Goal: Use online tool/utility: Use online tool/utility

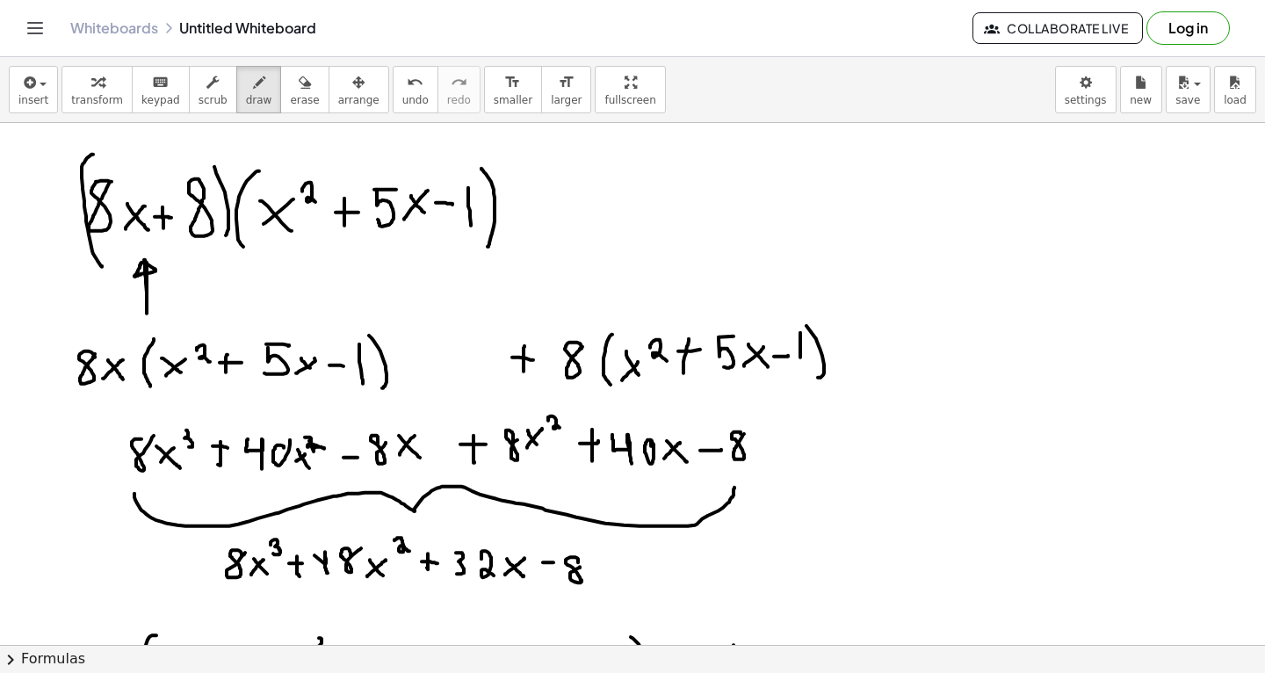
scroll to position [12157, 0]
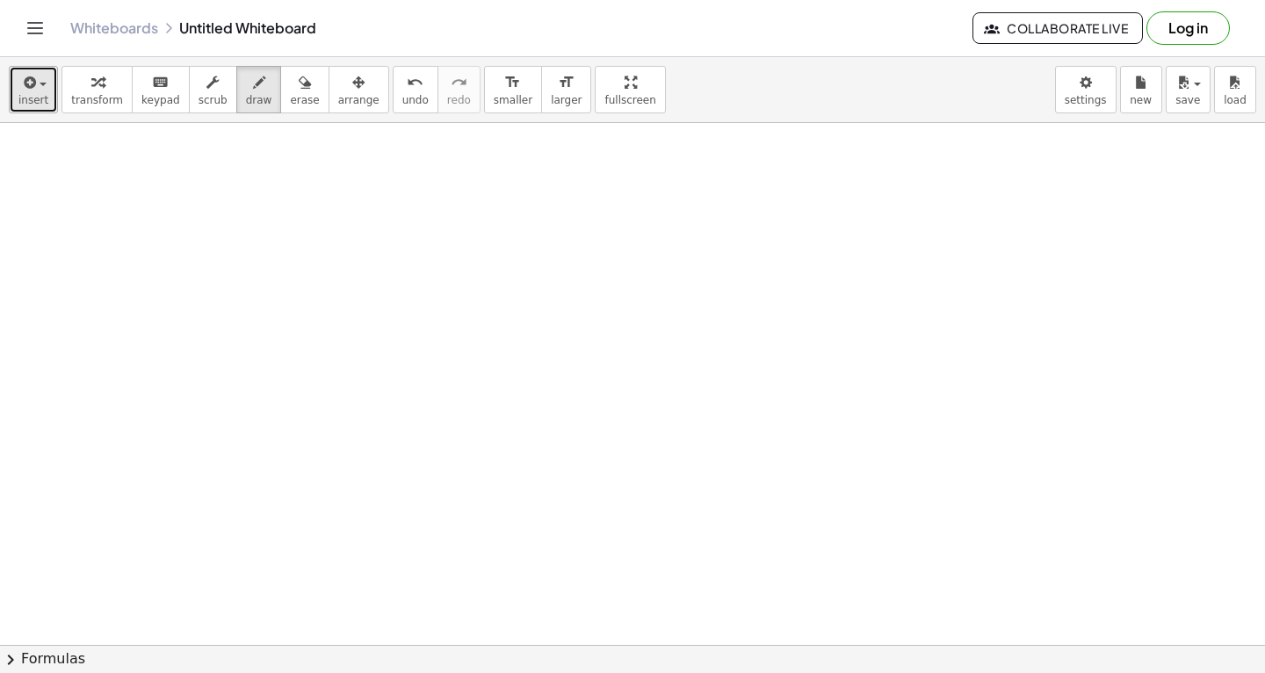
click at [14, 83] on button "insert" at bounding box center [33, 89] width 49 height 47
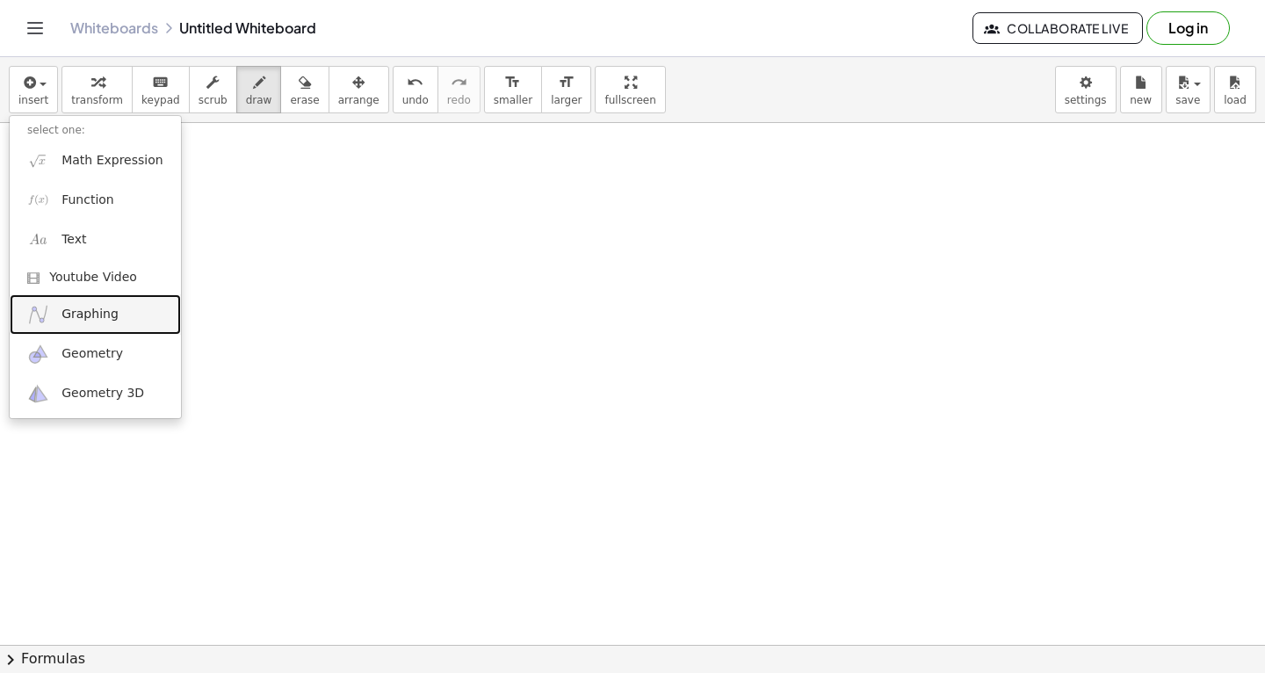
click at [106, 311] on span "Graphing" at bounding box center [89, 315] width 57 height 18
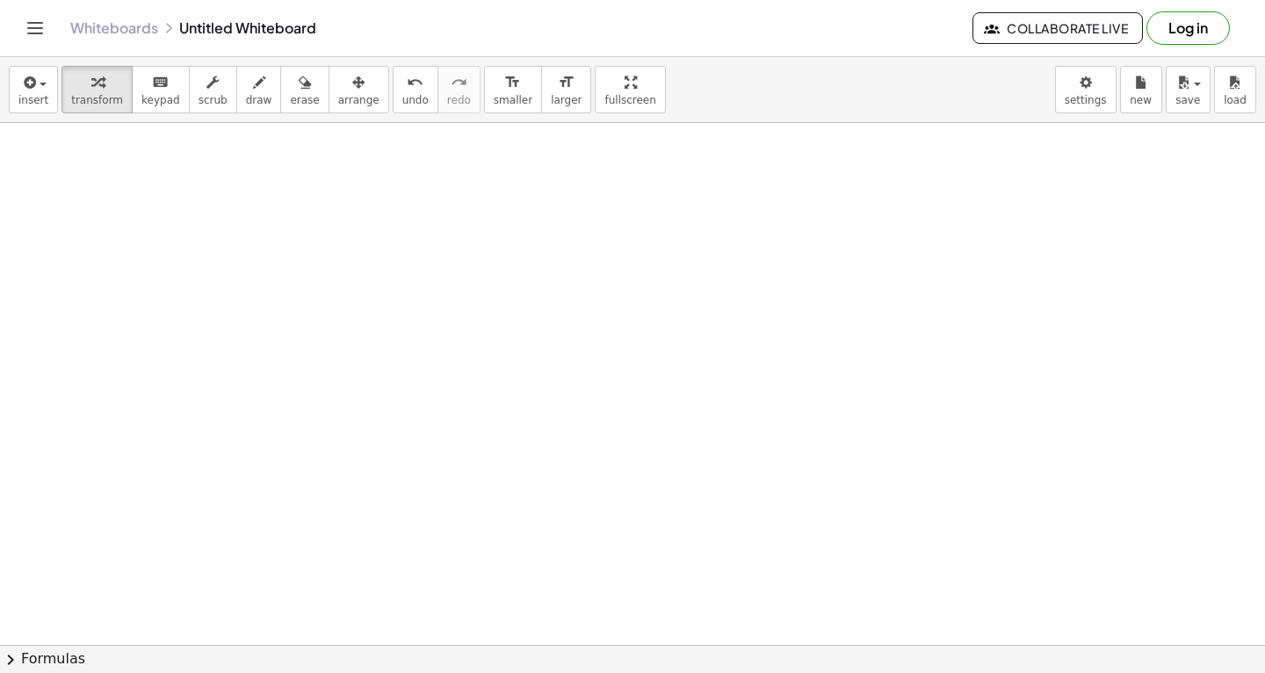
scroll to position [12711, 0]
click at [26, 90] on icon "button" at bounding box center [28, 82] width 16 height 21
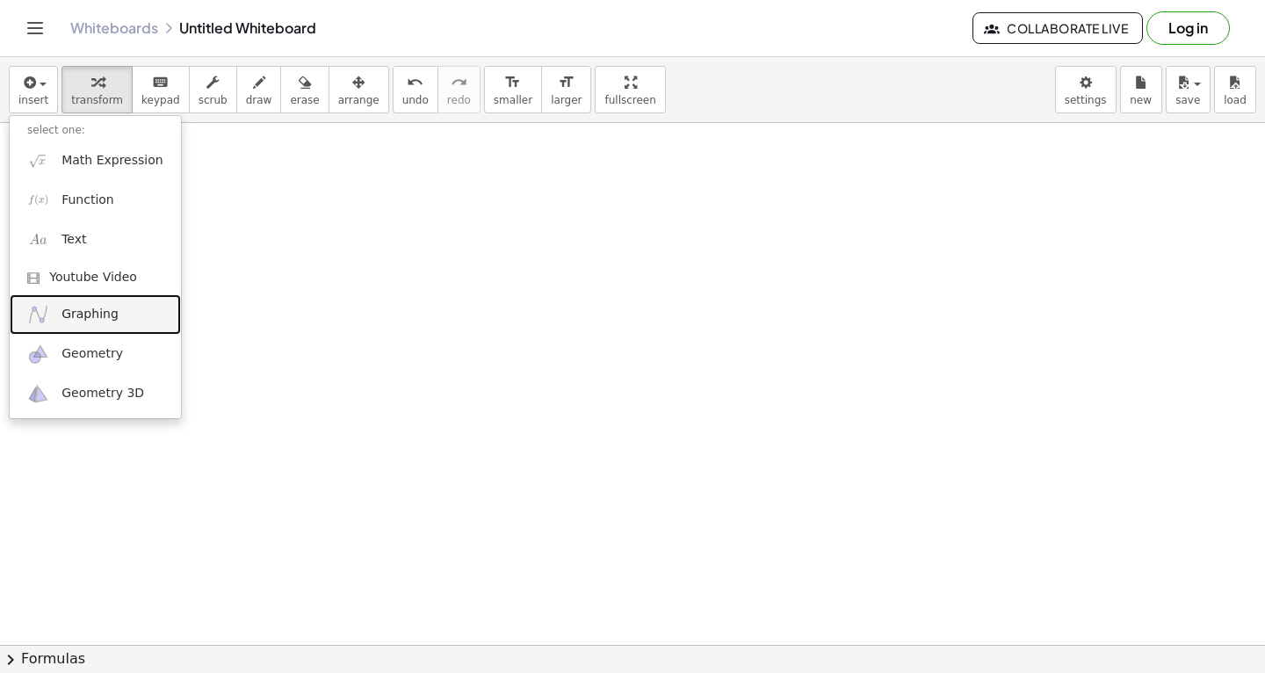
click at [96, 320] on span "Graphing" at bounding box center [89, 315] width 57 height 18
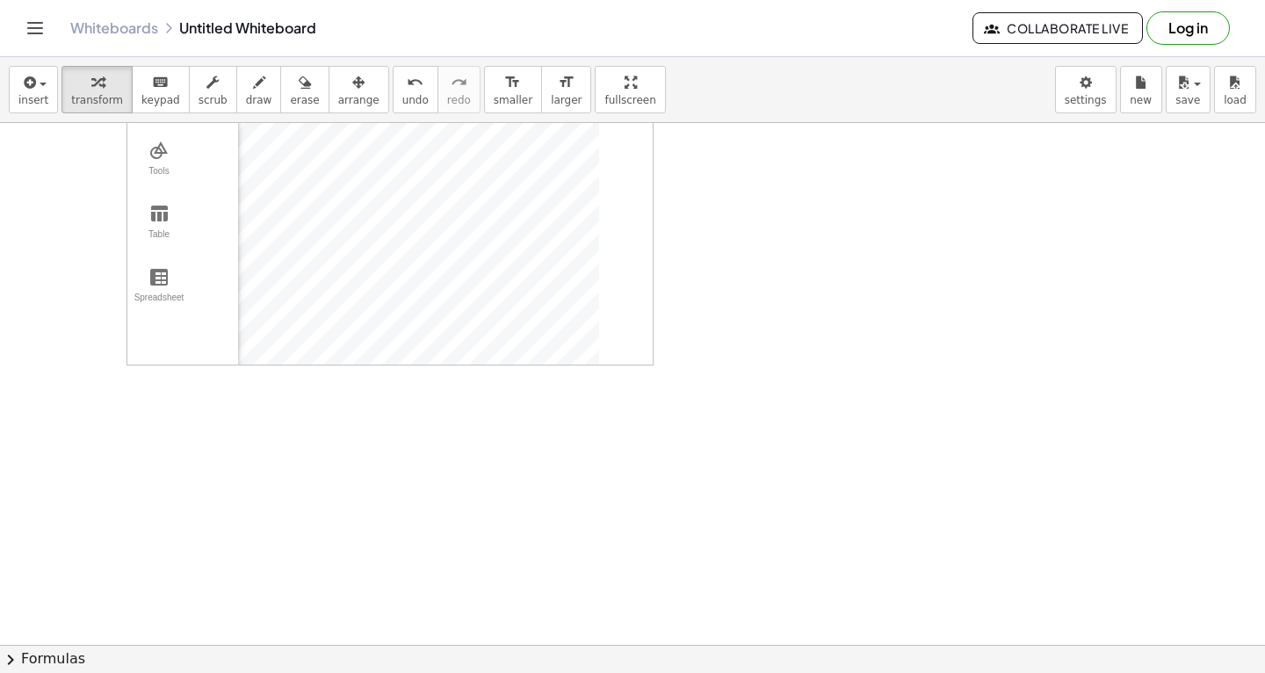
scroll to position [12665, 0]
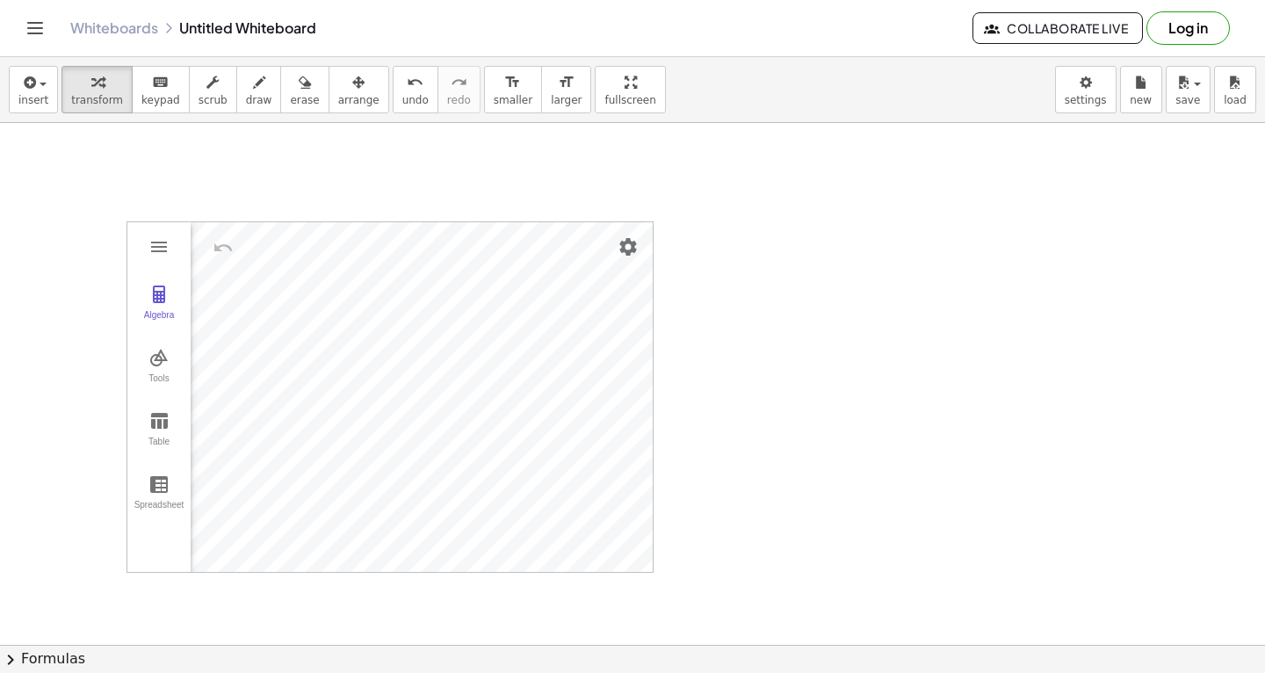
drag, startPoint x: 819, startPoint y: 369, endPoint x: 869, endPoint y: 390, distance: 54.3
click at [250, 95] on span "draw" at bounding box center [259, 100] width 26 height 12
drag, startPoint x: 846, startPoint y: 437, endPoint x: 901, endPoint y: 434, distance: 55.4
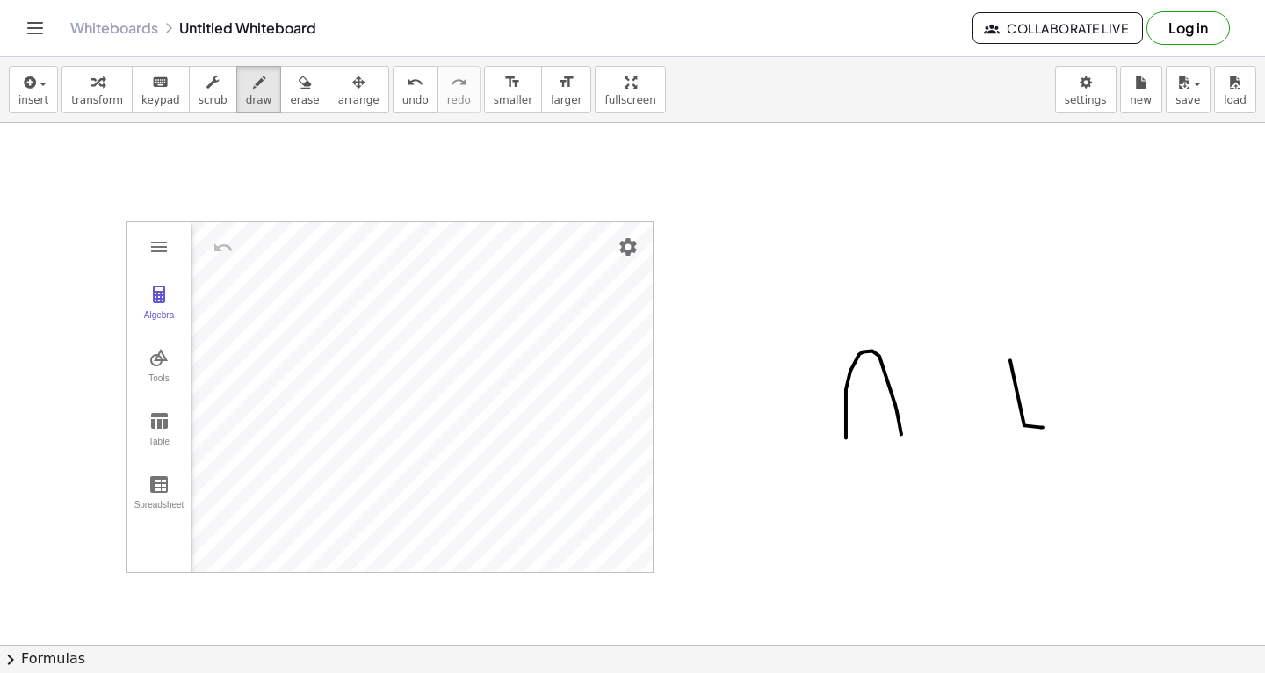
drag, startPoint x: 1024, startPoint y: 425, endPoint x: 1043, endPoint y: 427, distance: 18.5
click at [299, 81] on icon "button" at bounding box center [305, 82] width 12 height 21
drag, startPoint x: 1023, startPoint y: 379, endPoint x: 1033, endPoint y: 439, distance: 61.4
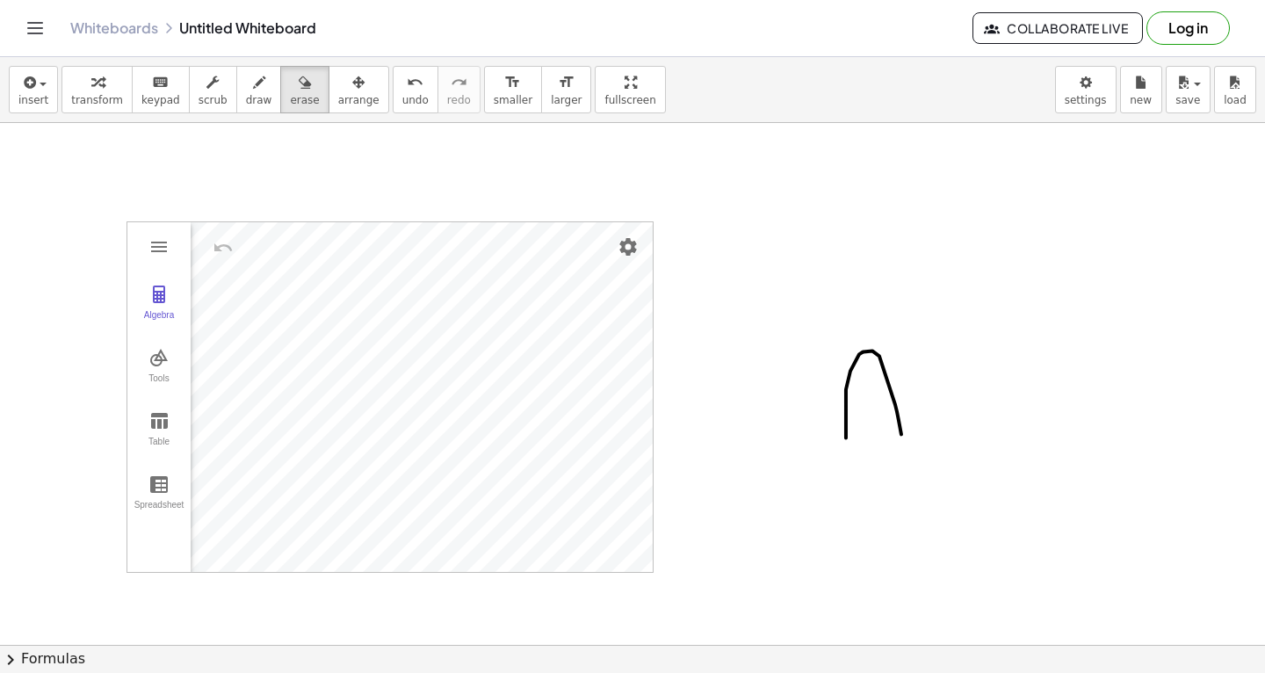
click at [253, 94] on span "draw" at bounding box center [259, 100] width 26 height 12
drag, startPoint x: 1056, startPoint y: 348, endPoint x: 1072, endPoint y: 423, distance: 77.4
drag, startPoint x: 944, startPoint y: 397, endPoint x: 1084, endPoint y: 392, distance: 139.8
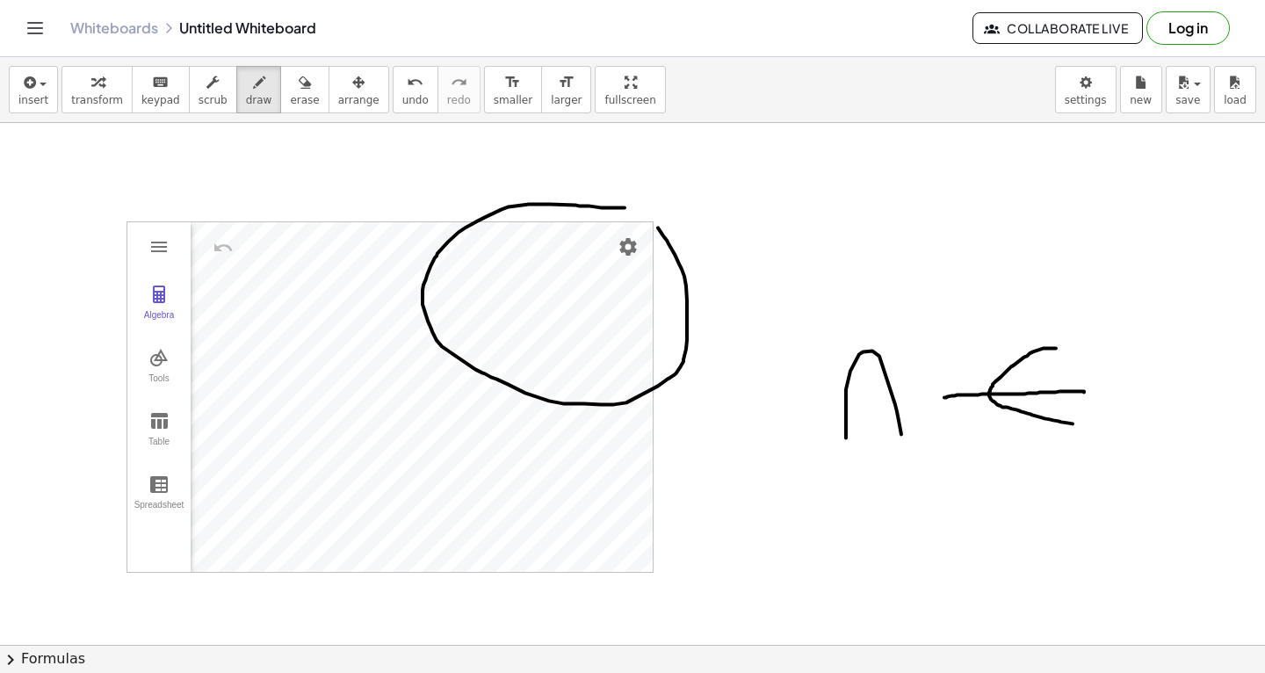
click at [292, 98] on span "erase" at bounding box center [304, 100] width 29 height 12
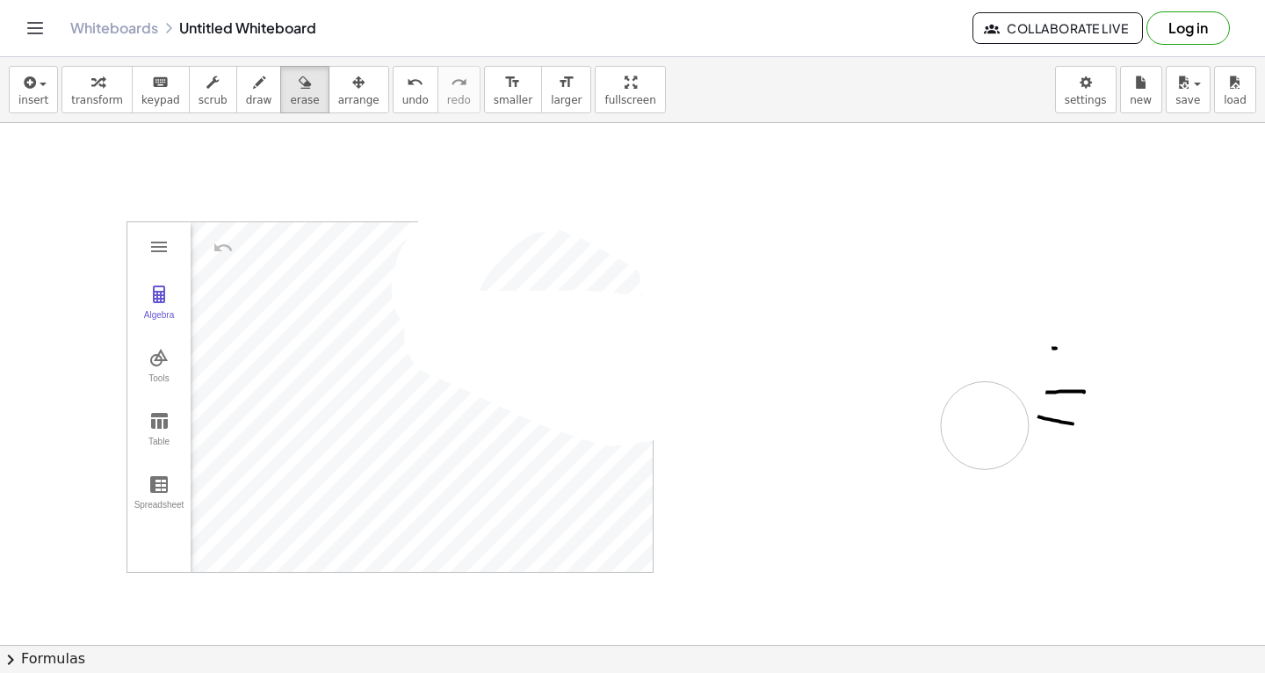
drag, startPoint x: 436, startPoint y: 292, endPoint x: 1046, endPoint y: 1, distance: 676.5
click at [253, 89] on icon "button" at bounding box center [259, 82] width 12 height 21
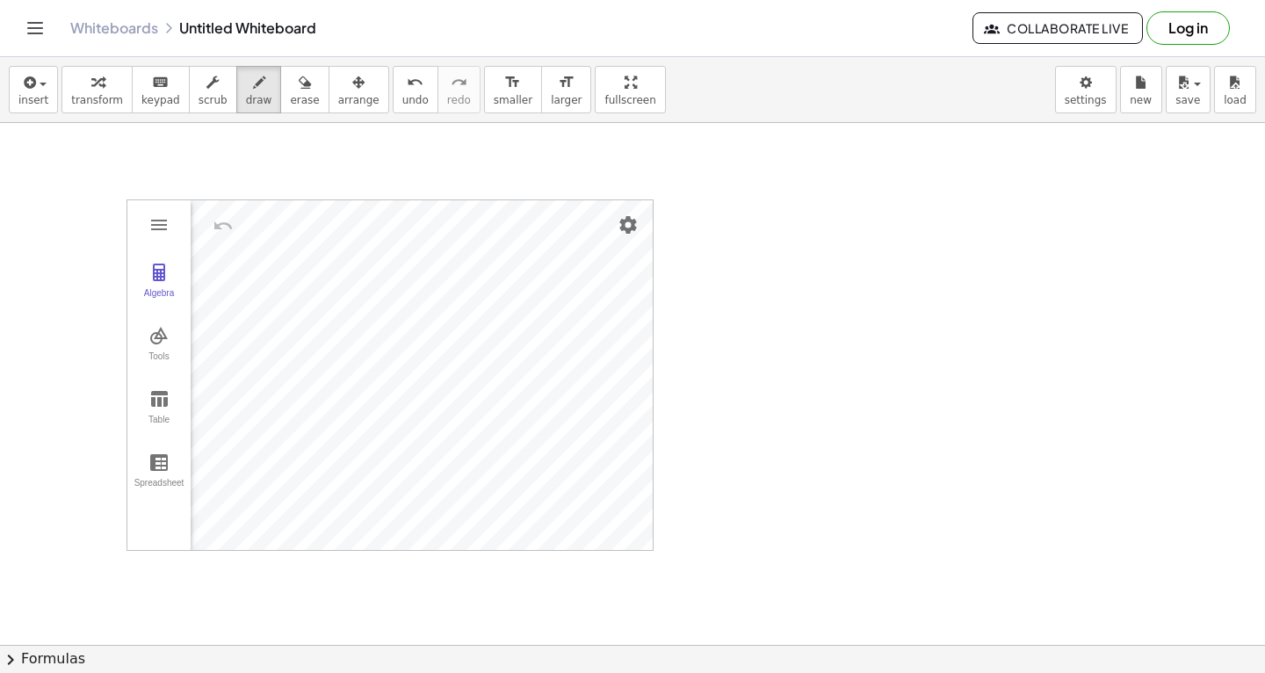
scroll to position [12686, 0]
drag, startPoint x: 797, startPoint y: 319, endPoint x: 921, endPoint y: 281, distance: 129.5
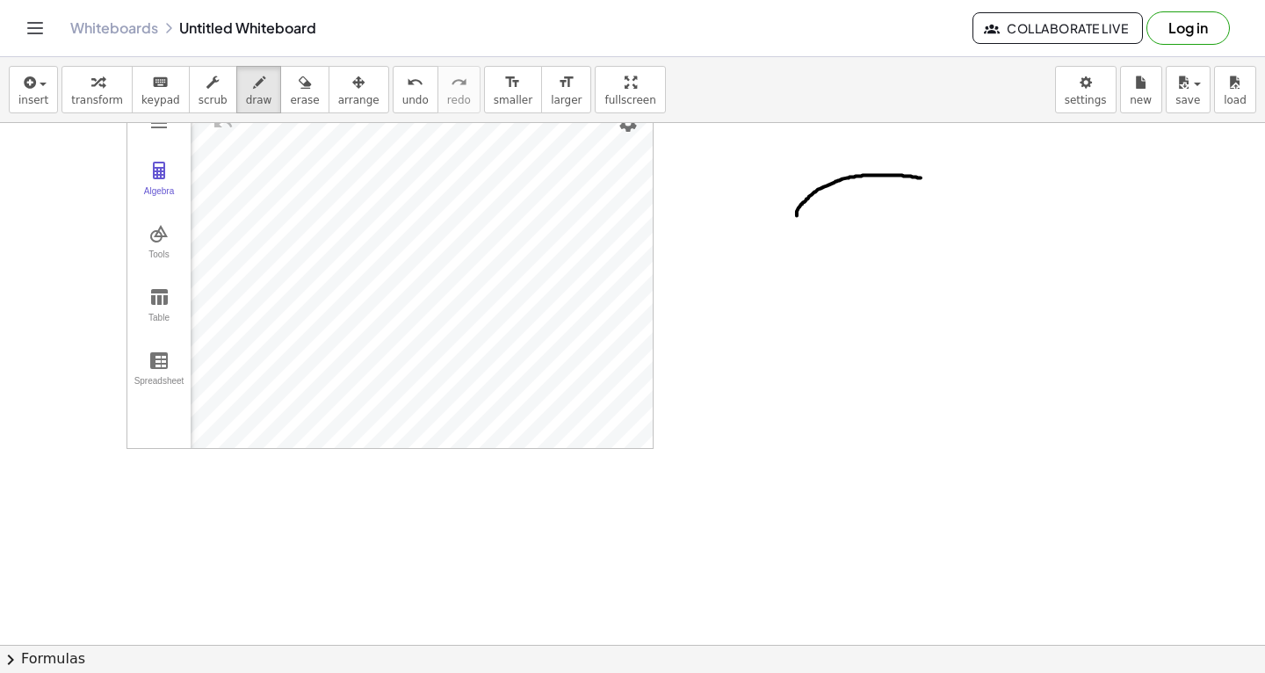
scroll to position [12785, 0]
drag, startPoint x: 821, startPoint y: 353, endPoint x: 821, endPoint y: 387, distance: 34.3
drag, startPoint x: 793, startPoint y: 399, endPoint x: 868, endPoint y: 399, distance: 74.7
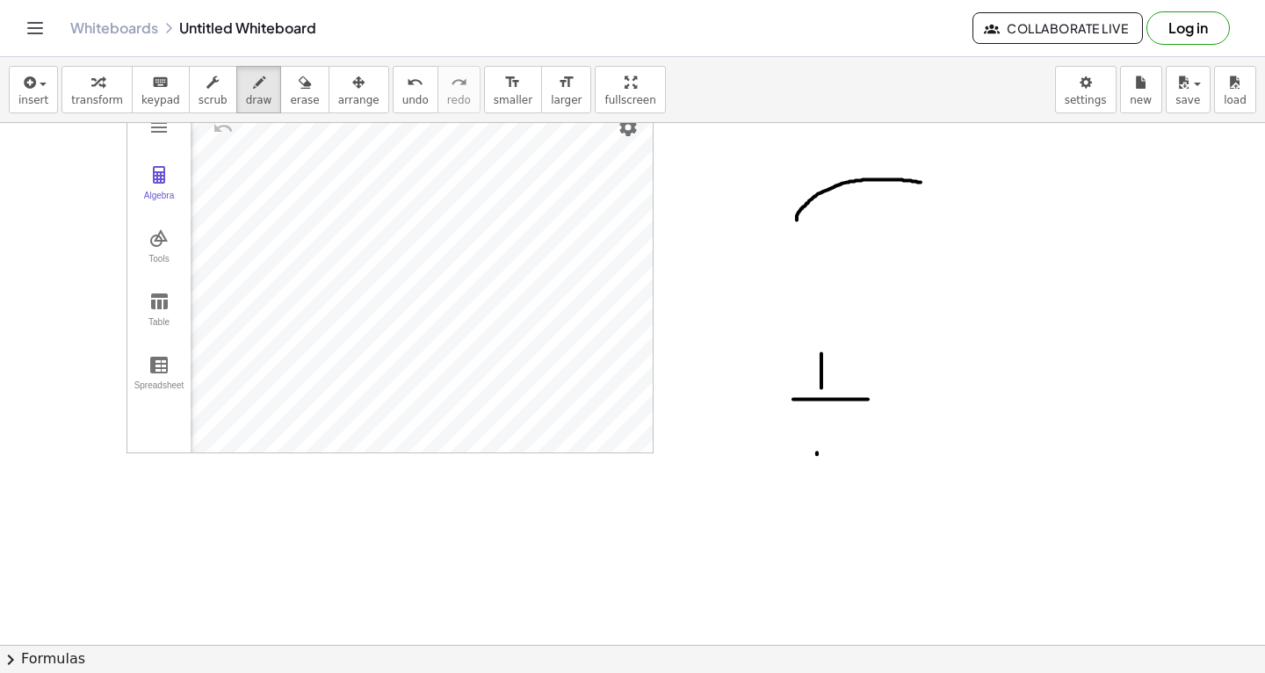
drag, startPoint x: 817, startPoint y: 454, endPoint x: 831, endPoint y: 431, distance: 26.8
drag, startPoint x: 807, startPoint y: 428, endPoint x: 848, endPoint y: 465, distance: 54.7
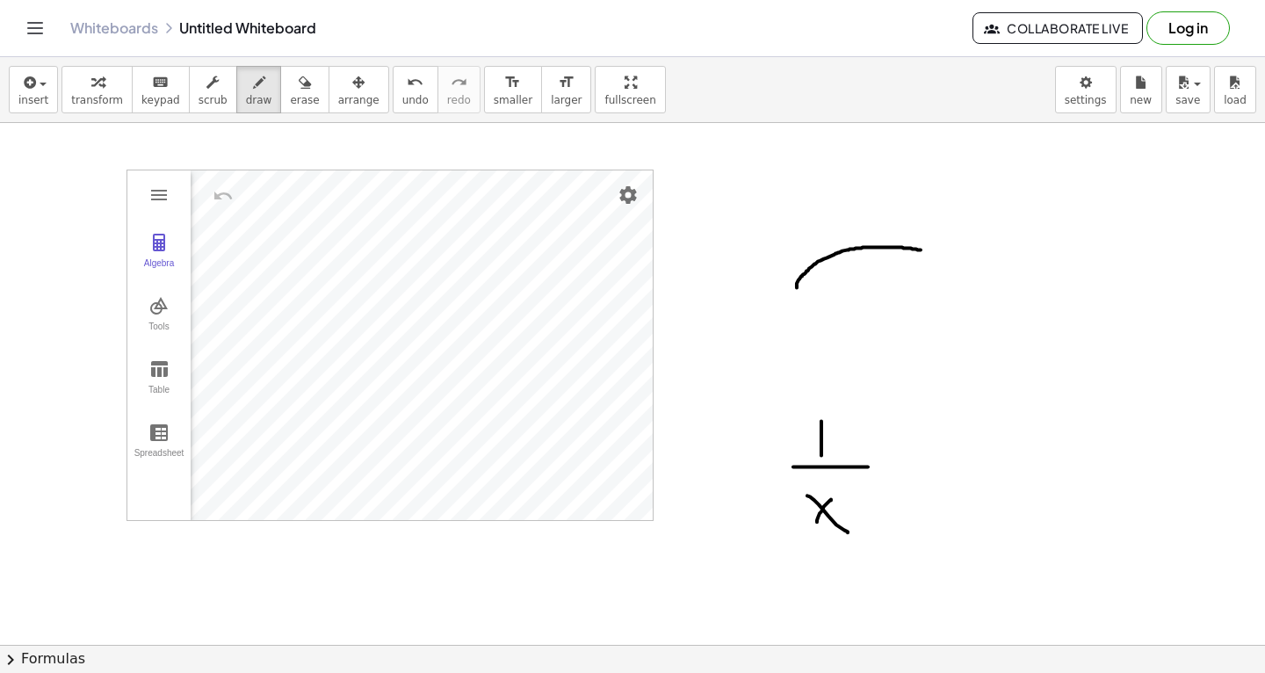
scroll to position [12698, 0]
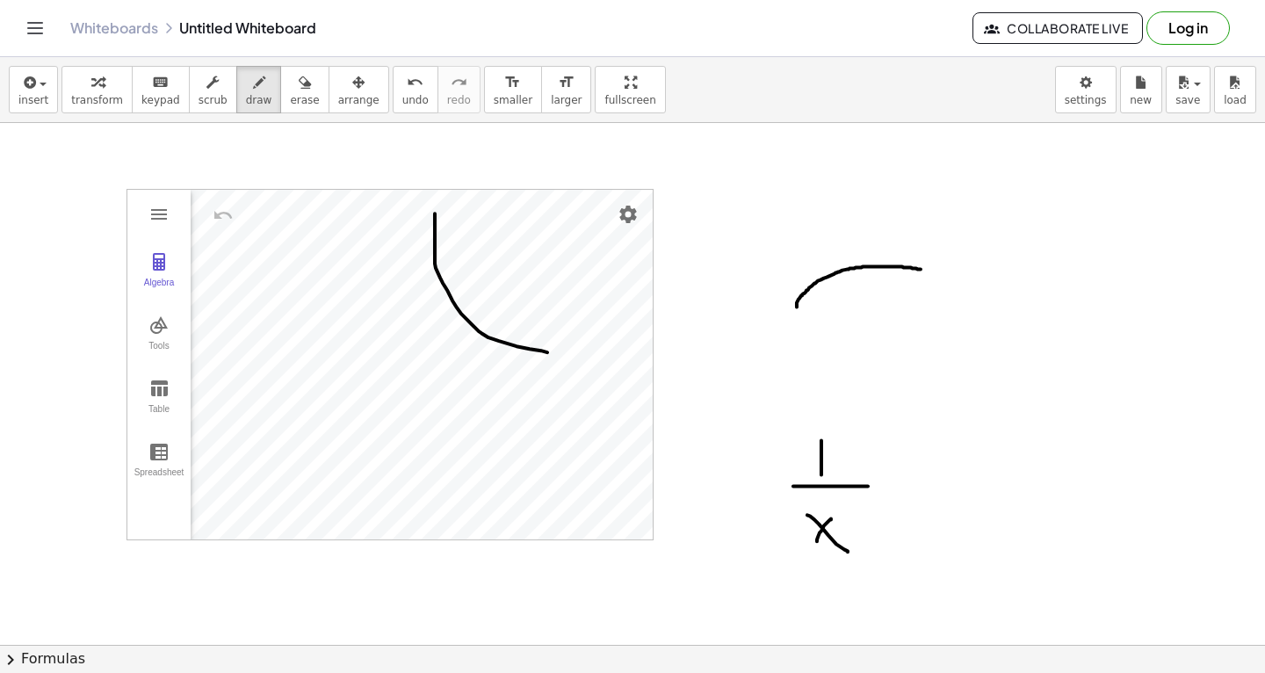
drag, startPoint x: 435, startPoint y: 213, endPoint x: 560, endPoint y: 354, distance: 188.5
drag, startPoint x: 282, startPoint y: 377, endPoint x: 407, endPoint y: 512, distance: 184.0
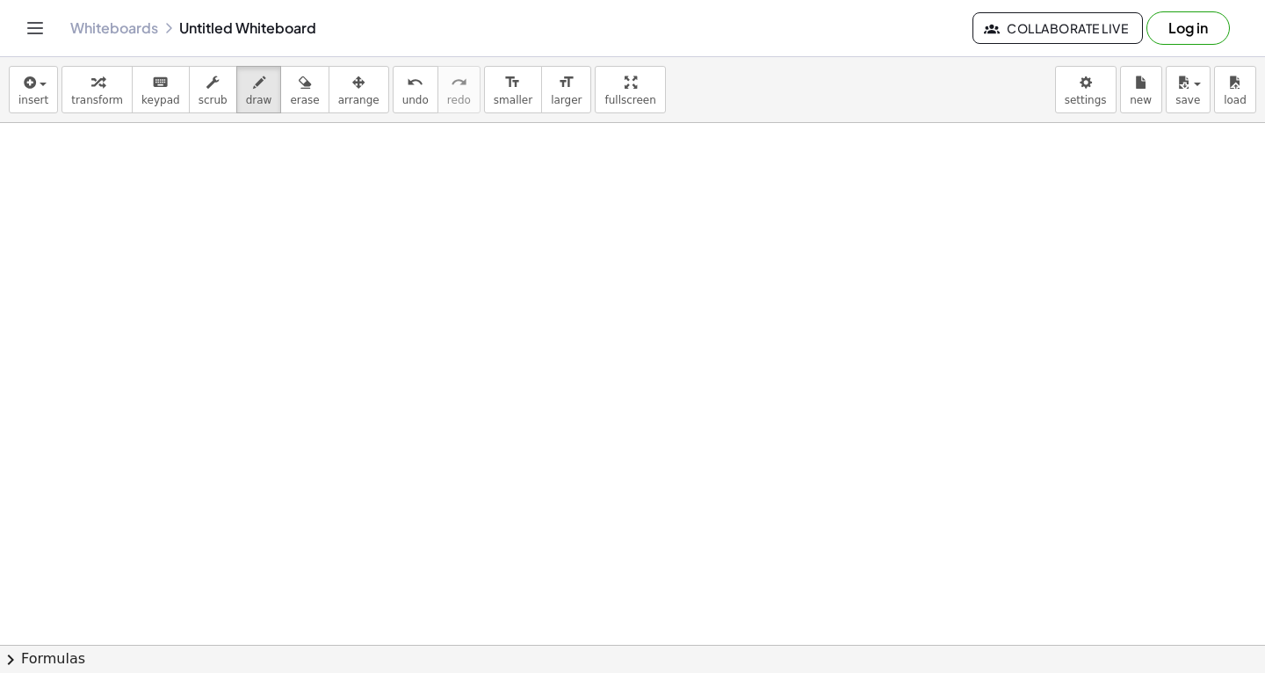
scroll to position [13336, 0]
drag, startPoint x: 191, startPoint y: 200, endPoint x: 200, endPoint y: 199, distance: 9.7
drag, startPoint x: 191, startPoint y: 200, endPoint x: 158, endPoint y: 259, distance: 67.2
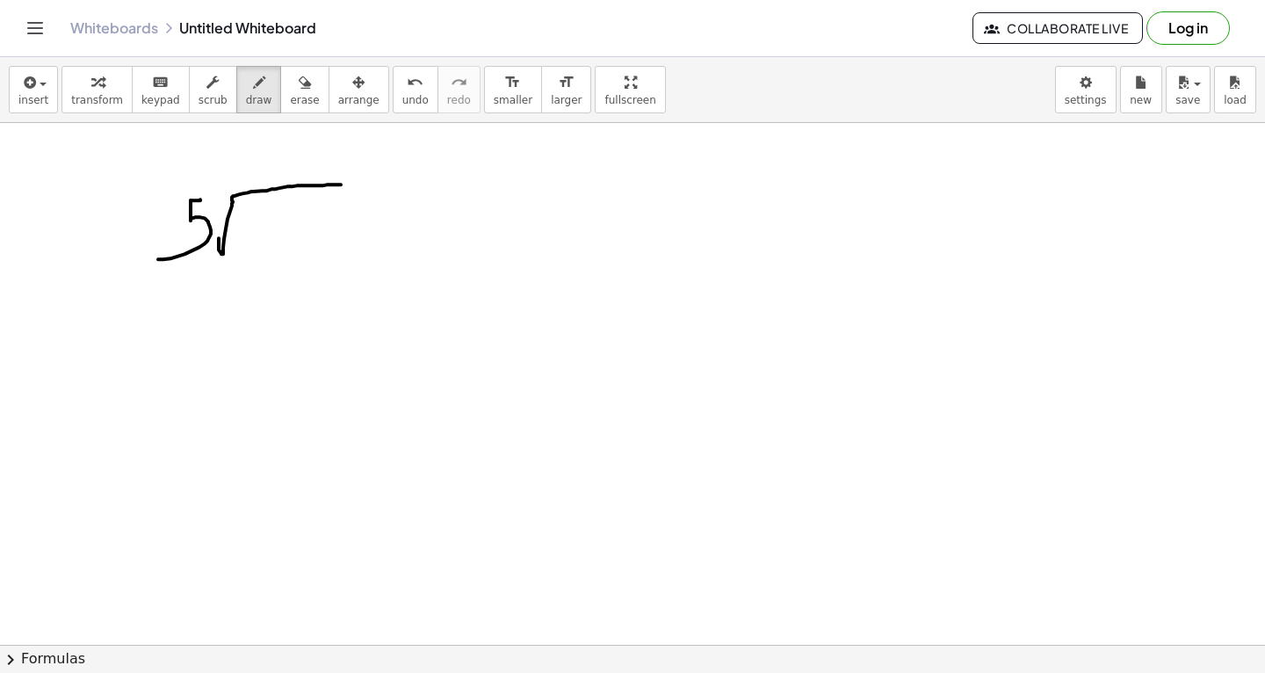
drag, startPoint x: 219, startPoint y: 238, endPoint x: 343, endPoint y: 184, distance: 134.9
drag, startPoint x: 275, startPoint y: 242, endPoint x: 306, endPoint y: 199, distance: 52.2
drag, startPoint x: 279, startPoint y: 205, endPoint x: 300, endPoint y: 242, distance: 42.8
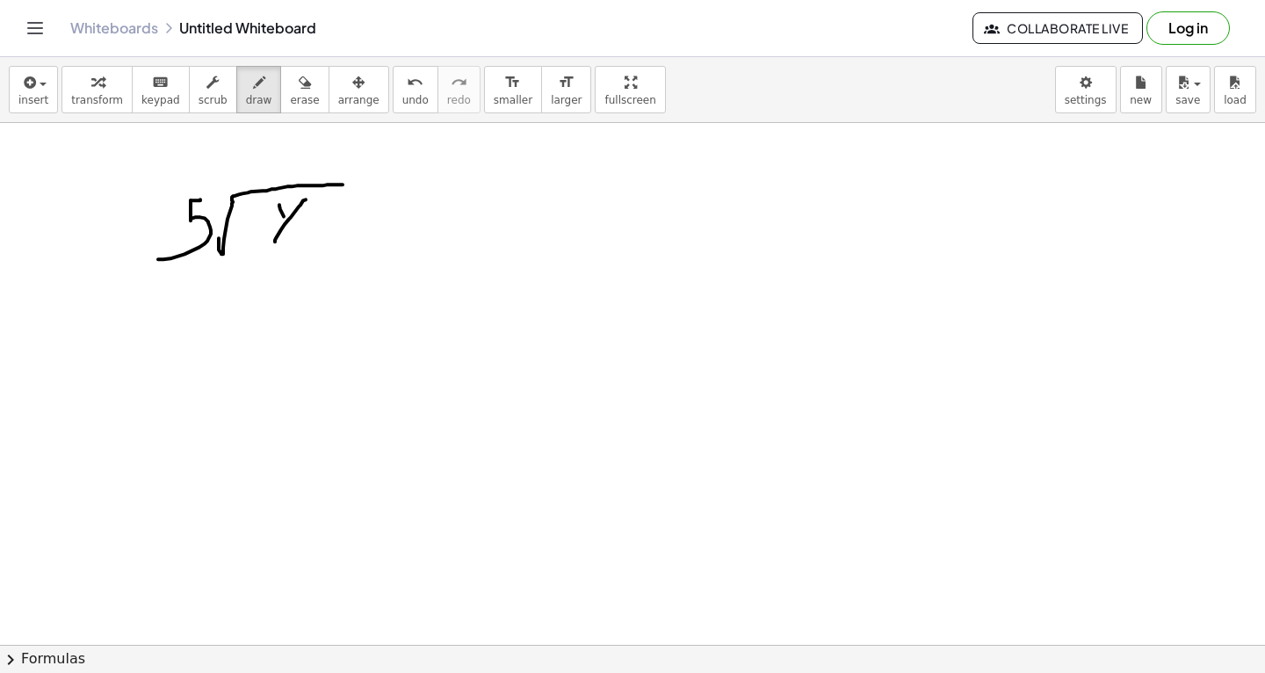
drag, startPoint x: 146, startPoint y: 147, endPoint x: 361, endPoint y: 261, distance: 243.6
drag, startPoint x: 339, startPoint y: 139, endPoint x: 350, endPoint y: 290, distance: 151.4
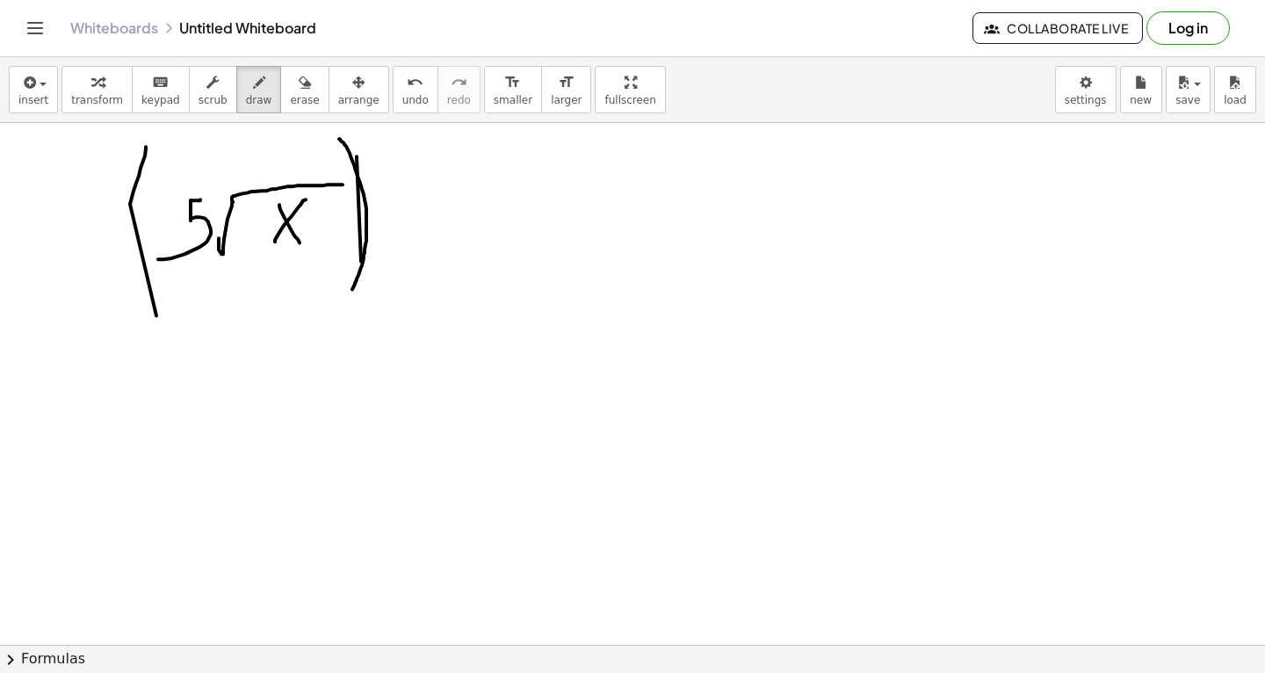
drag, startPoint x: 385, startPoint y: 174, endPoint x: 372, endPoint y: 154, distance: 23.7
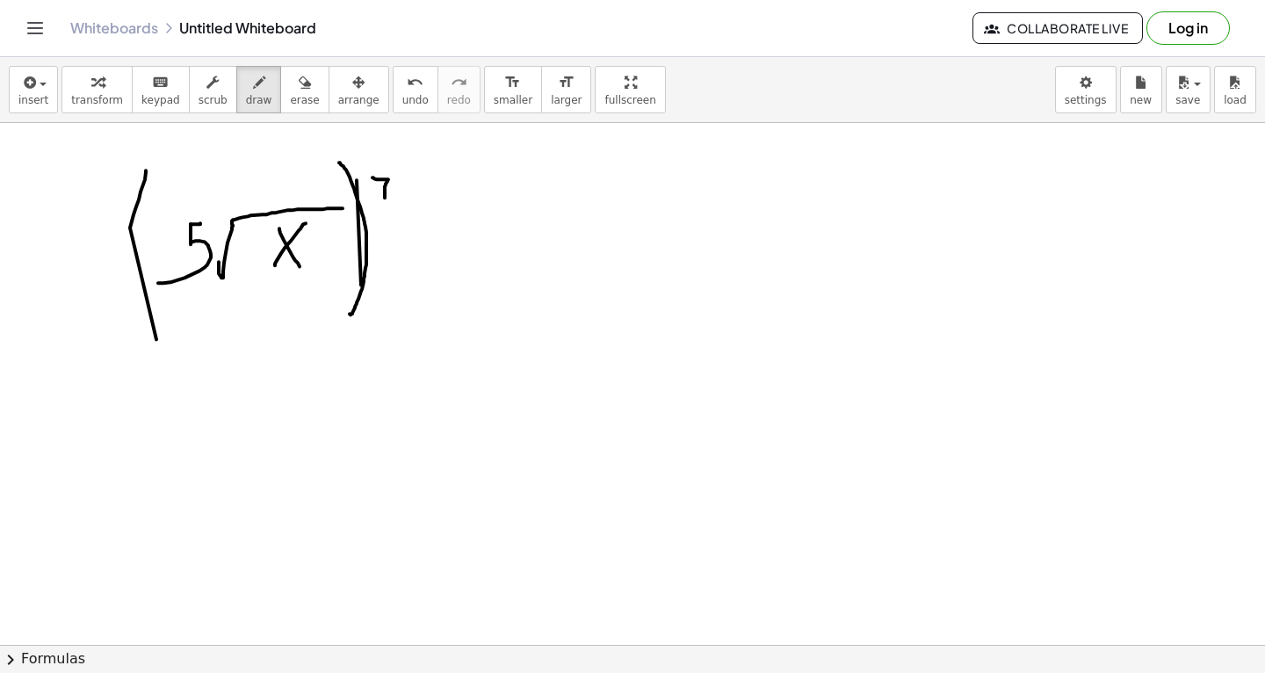
scroll to position [13294, 0]
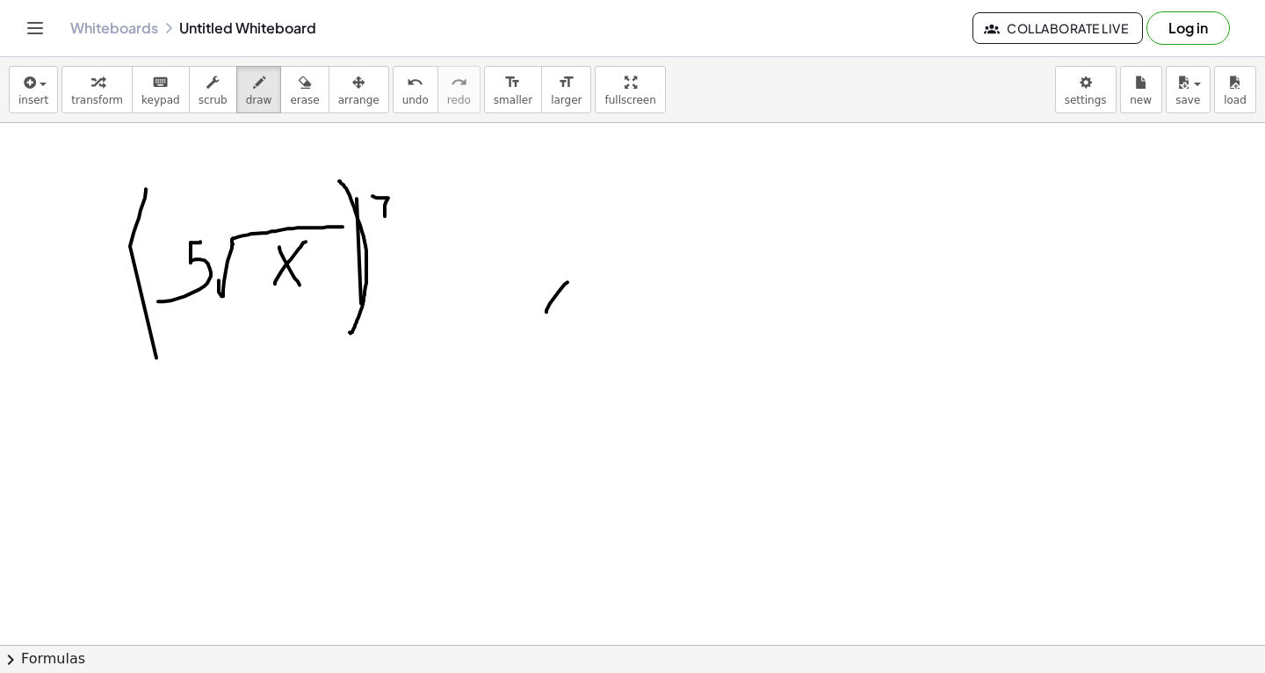
drag, startPoint x: 546, startPoint y: 312, endPoint x: 574, endPoint y: 277, distance: 44.5
drag, startPoint x: 538, startPoint y: 270, endPoint x: 585, endPoint y: 304, distance: 58.5
drag, startPoint x: 609, startPoint y: 243, endPoint x: 599, endPoint y: 242, distance: 9.8
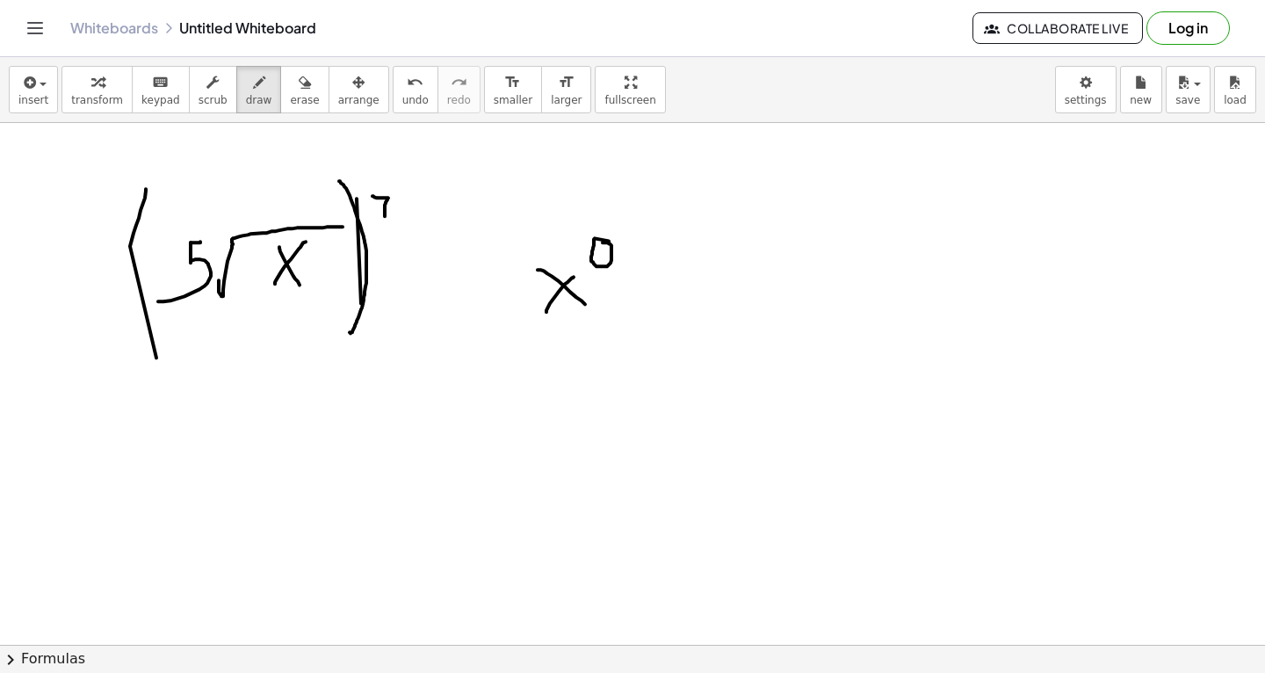
drag, startPoint x: 406, startPoint y: 194, endPoint x: 589, endPoint y: 182, distance: 184.0
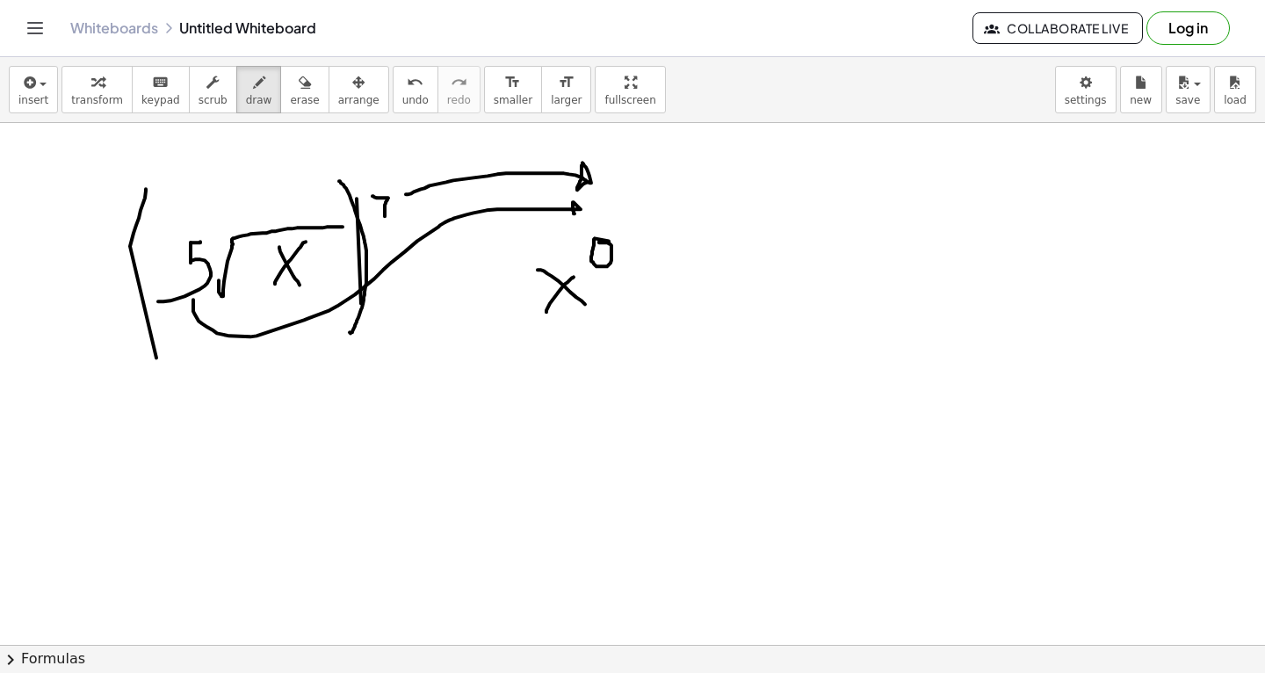
drag, startPoint x: 193, startPoint y: 300, endPoint x: 577, endPoint y: 211, distance: 394.0
click at [299, 87] on icon "button" at bounding box center [305, 82] width 12 height 21
drag, startPoint x: 598, startPoint y: 238, endPoint x: 243, endPoint y: 92, distance: 383.7
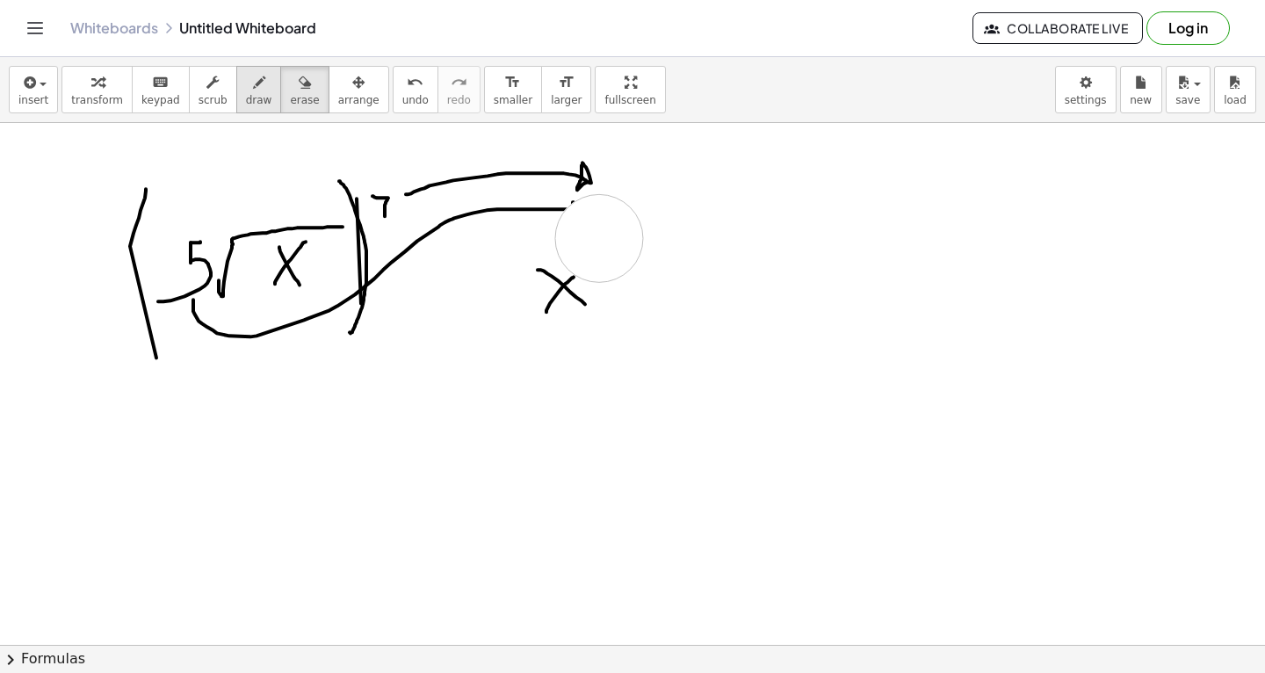
click at [236, 89] on button "draw" at bounding box center [259, 89] width 46 height 47
click at [246, 94] on span "draw" at bounding box center [259, 100] width 26 height 12
drag, startPoint x: 607, startPoint y: 242, endPoint x: 609, endPoint y: 255, distance: 13.3
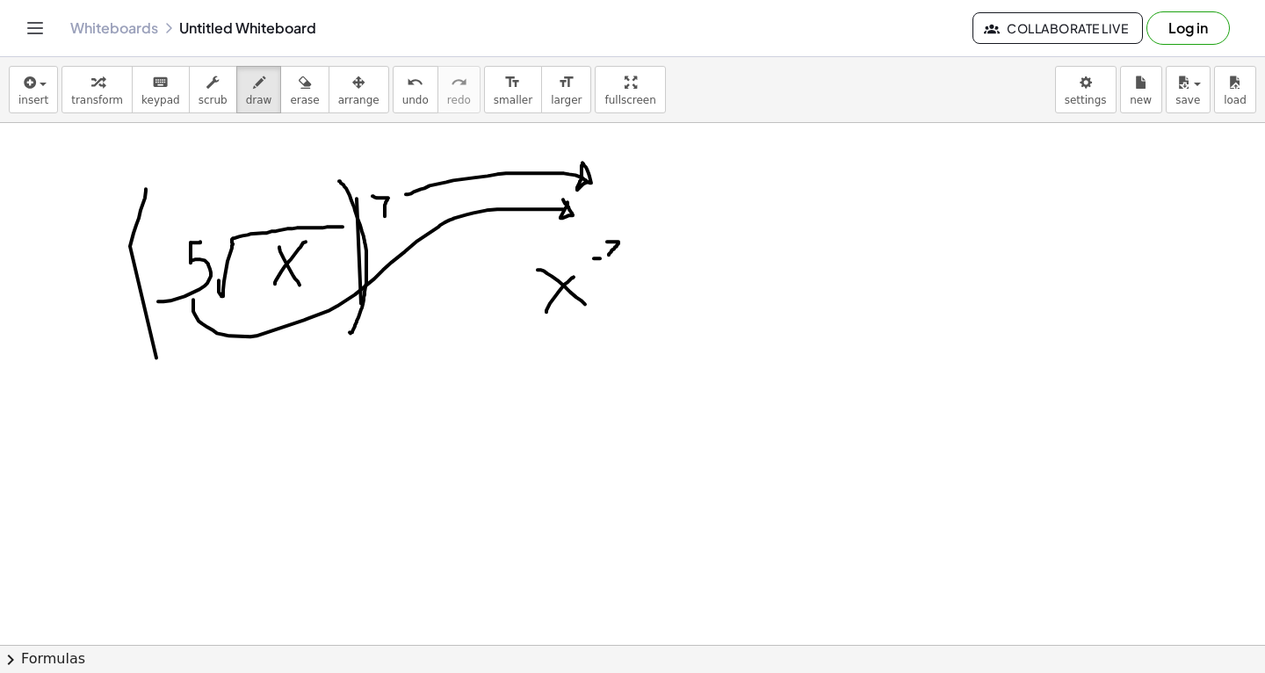
drag, startPoint x: 594, startPoint y: 258, endPoint x: 642, endPoint y: 261, distance: 48.4
drag, startPoint x: 610, startPoint y: 264, endPoint x: 609, endPoint y: 280, distance: 16.7
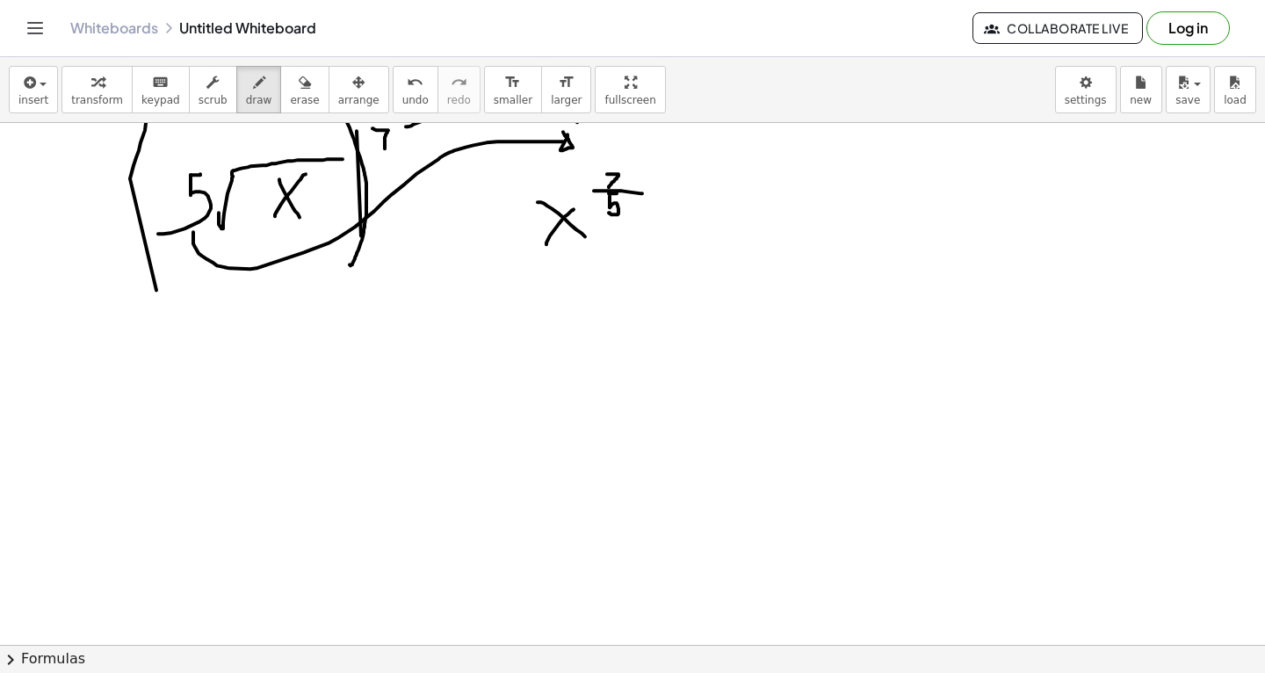
scroll to position [13487, 0]
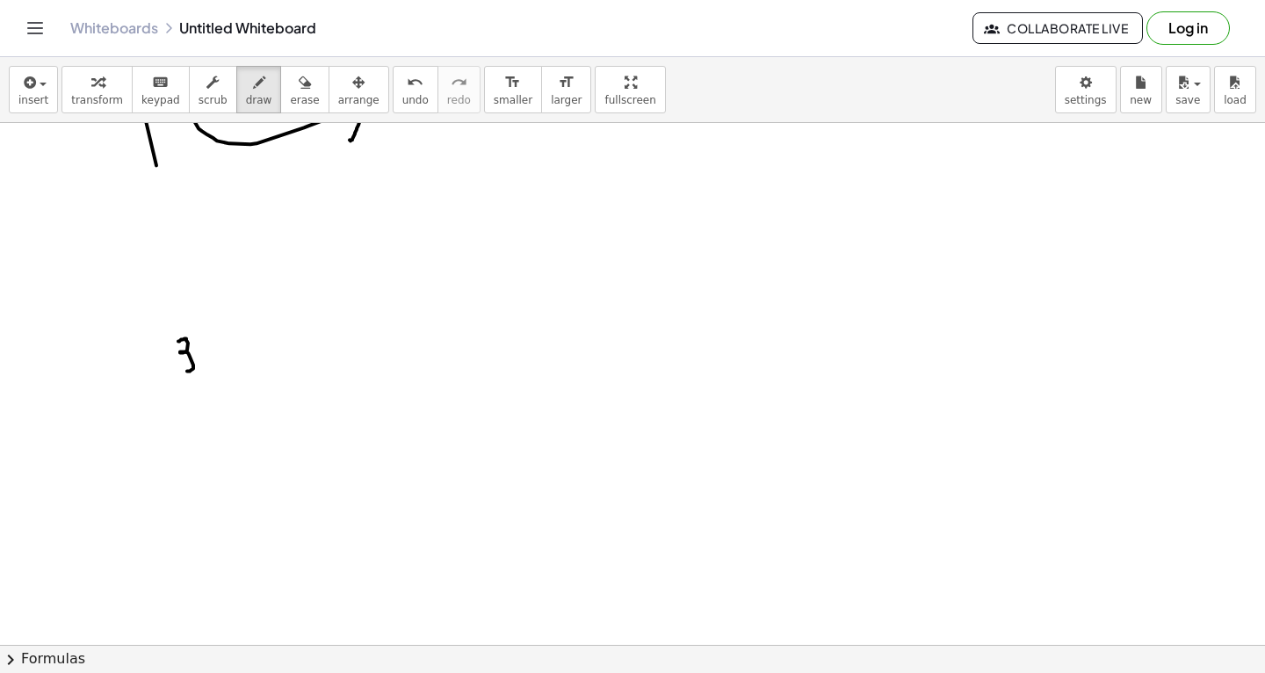
drag, startPoint x: 178, startPoint y: 341, endPoint x: 179, endPoint y: 365, distance: 24.6
drag, startPoint x: 218, startPoint y: 381, endPoint x: 416, endPoint y: 289, distance: 218.9
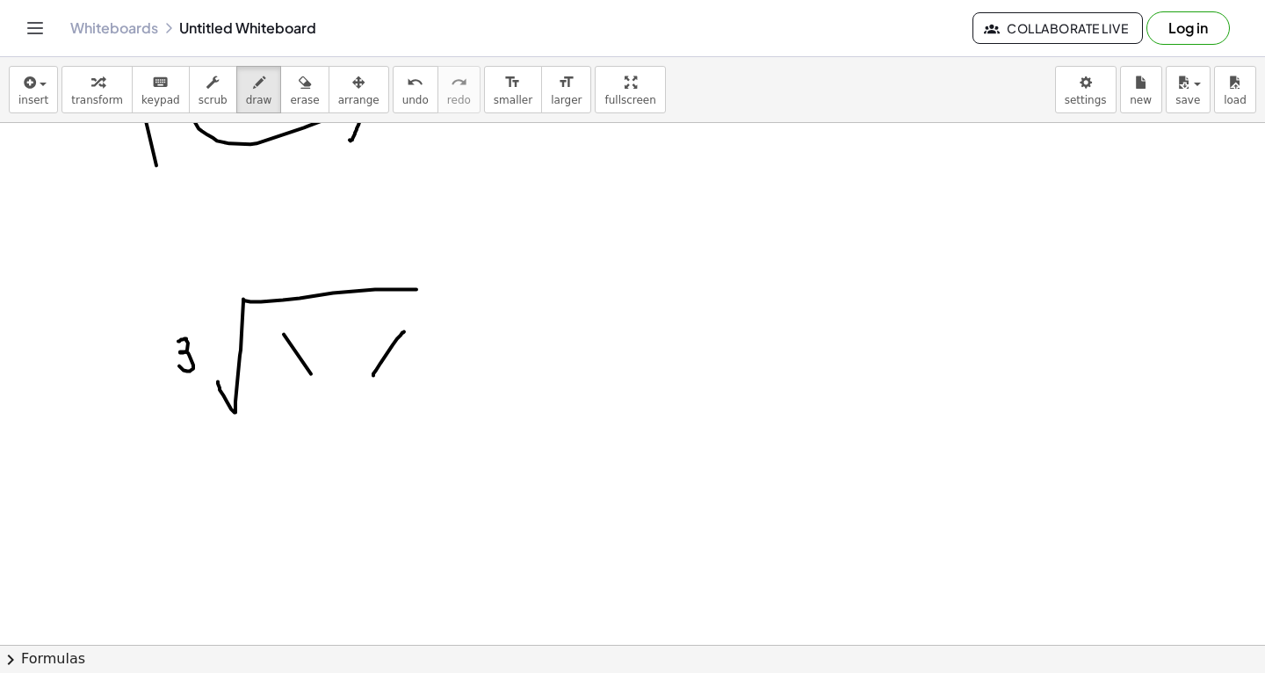
drag, startPoint x: 373, startPoint y: 375, endPoint x: 405, endPoint y: 330, distance: 54.8
drag, startPoint x: 356, startPoint y: 326, endPoint x: 394, endPoint y: 360, distance: 51.0
drag, startPoint x: 286, startPoint y: 333, endPoint x: 331, endPoint y: 402, distance: 82.6
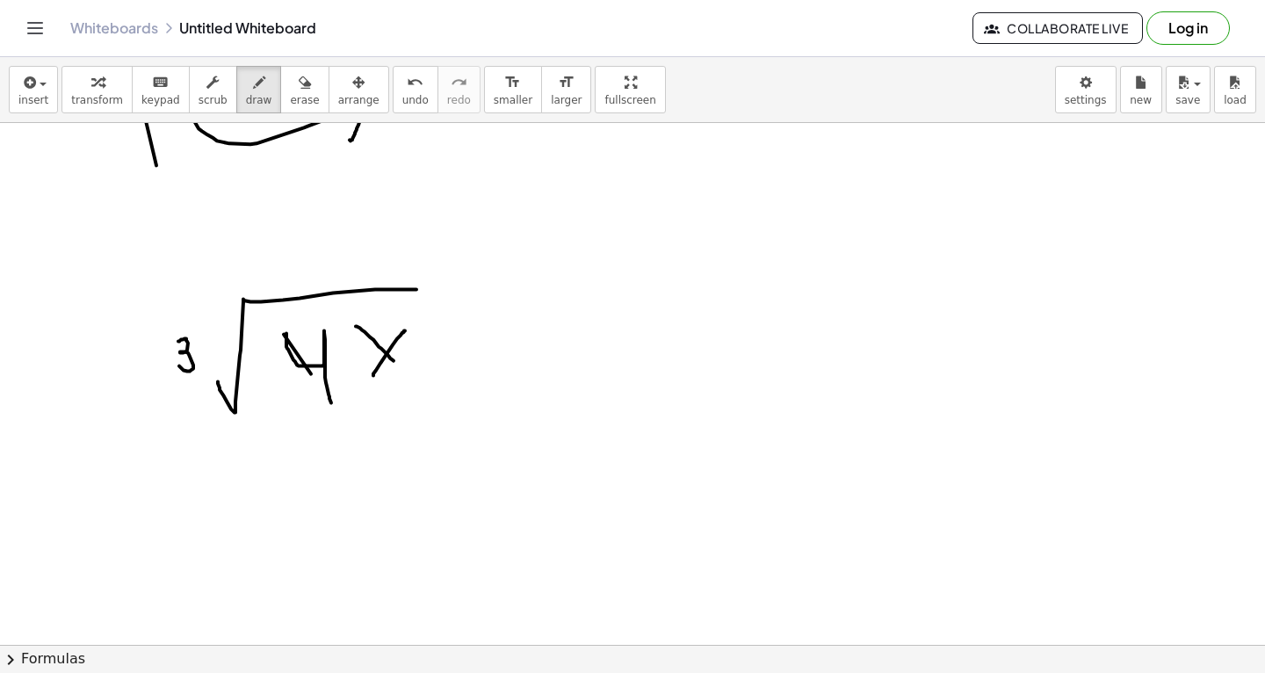
drag, startPoint x: 442, startPoint y: 273, endPoint x: 417, endPoint y: 426, distance: 154.8
drag, startPoint x: 160, startPoint y: 281, endPoint x: 220, endPoint y: 525, distance: 251.6
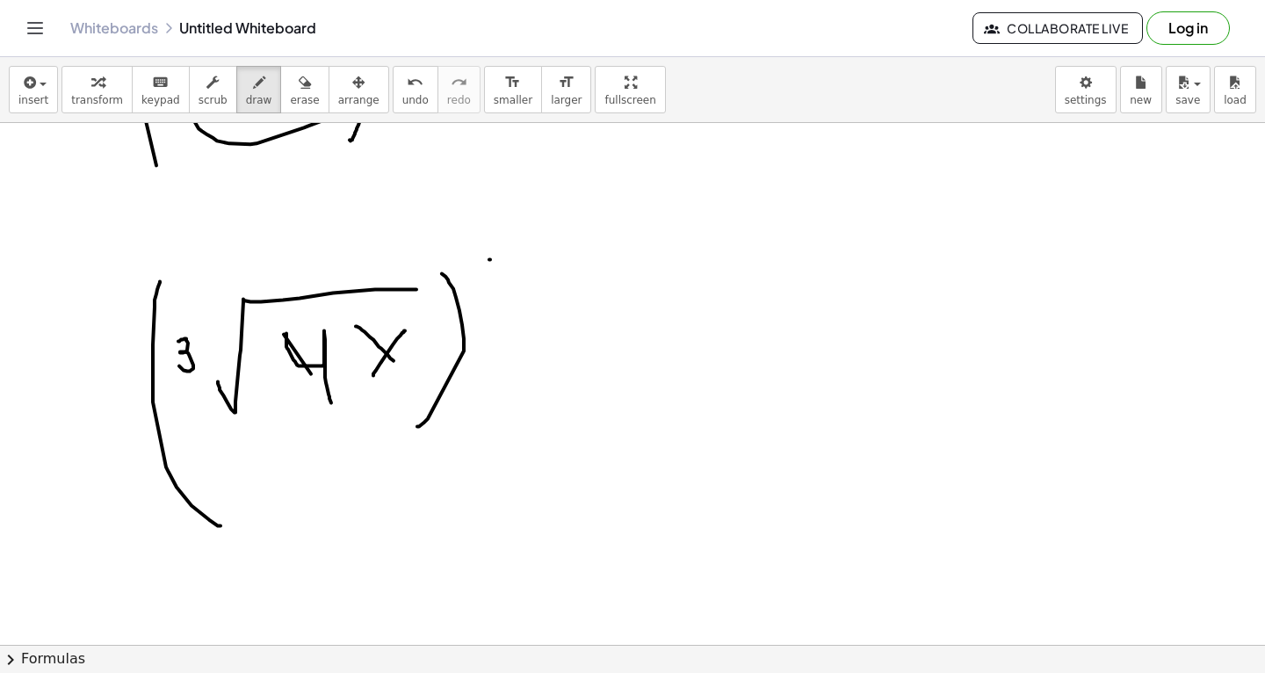
drag, startPoint x: 489, startPoint y: 259, endPoint x: 513, endPoint y: 259, distance: 23.7
drag, startPoint x: 491, startPoint y: 258, endPoint x: 481, endPoint y: 289, distance: 32.2
drag, startPoint x: 271, startPoint y: 427, endPoint x: 405, endPoint y: 413, distance: 135.1
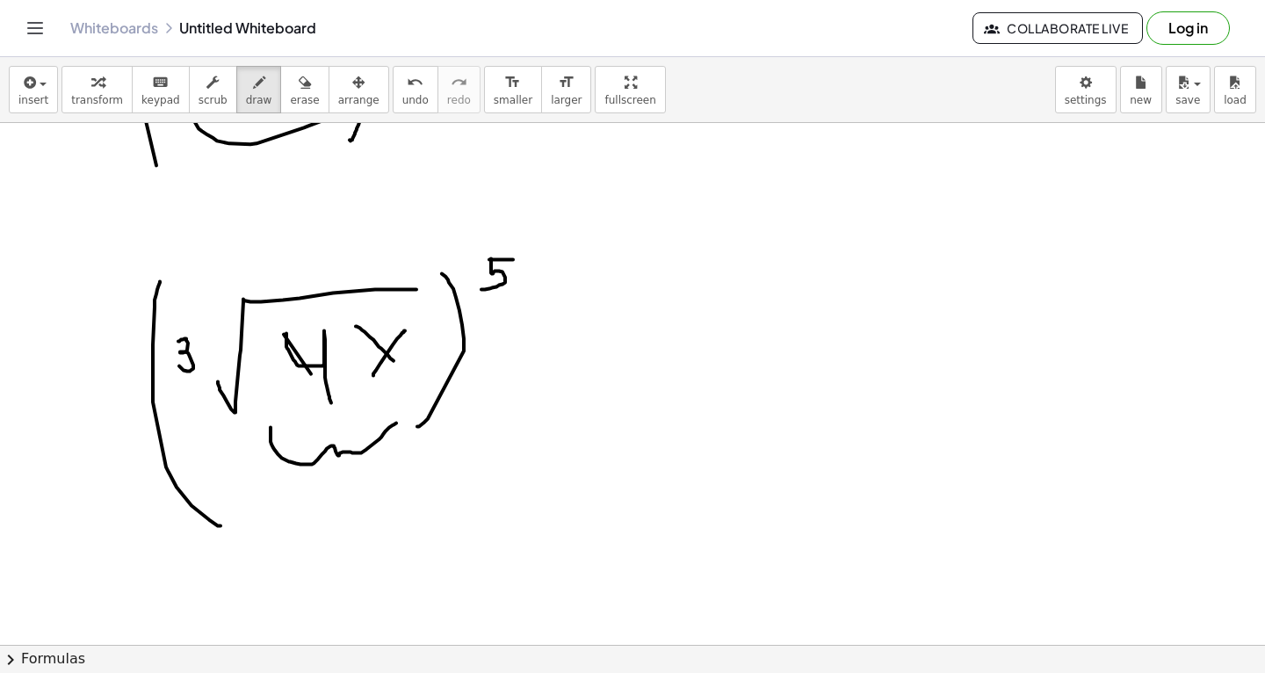
drag, startPoint x: 359, startPoint y: 466, endPoint x: 633, endPoint y: 385, distance: 285.7
drag, startPoint x: 673, startPoint y: 334, endPoint x: 706, endPoint y: 393, distance: 67.7
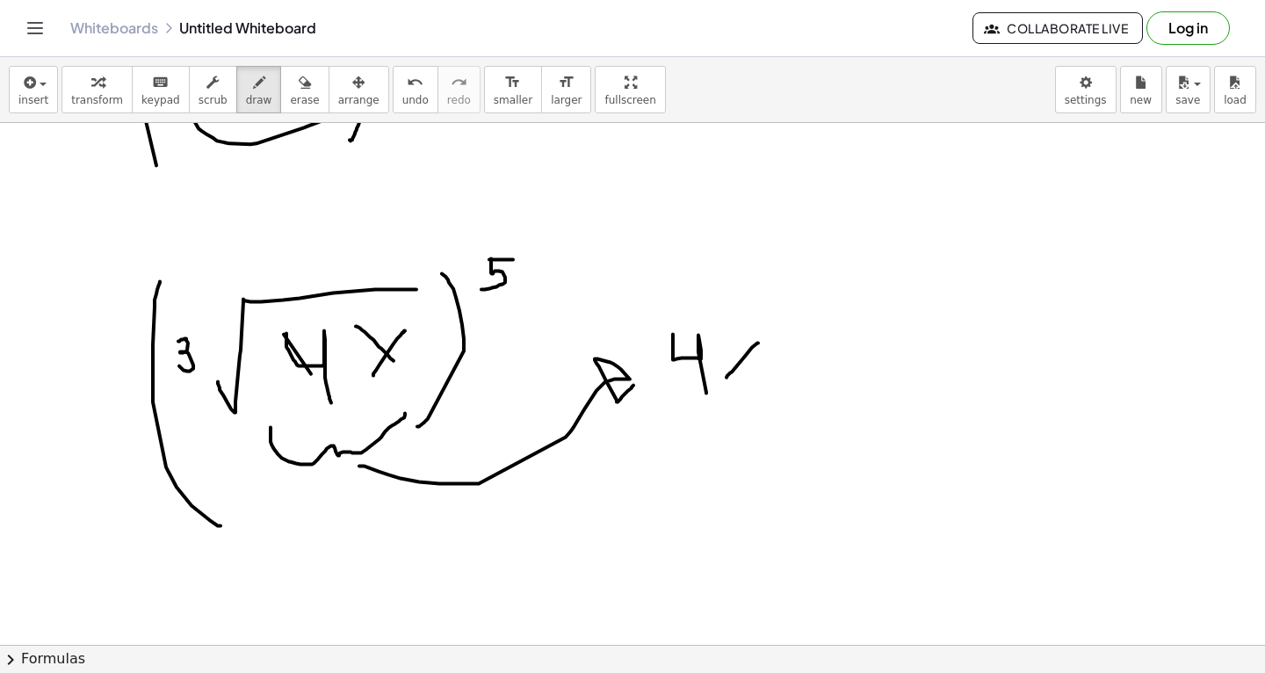
drag, startPoint x: 726, startPoint y: 377, endPoint x: 758, endPoint y: 342, distance: 47.3
drag, startPoint x: 723, startPoint y: 337, endPoint x: 766, endPoint y: 383, distance: 62.8
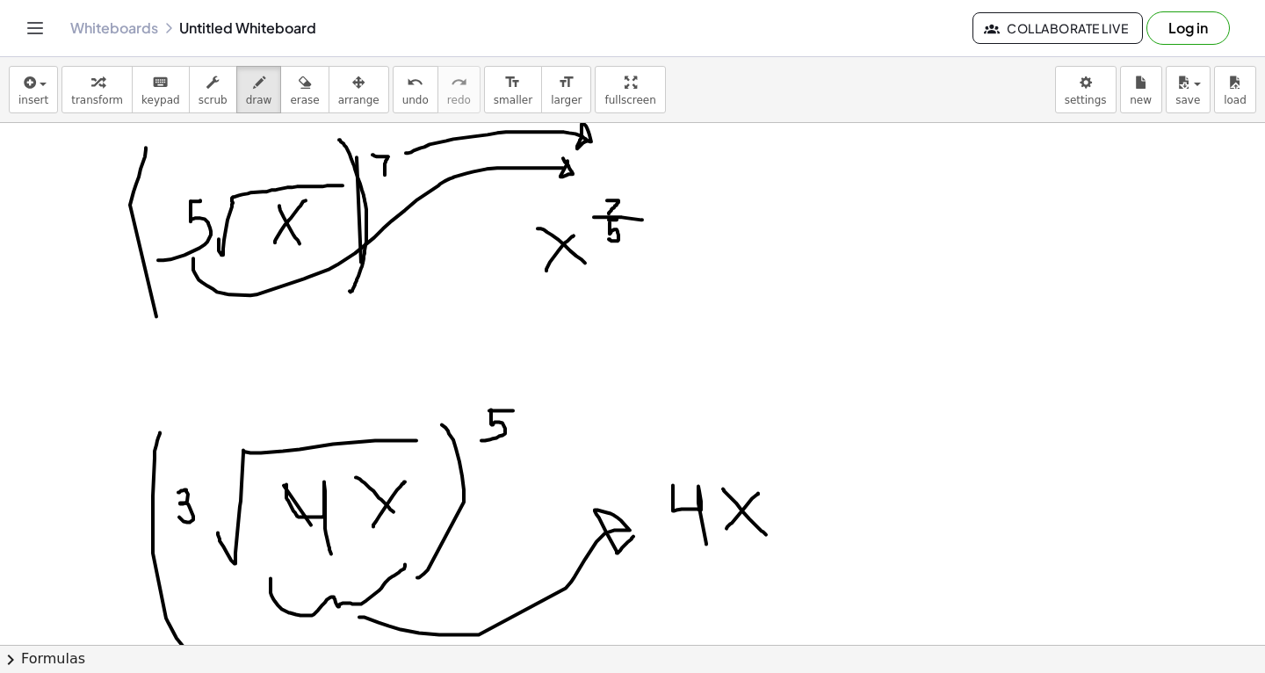
scroll to position [13341, 0]
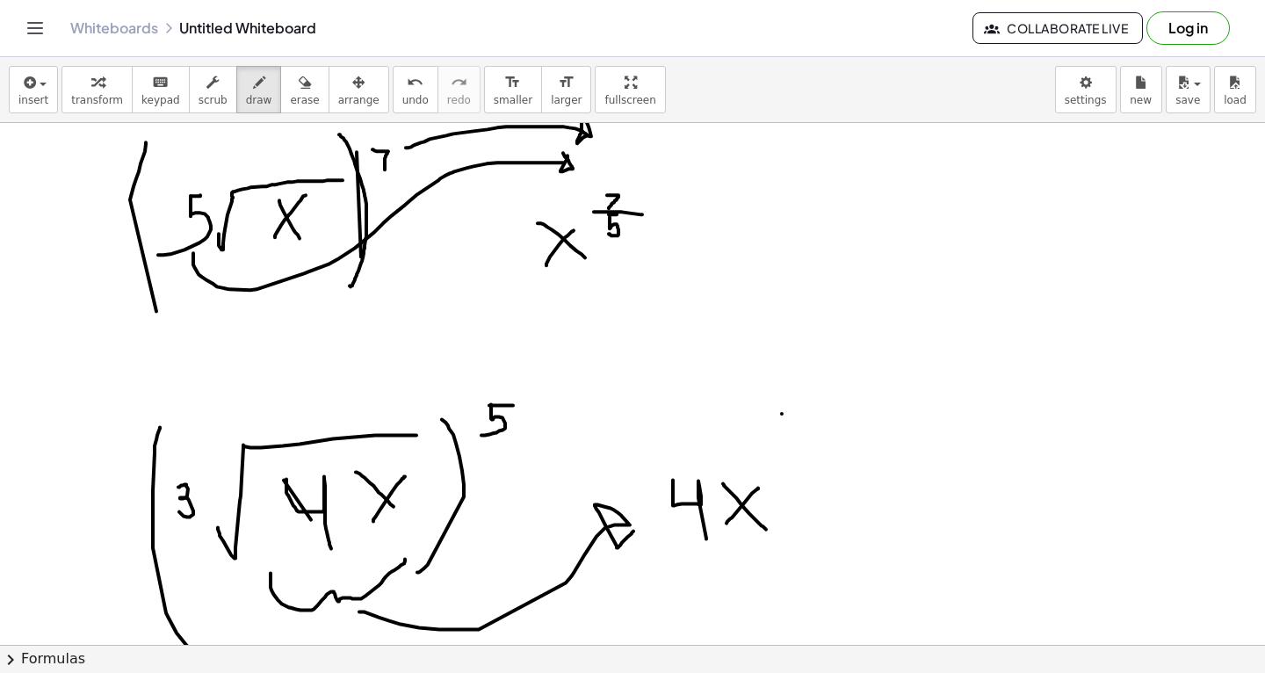
drag, startPoint x: 782, startPoint y: 413, endPoint x: 799, endPoint y: 413, distance: 17.6
drag, startPoint x: 778, startPoint y: 414, endPoint x: 780, endPoint y: 436, distance: 22.0
drag, startPoint x: 782, startPoint y: 450, endPoint x: 815, endPoint y: 434, distance: 36.9
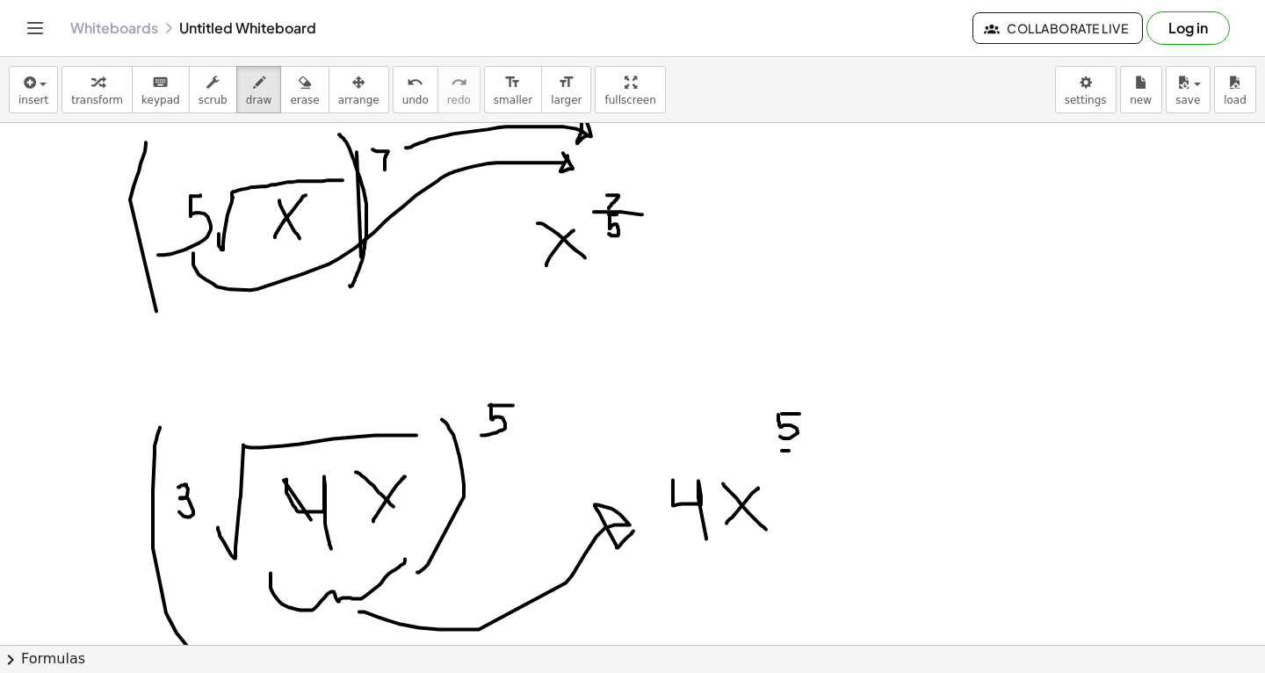
drag, startPoint x: 804, startPoint y: 450, endPoint x: 804, endPoint y: 465, distance: 14.9
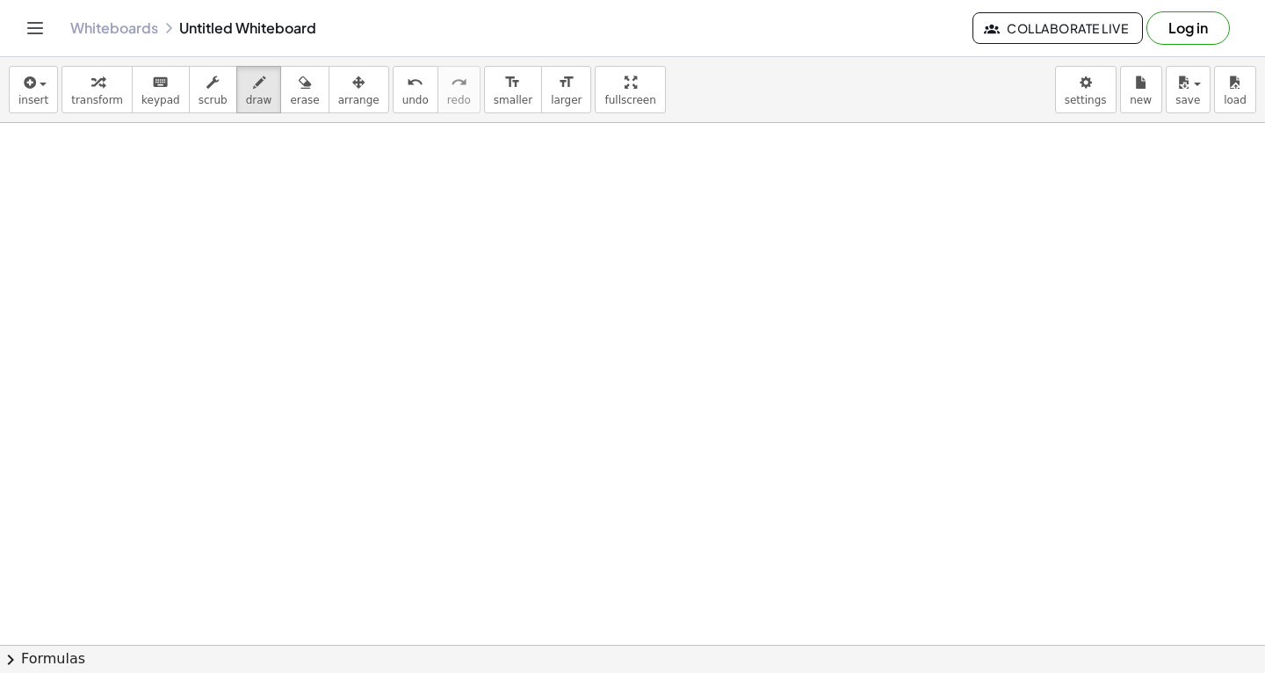
scroll to position [14132, 0]
drag, startPoint x: 172, startPoint y: 290, endPoint x: 217, endPoint y: 314, distance: 51.1
drag, startPoint x: 239, startPoint y: 209, endPoint x: 236, endPoint y: 235, distance: 26.5
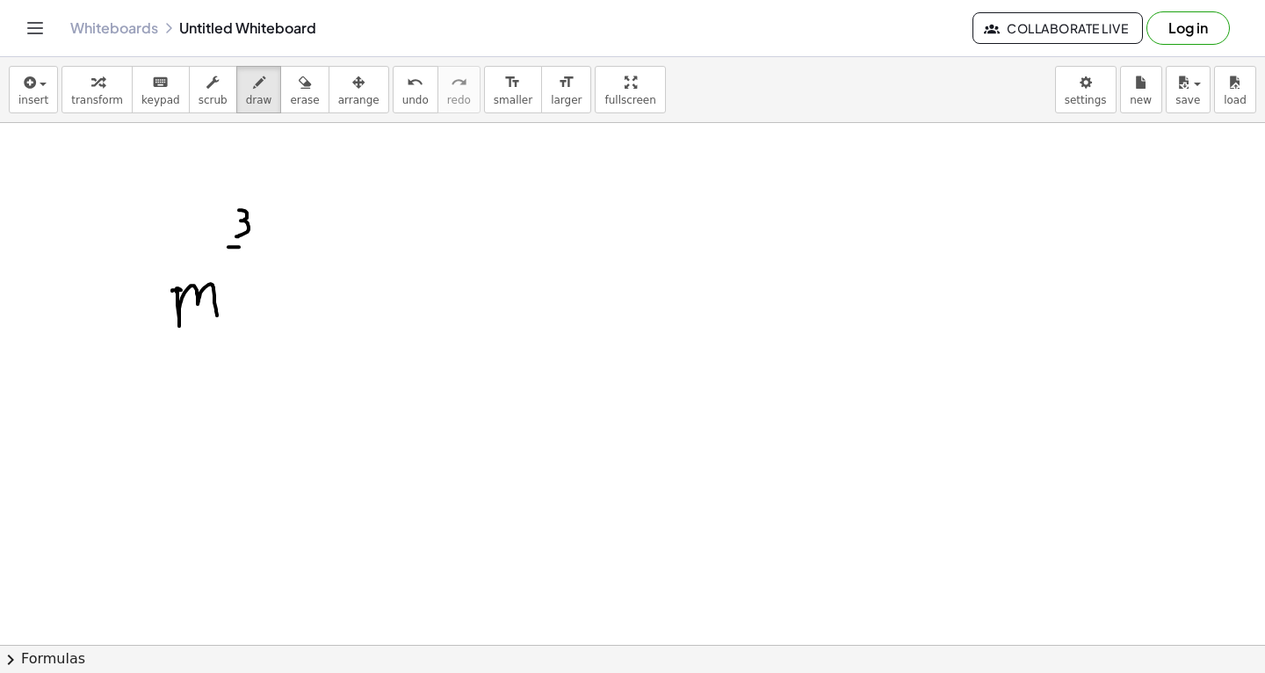
drag, startPoint x: 228, startPoint y: 246, endPoint x: 260, endPoint y: 245, distance: 31.6
drag, startPoint x: 242, startPoint y: 256, endPoint x: 252, endPoint y: 271, distance: 17.8
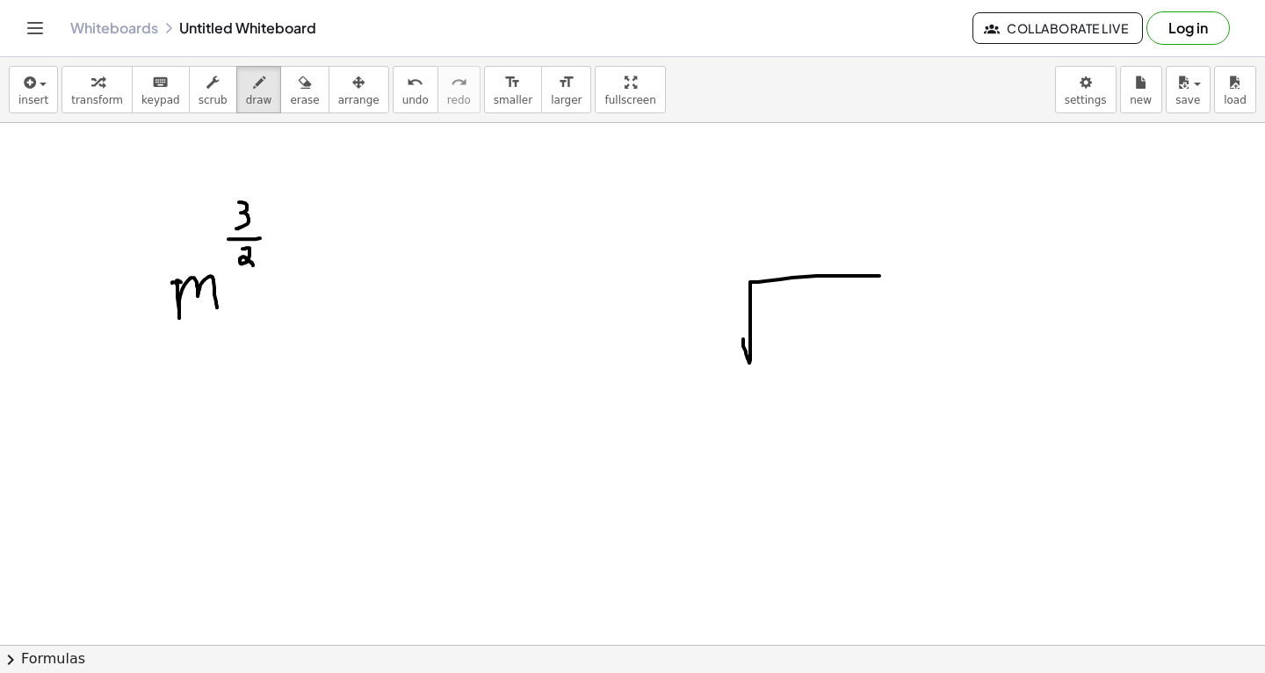
drag, startPoint x: 743, startPoint y: 338, endPoint x: 879, endPoint y: 275, distance: 150.1
drag, startPoint x: 730, startPoint y: 299, endPoint x: 729, endPoint y: 315, distance: 16.7
click at [290, 94] on span "erase" at bounding box center [304, 100] width 29 height 12
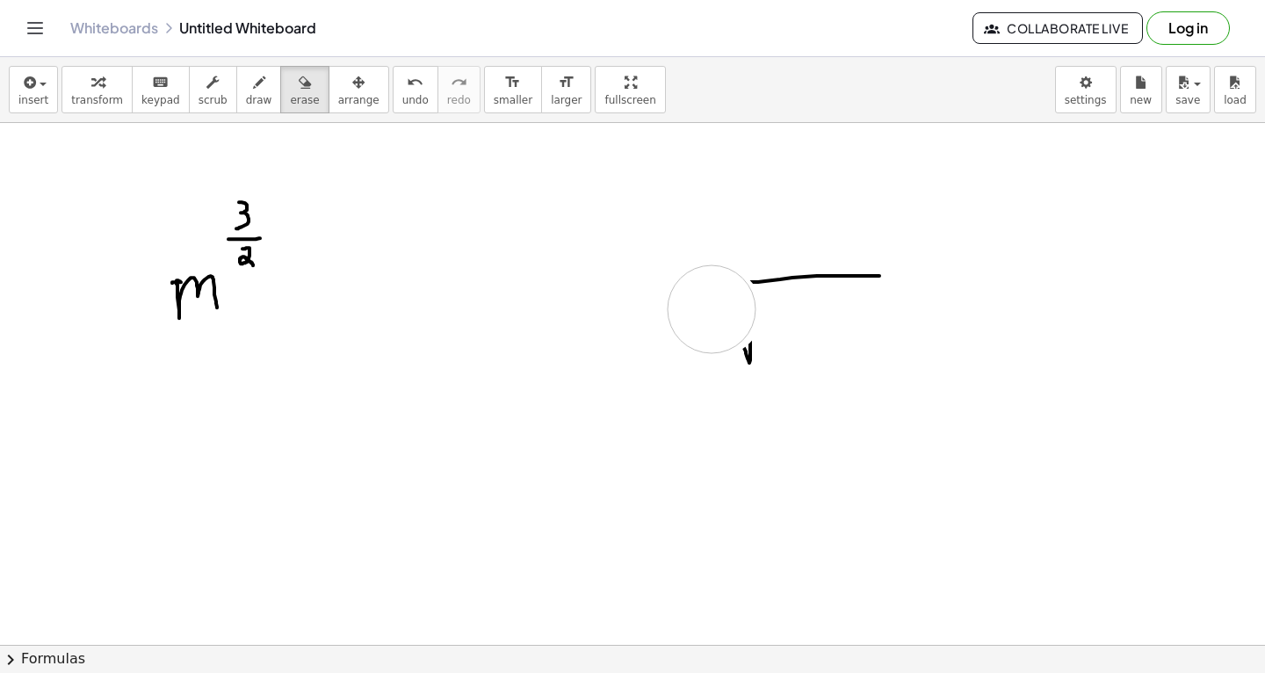
drag, startPoint x: 719, startPoint y: 311, endPoint x: 222, endPoint y: 119, distance: 531.9
drag, startPoint x: 743, startPoint y: 282, endPoint x: 248, endPoint y: 88, distance: 532.1
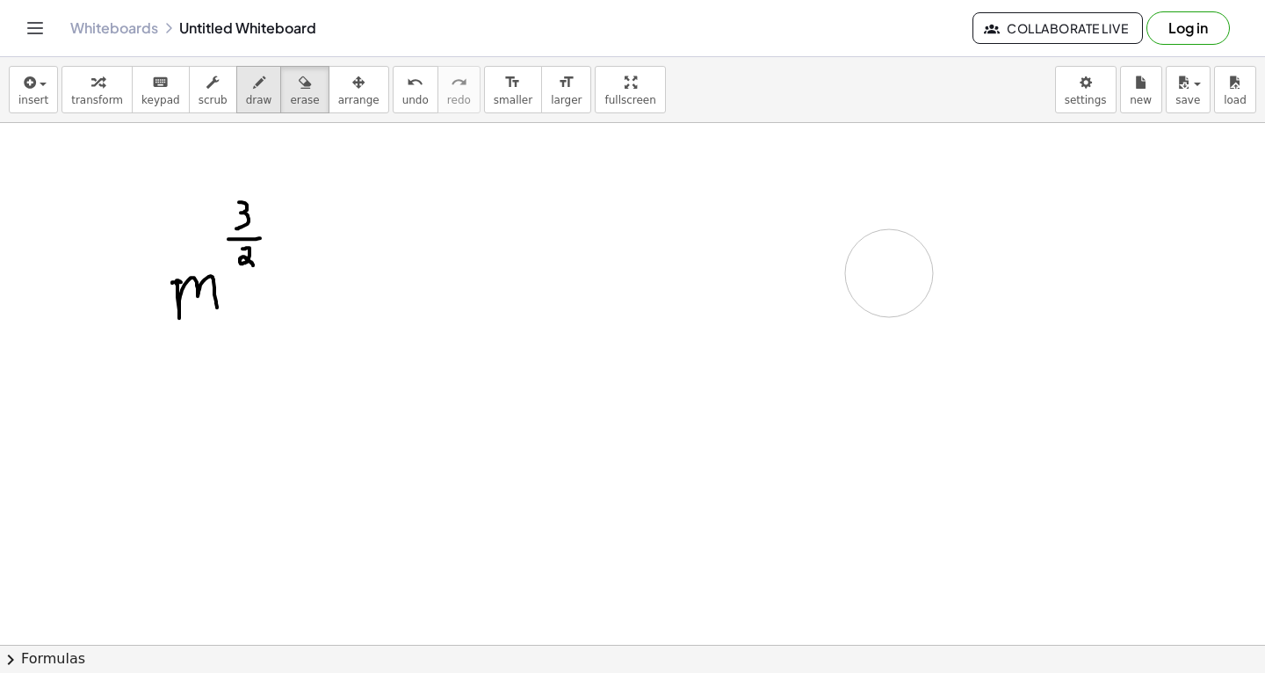
click at [253, 88] on icon "button" at bounding box center [259, 82] width 12 height 21
drag, startPoint x: 300, startPoint y: 279, endPoint x: 354, endPoint y: 279, distance: 54.5
drag, startPoint x: 468, startPoint y: 272, endPoint x: 613, endPoint y: 226, distance: 152.2
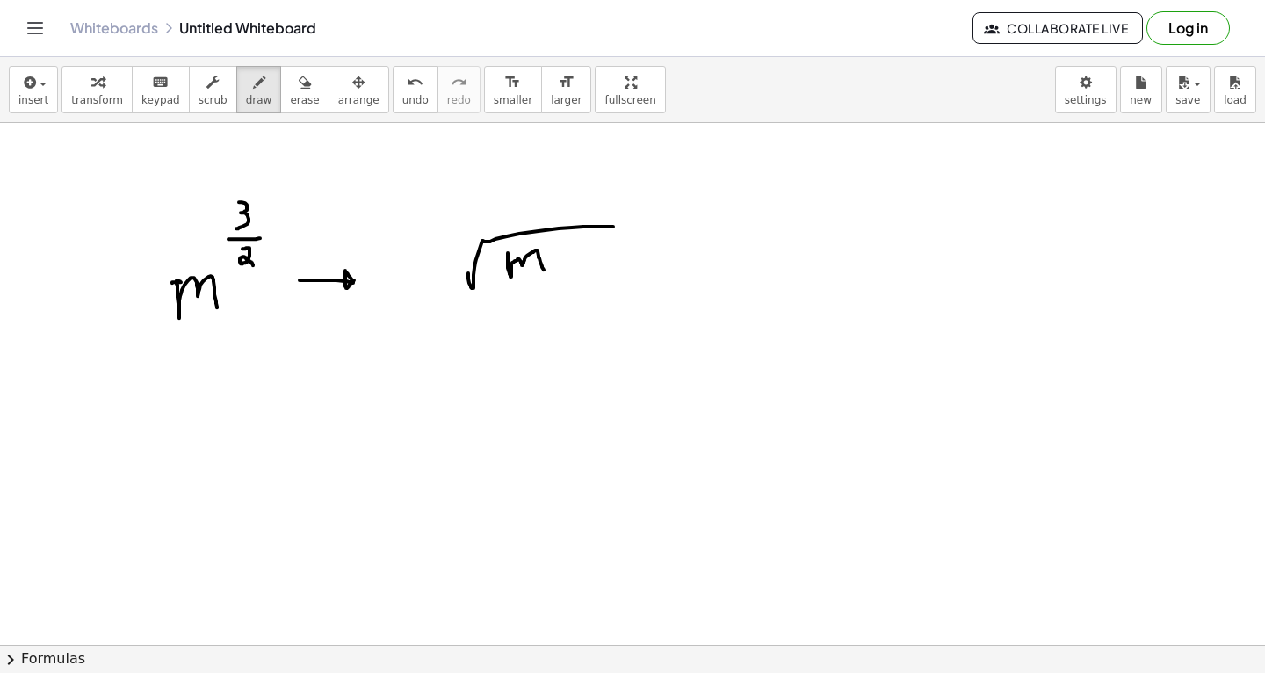
drag, startPoint x: 508, startPoint y: 252, endPoint x: 545, endPoint y: 271, distance: 41.6
drag, startPoint x: 632, startPoint y: 193, endPoint x: 630, endPoint y: 209, distance: 16.0
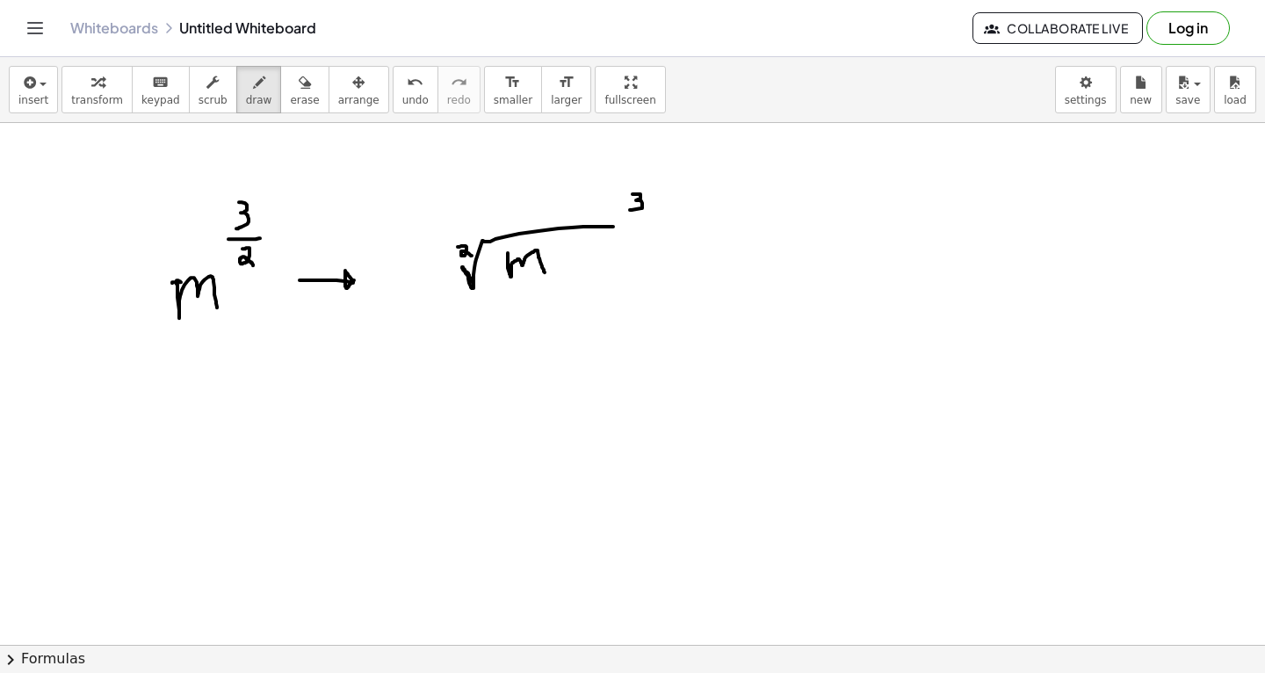
drag, startPoint x: 458, startPoint y: 246, endPoint x: 472, endPoint y: 255, distance: 16.6
drag, startPoint x: 171, startPoint y: 463, endPoint x: 200, endPoint y: 451, distance: 31.2
drag, startPoint x: 228, startPoint y: 394, endPoint x: 242, endPoint y: 418, distance: 27.1
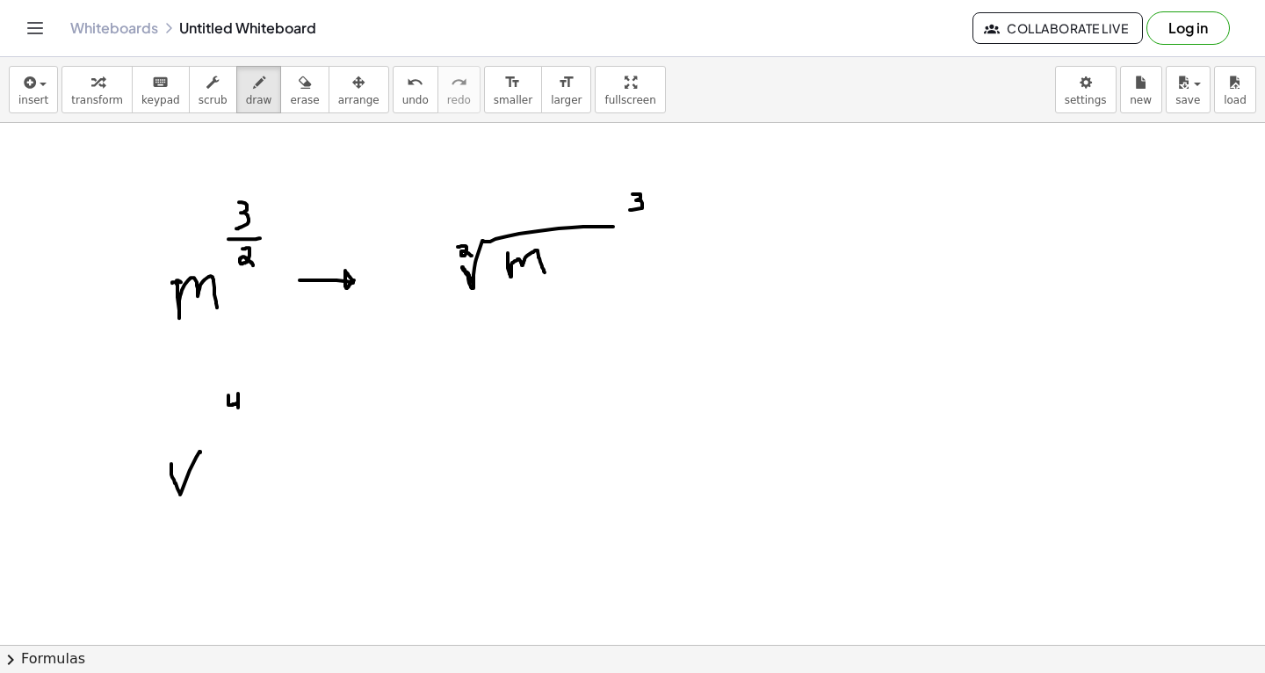
drag, startPoint x: 223, startPoint y: 422, endPoint x: 261, endPoint y: 418, distance: 37.9
drag, startPoint x: 235, startPoint y: 431, endPoint x: 238, endPoint y: 448, distance: 17.1
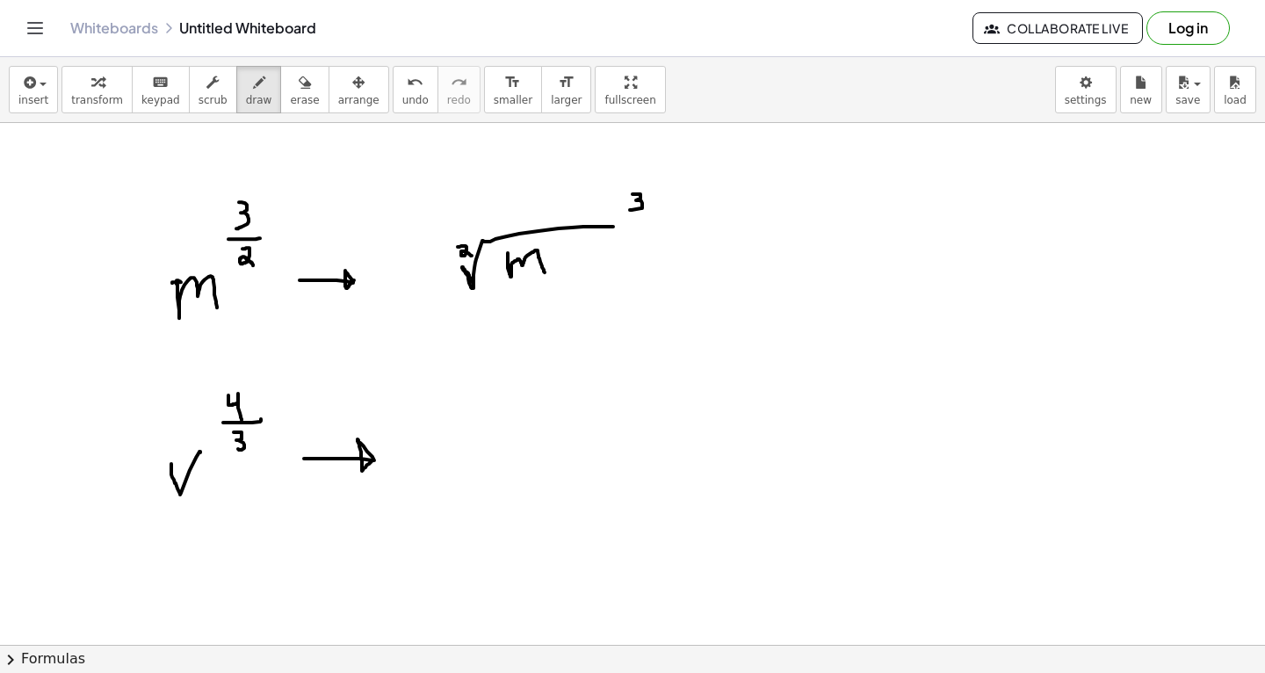
drag, startPoint x: 304, startPoint y: 458, endPoint x: 513, endPoint y: 441, distance: 209.7
drag, startPoint x: 513, startPoint y: 441, endPoint x: 536, endPoint y: 436, distance: 23.4
drag, startPoint x: 448, startPoint y: 444, endPoint x: 632, endPoint y: 405, distance: 188.5
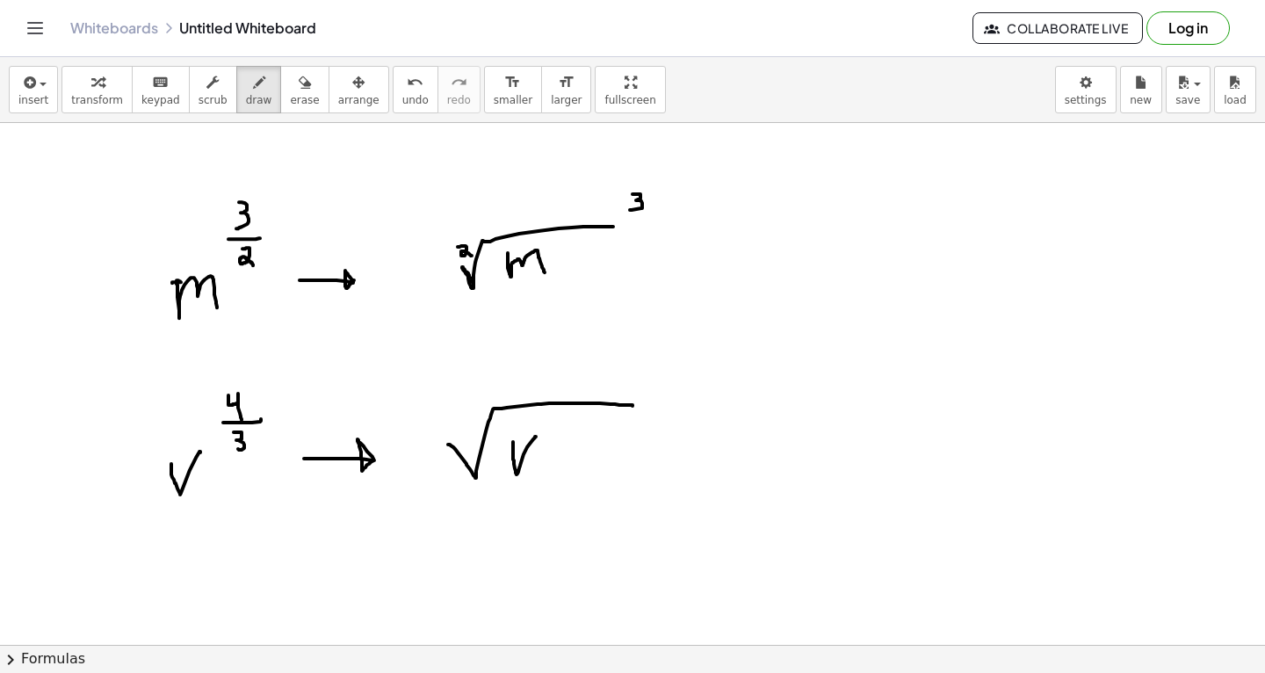
drag, startPoint x: 463, startPoint y: 422, endPoint x: 466, endPoint y: 432, distance: 11.1
drag, startPoint x: 645, startPoint y: 377, endPoint x: 656, endPoint y: 396, distance: 22.4
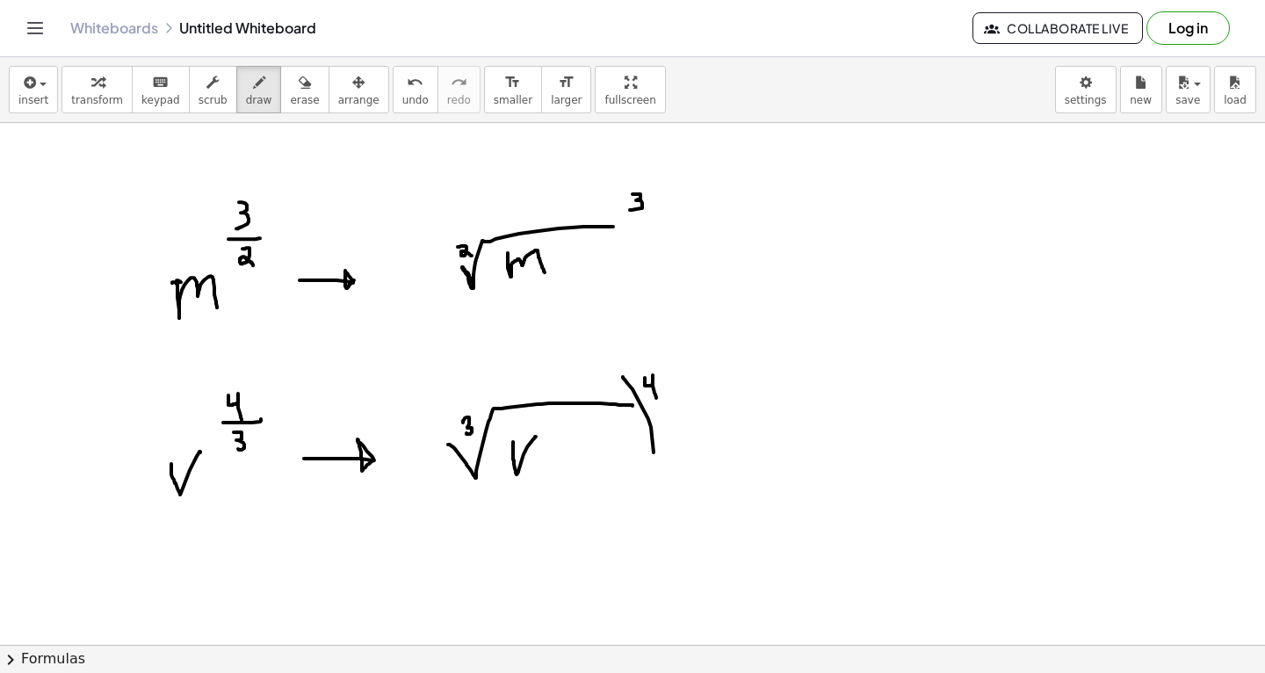
drag, startPoint x: 623, startPoint y: 376, endPoint x: 626, endPoint y: 502, distance: 126.5
drag, startPoint x: 431, startPoint y: 374, endPoint x: 452, endPoint y: 502, distance: 129.1
drag, startPoint x: 446, startPoint y: 207, endPoint x: 451, endPoint y: 314, distance: 106.4
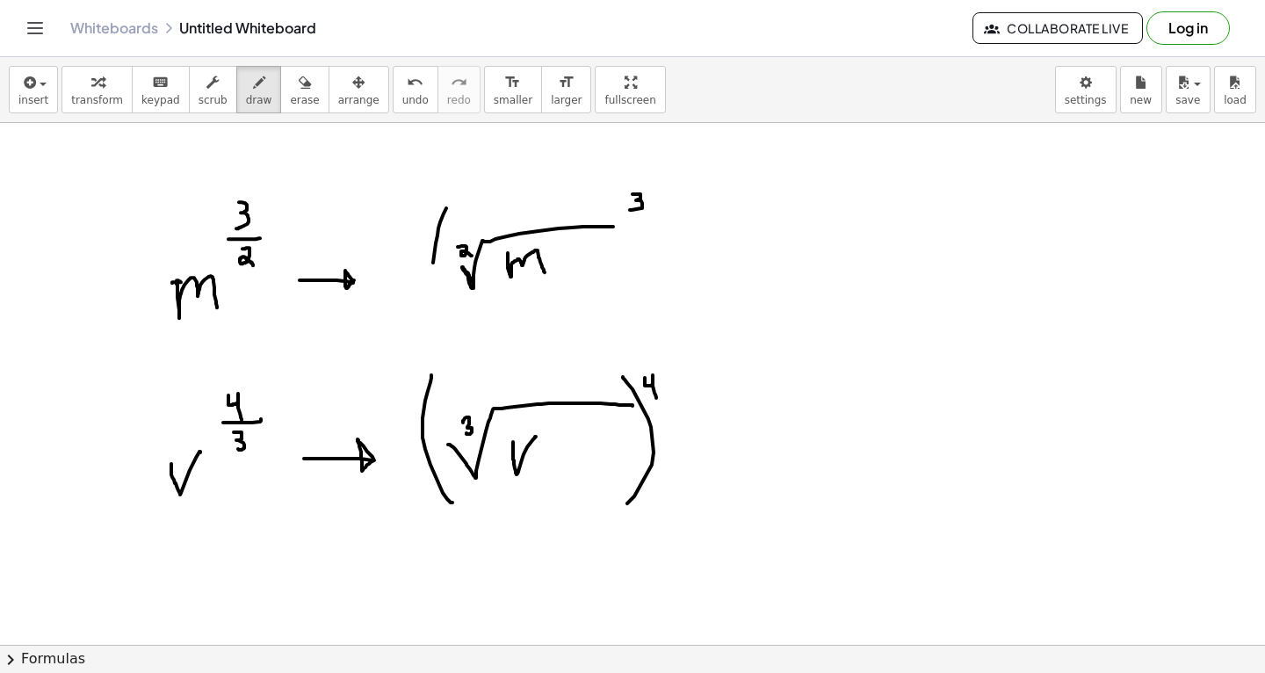
drag, startPoint x: 607, startPoint y: 194, endPoint x: 611, endPoint y: 283, distance: 88.8
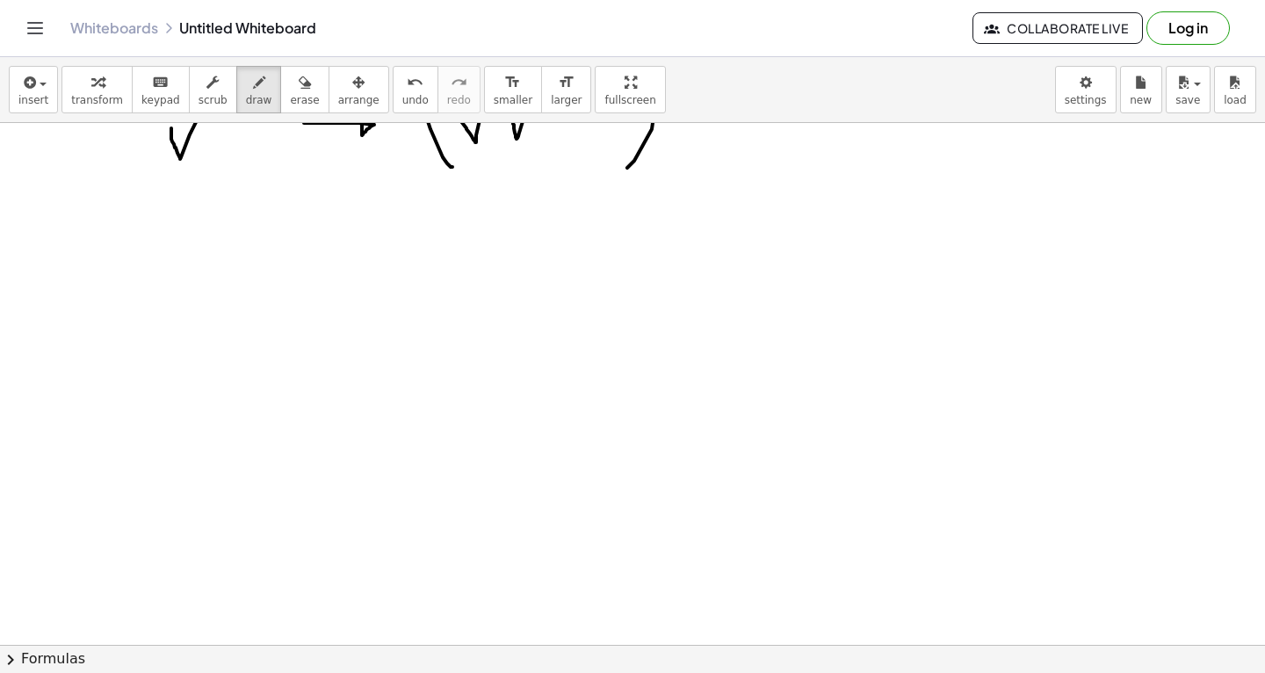
scroll to position [14490, 0]
drag, startPoint x: 203, startPoint y: 253, endPoint x: 206, endPoint y: 306, distance: 52.8
drag, startPoint x: 261, startPoint y: 255, endPoint x: 236, endPoint y: 286, distance: 40.1
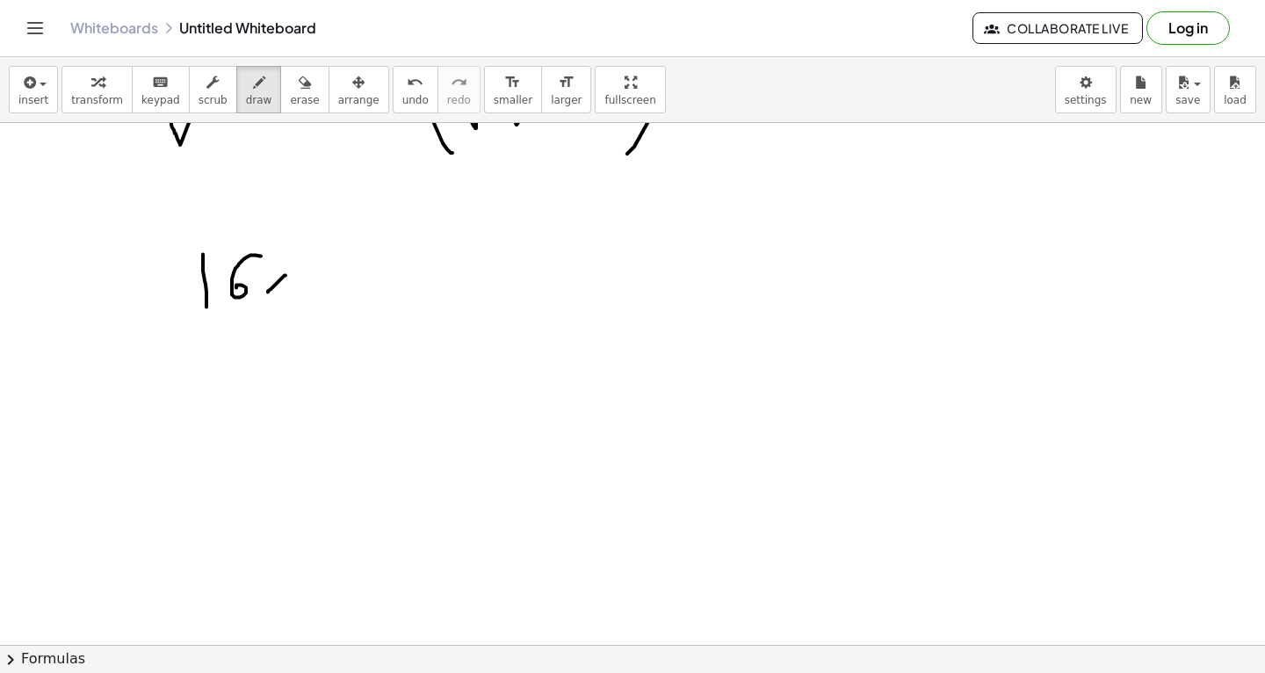
drag, startPoint x: 268, startPoint y: 291, endPoint x: 285, endPoint y: 274, distance: 24.2
drag, startPoint x: 272, startPoint y: 271, endPoint x: 287, endPoint y: 290, distance: 23.7
drag, startPoint x: 294, startPoint y: 239, endPoint x: 296, endPoint y: 341, distance: 101.9
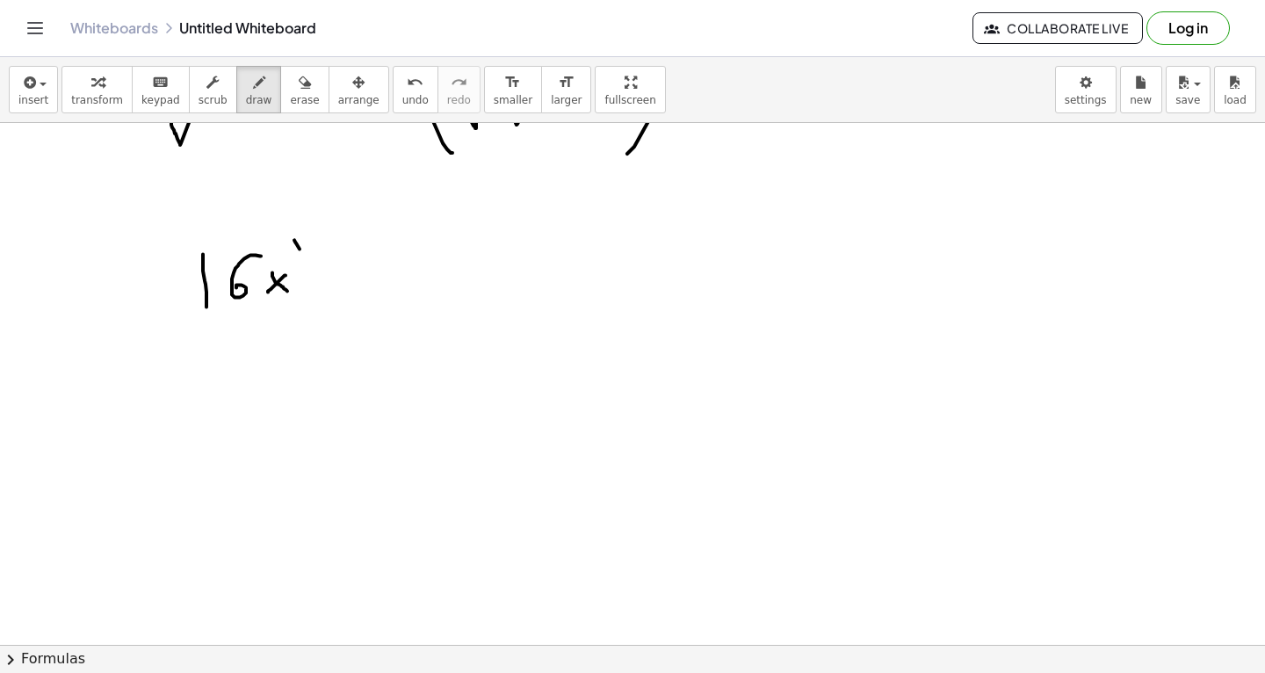
drag, startPoint x: 191, startPoint y: 235, endPoint x: 192, endPoint y: 332, distance: 96.6
drag, startPoint x: 334, startPoint y: 225, endPoint x: 332, endPoint y: 239, distance: 14.2
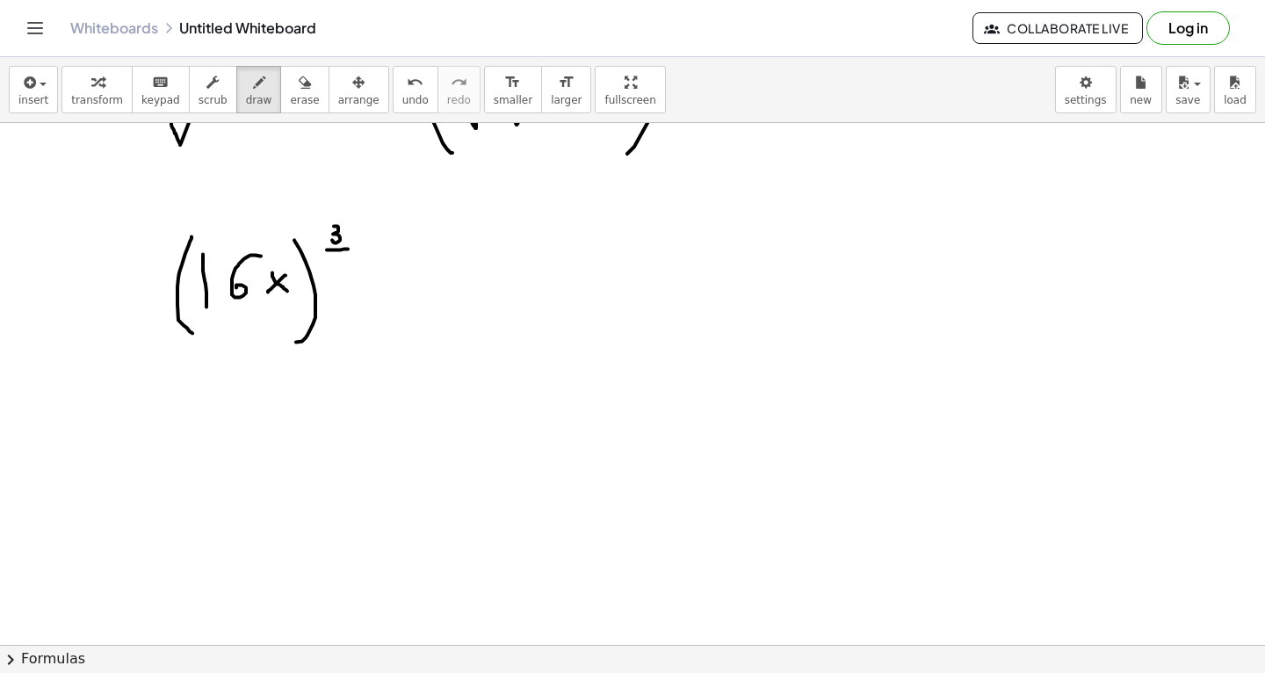
drag, startPoint x: 327, startPoint y: 249, endPoint x: 363, endPoint y: 244, distance: 36.3
drag, startPoint x: 343, startPoint y: 256, endPoint x: 350, endPoint y: 268, distance: 14.2
drag, startPoint x: 383, startPoint y: 280, endPoint x: 408, endPoint y: 280, distance: 24.6
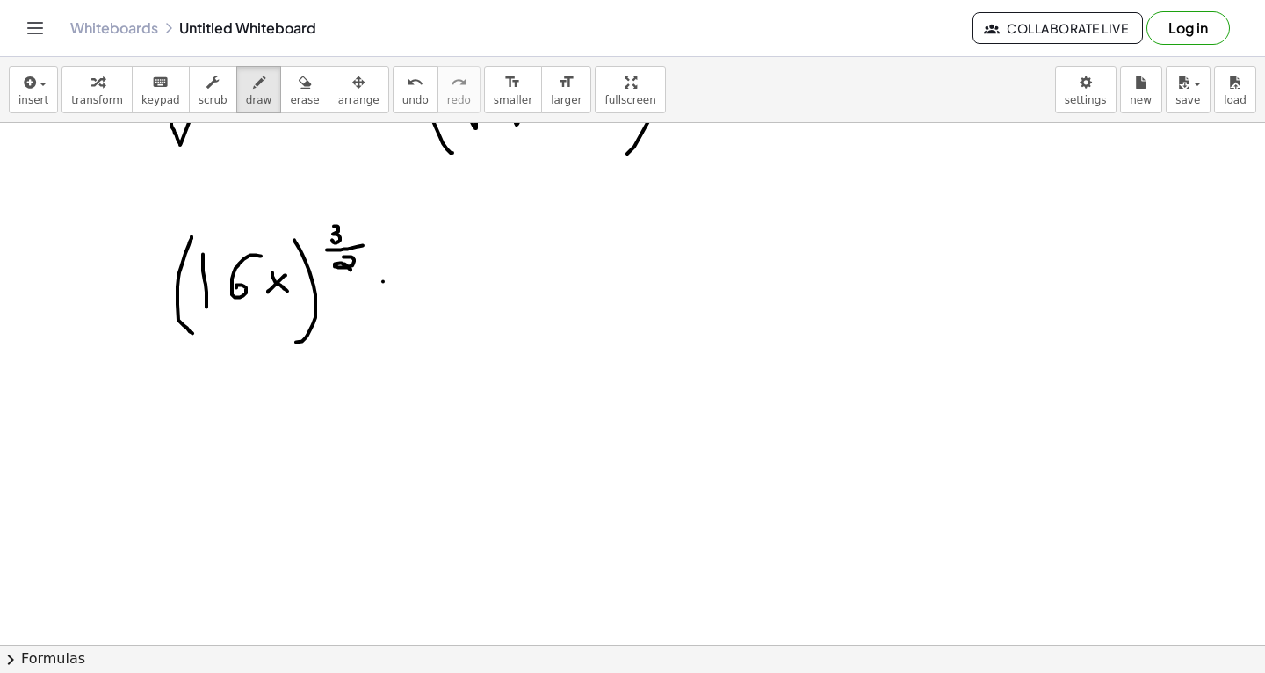
drag, startPoint x: 437, startPoint y: 256, endPoint x: 459, endPoint y: 285, distance: 35.8
drag, startPoint x: 499, startPoint y: 281, endPoint x: 527, endPoint y: 281, distance: 28.1
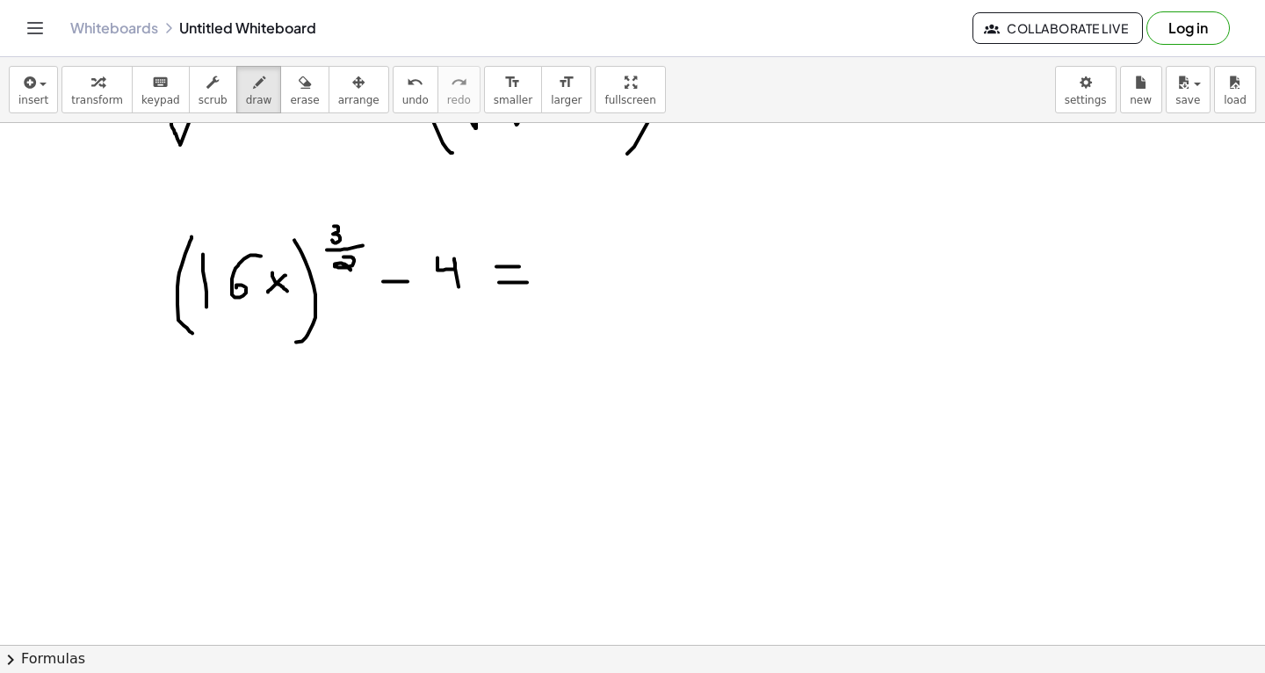
drag, startPoint x: 496, startPoint y: 265, endPoint x: 520, endPoint y: 264, distance: 23.7
drag, startPoint x: 553, startPoint y: 247, endPoint x: 569, endPoint y: 247, distance: 15.8
drag, startPoint x: 556, startPoint y: 250, endPoint x: 558, endPoint y: 279, distance: 29.0
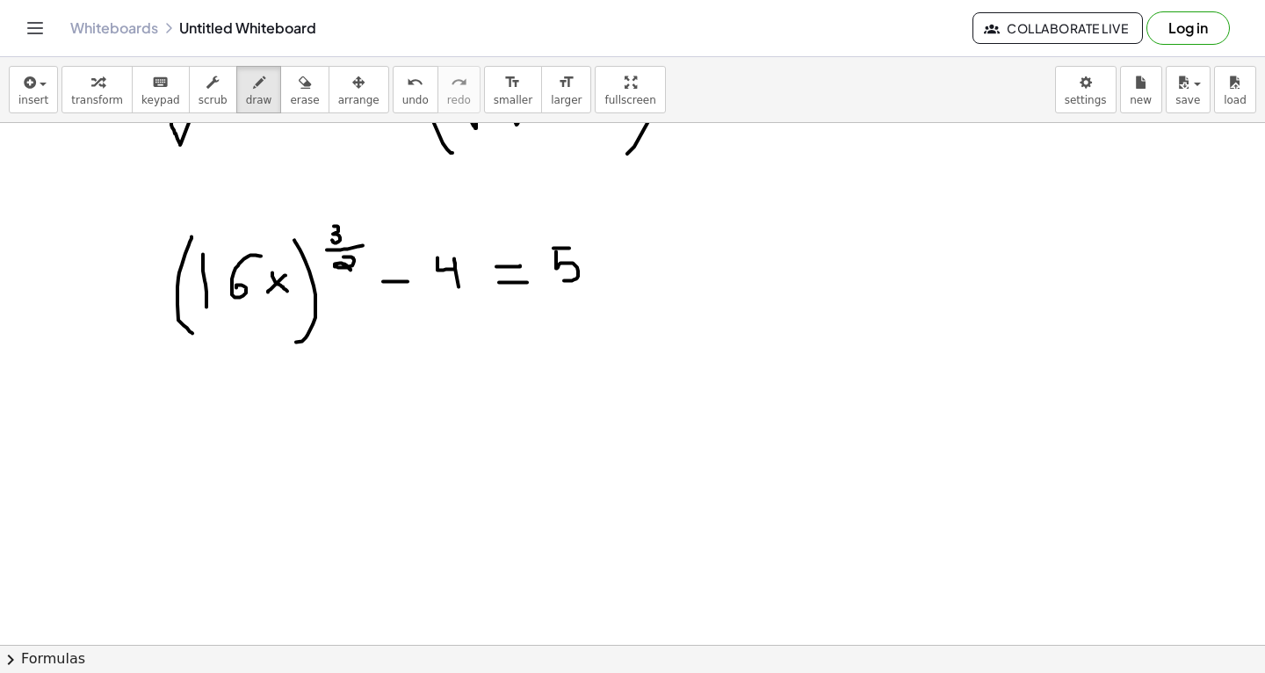
drag, startPoint x: 656, startPoint y: 252, endPoint x: 666, endPoint y: 250, distance: 9.8
drag, startPoint x: 207, startPoint y: 422, endPoint x: 211, endPoint y: 469, distance: 47.6
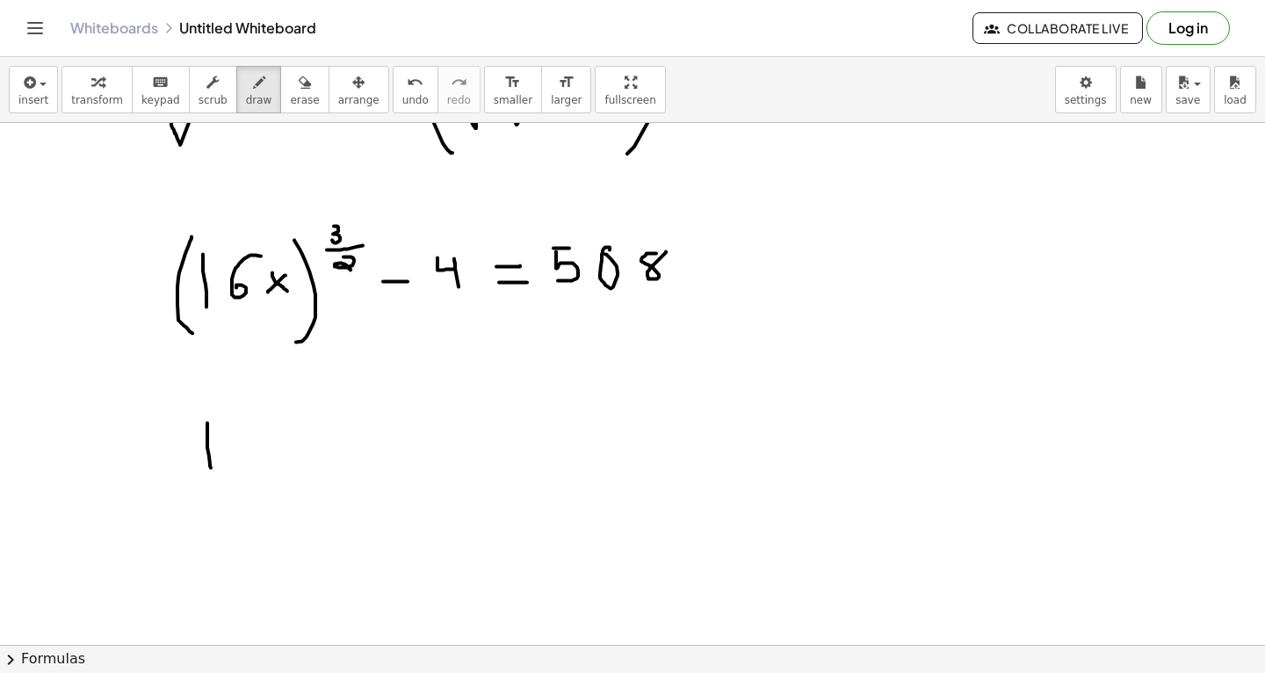
drag, startPoint x: 237, startPoint y: 434, endPoint x: 227, endPoint y: 450, distance: 18.5
drag, startPoint x: 253, startPoint y: 453, endPoint x: 268, endPoint y: 437, distance: 21.7
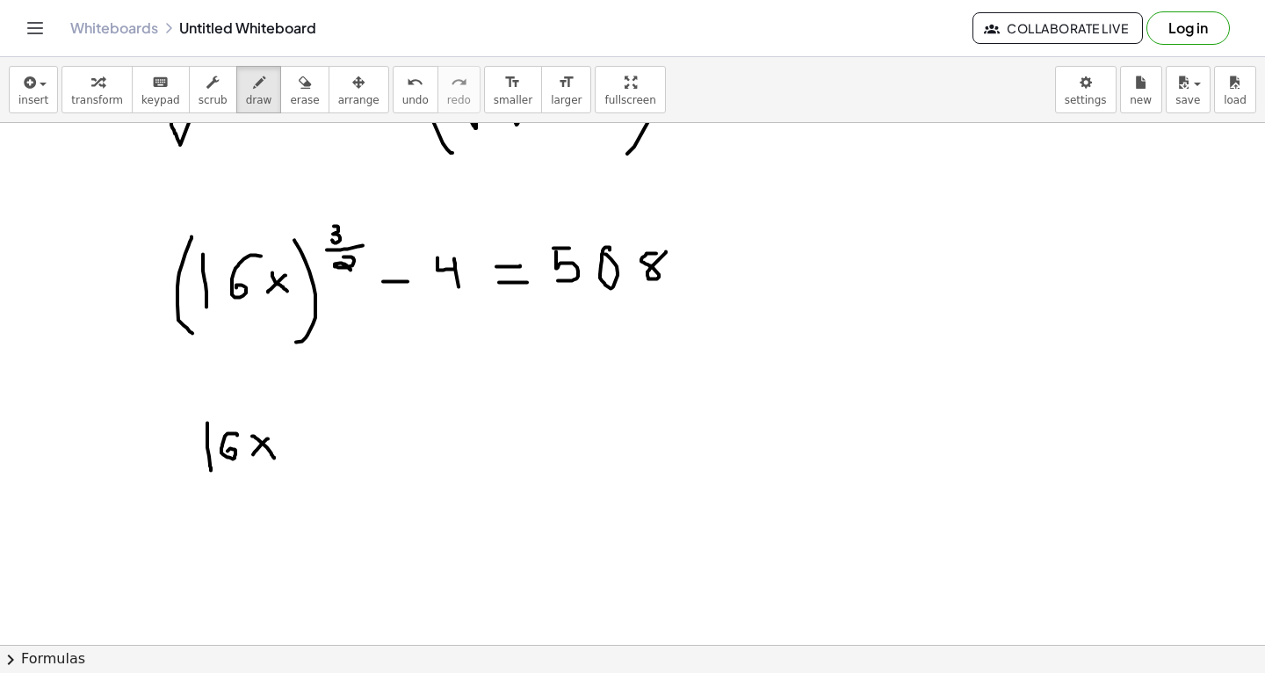
drag, startPoint x: 252, startPoint y: 435, endPoint x: 274, endPoint y: 457, distance: 31.1
drag, startPoint x: 213, startPoint y: 393, endPoint x: 220, endPoint y: 511, distance: 118.8
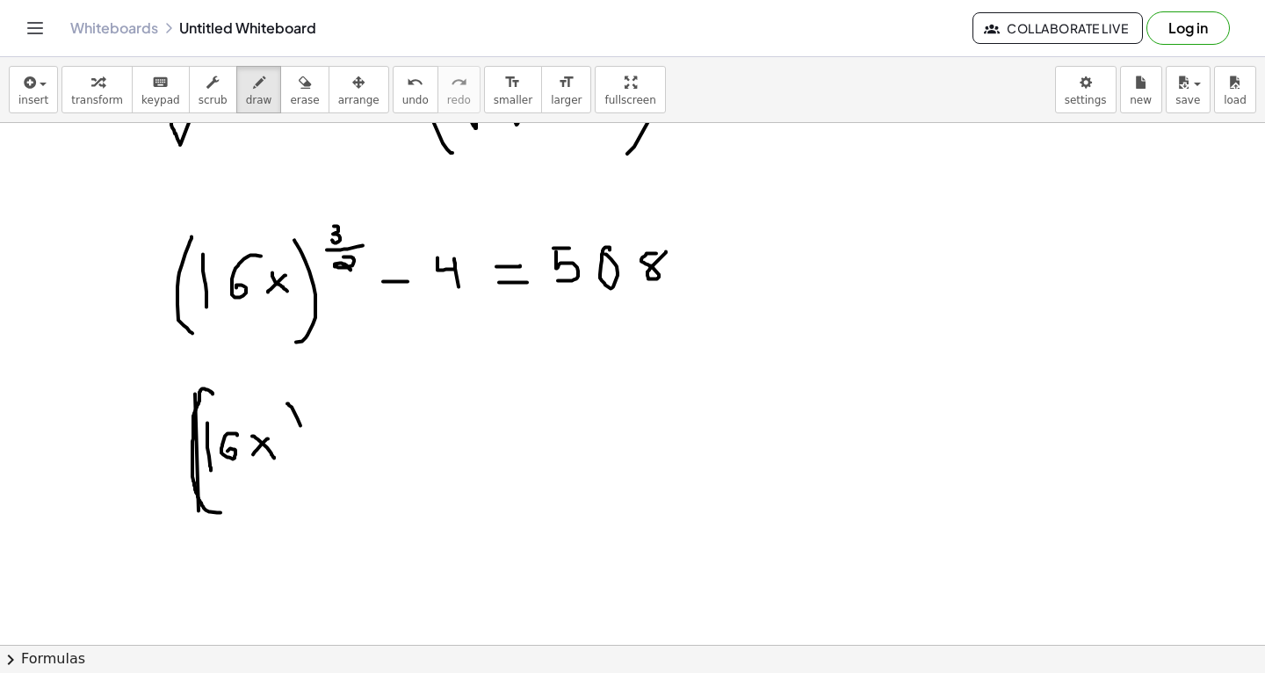
drag, startPoint x: 287, startPoint y: 402, endPoint x: 306, endPoint y: 497, distance: 96.6
drag, startPoint x: 325, startPoint y: 396, endPoint x: 330, endPoint y: 417, distance: 21.7
drag, startPoint x: 321, startPoint y: 421, endPoint x: 348, endPoint y: 421, distance: 26.4
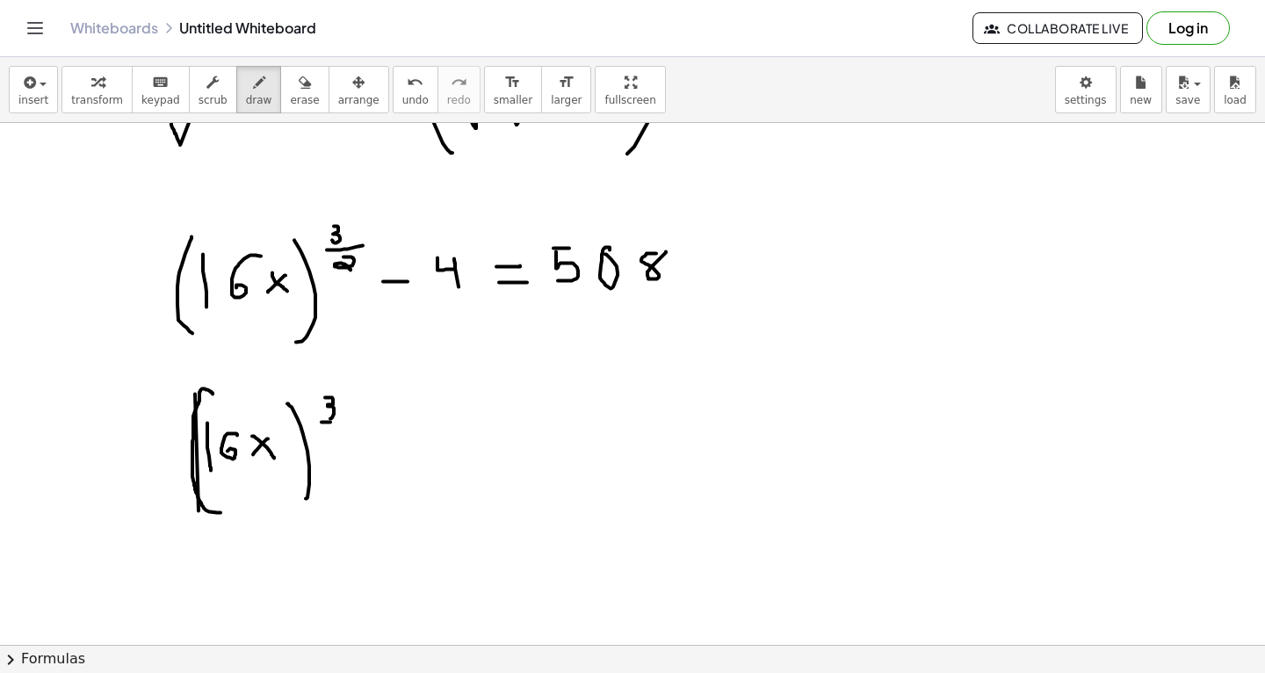
drag, startPoint x: 329, startPoint y: 428, endPoint x: 343, endPoint y: 440, distance: 18.7
drag, startPoint x: 394, startPoint y: 450, endPoint x: 430, endPoint y: 450, distance: 36.0
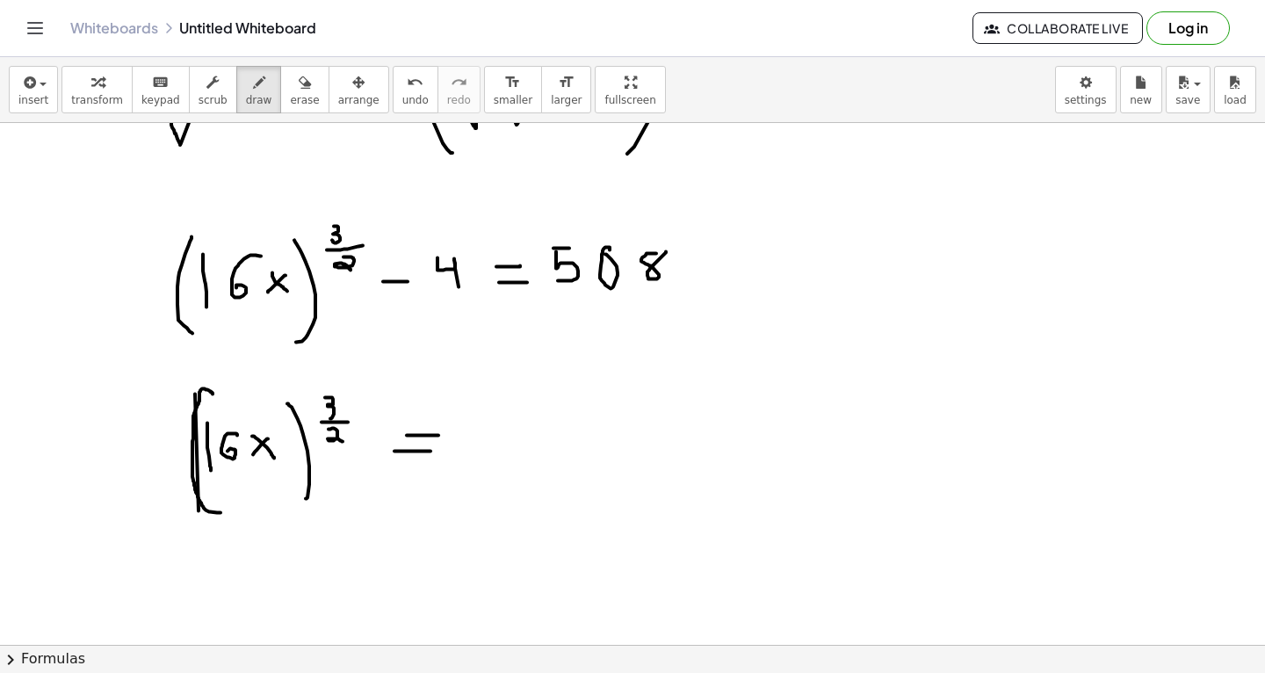
drag, startPoint x: 407, startPoint y: 434, endPoint x: 439, endPoint y: 433, distance: 32.5
drag, startPoint x: 472, startPoint y: 399, endPoint x: 512, endPoint y: 399, distance: 40.4
drag, startPoint x: 480, startPoint y: 401, endPoint x: 485, endPoint y: 456, distance: 55.5
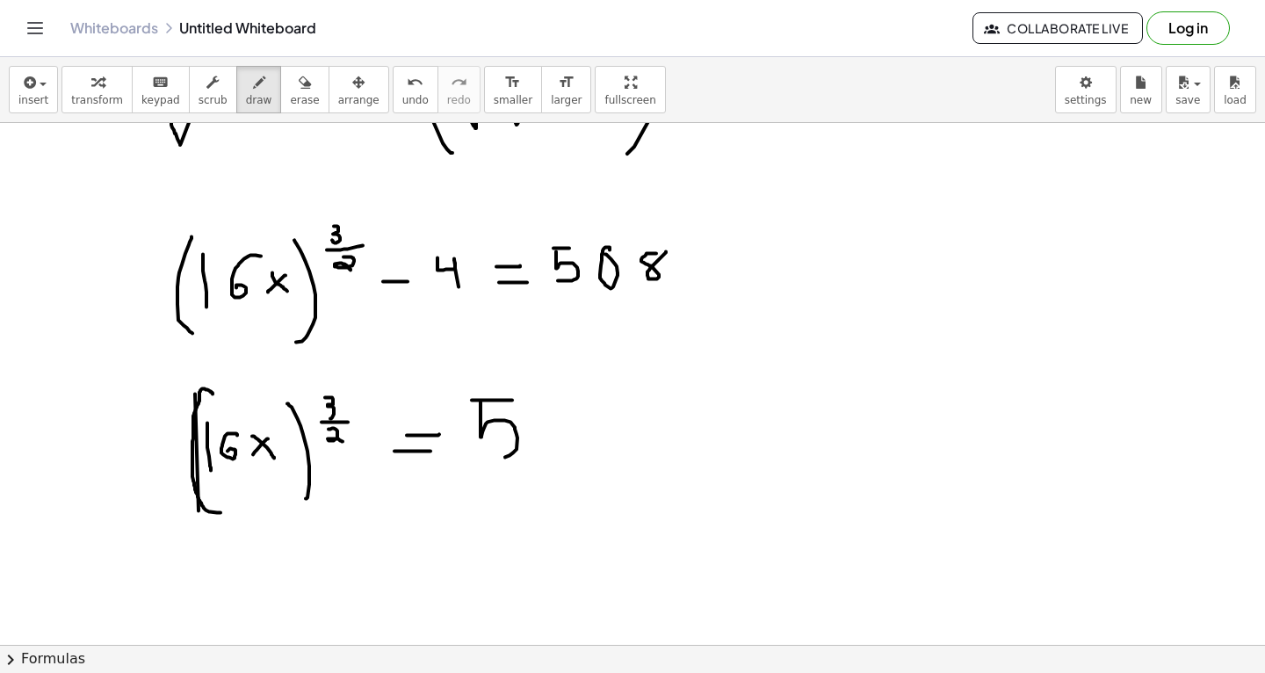
drag, startPoint x: 532, startPoint y: 400, endPoint x: 532, endPoint y: 483, distance: 83.4
drag, startPoint x: 552, startPoint y: 405, endPoint x: 605, endPoint y: 456, distance: 73.3
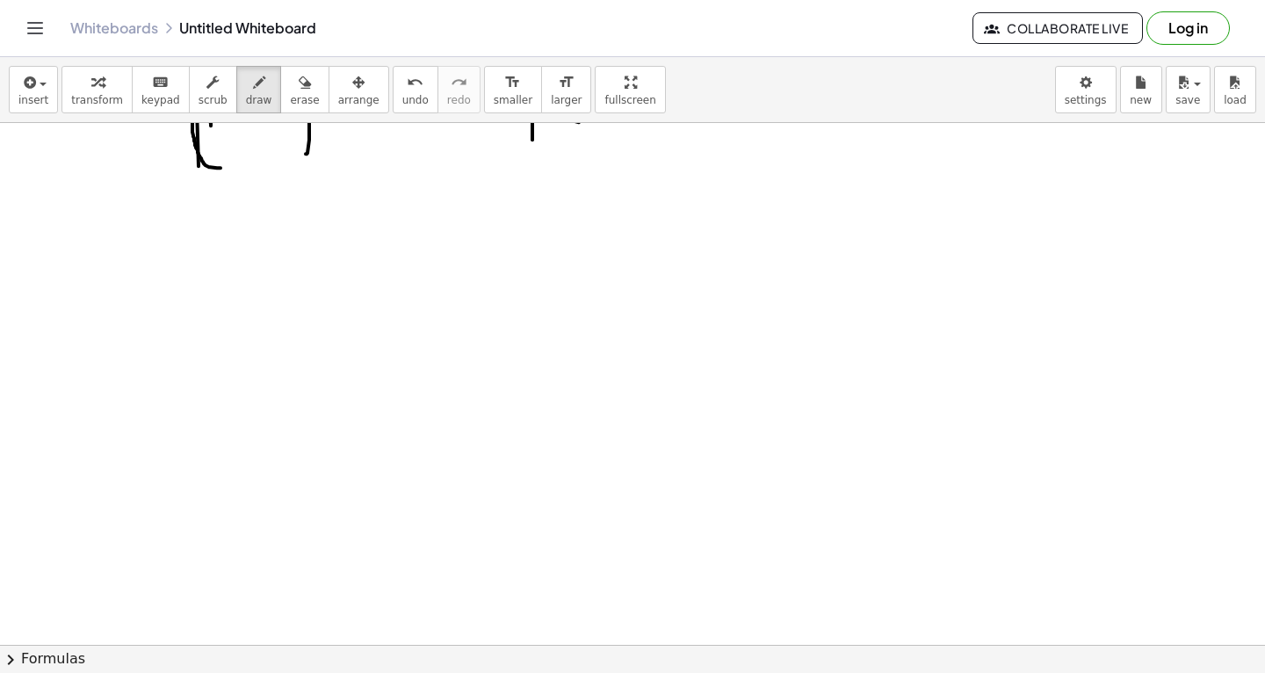
scroll to position [14832, 0]
drag, startPoint x: 249, startPoint y: 410, endPoint x: 276, endPoint y: 360, distance: 56.6
drag, startPoint x: 235, startPoint y: 358, endPoint x: 281, endPoint y: 396, distance: 59.3
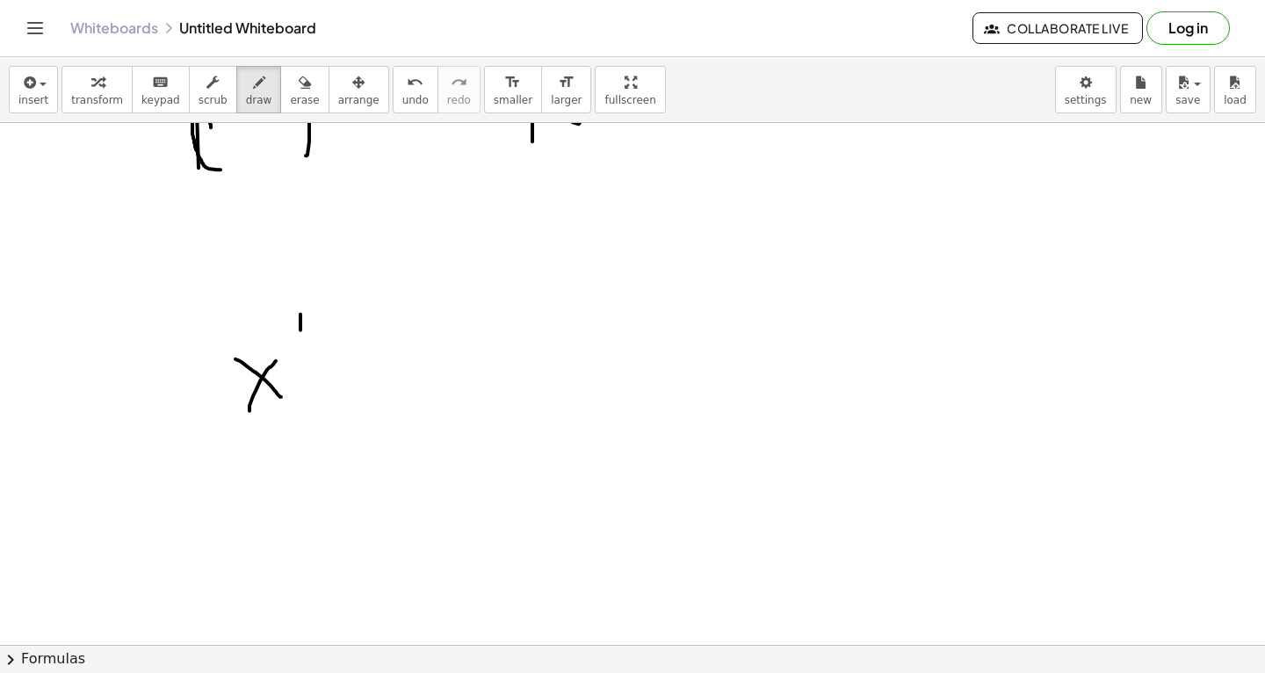
drag, startPoint x: 300, startPoint y: 329, endPoint x: 300, endPoint y: 314, distance: 15.8
drag, startPoint x: 291, startPoint y: 331, endPoint x: 316, endPoint y: 329, distance: 25.5
drag, startPoint x: 299, startPoint y: 339, endPoint x: 318, endPoint y: 356, distance: 25.5
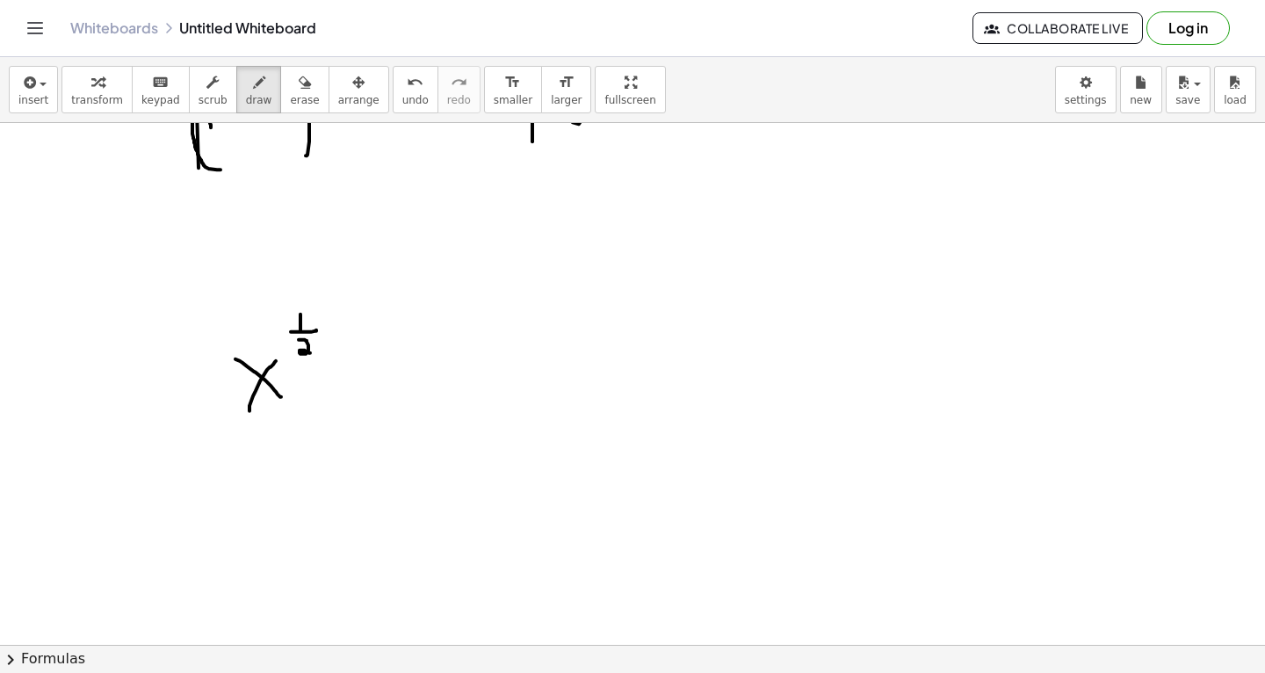
drag, startPoint x: 373, startPoint y: 376, endPoint x: 401, endPoint y: 373, distance: 28.2
drag, startPoint x: 375, startPoint y: 363, endPoint x: 408, endPoint y: 363, distance: 32.5
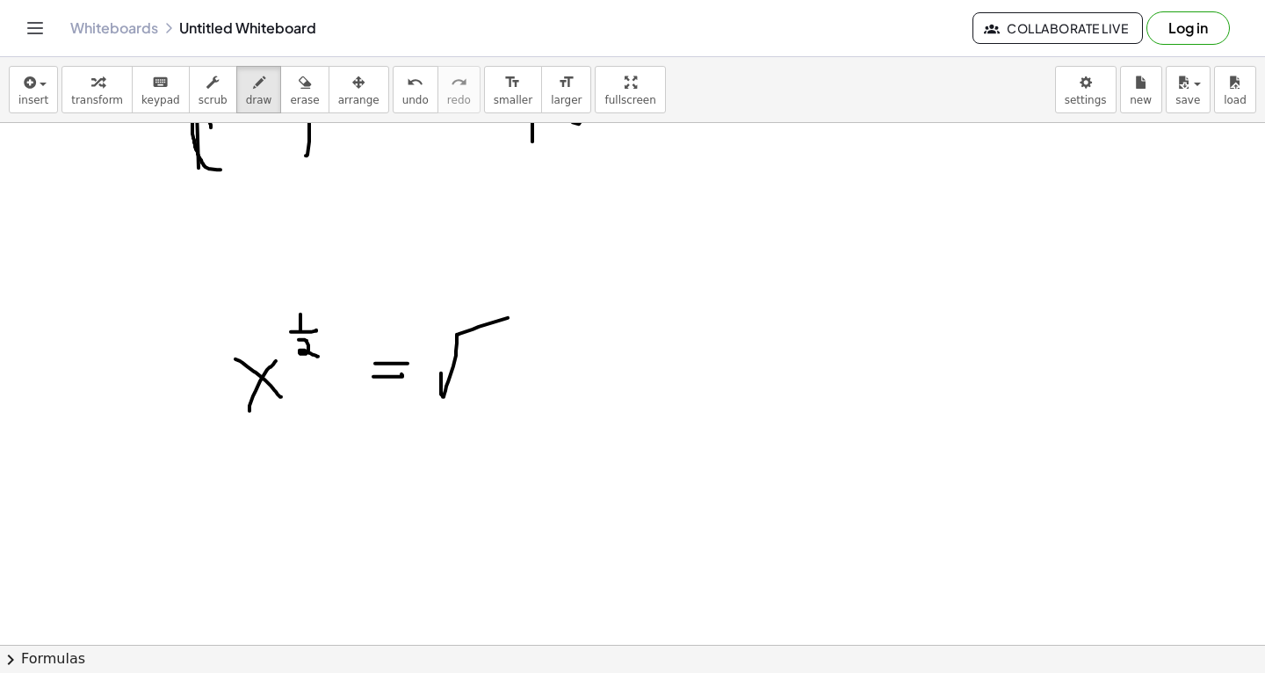
drag, startPoint x: 441, startPoint y: 372, endPoint x: 629, endPoint y: 306, distance: 199.5
drag, startPoint x: 499, startPoint y: 381, endPoint x: 533, endPoint y: 347, distance: 48.4
drag, startPoint x: 508, startPoint y: 347, endPoint x: 530, endPoint y: 368, distance: 30.4
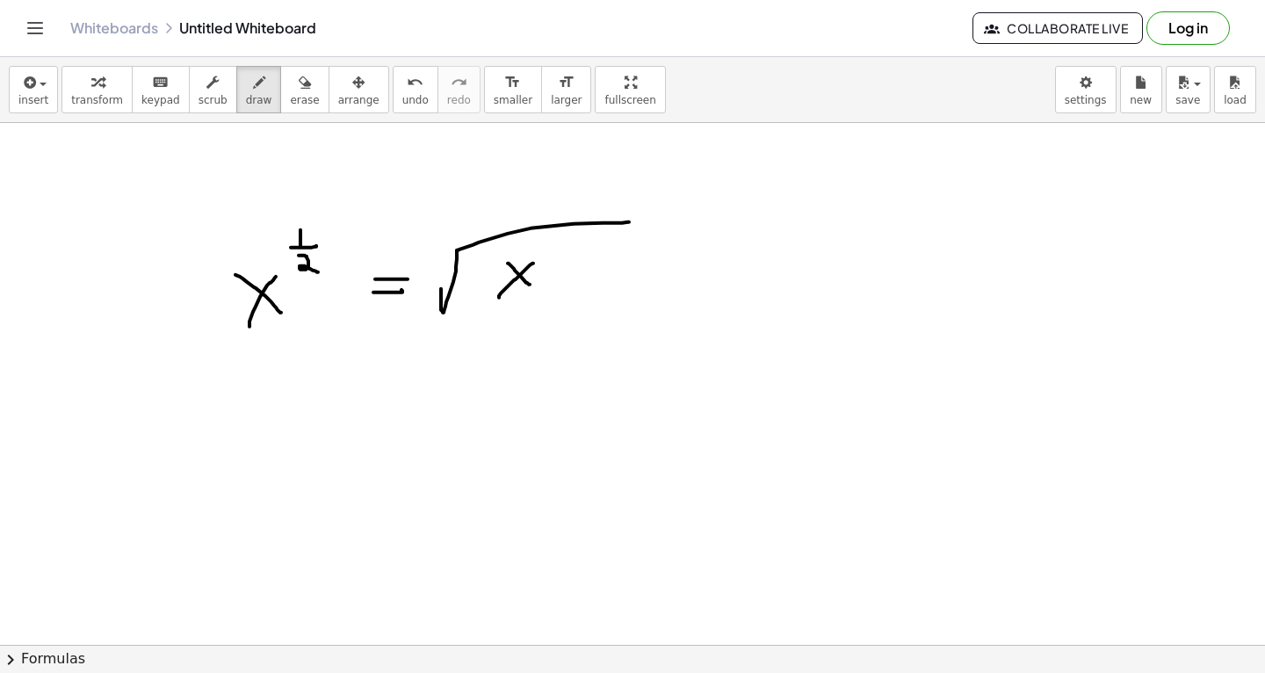
scroll to position [14946, 0]
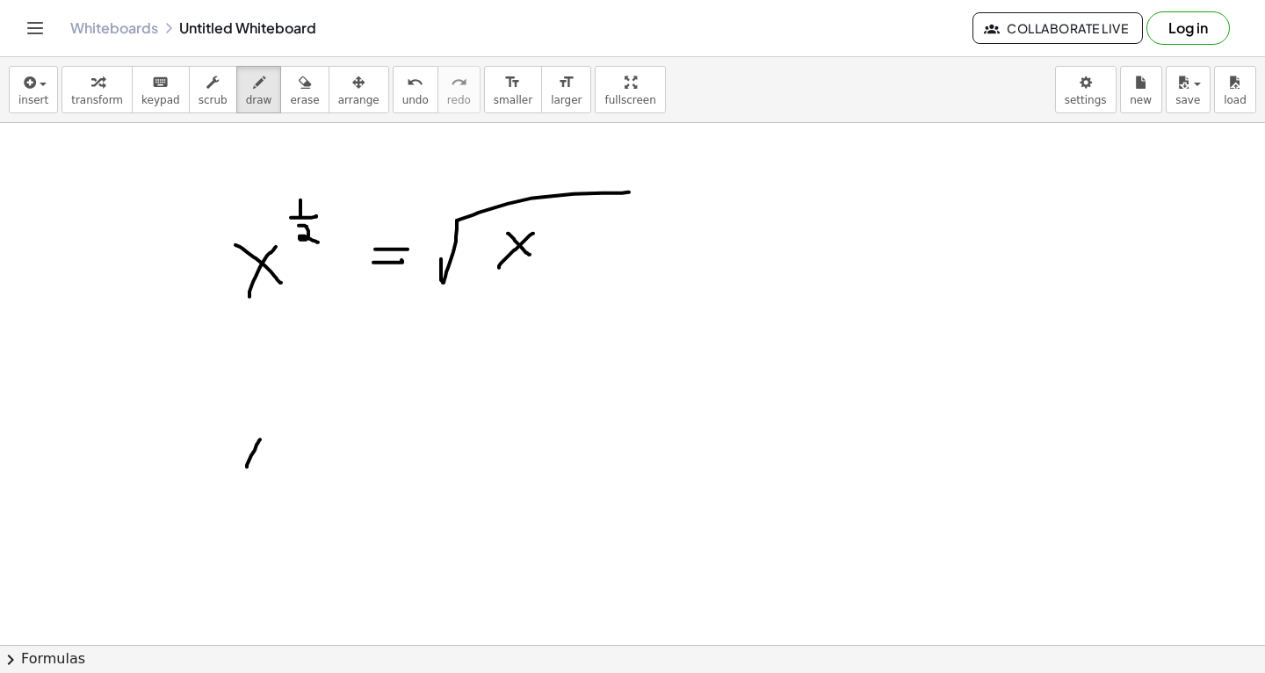
drag, startPoint x: 247, startPoint y: 466, endPoint x: 262, endPoint y: 437, distance: 32.6
drag, startPoint x: 240, startPoint y: 429, endPoint x: 282, endPoint y: 473, distance: 61.5
drag, startPoint x: 257, startPoint y: 438, endPoint x: 272, endPoint y: 415, distance: 27.3
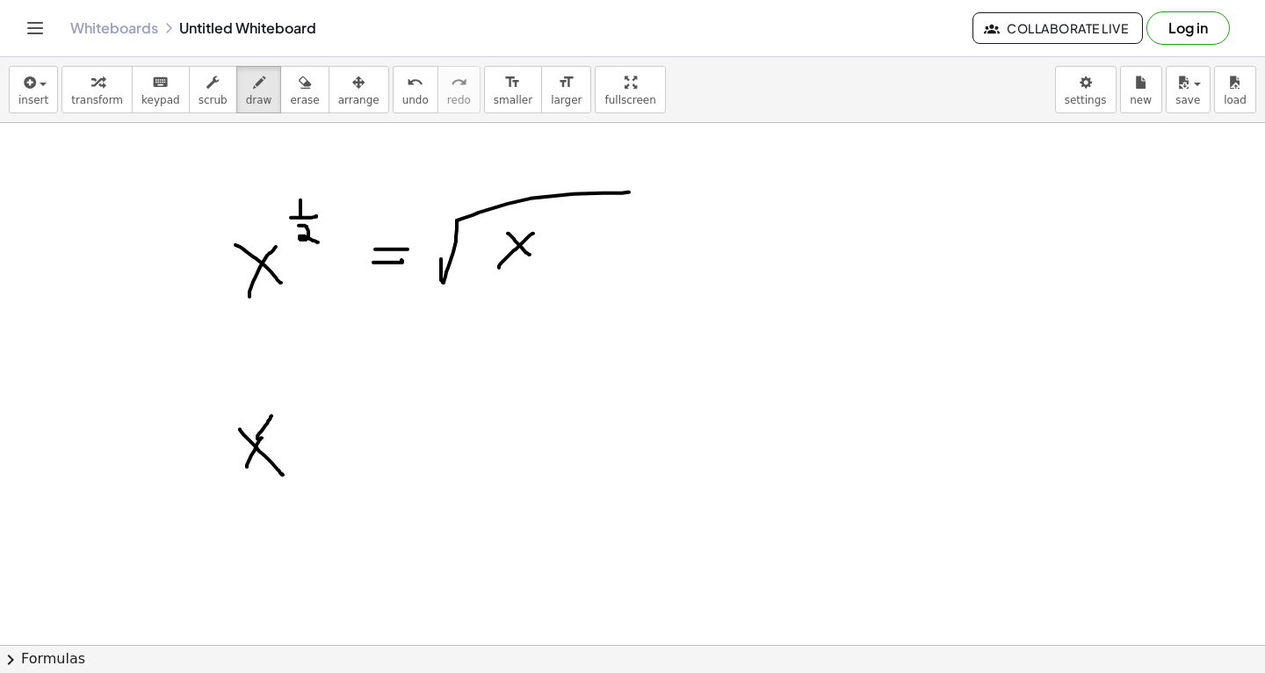
drag, startPoint x: 285, startPoint y: 402, endPoint x: 311, endPoint y: 412, distance: 28.1
drag, startPoint x: 176, startPoint y: 451, endPoint x: 333, endPoint y: 359, distance: 181.8
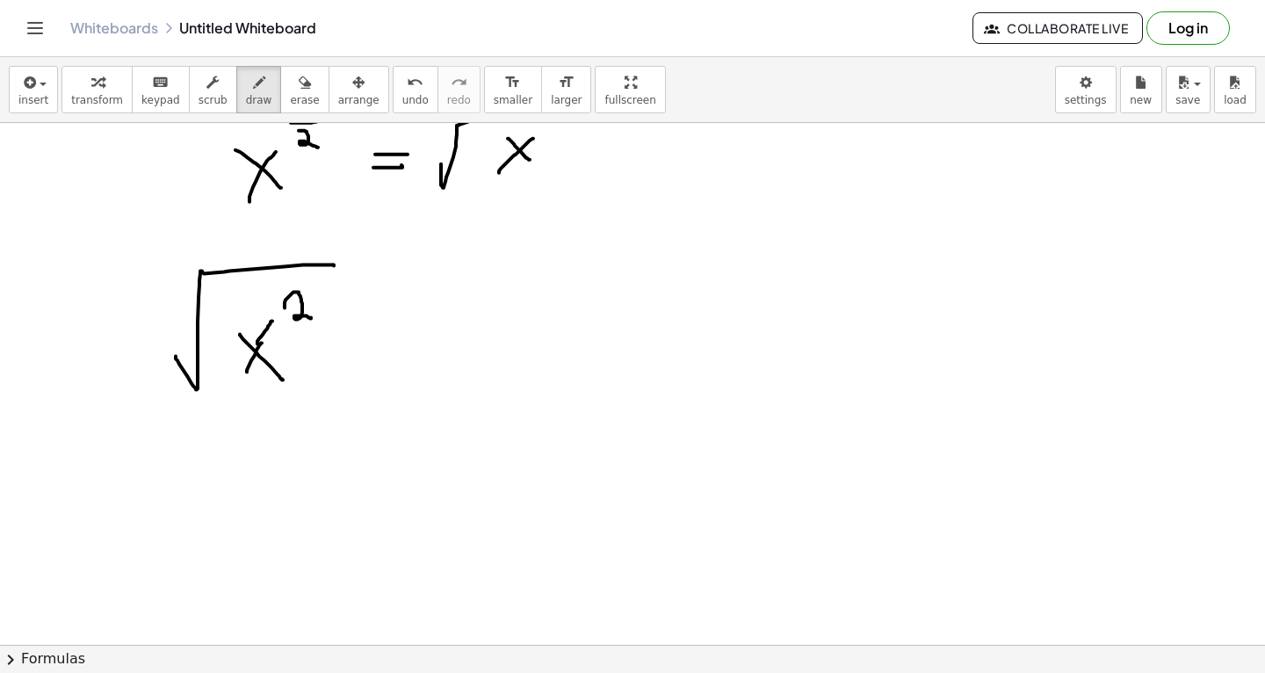
scroll to position [15040, 0]
drag, startPoint x: 377, startPoint y: 369, endPoint x: 397, endPoint y: 369, distance: 20.2
drag, startPoint x: 381, startPoint y: 348, endPoint x: 405, endPoint y: 348, distance: 23.7
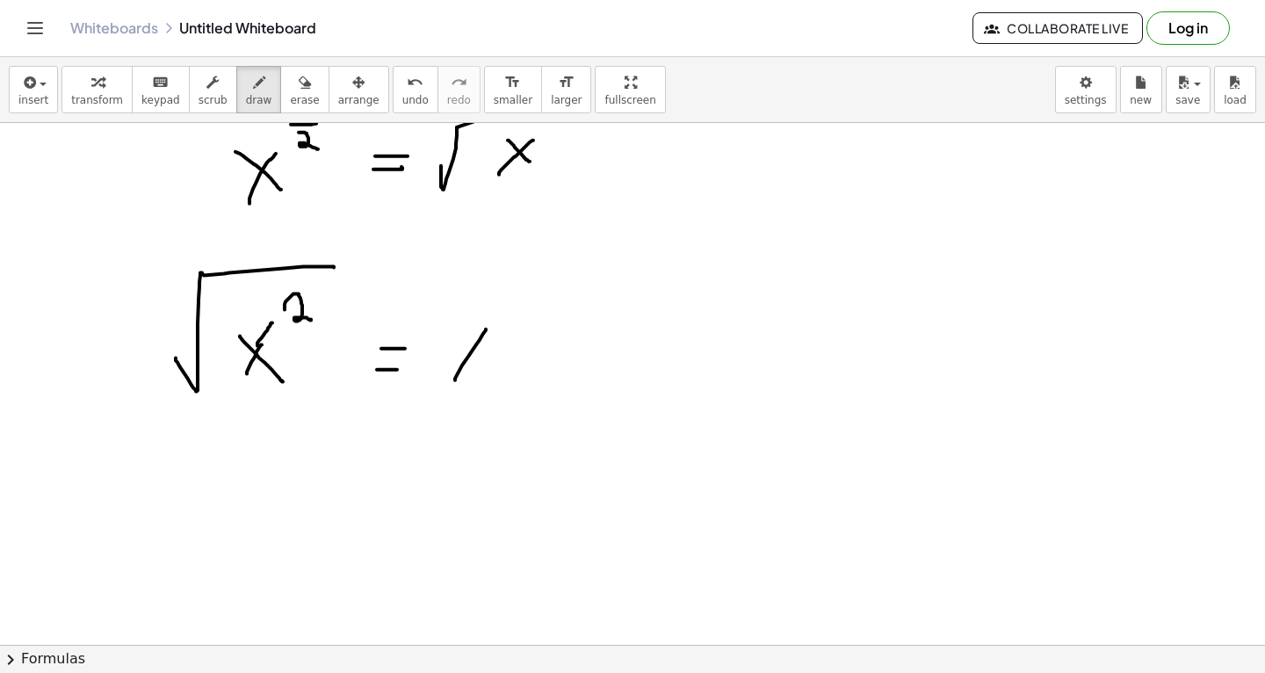
drag, startPoint x: 455, startPoint y: 379, endPoint x: 494, endPoint y: 315, distance: 74.9
drag, startPoint x: 456, startPoint y: 325, endPoint x: 507, endPoint y: 368, distance: 66.7
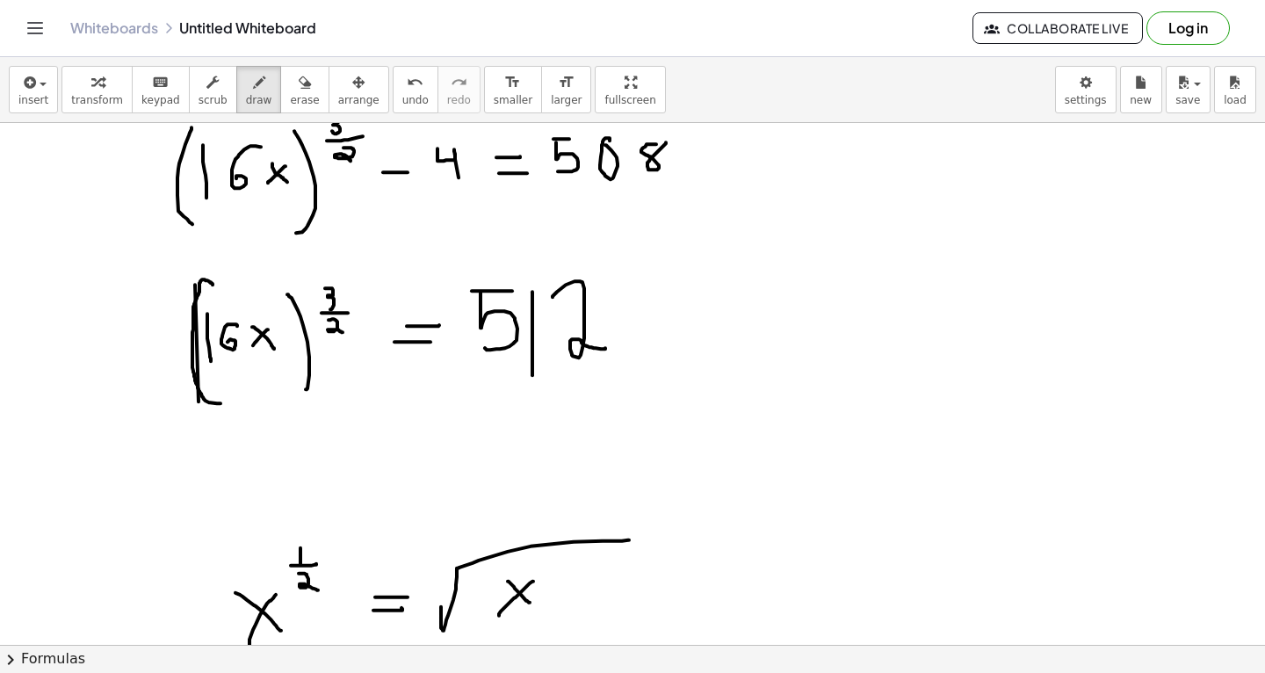
scroll to position [14599, 0]
drag, startPoint x: 374, startPoint y: 285, endPoint x: 386, endPoint y: 298, distance: 17.4
drag, startPoint x: 373, startPoint y: 307, endPoint x: 392, endPoint y: 307, distance: 18.4
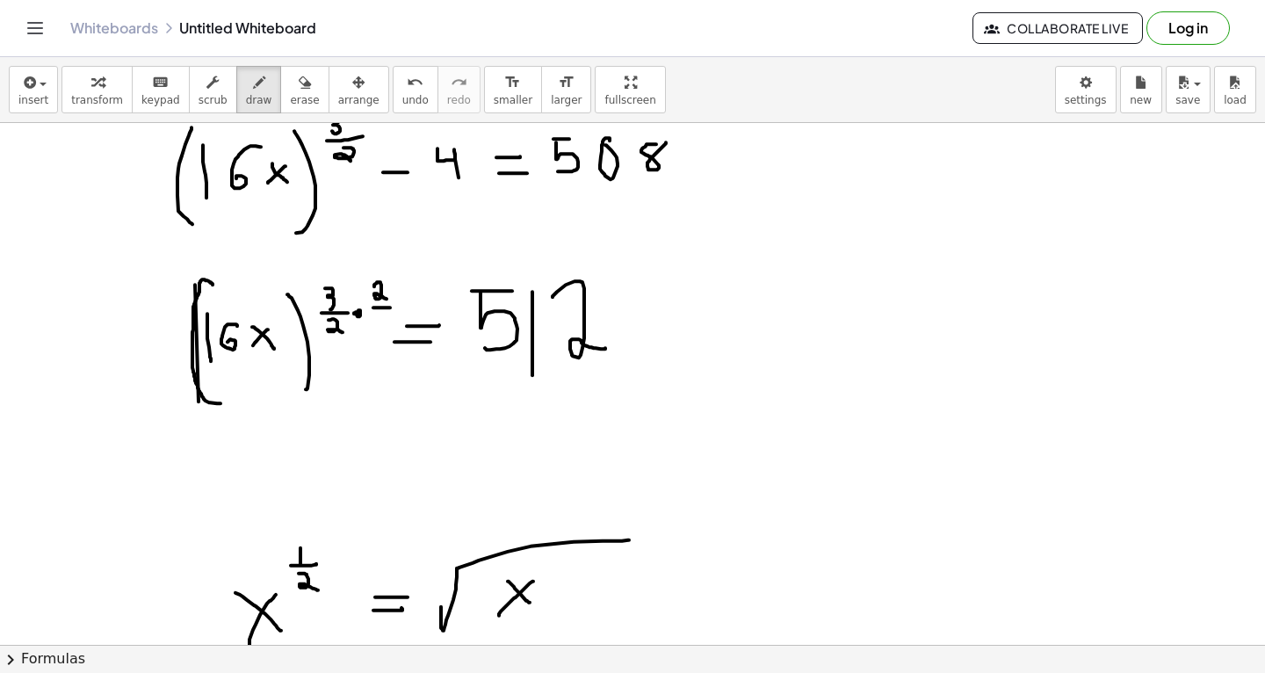
drag, startPoint x: 378, startPoint y: 313, endPoint x: 379, endPoint y: 326, distance: 13.2
drag, startPoint x: 326, startPoint y: 332, endPoint x: 349, endPoint y: 320, distance: 25.9
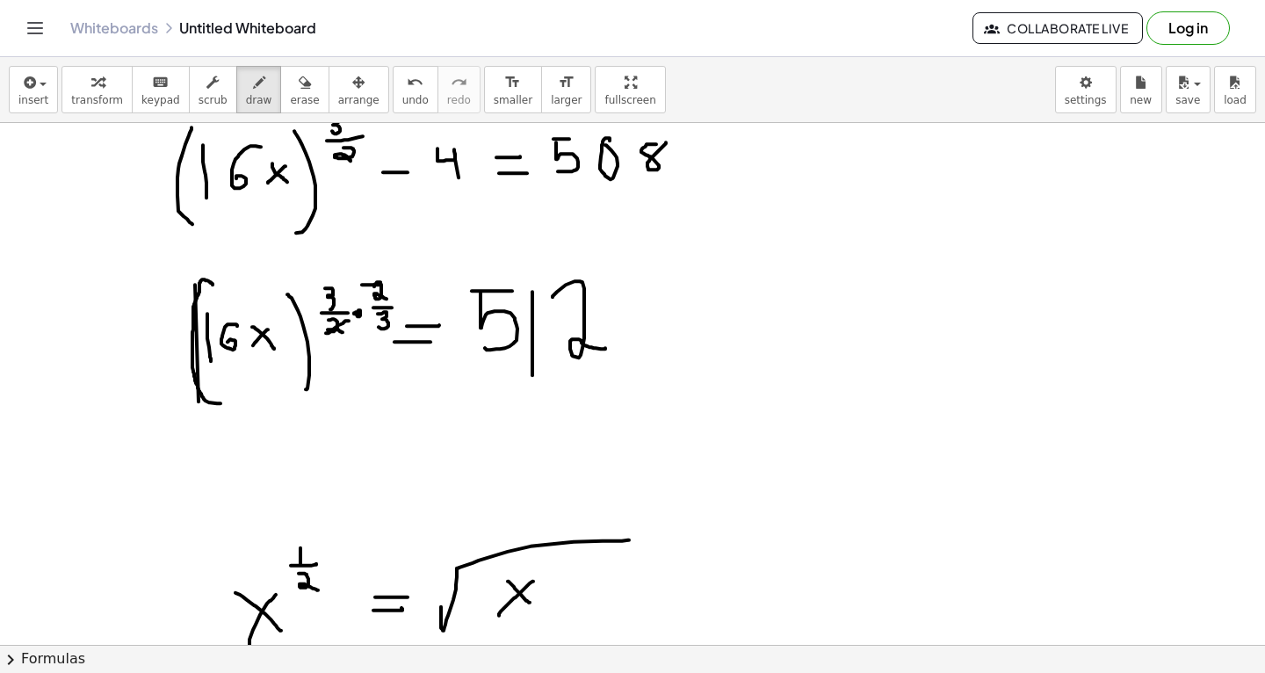
drag, startPoint x: 362, startPoint y: 284, endPoint x: 398, endPoint y: 291, distance: 36.7
drag, startPoint x: 313, startPoint y: 283, endPoint x: 333, endPoint y: 292, distance: 22.0
drag, startPoint x: 378, startPoint y: 314, endPoint x: 394, endPoint y: 327, distance: 21.3
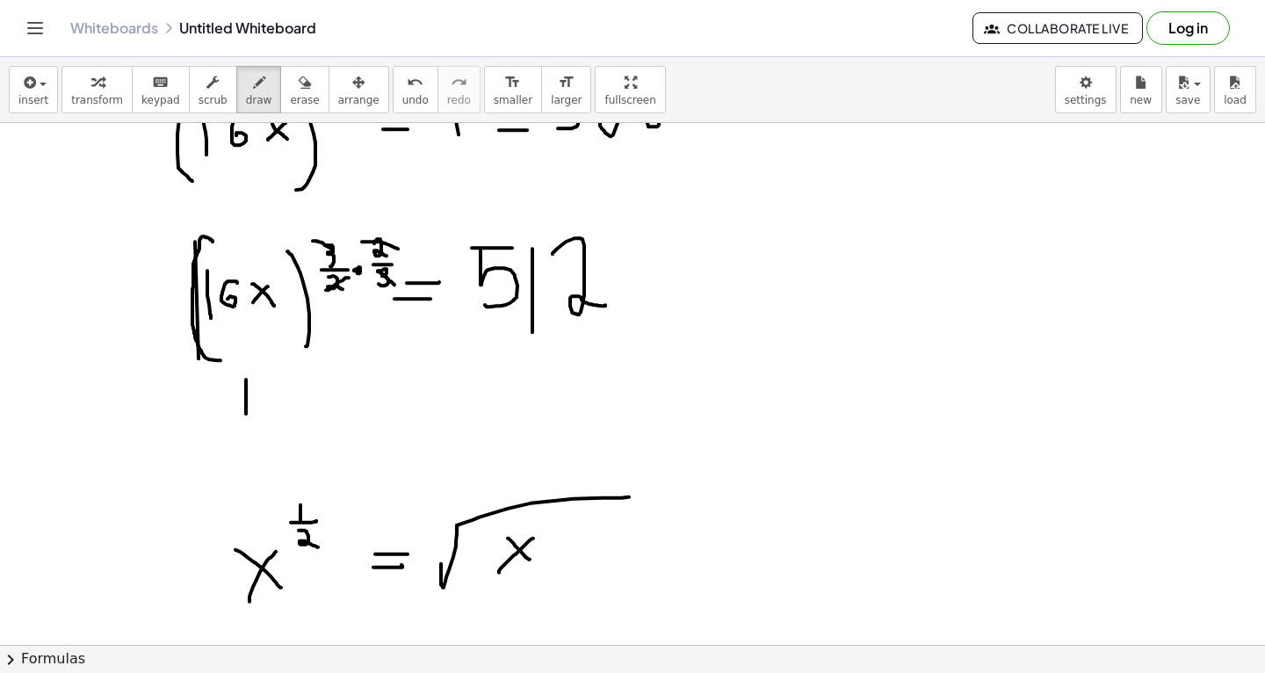
drag, startPoint x: 246, startPoint y: 379, endPoint x: 247, endPoint y: 425, distance: 46.6
drag, startPoint x: 288, startPoint y: 386, endPoint x: 277, endPoint y: 418, distance: 34.4
drag, startPoint x: 305, startPoint y: 418, endPoint x: 321, endPoint y: 394, distance: 29.0
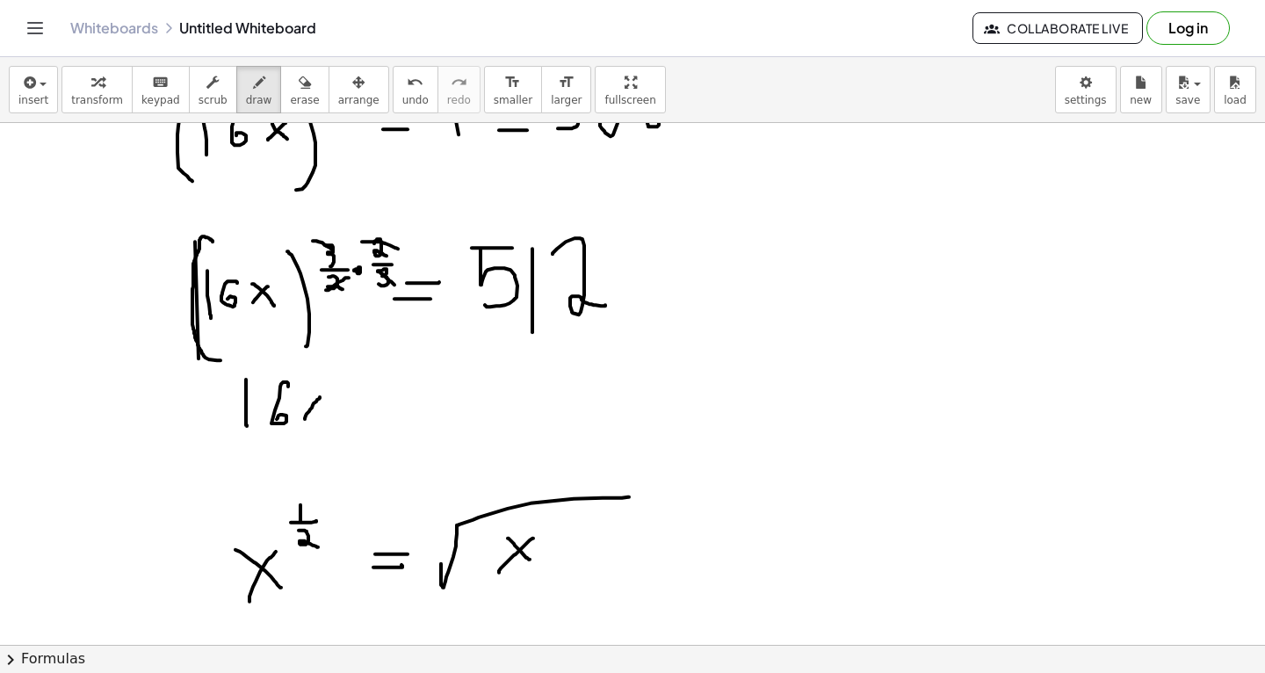
drag, startPoint x: 308, startPoint y: 392, endPoint x: 333, endPoint y: 419, distance: 36.7
drag, startPoint x: 625, startPoint y: 218, endPoint x: 644, endPoint y: 233, distance: 24.4
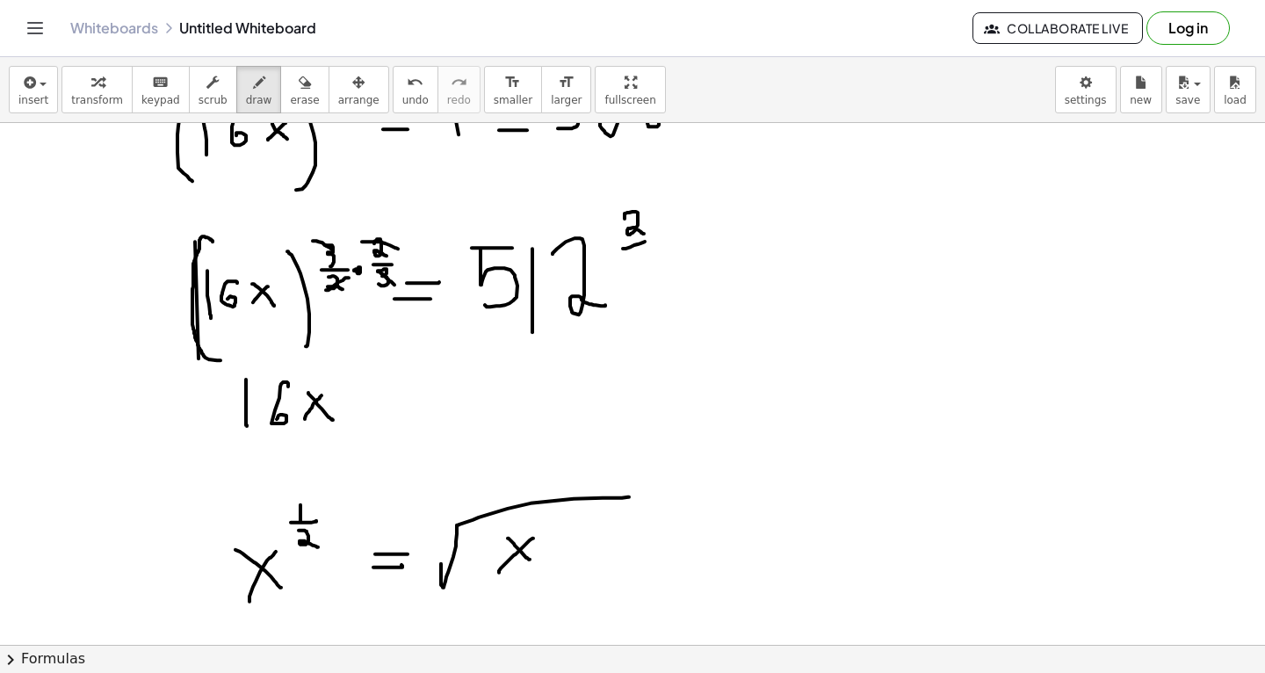
drag, startPoint x: 623, startPoint y: 248, endPoint x: 661, endPoint y: 234, distance: 41.1
drag, startPoint x: 641, startPoint y: 249, endPoint x: 635, endPoint y: 264, distance: 17.0
drag, startPoint x: 388, startPoint y: 390, endPoint x: 413, endPoint y: 391, distance: 24.6
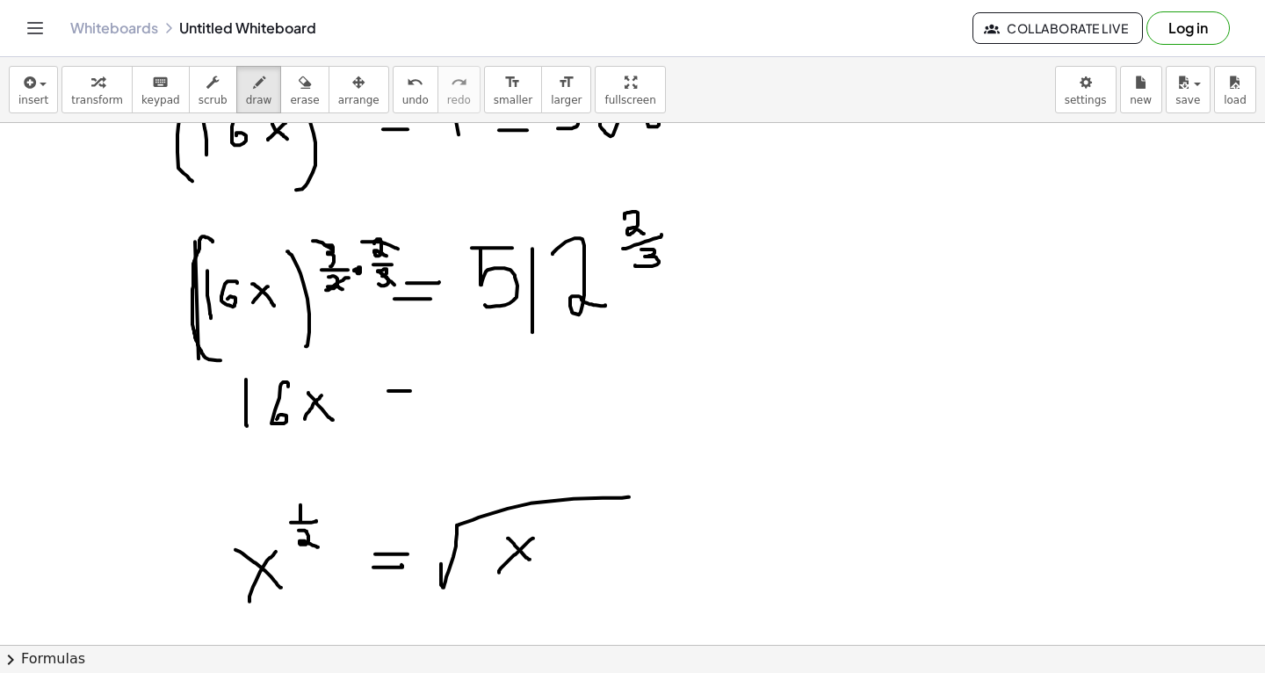
drag, startPoint x: 393, startPoint y: 371, endPoint x: 462, endPoint y: 371, distance: 69.4
drag, startPoint x: 501, startPoint y: 355, endPoint x: 525, endPoint y: 355, distance: 24.6
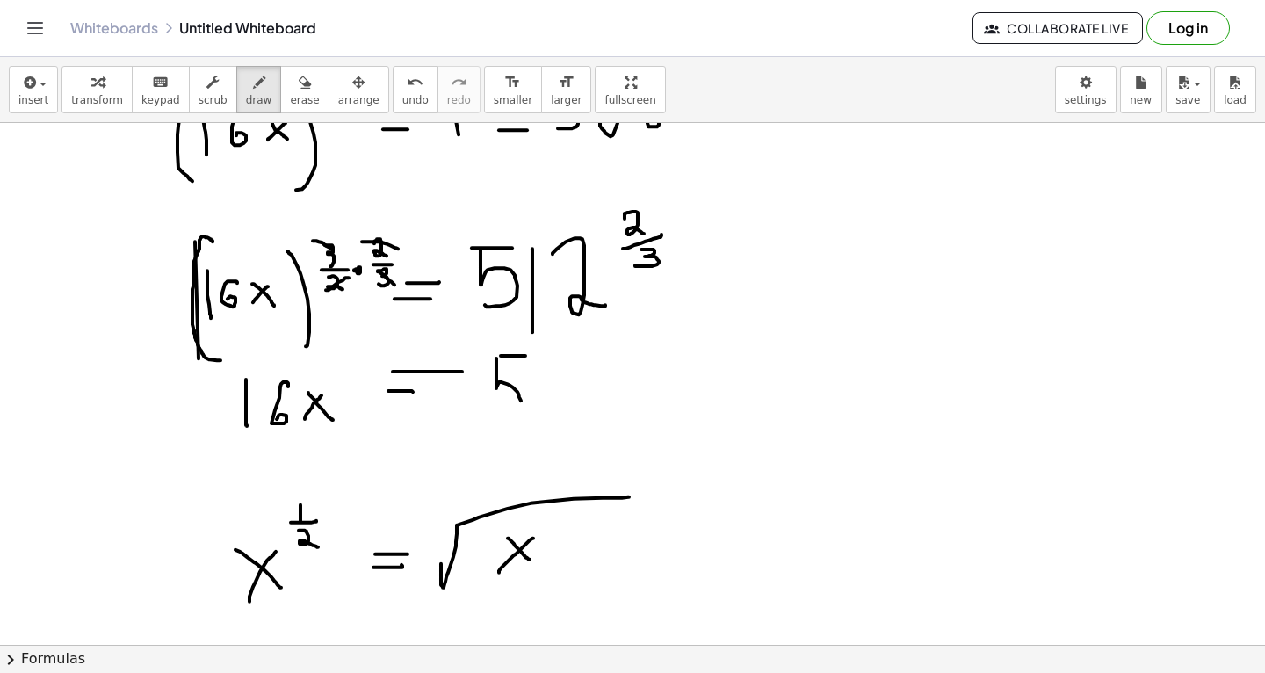
drag, startPoint x: 496, startPoint y: 357, endPoint x: 495, endPoint y: 415, distance: 58.0
drag, startPoint x: 548, startPoint y: 413, endPoint x: 548, endPoint y: 372, distance: 40.4
drag, startPoint x: 571, startPoint y: 372, endPoint x: 581, endPoint y: 399, distance: 29.2
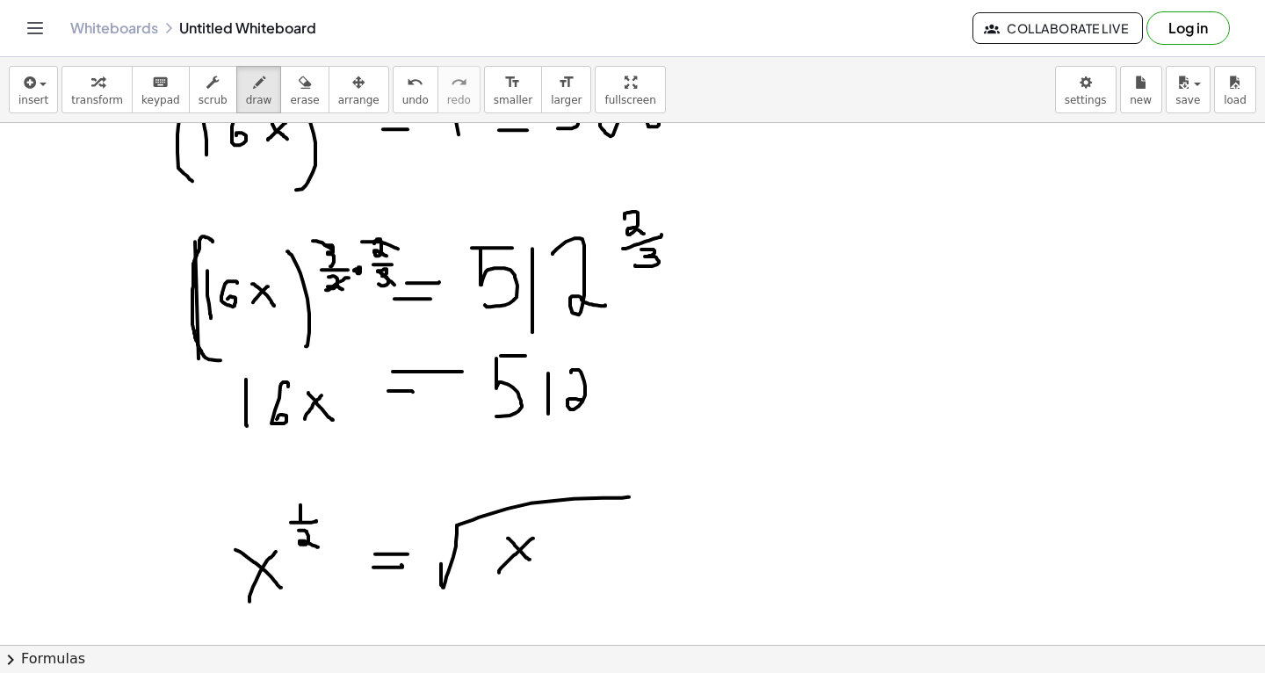
drag, startPoint x: 596, startPoint y: 355, endPoint x: 613, endPoint y: 366, distance: 21.0
drag, startPoint x: 621, startPoint y: 371, endPoint x: 637, endPoint y: 354, distance: 23.0
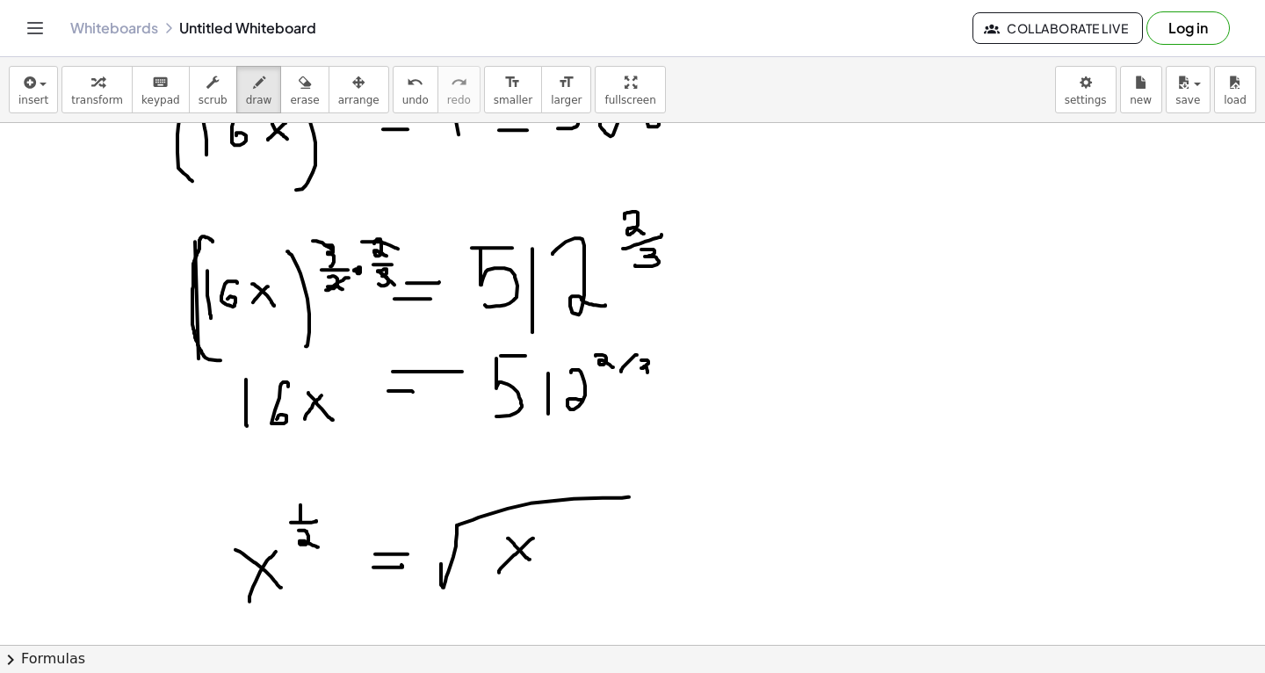
drag, startPoint x: 641, startPoint y: 359, endPoint x: 1040, endPoint y: 0, distance: 536.7
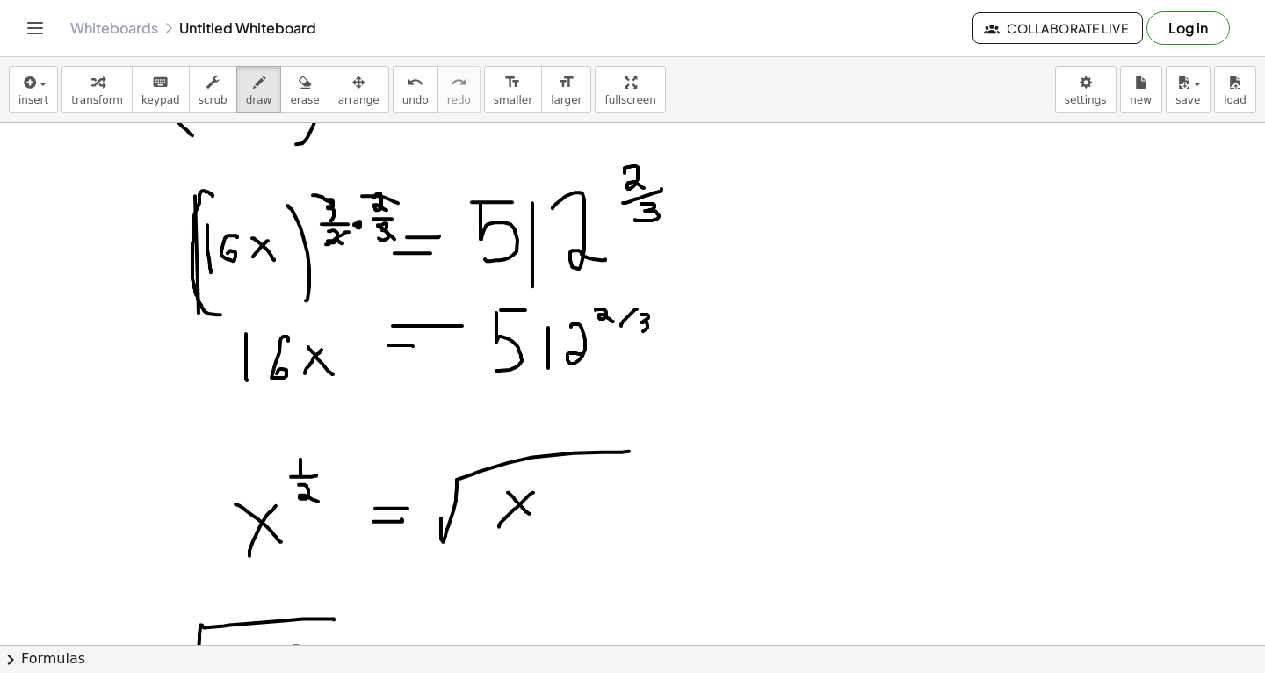
scroll to position [14701, 0]
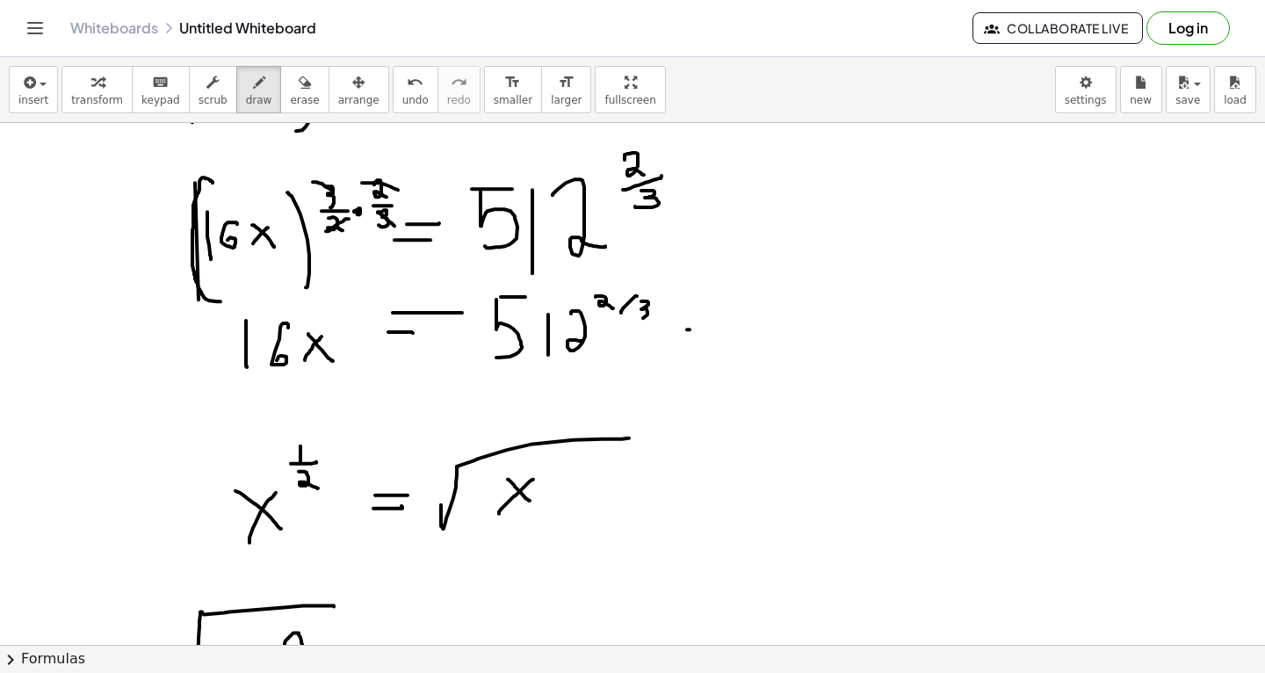
drag, startPoint x: 687, startPoint y: 329, endPoint x: 712, endPoint y: 327, distance: 25.5
drag, startPoint x: 683, startPoint y: 312, endPoint x: 704, endPoint y: 311, distance: 20.2
drag, startPoint x: 782, startPoint y: 321, endPoint x: 907, endPoint y: 277, distance: 133.4
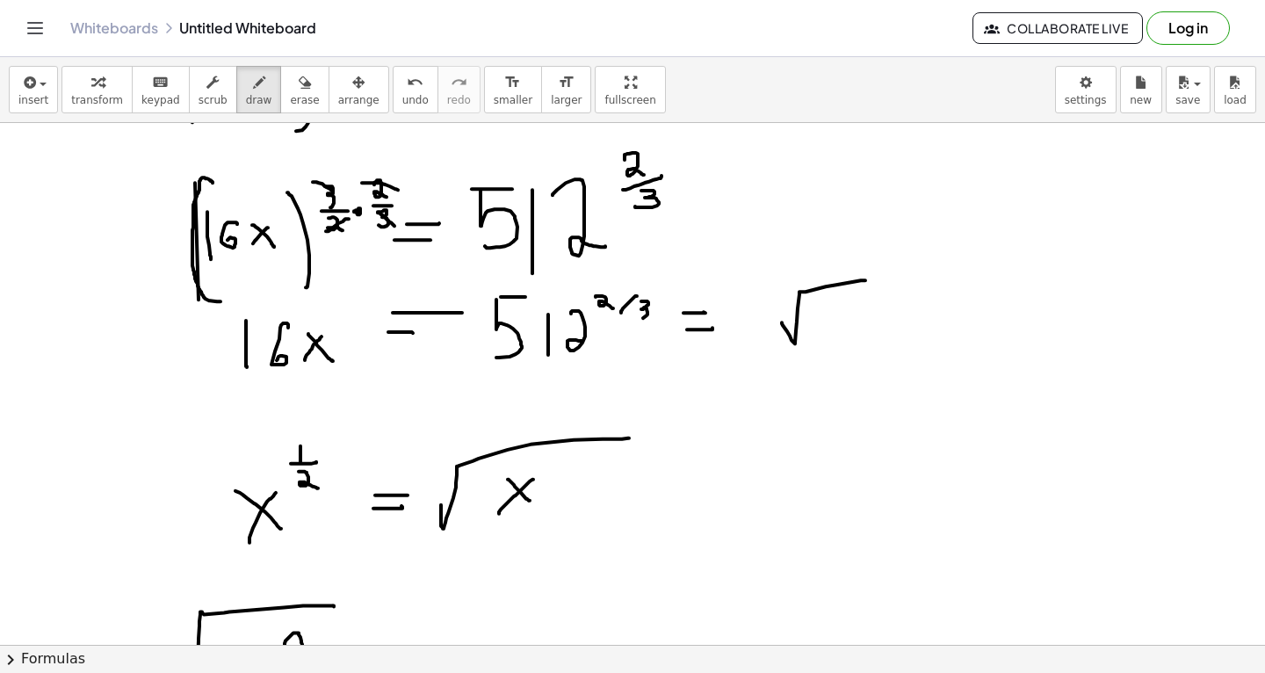
drag, startPoint x: 825, startPoint y: 306, endPoint x: 841, endPoint y: 306, distance: 16.7
drag, startPoint x: 827, startPoint y: 307, endPoint x: 835, endPoint y: 330, distance: 25.3
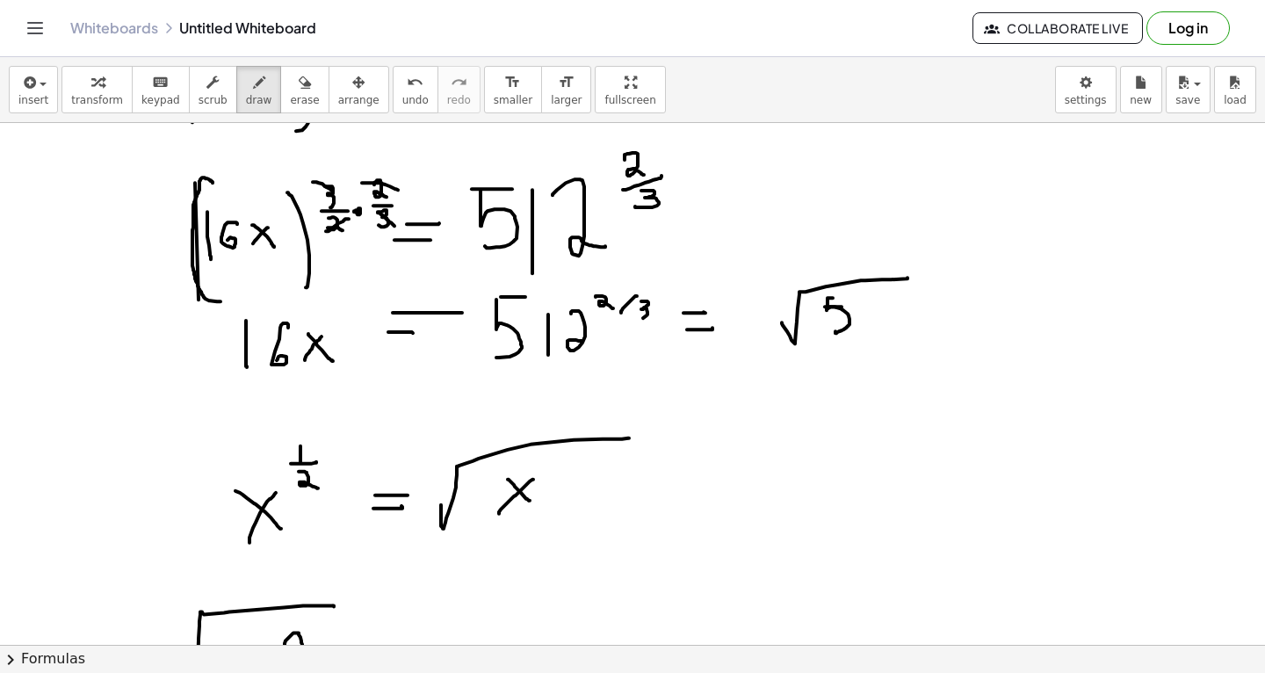
drag, startPoint x: 827, startPoint y: 307, endPoint x: 842, endPoint y: 298, distance: 17.8
drag, startPoint x: 853, startPoint y: 296, endPoint x: 854, endPoint y: 324, distance: 28.1
drag, startPoint x: 867, startPoint y: 298, endPoint x: 889, endPoint y: 349, distance: 55.5
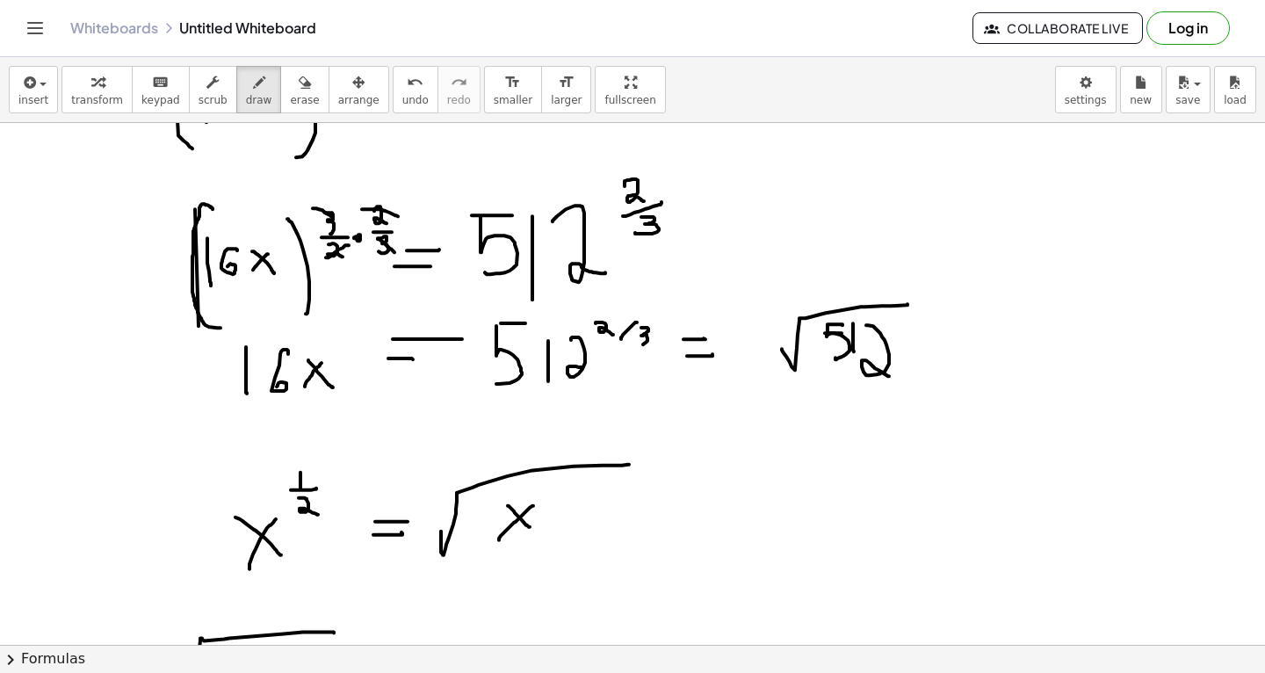
scroll to position [14673, 0]
drag, startPoint x: 764, startPoint y: 304, endPoint x: 762, endPoint y: 377, distance: 72.9
drag, startPoint x: 934, startPoint y: 292, endPoint x: 935, endPoint y: 416, distance: 124.7
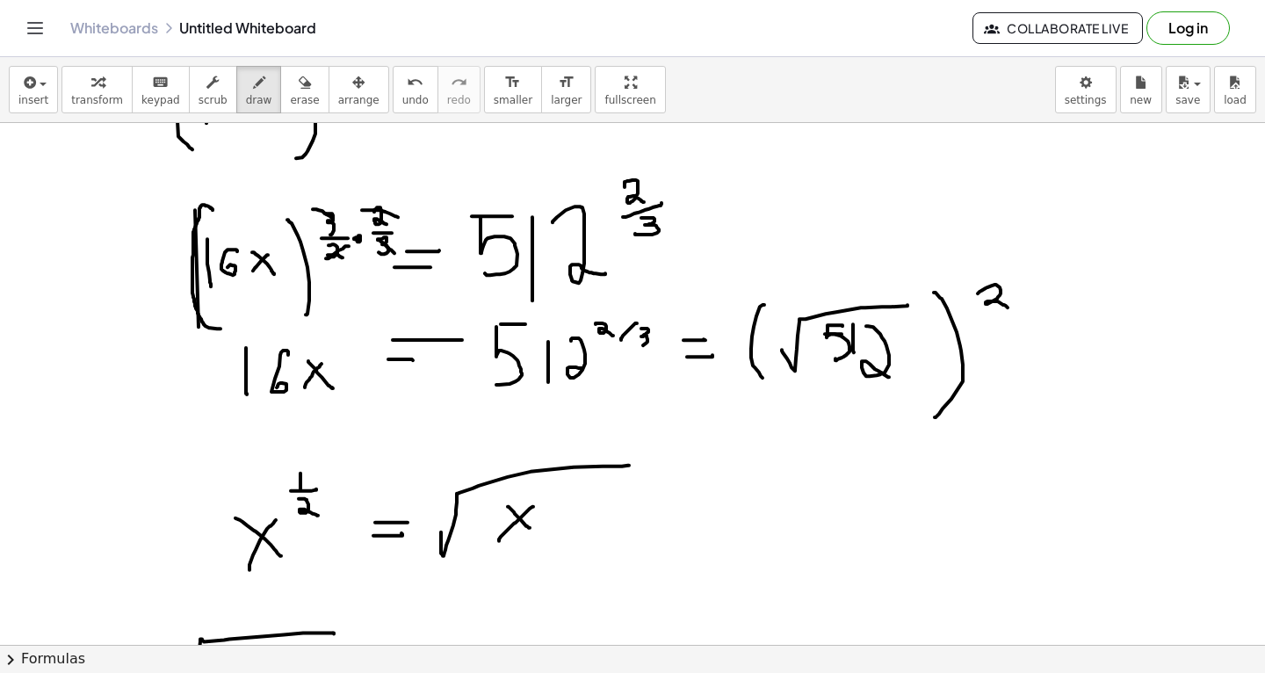
drag, startPoint x: 978, startPoint y: 292, endPoint x: 1009, endPoint y: 307, distance: 35.0
drag, startPoint x: 771, startPoint y: 326, endPoint x: 777, endPoint y: 339, distance: 14.5
drag, startPoint x: 625, startPoint y: 311, endPoint x: 931, endPoint y: 270, distance: 308.5
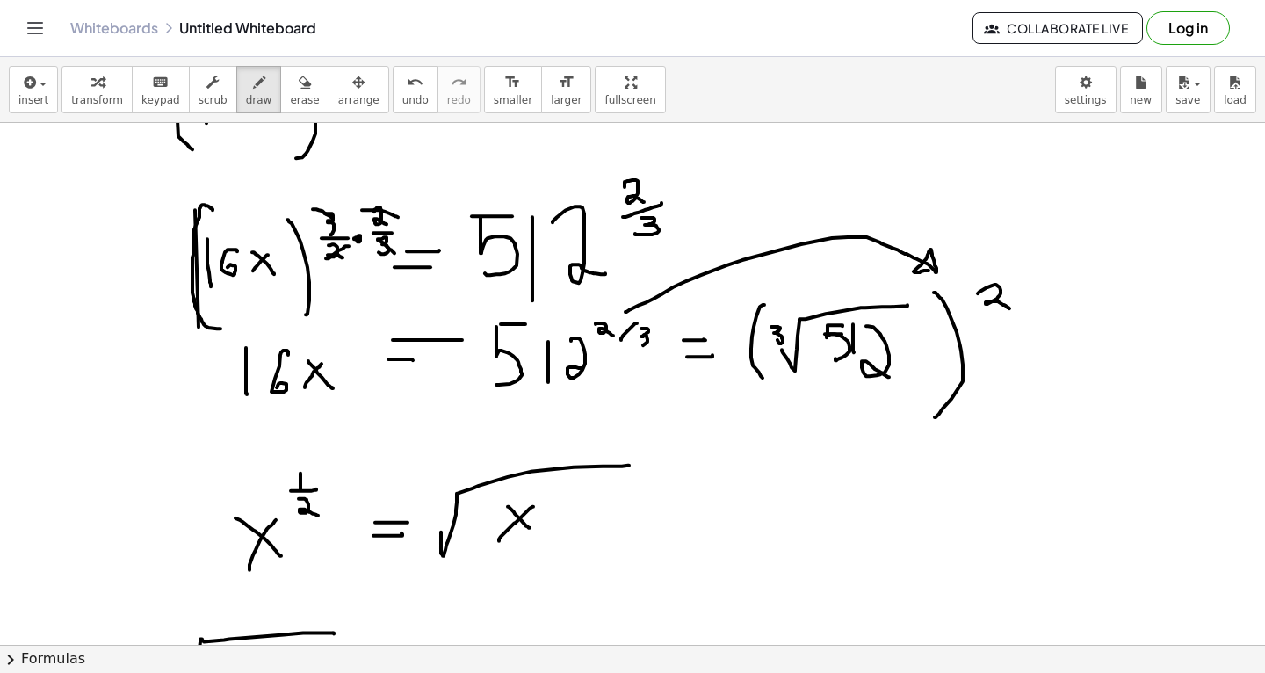
drag, startPoint x: 655, startPoint y: 321, endPoint x: 780, endPoint y: 300, distance: 126.4
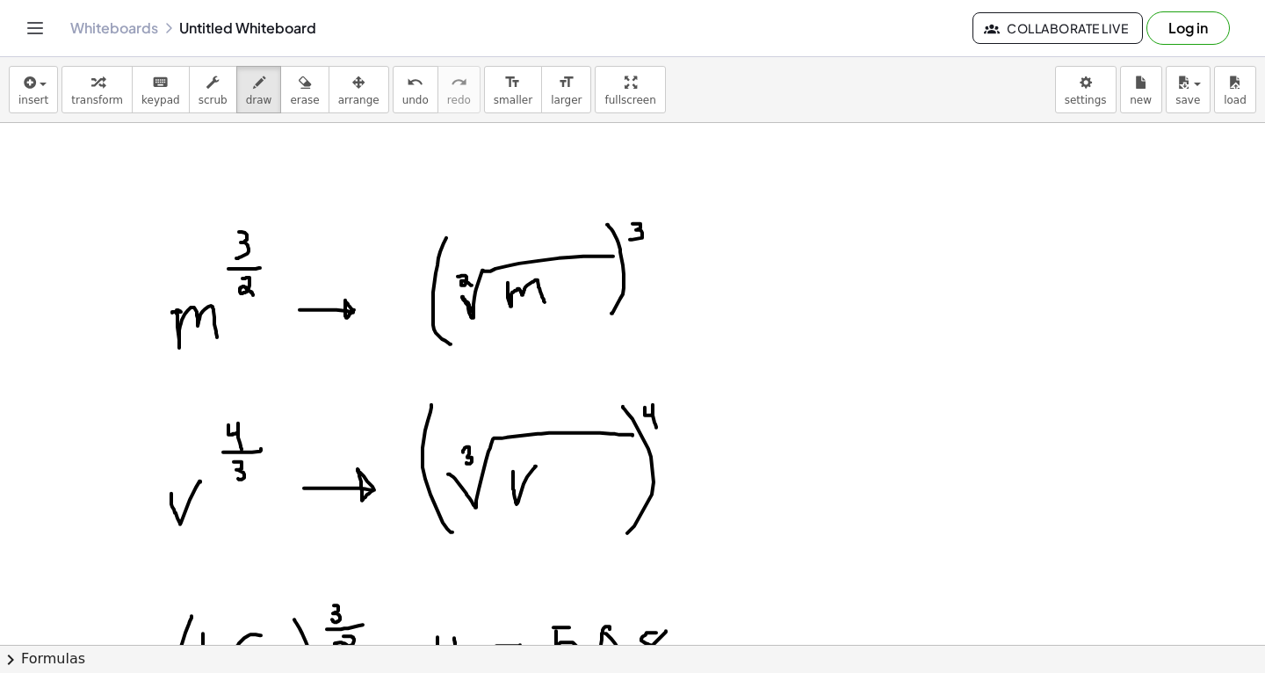
scroll to position [14114, 0]
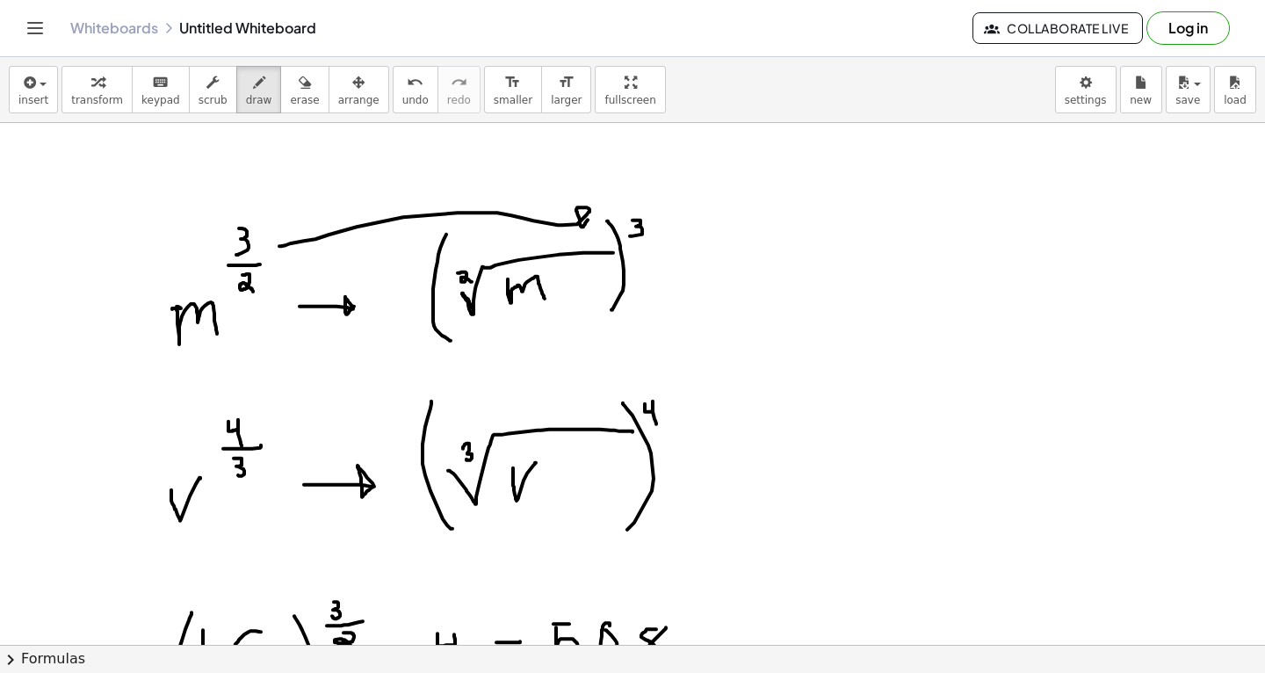
drag, startPoint x: 279, startPoint y: 245, endPoint x: 594, endPoint y: 212, distance: 316.2
drag, startPoint x: 272, startPoint y: 269, endPoint x: 409, endPoint y: 270, distance: 137.0
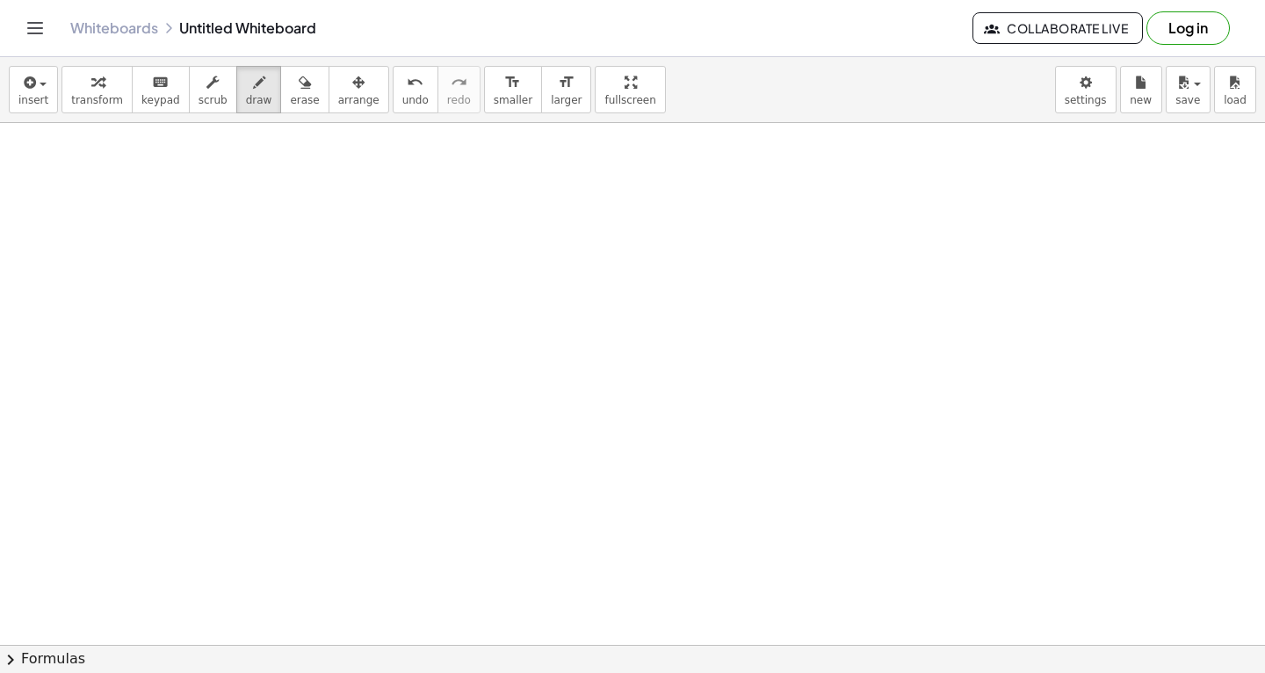
scroll to position [15397, 0]
drag, startPoint x: 103, startPoint y: 185, endPoint x: 102, endPoint y: 224, distance: 38.7
drag, startPoint x: 119, startPoint y: 191, endPoint x: 145, endPoint y: 230, distance: 46.8
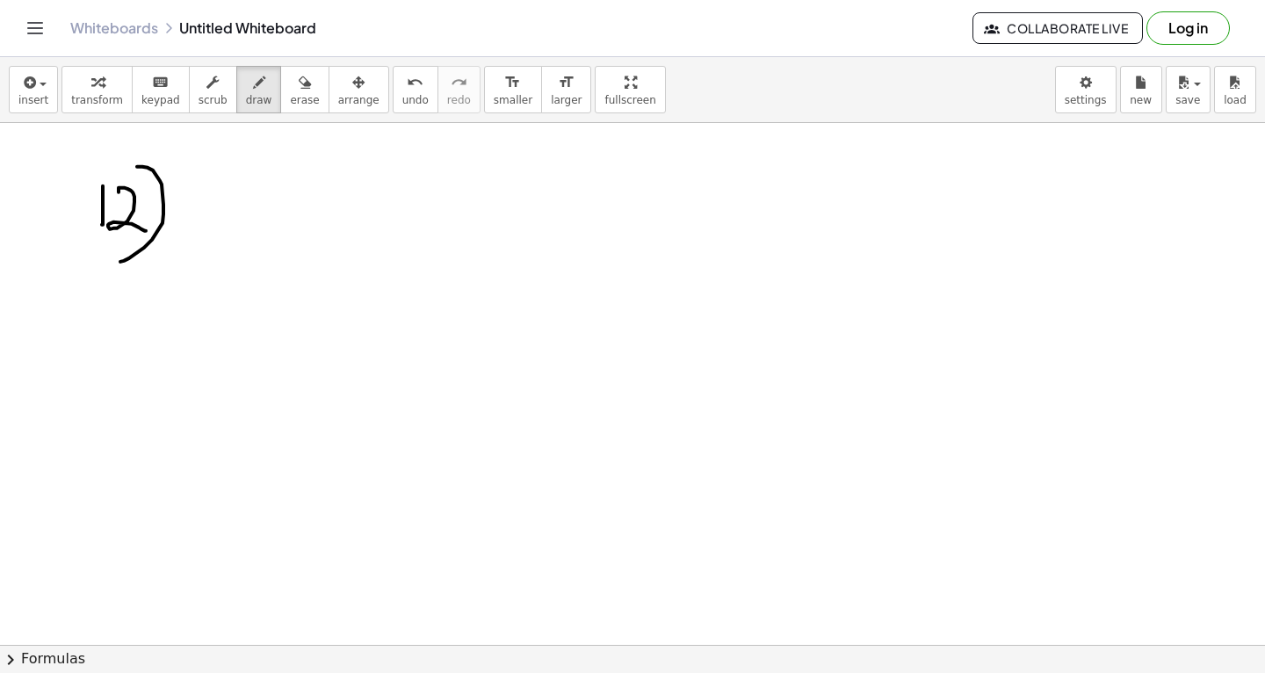
drag, startPoint x: 137, startPoint y: 166, endPoint x: 114, endPoint y: 261, distance: 97.6
drag, startPoint x: 213, startPoint y: 184, endPoint x: 194, endPoint y: 242, distance: 61.7
drag, startPoint x: 252, startPoint y: 204, endPoint x: 252, endPoint y: 223, distance: 19.3
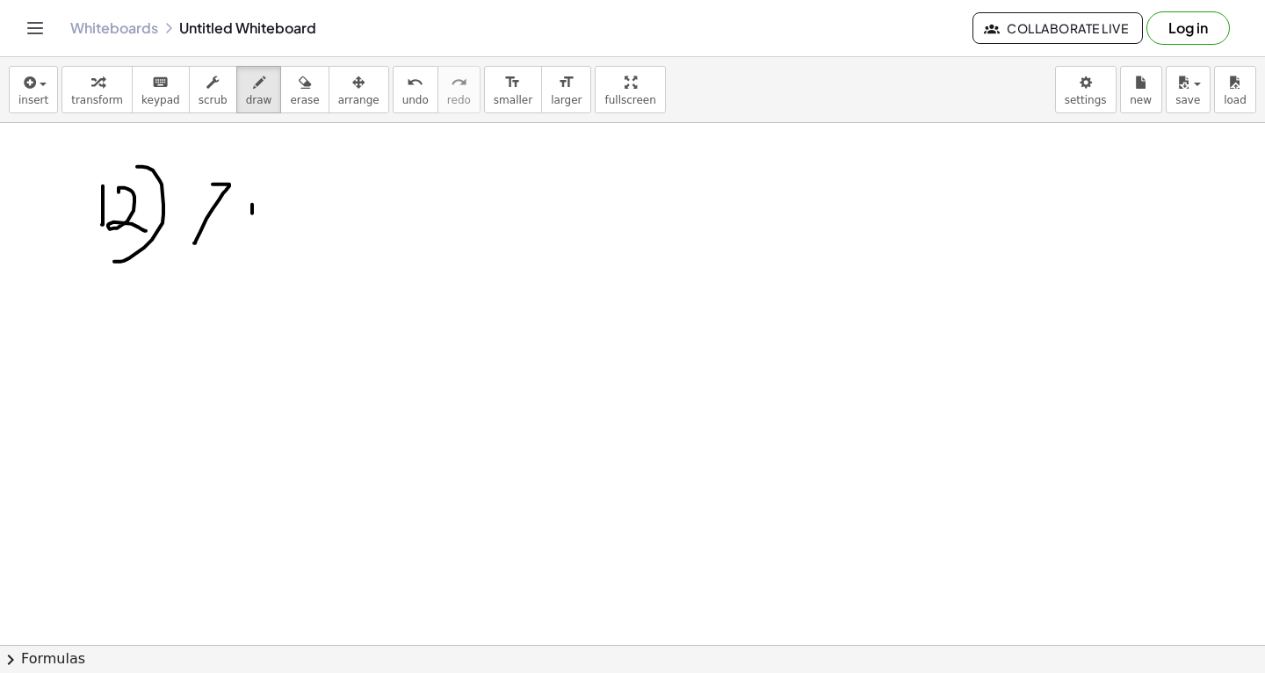
drag, startPoint x: 247, startPoint y: 217, endPoint x: 259, endPoint y: 217, distance: 12.3
drag, startPoint x: 284, startPoint y: 195, endPoint x: 318, endPoint y: 238, distance: 55.0
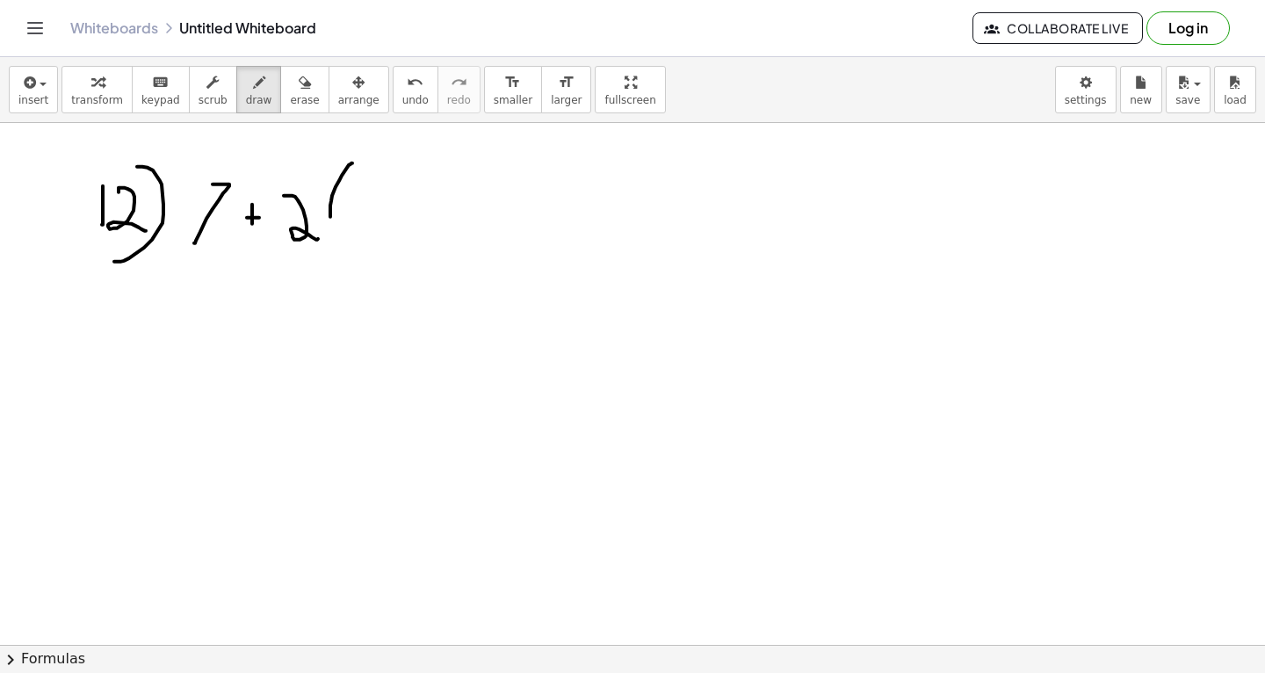
drag, startPoint x: 352, startPoint y: 162, endPoint x: 355, endPoint y: 248, distance: 85.2
drag, startPoint x: 378, startPoint y: 191, endPoint x: 407, endPoint y: 227, distance: 46.2
drag, startPoint x: 421, startPoint y: 206, endPoint x: 435, endPoint y: 206, distance: 14.1
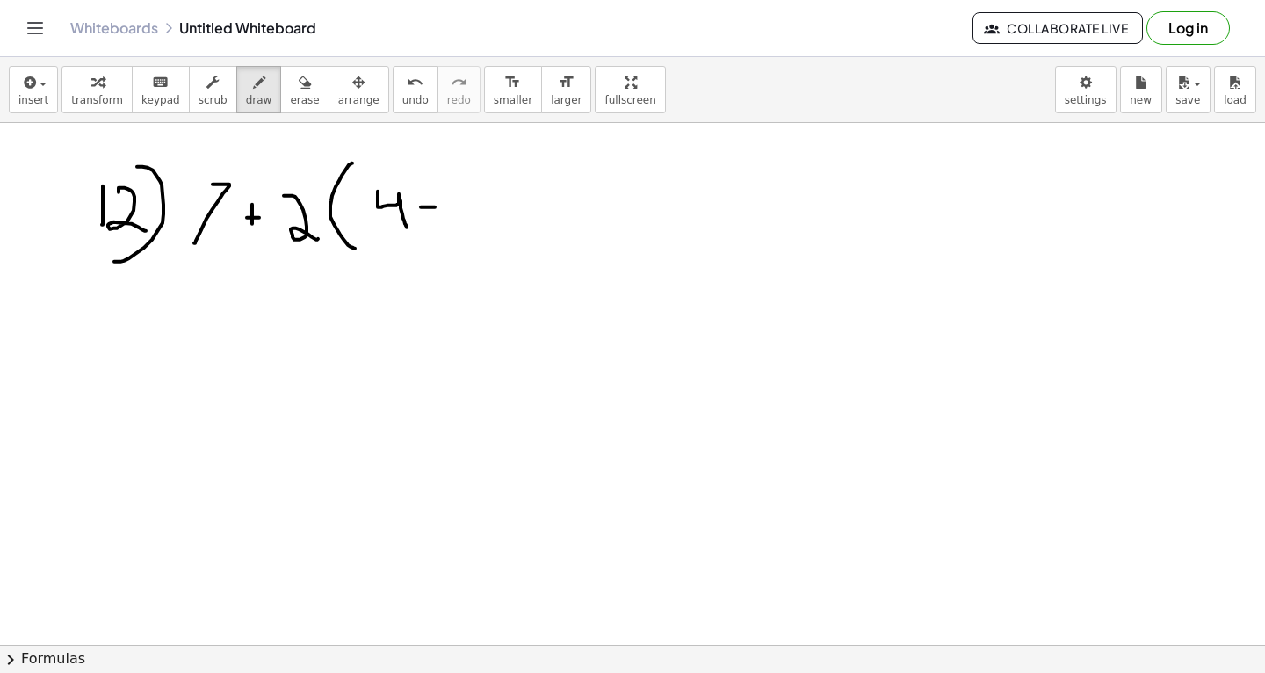
drag, startPoint x: 452, startPoint y: 187, endPoint x: 457, endPoint y: 222, distance: 35.4
drag, startPoint x: 474, startPoint y: 189, endPoint x: 506, endPoint y: 222, distance: 46.0
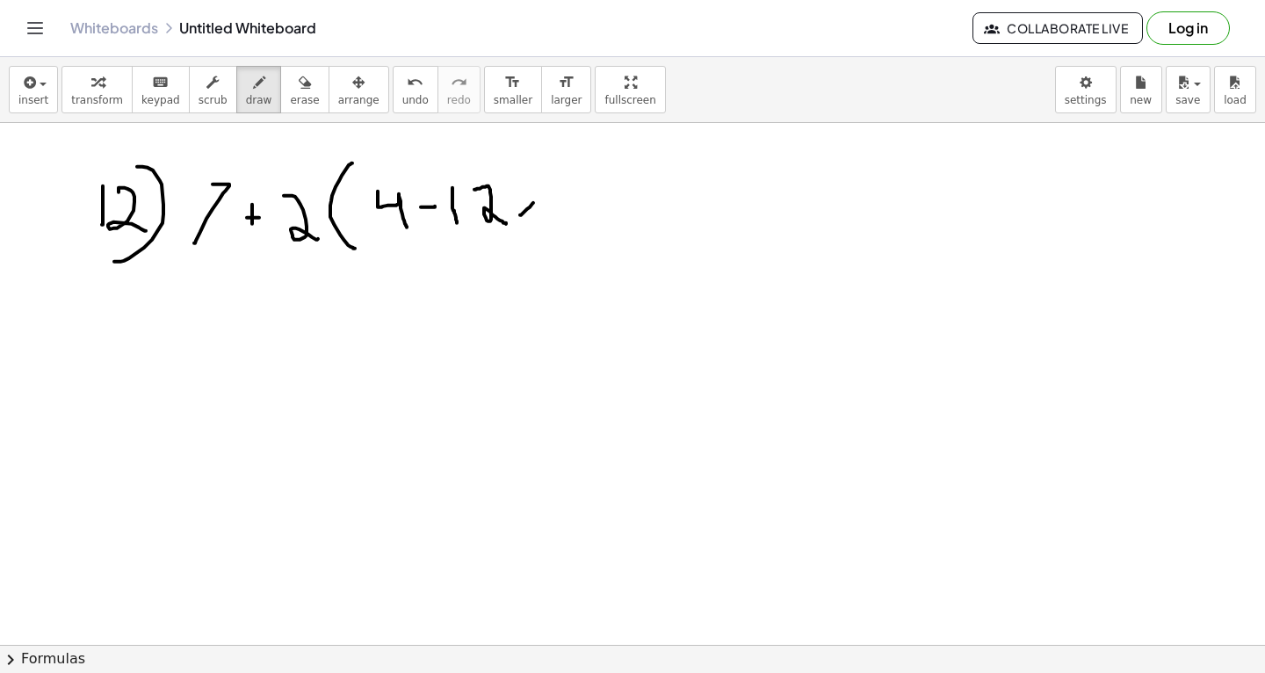
drag, startPoint x: 520, startPoint y: 214, endPoint x: 539, endPoint y: 193, distance: 28.6
drag, startPoint x: 520, startPoint y: 191, endPoint x: 537, endPoint y: 215, distance: 29.7
drag, startPoint x: 544, startPoint y: 157, endPoint x: 552, endPoint y: 274, distance: 117.2
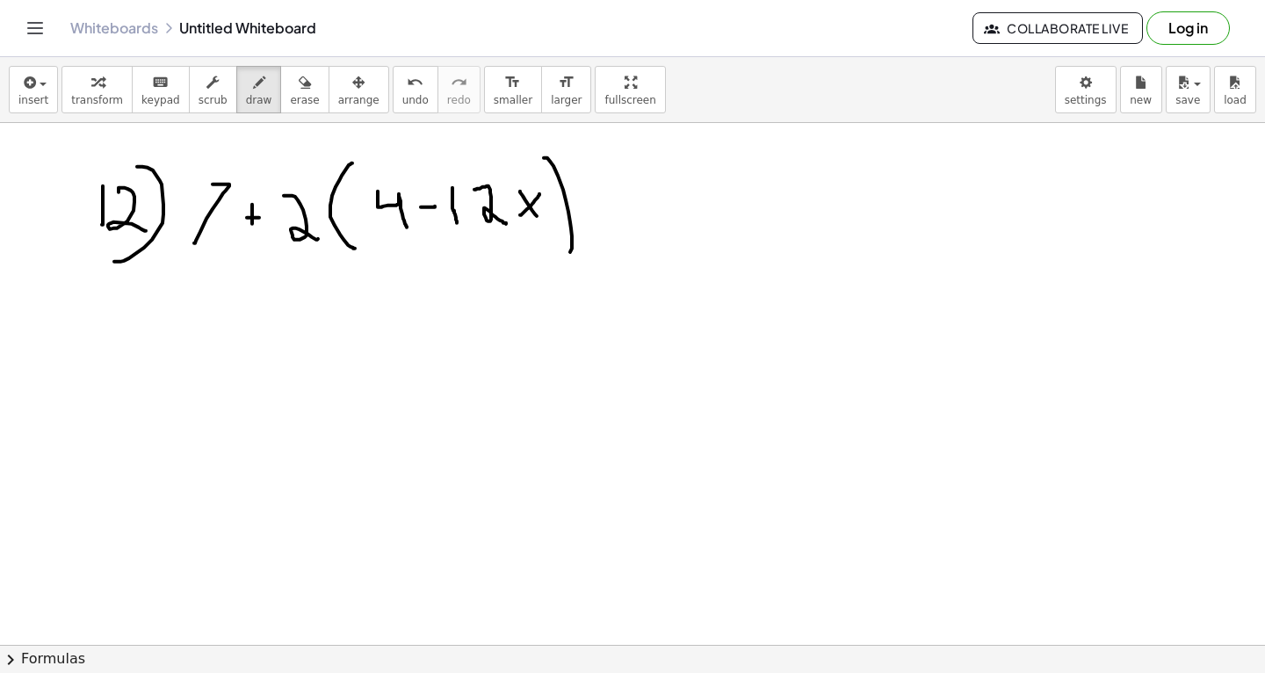
drag, startPoint x: 593, startPoint y: 155, endPoint x: 610, endPoint y: 173, distance: 24.8
drag, startPoint x: 594, startPoint y: 180, endPoint x: 613, endPoint y: 180, distance: 19.3
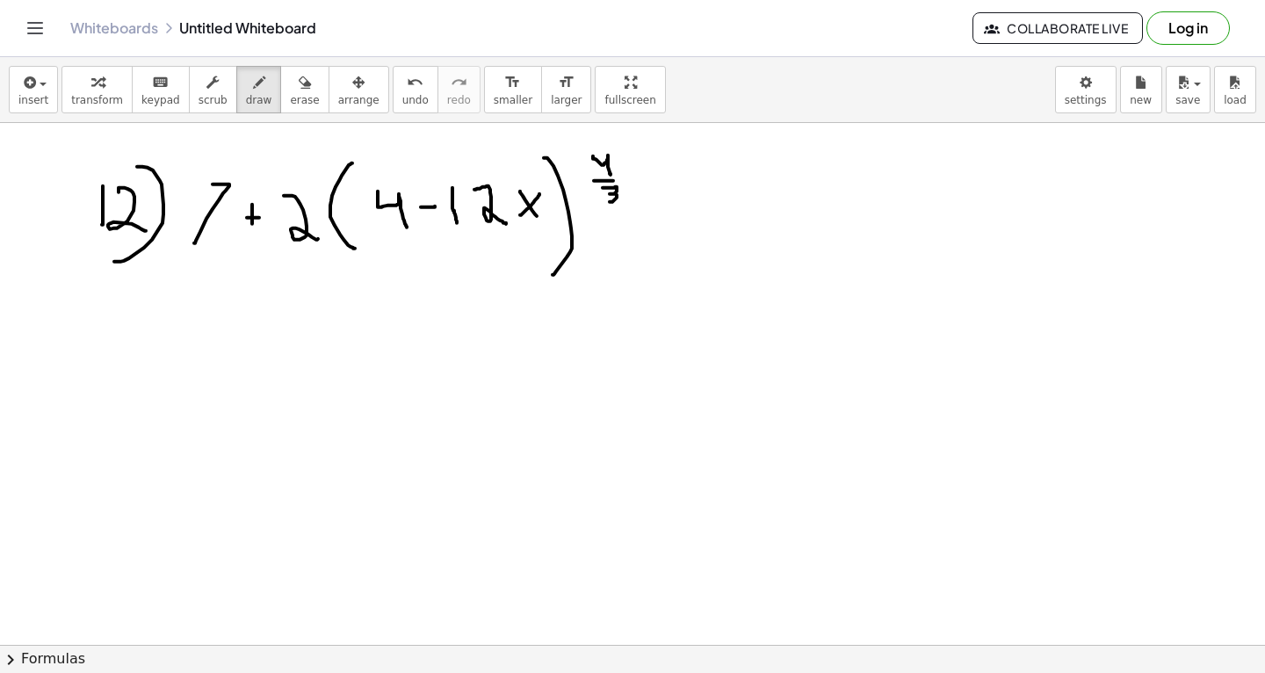
drag, startPoint x: 603, startPoint y: 187, endPoint x: 609, endPoint y: 199, distance: 13.7
drag, startPoint x: 657, startPoint y: 221, endPoint x: 674, endPoint y: 220, distance: 16.7
drag, startPoint x: 654, startPoint y: 206, endPoint x: 672, endPoint y: 206, distance: 18.4
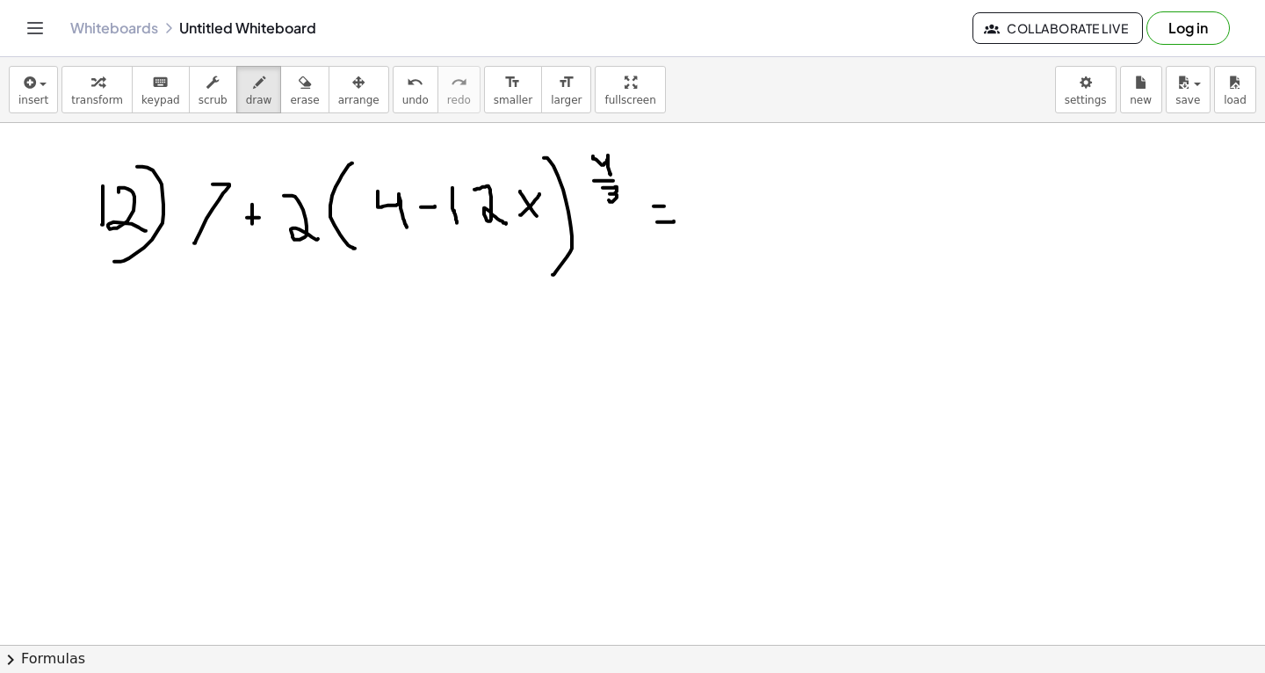
drag, startPoint x: 696, startPoint y: 183, endPoint x: 728, endPoint y: 183, distance: 32.5
drag, startPoint x: 701, startPoint y: 183, endPoint x: 704, endPoint y: 220, distance: 37.0
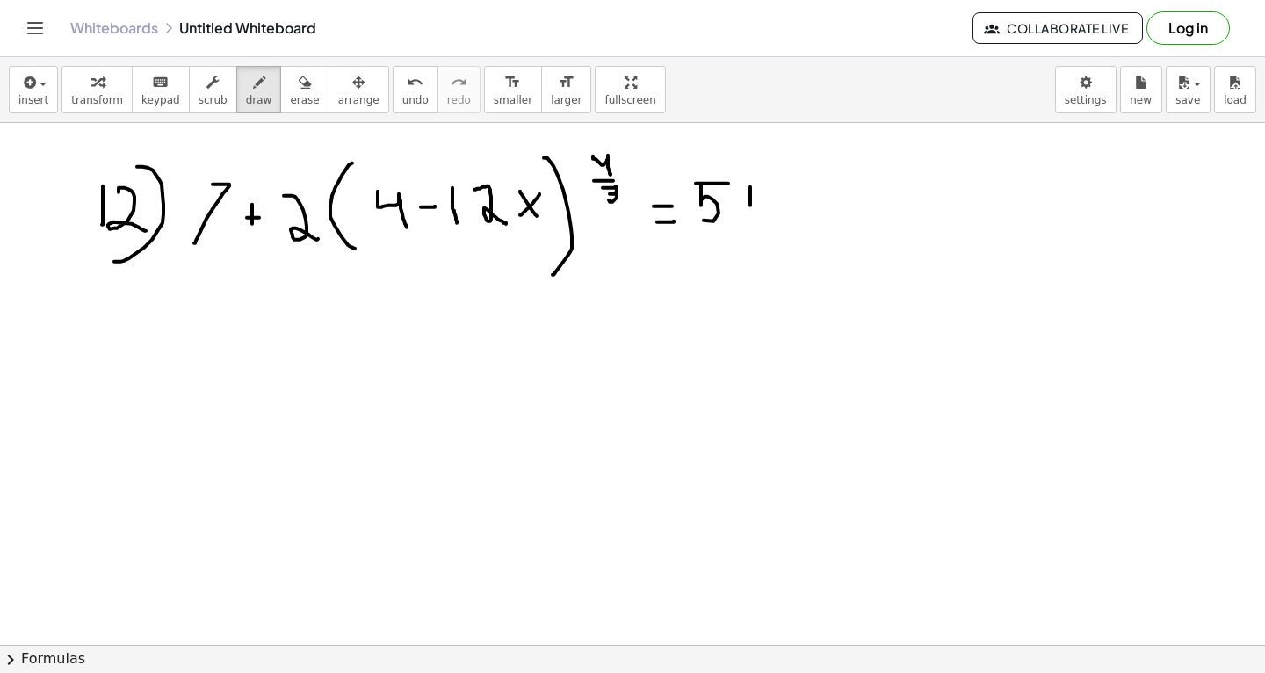
drag, startPoint x: 750, startPoint y: 186, endPoint x: 751, endPoint y: 213, distance: 26.4
drag, startPoint x: 775, startPoint y: 185, endPoint x: 777, endPoint y: 224, distance: 38.7
drag, startPoint x: 190, startPoint y: 268, endPoint x: 545, endPoint y: 250, distance: 356.2
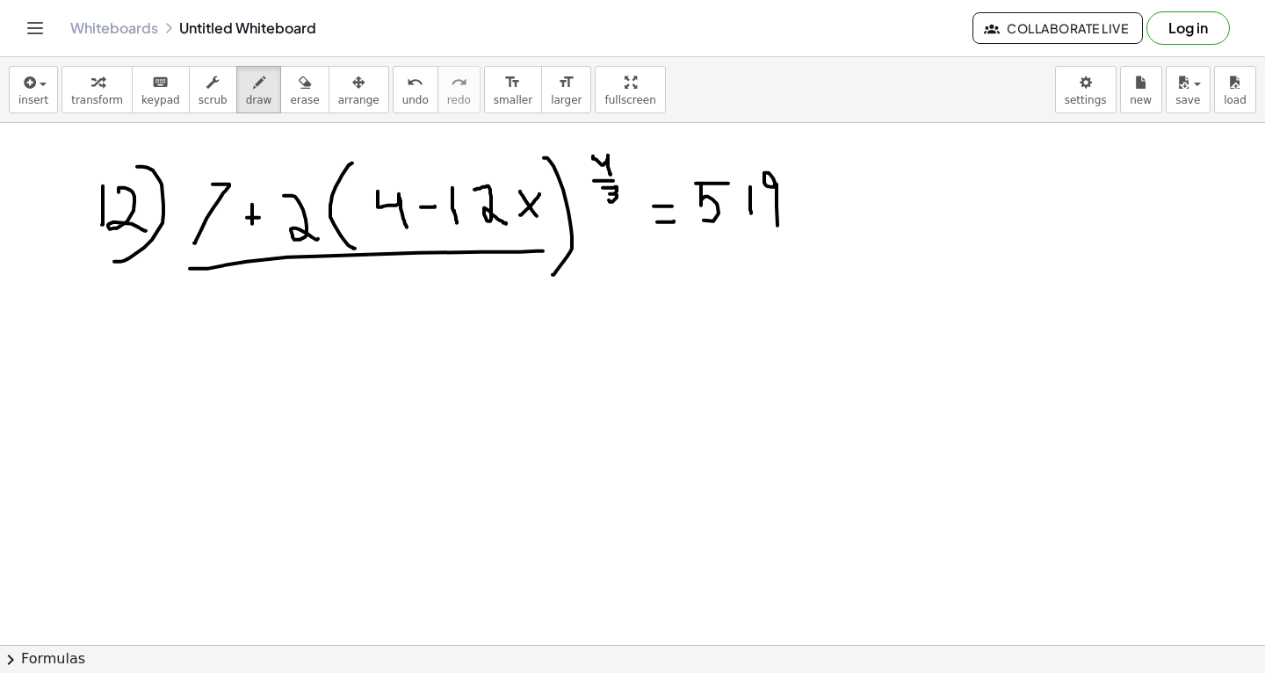
click at [294, 97] on span "erase" at bounding box center [304, 100] width 29 height 12
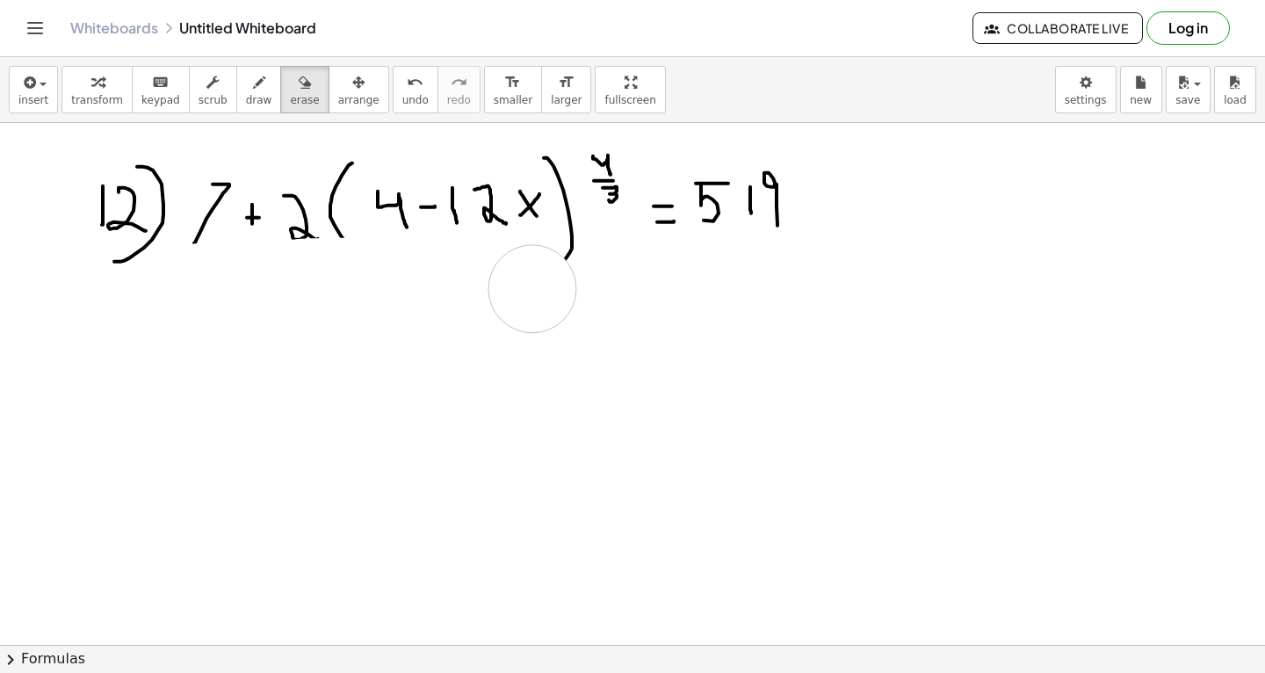
drag, startPoint x: 191, startPoint y: 287, endPoint x: 257, endPoint y: 136, distance: 165.2
click at [253, 90] on icon "button" at bounding box center [259, 82] width 12 height 21
drag, startPoint x: 230, startPoint y: 362, endPoint x: 236, endPoint y: 372, distance: 11.5
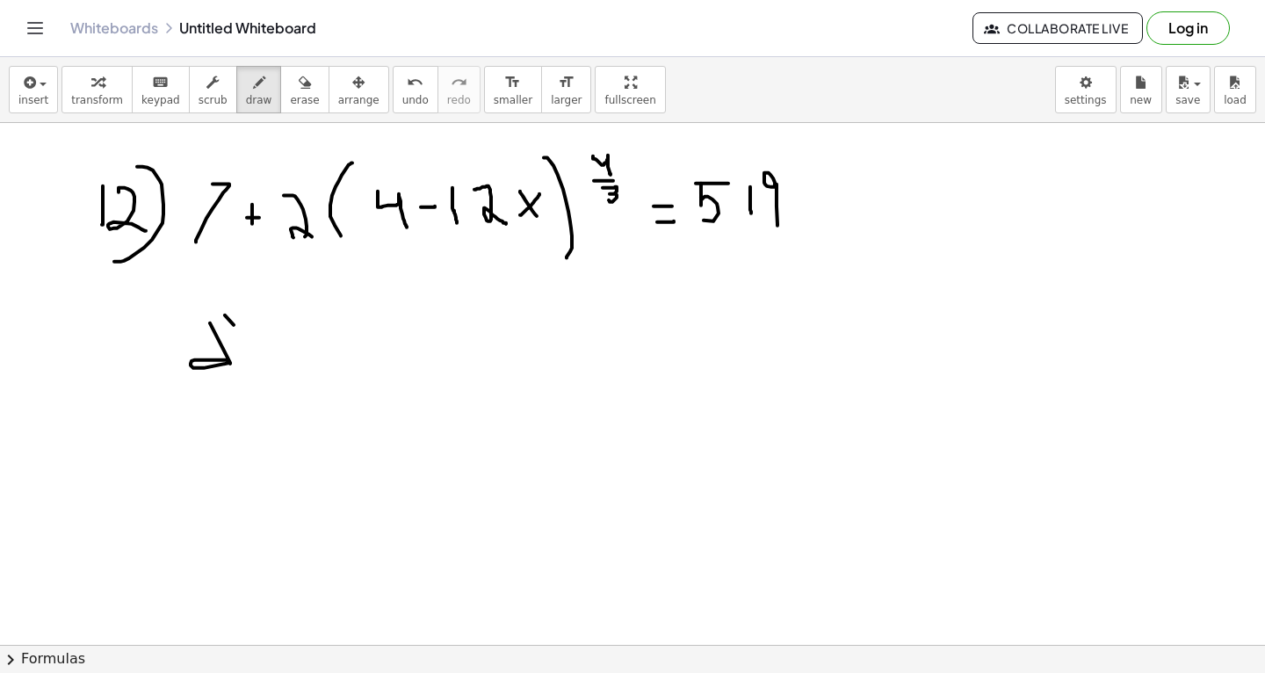
drag, startPoint x: 190, startPoint y: 327, endPoint x: 225, endPoint y: 351, distance: 42.9
click at [299, 76] on icon "button" at bounding box center [305, 82] width 12 height 21
drag, startPoint x: 206, startPoint y: 360, endPoint x: 212, endPoint y: 350, distance: 11.5
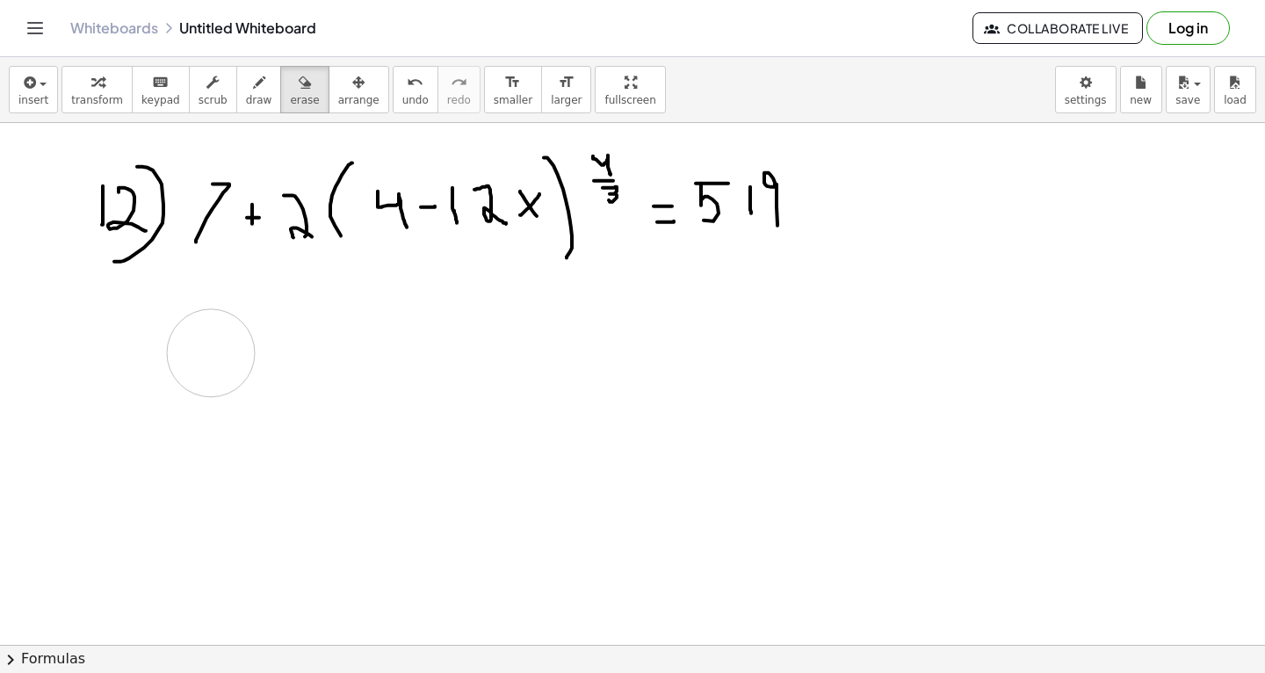
click at [253, 86] on icon "button" at bounding box center [259, 82] width 12 height 21
drag, startPoint x: 241, startPoint y: 309, endPoint x: 267, endPoint y: 353, distance: 51.2
drag, startPoint x: 295, startPoint y: 285, endPoint x: 309, endPoint y: 372, distance: 88.1
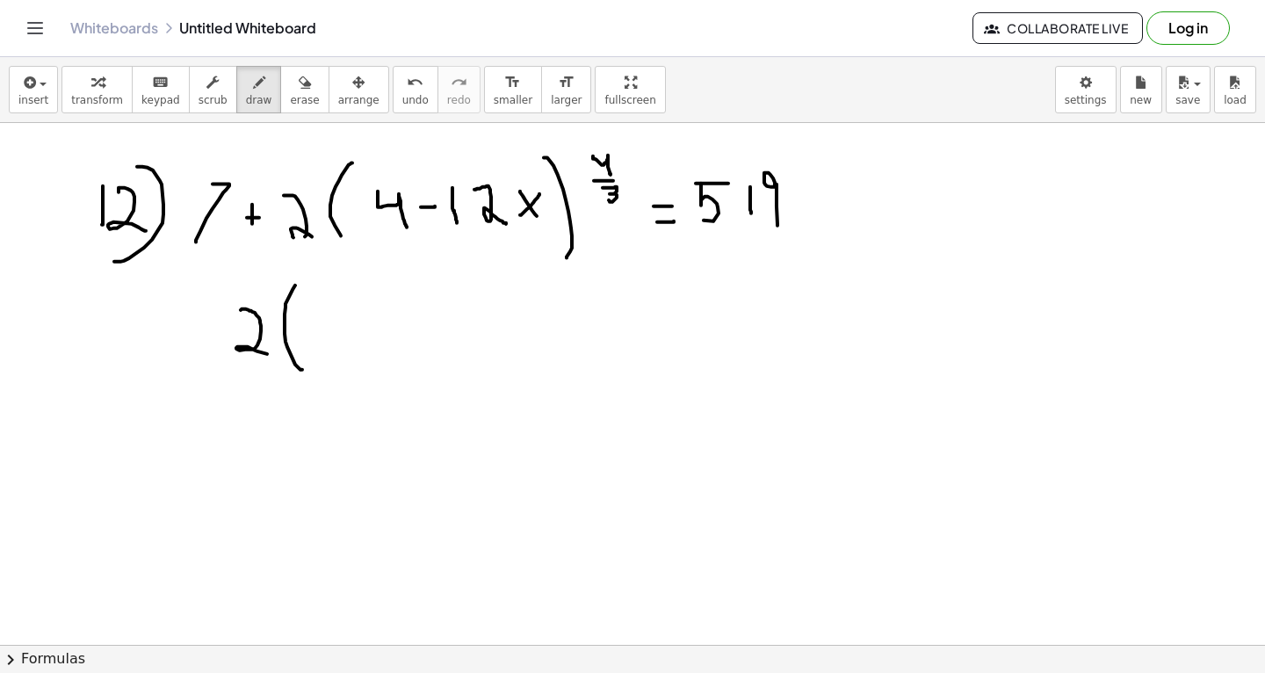
drag, startPoint x: 310, startPoint y: 321, endPoint x: 346, endPoint y: 368, distance: 58.9
drag, startPoint x: 352, startPoint y: 346, endPoint x: 368, endPoint y: 346, distance: 15.8
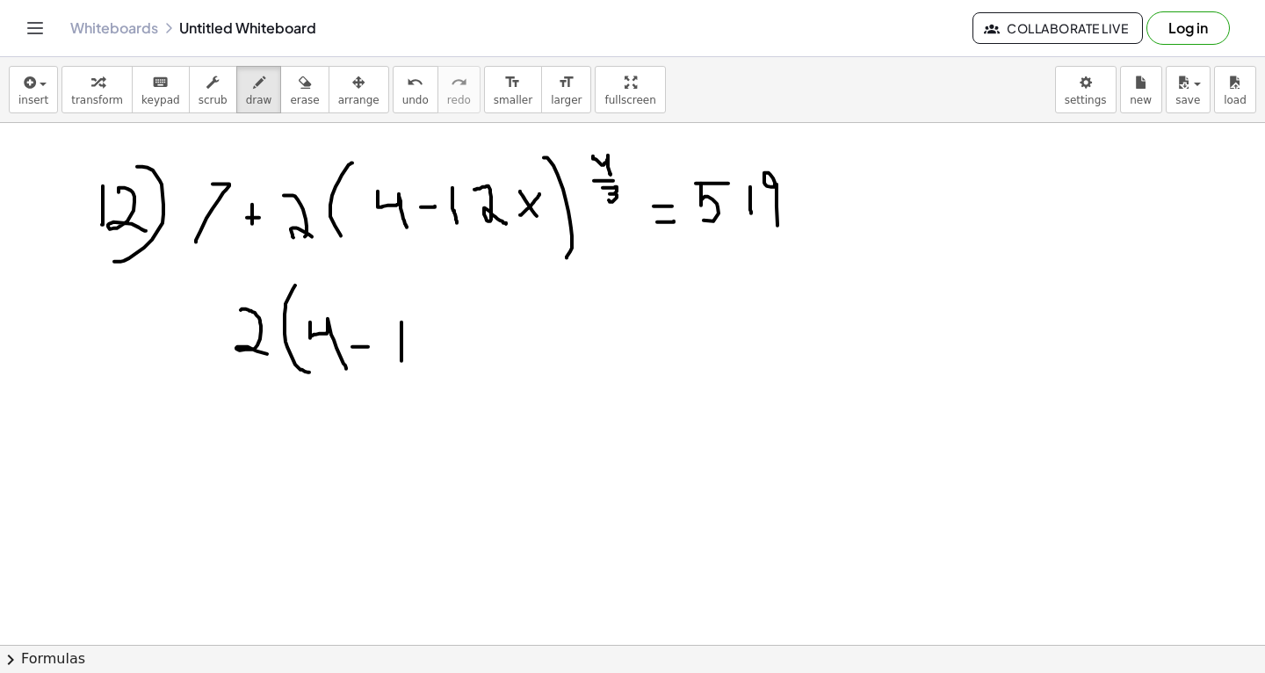
drag, startPoint x: 401, startPoint y: 360, endPoint x: 401, endPoint y: 315, distance: 44.8
drag, startPoint x: 433, startPoint y: 321, endPoint x: 460, endPoint y: 364, distance: 50.9
drag, startPoint x: 479, startPoint y: 371, endPoint x: 501, endPoint y: 337, distance: 40.0
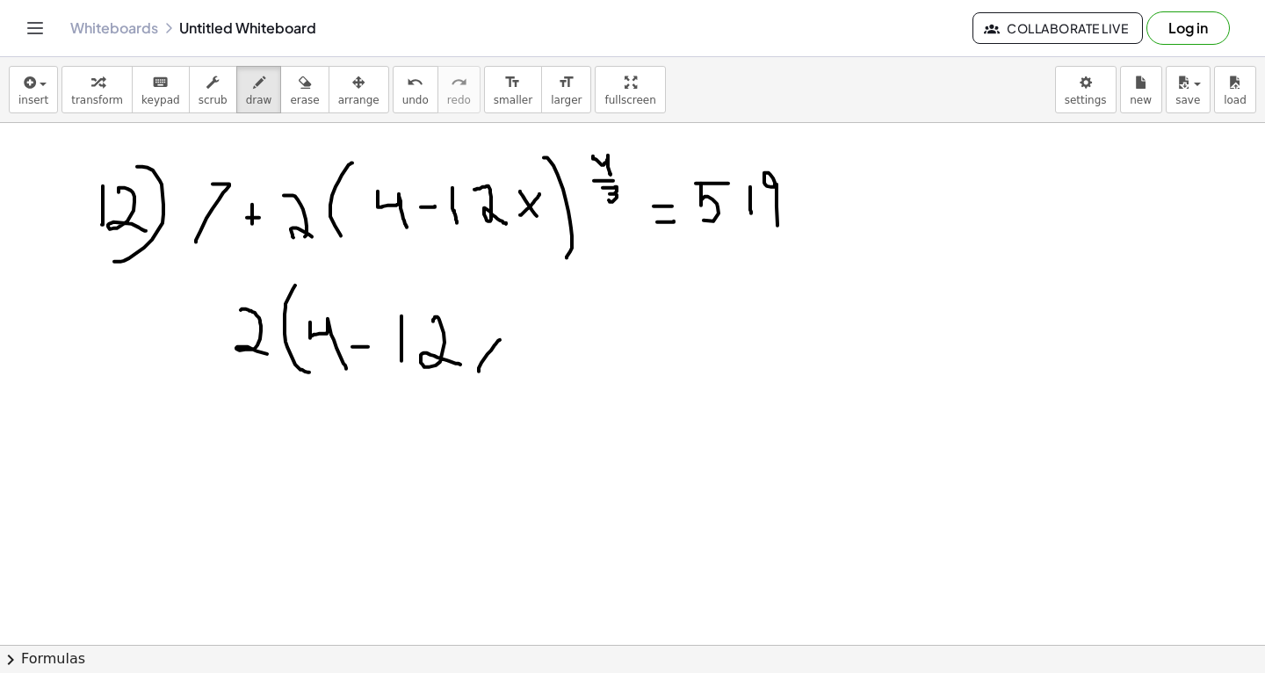
drag, startPoint x: 473, startPoint y: 329, endPoint x: 500, endPoint y: 362, distance: 42.4
drag, startPoint x: 521, startPoint y: 292, endPoint x: 504, endPoint y: 401, distance: 110.2
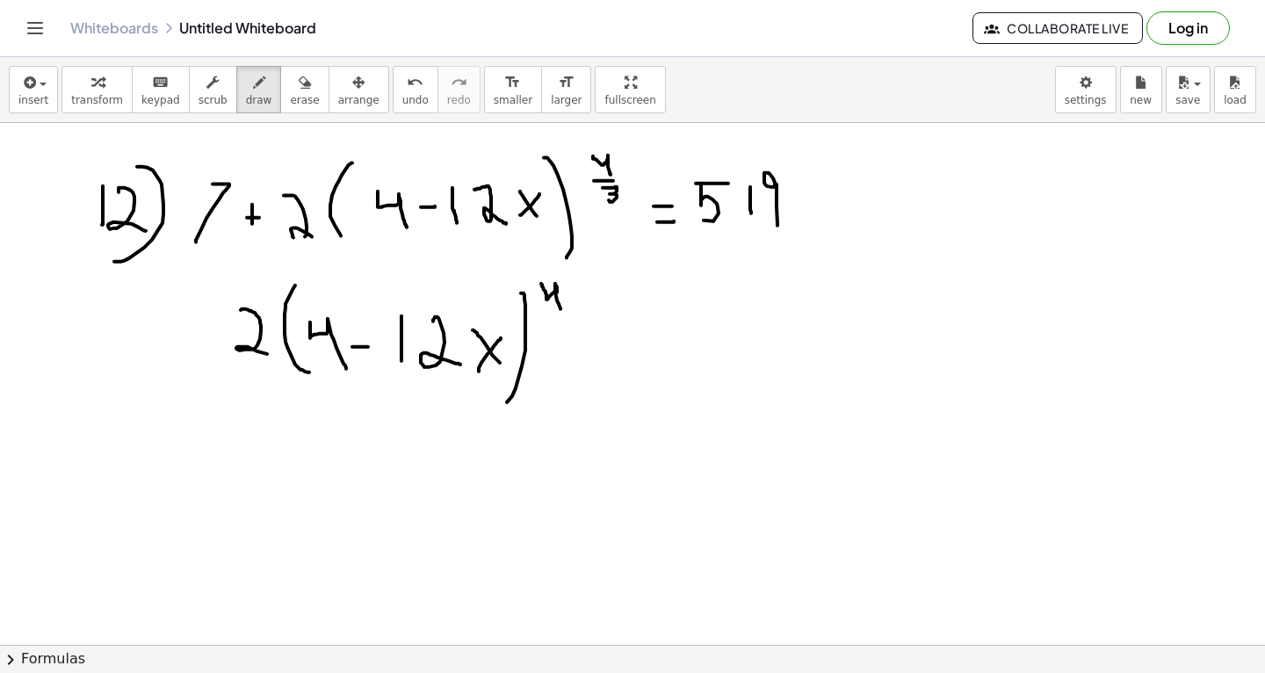
drag, startPoint x: 541, startPoint y: 283, endPoint x: 560, endPoint y: 309, distance: 32.7
drag, startPoint x: 543, startPoint y: 315, endPoint x: 573, endPoint y: 314, distance: 29.9
drag, startPoint x: 551, startPoint y: 327, endPoint x: 554, endPoint y: 345, distance: 18.8
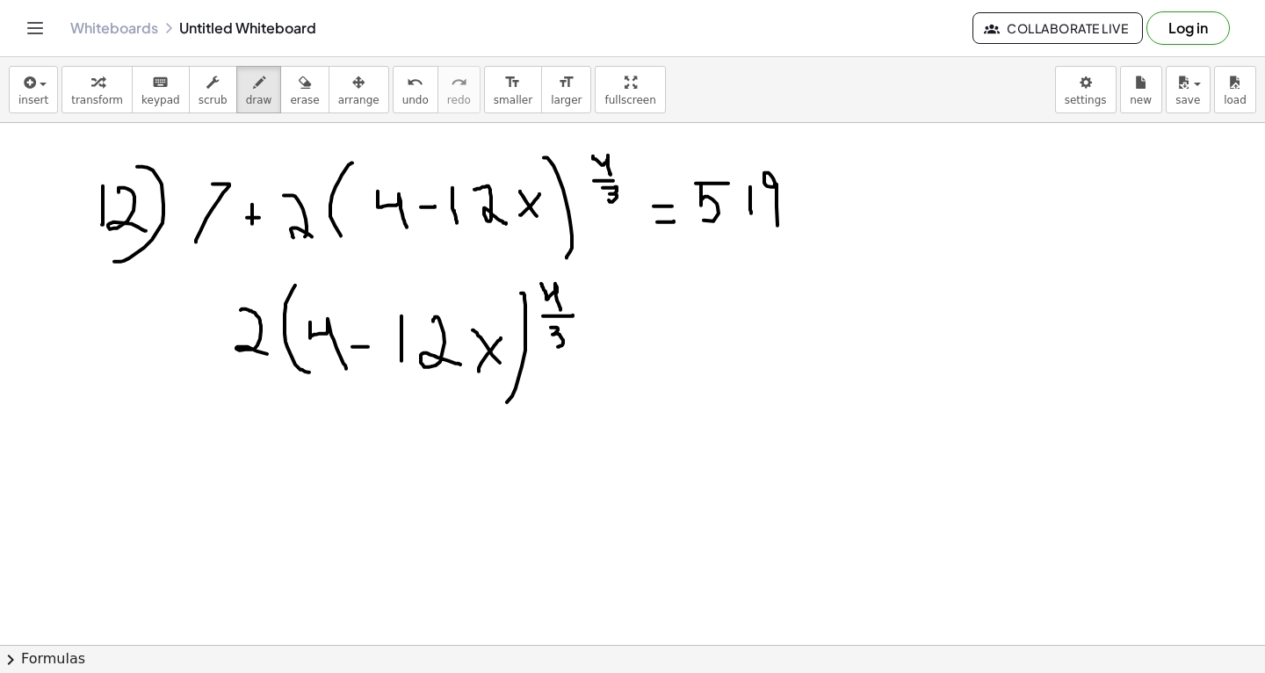
drag, startPoint x: 617, startPoint y: 357, endPoint x: 637, endPoint y: 357, distance: 20.2
drag, startPoint x: 611, startPoint y: 334, endPoint x: 648, endPoint y: 333, distance: 36.9
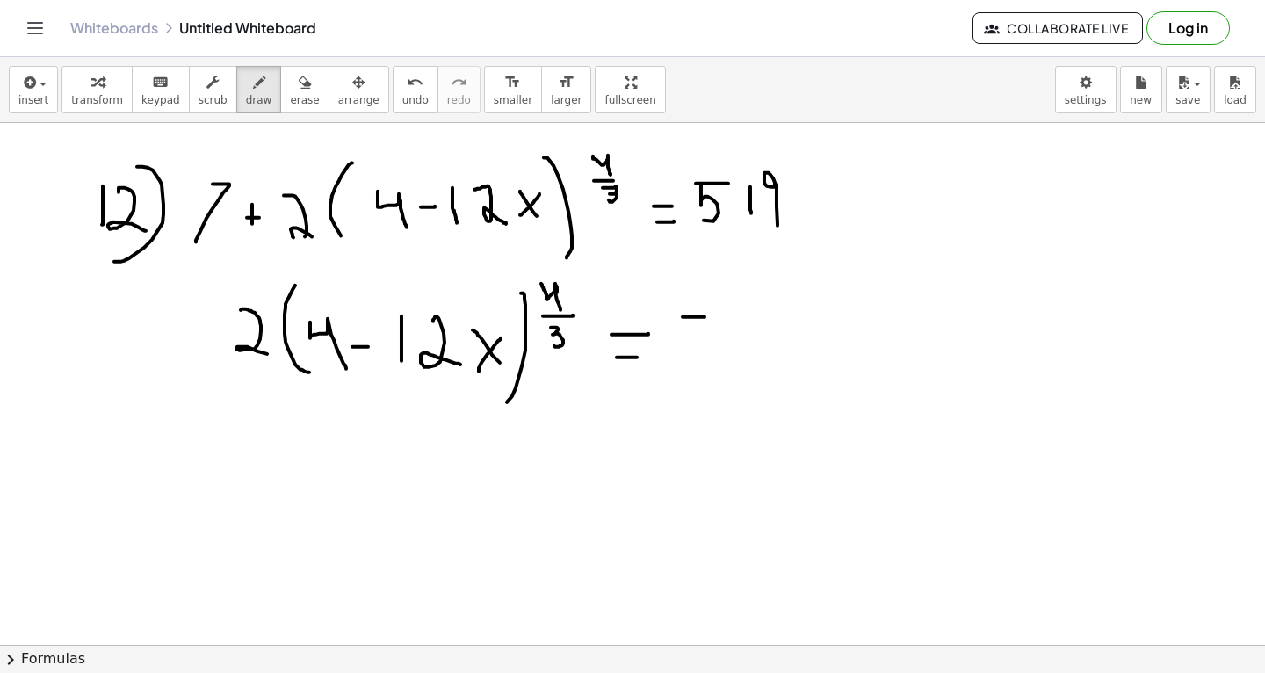
drag, startPoint x: 682, startPoint y: 316, endPoint x: 708, endPoint y: 316, distance: 25.5
drag, startPoint x: 685, startPoint y: 317, endPoint x: 697, endPoint y: 356, distance: 40.6
drag, startPoint x: 734, startPoint y: 354, endPoint x: 734, endPoint y: 311, distance: 43.0
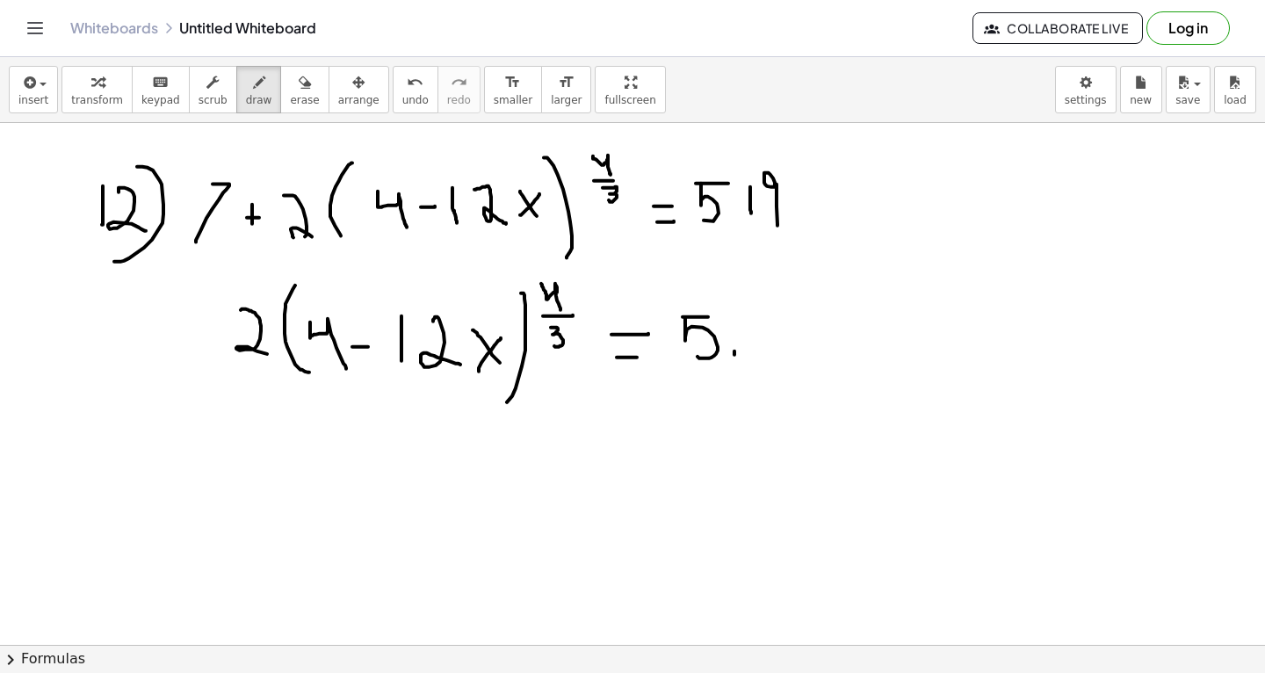
drag, startPoint x: 758, startPoint y: 316, endPoint x: 784, endPoint y: 365, distance: 55.4
drag, startPoint x: 695, startPoint y: 437, endPoint x: 733, endPoint y: 486, distance: 62.0
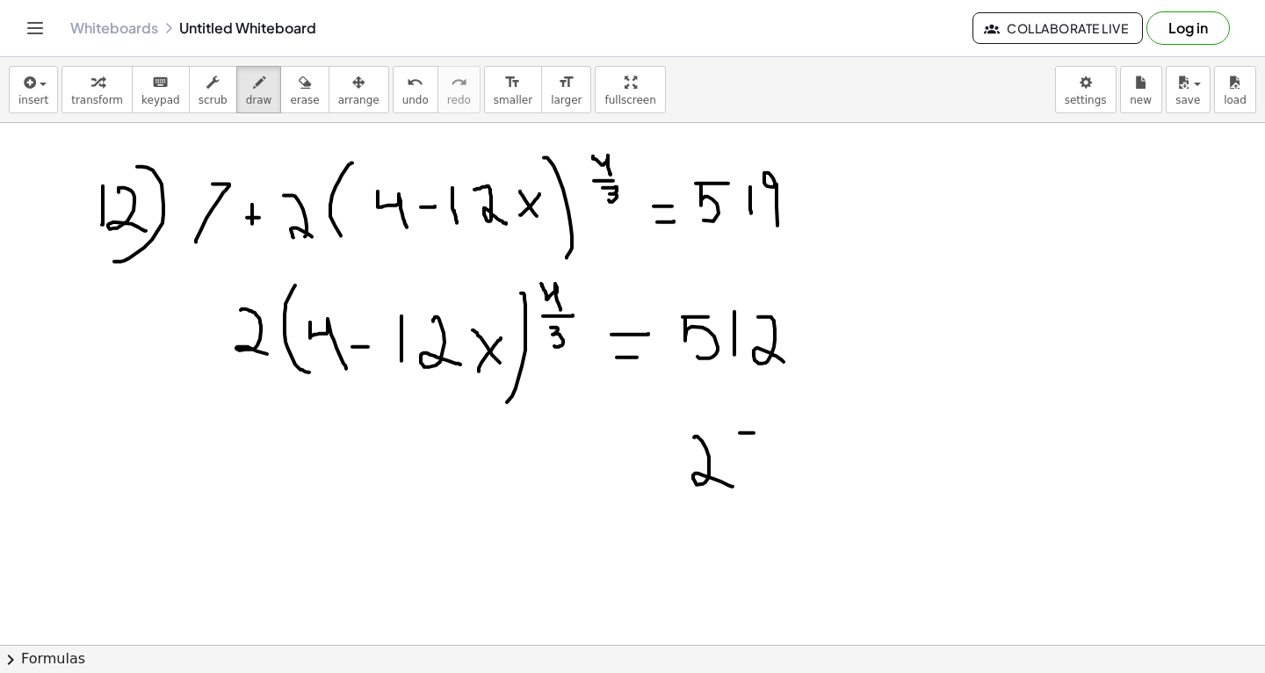
drag, startPoint x: 740, startPoint y: 432, endPoint x: 756, endPoint y: 431, distance: 16.7
drag, startPoint x: 731, startPoint y: 435, endPoint x: 753, endPoint y: 482, distance: 52.3
drag, startPoint x: 794, startPoint y: 433, endPoint x: 792, endPoint y: 473, distance: 39.6
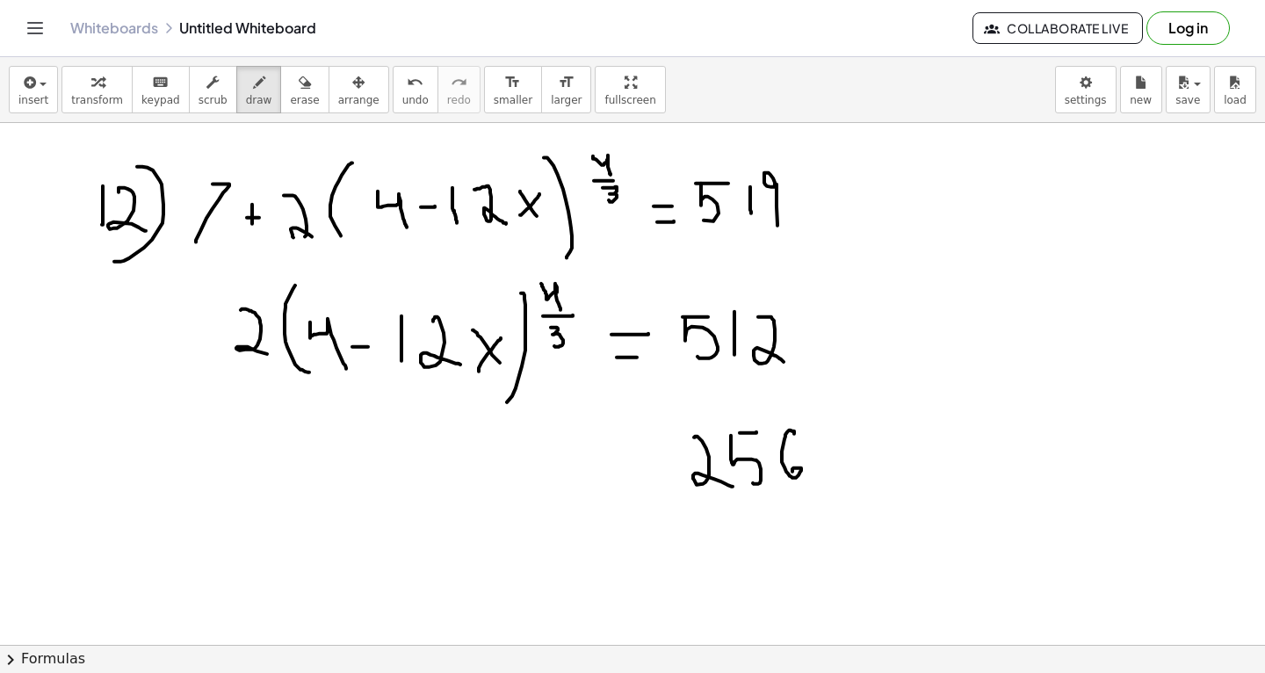
drag, startPoint x: 297, startPoint y: 420, endPoint x: 336, endPoint y: 437, distance: 42.9
drag, startPoint x: 371, startPoint y: 448, endPoint x: 392, endPoint y: 446, distance: 21.2
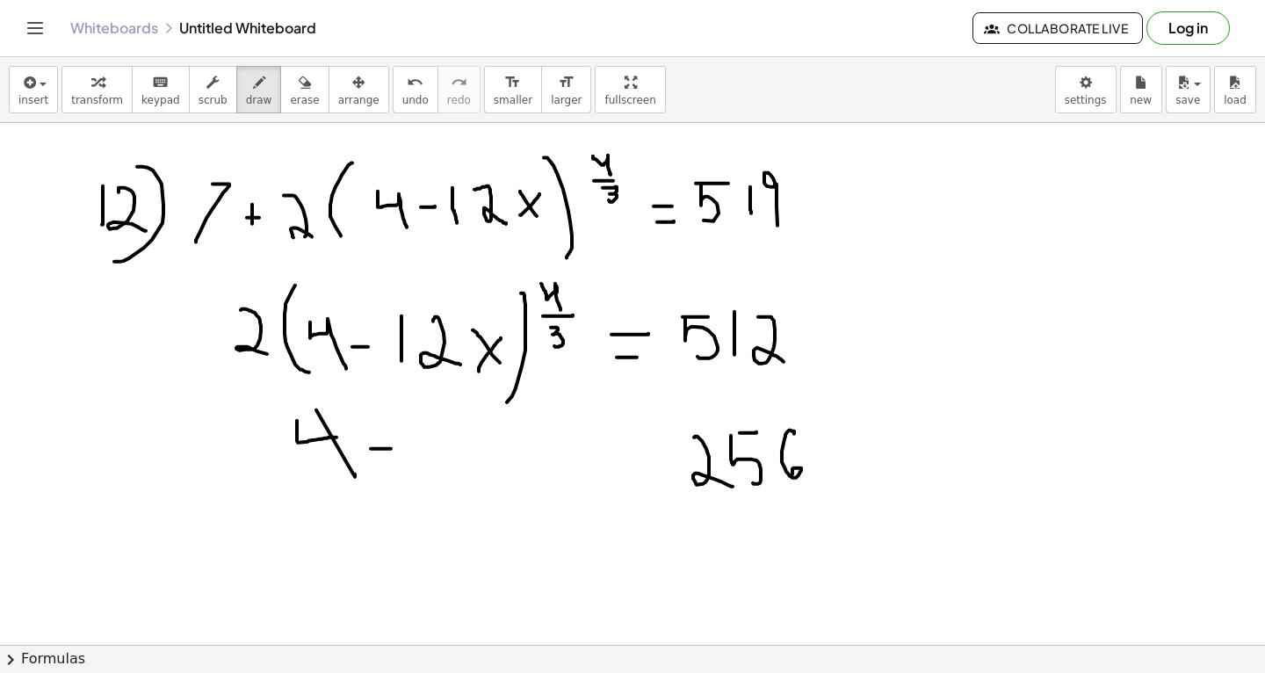
drag, startPoint x: 412, startPoint y: 423, endPoint x: 414, endPoint y: 459, distance: 35.2
drag, startPoint x: 424, startPoint y: 430, endPoint x: 458, endPoint y: 468, distance: 51.1
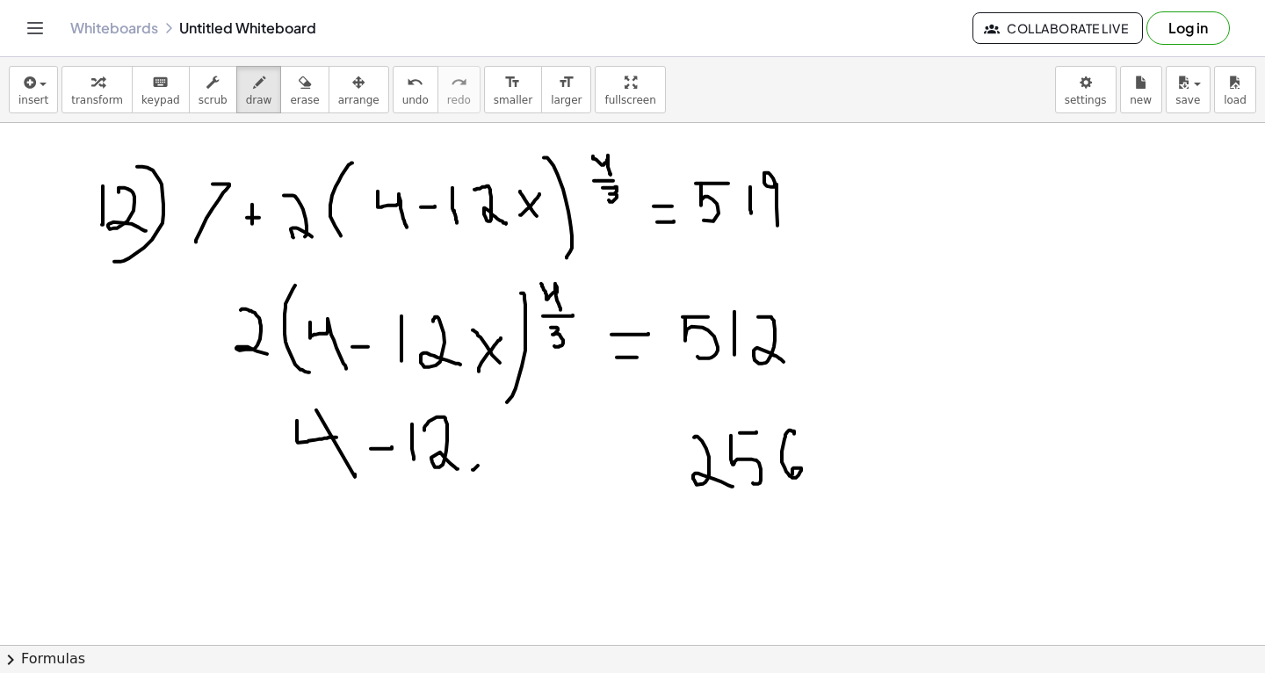
drag, startPoint x: 473, startPoint y: 469, endPoint x: 494, endPoint y: 449, distance: 29.2
drag, startPoint x: 471, startPoint y: 440, endPoint x: 488, endPoint y: 466, distance: 30.9
drag, startPoint x: 527, startPoint y: 412, endPoint x: 543, endPoint y: 434, distance: 27.1
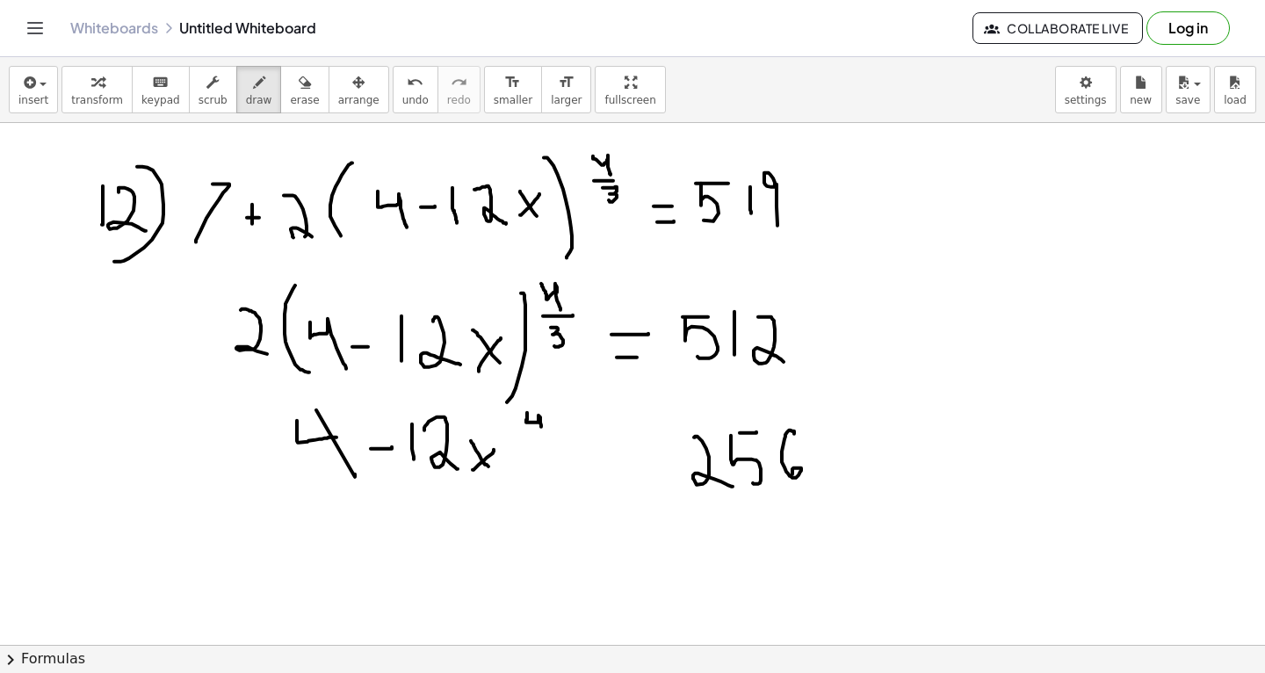
drag, startPoint x: 525, startPoint y: 436, endPoint x: 560, endPoint y: 436, distance: 35.1
drag, startPoint x: 543, startPoint y: 444, endPoint x: 545, endPoint y: 461, distance: 17.8
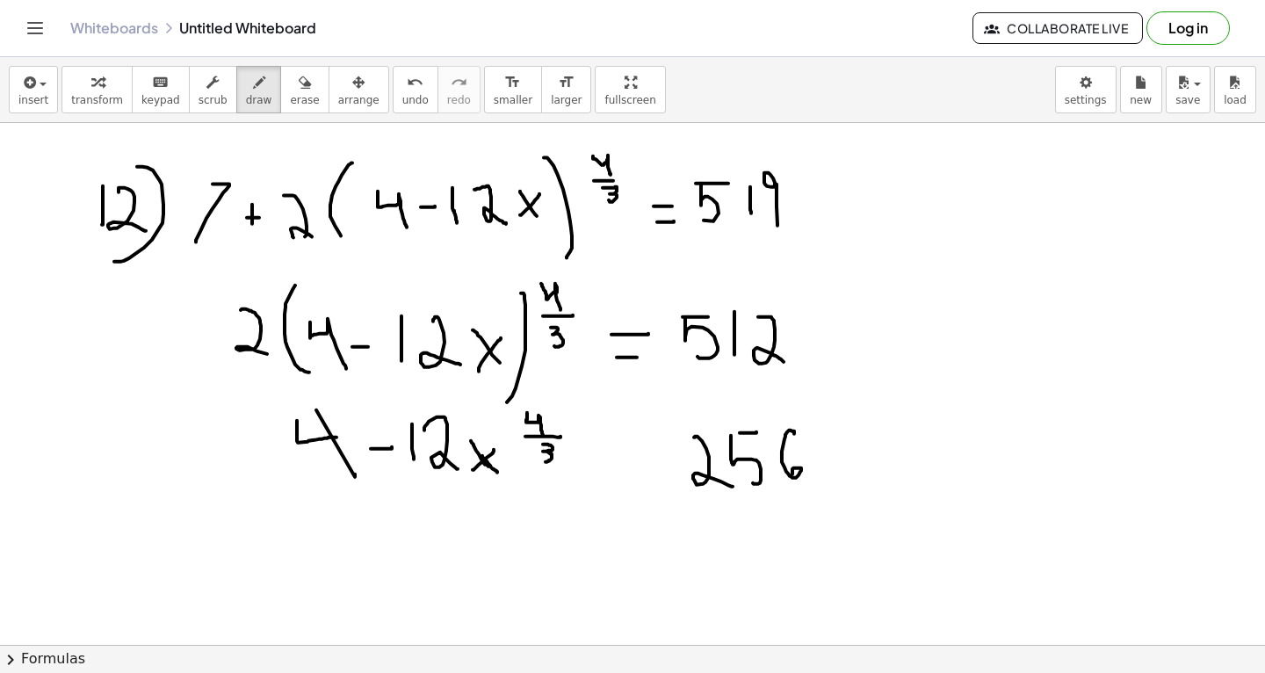
drag, startPoint x: 482, startPoint y: 455, endPoint x: 497, endPoint y: 472, distance: 22.4
drag, startPoint x: 617, startPoint y: 466, endPoint x: 632, endPoint y: 466, distance: 14.9
drag, startPoint x: 614, startPoint y: 448, endPoint x: 631, endPoint y: 447, distance: 16.7
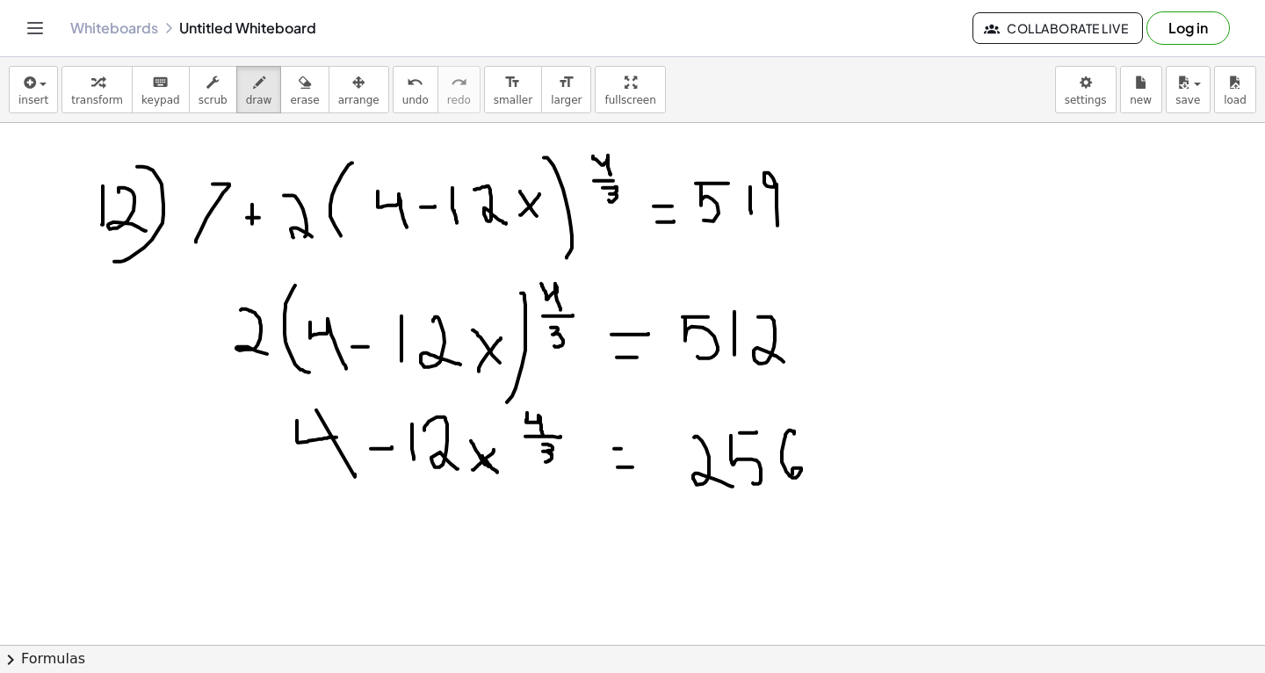
drag, startPoint x: 498, startPoint y: 417, endPoint x: 488, endPoint y: 505, distance: 88.4
drag, startPoint x: 292, startPoint y: 397, endPoint x: 304, endPoint y: 503, distance: 107.0
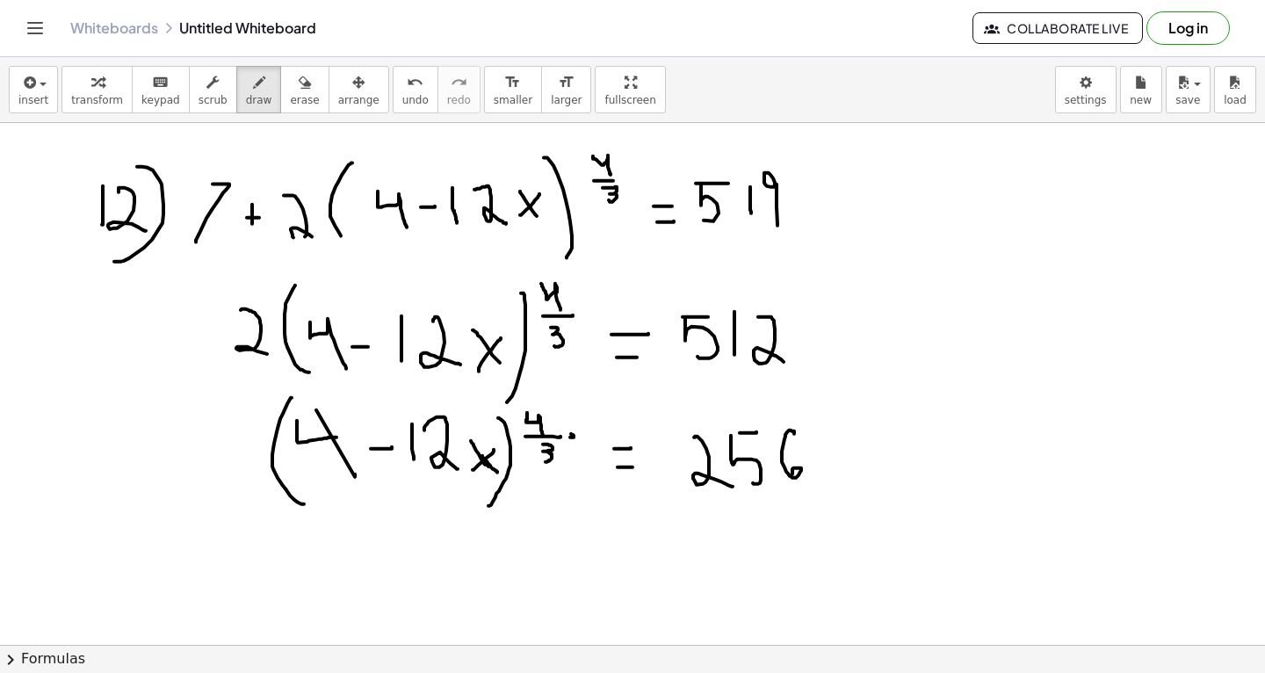
drag, startPoint x: 589, startPoint y: 408, endPoint x: 592, endPoint y: 424, distance: 16.9
drag, startPoint x: 585, startPoint y: 429, endPoint x: 613, endPoint y: 429, distance: 28.1
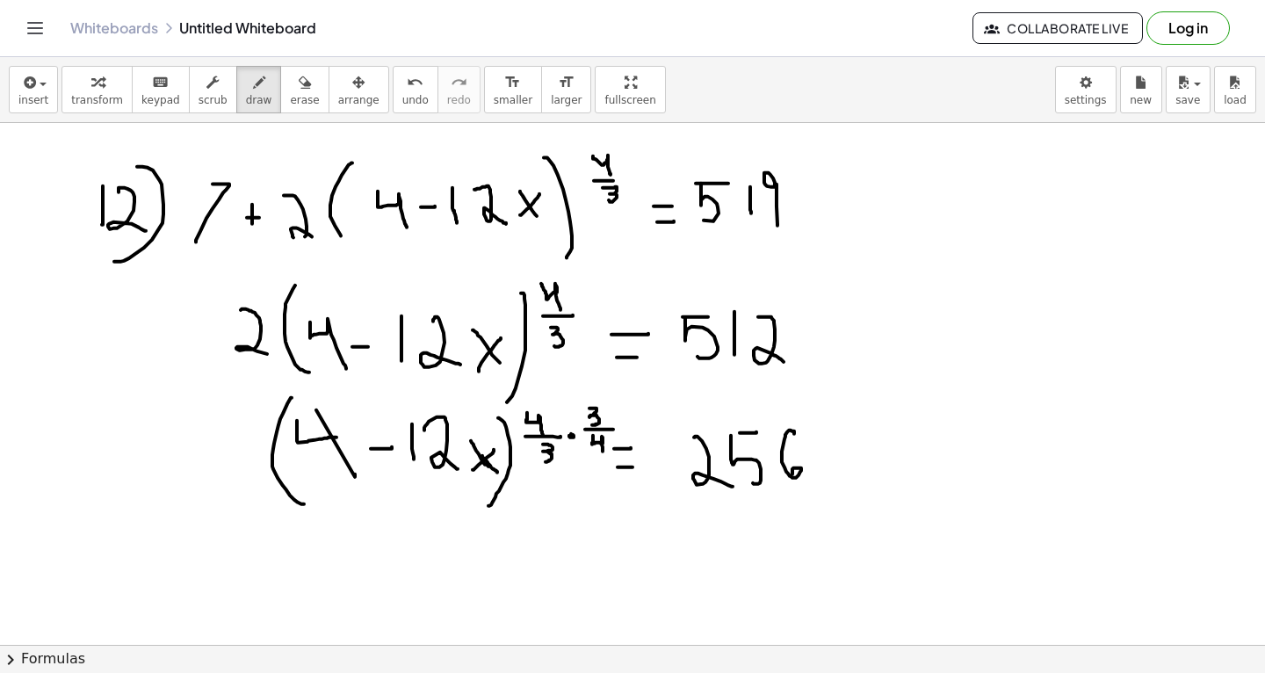
drag, startPoint x: 593, startPoint y: 435, endPoint x: 603, endPoint y: 453, distance: 21.2
drag, startPoint x: 819, startPoint y: 413, endPoint x: 822, endPoint y: 426, distance: 13.6
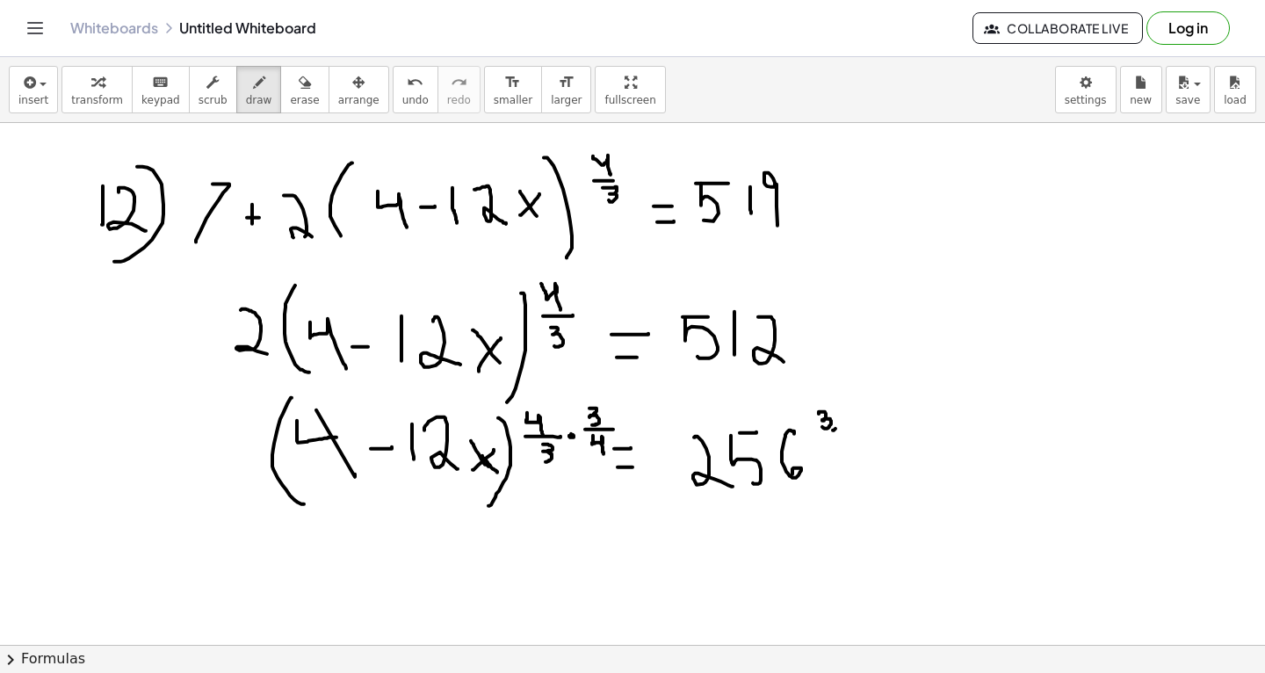
drag, startPoint x: 833, startPoint y: 430, endPoint x: 850, endPoint y: 413, distance: 24.2
drag, startPoint x: 847, startPoint y: 422, endPoint x: 862, endPoint y: 438, distance: 21.7
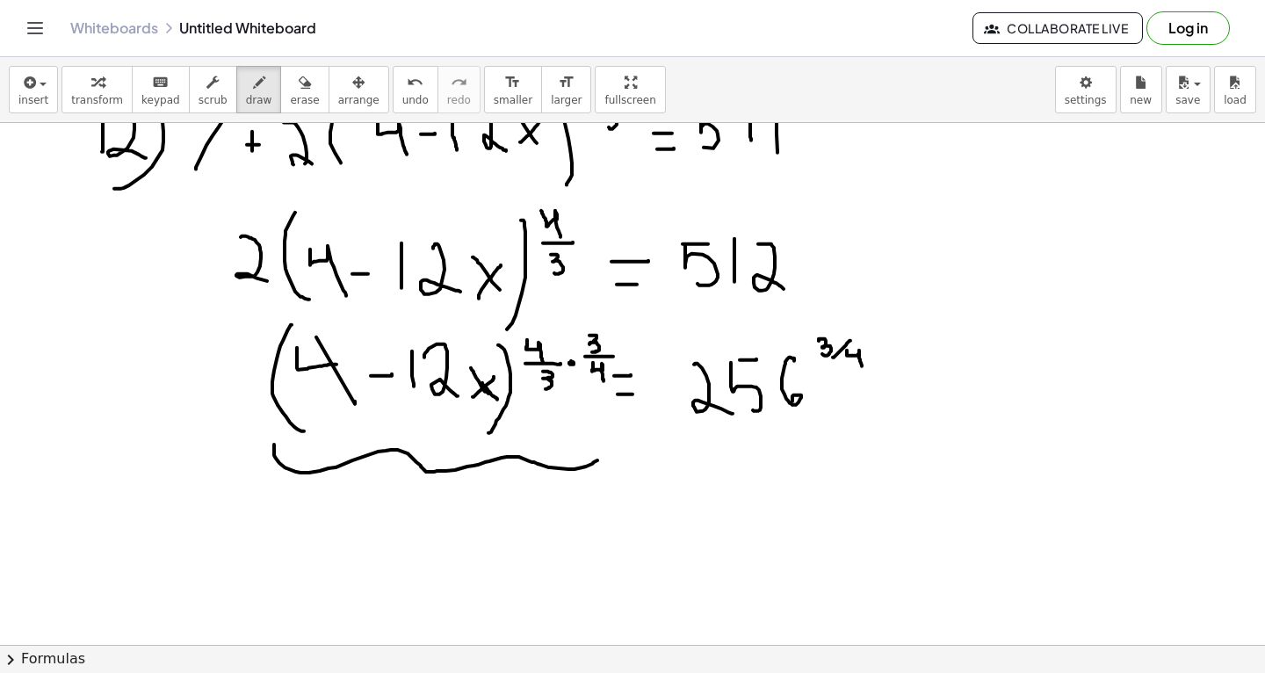
drag, startPoint x: 274, startPoint y: 444, endPoint x: 367, endPoint y: 553, distance: 144.0
drag, startPoint x: 314, startPoint y: 524, endPoint x: 348, endPoint y: 525, distance: 34.3
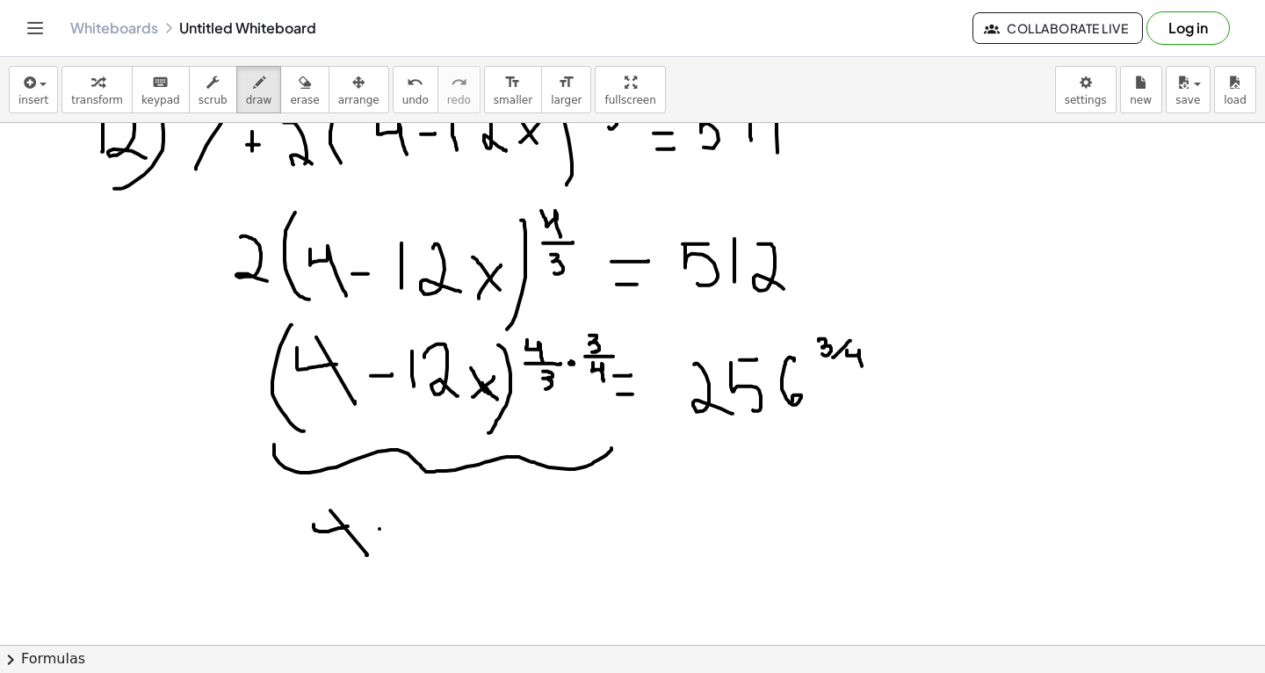
drag, startPoint x: 379, startPoint y: 528, endPoint x: 396, endPoint y: 528, distance: 16.7
drag, startPoint x: 418, startPoint y: 502, endPoint x: 419, endPoint y: 548, distance: 46.6
drag, startPoint x: 433, startPoint y: 510, endPoint x: 456, endPoint y: 539, distance: 36.9
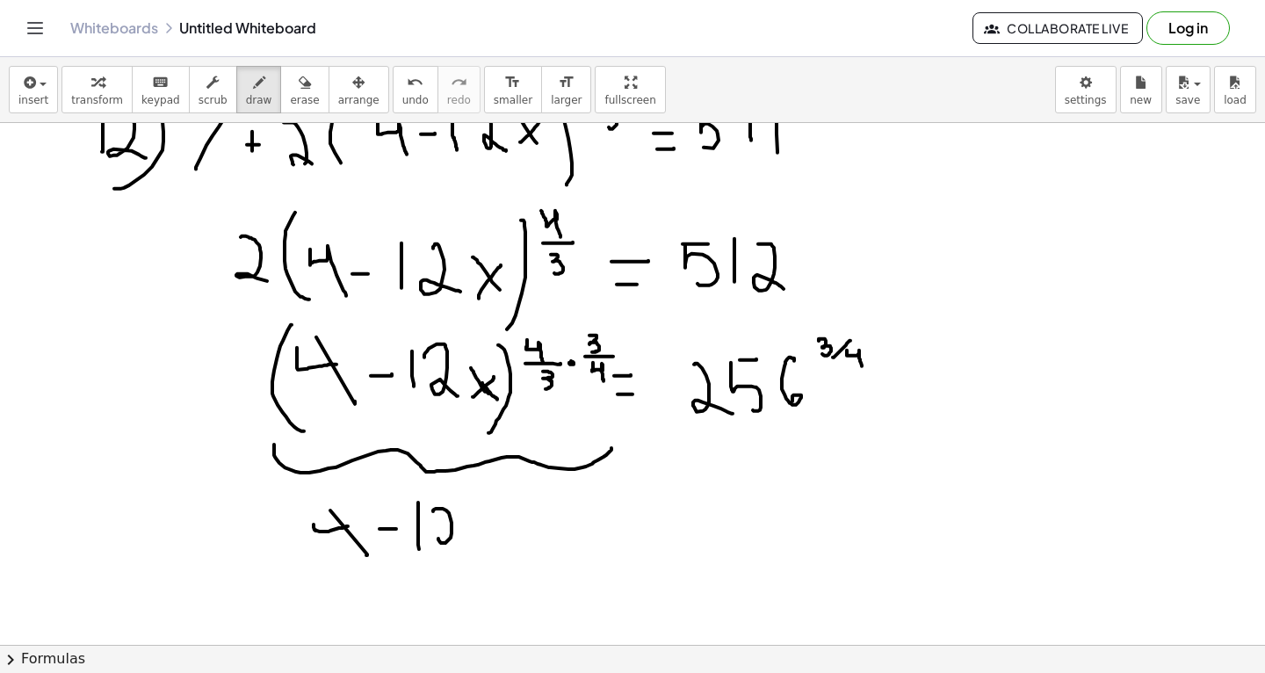
drag, startPoint x: 478, startPoint y: 541, endPoint x: 496, endPoint y: 526, distance: 23.7
drag, startPoint x: 479, startPoint y: 514, endPoint x: 506, endPoint y: 542, distance: 39.1
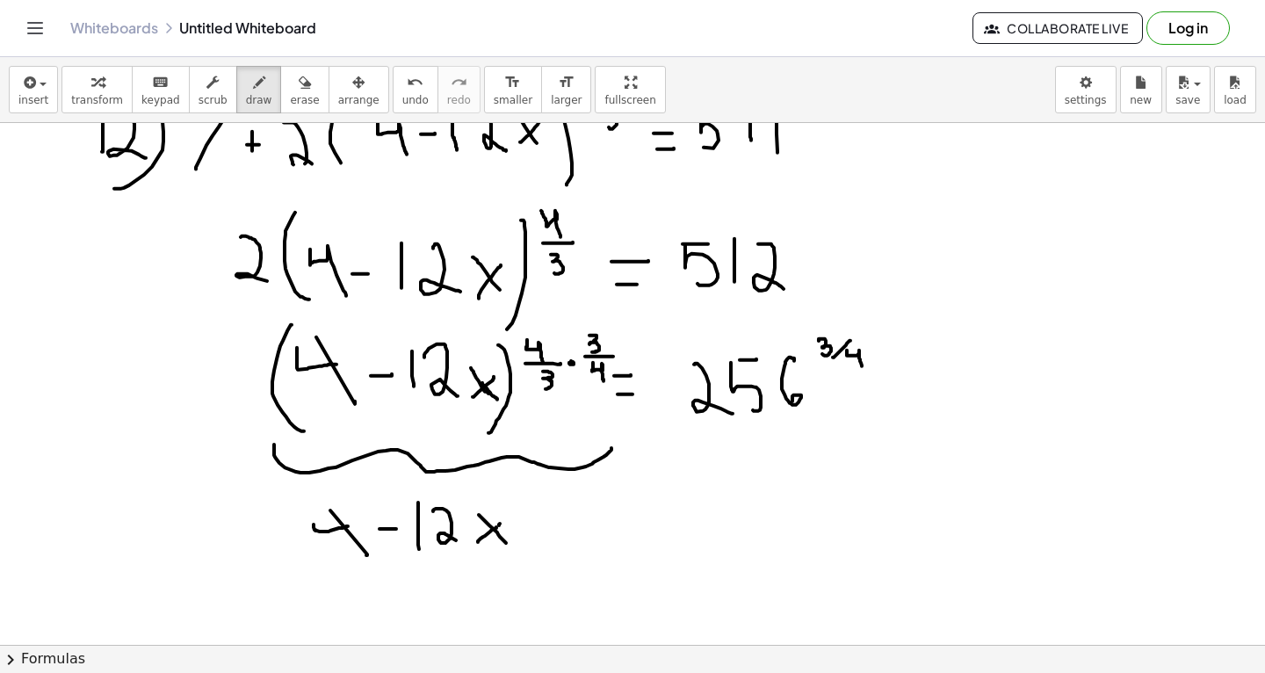
drag, startPoint x: 499, startPoint y: 524, endPoint x: 518, endPoint y: 506, distance: 26.7
drag, startPoint x: 315, startPoint y: 506, endPoint x: 314, endPoint y: 527, distance: 21.2
drag, startPoint x: 569, startPoint y: 533, endPoint x: 587, endPoint y: 533, distance: 17.6
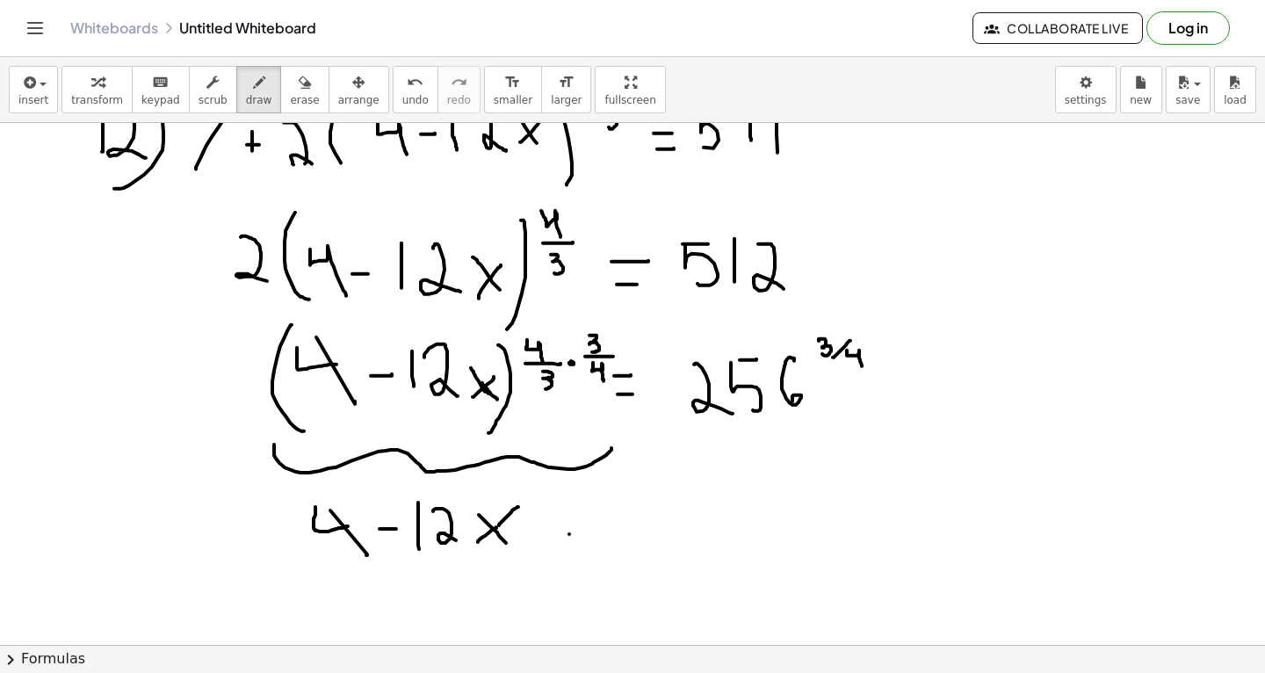
drag, startPoint x: 566, startPoint y: 510, endPoint x: 613, endPoint y: 510, distance: 47.4
drag, startPoint x: 651, startPoint y: 501, endPoint x: 709, endPoint y: 537, distance: 68.2
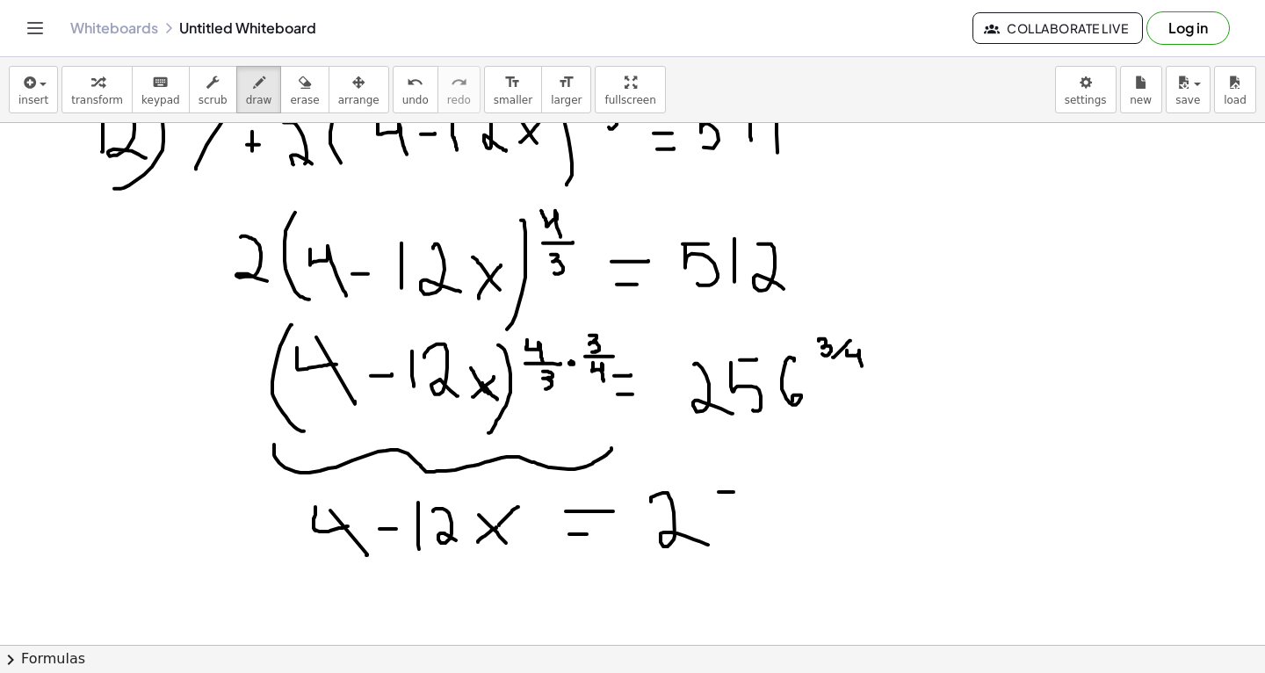
drag, startPoint x: 719, startPoint y: 491, endPoint x: 735, endPoint y: 491, distance: 16.7
drag, startPoint x: 716, startPoint y: 495, endPoint x: 731, endPoint y: 541, distance: 48.1
drag, startPoint x: 783, startPoint y: 495, endPoint x: 769, endPoint y: 543, distance: 49.5
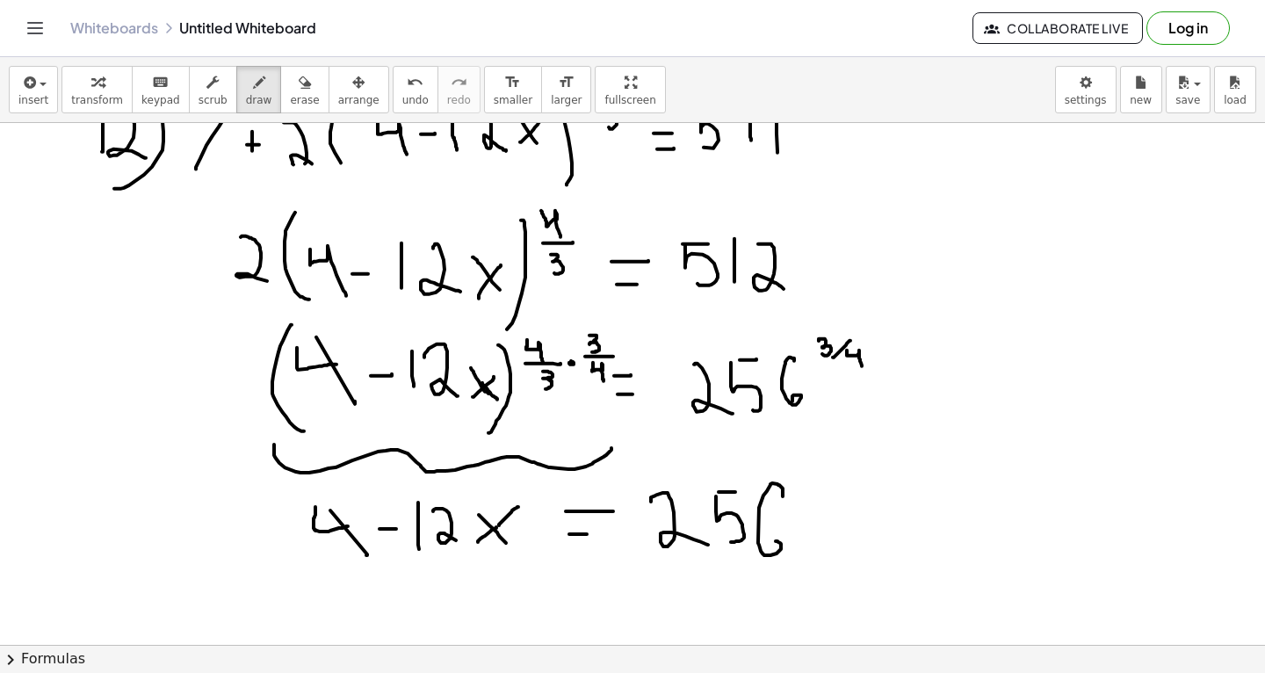
drag, startPoint x: 810, startPoint y: 463, endPoint x: 814, endPoint y: 474, distance: 12.2
drag, startPoint x: 828, startPoint y: 477, endPoint x: 848, endPoint y: 455, distance: 29.3
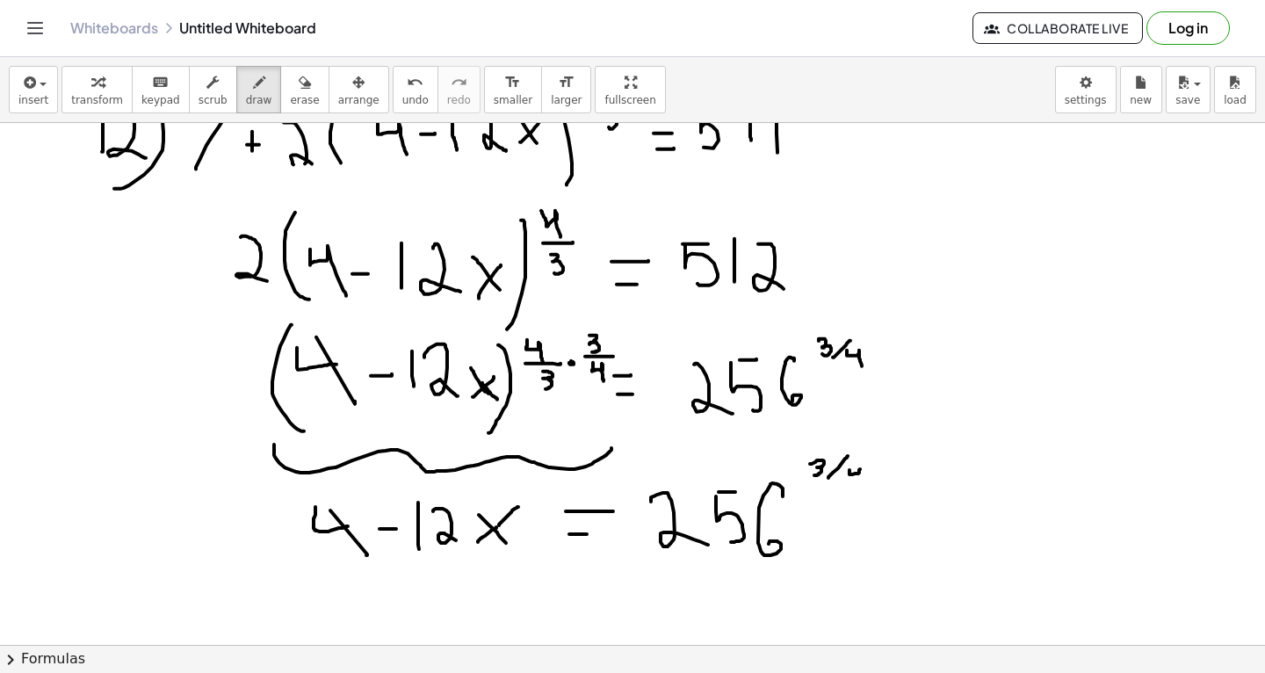
drag, startPoint x: 849, startPoint y: 469, endPoint x: 862, endPoint y: 482, distance: 18.0
drag, startPoint x: 852, startPoint y: 433, endPoint x: 1076, endPoint y: 417, distance: 224.5
drag, startPoint x: 879, startPoint y: 470, endPoint x: 921, endPoint y: 493, distance: 47.2
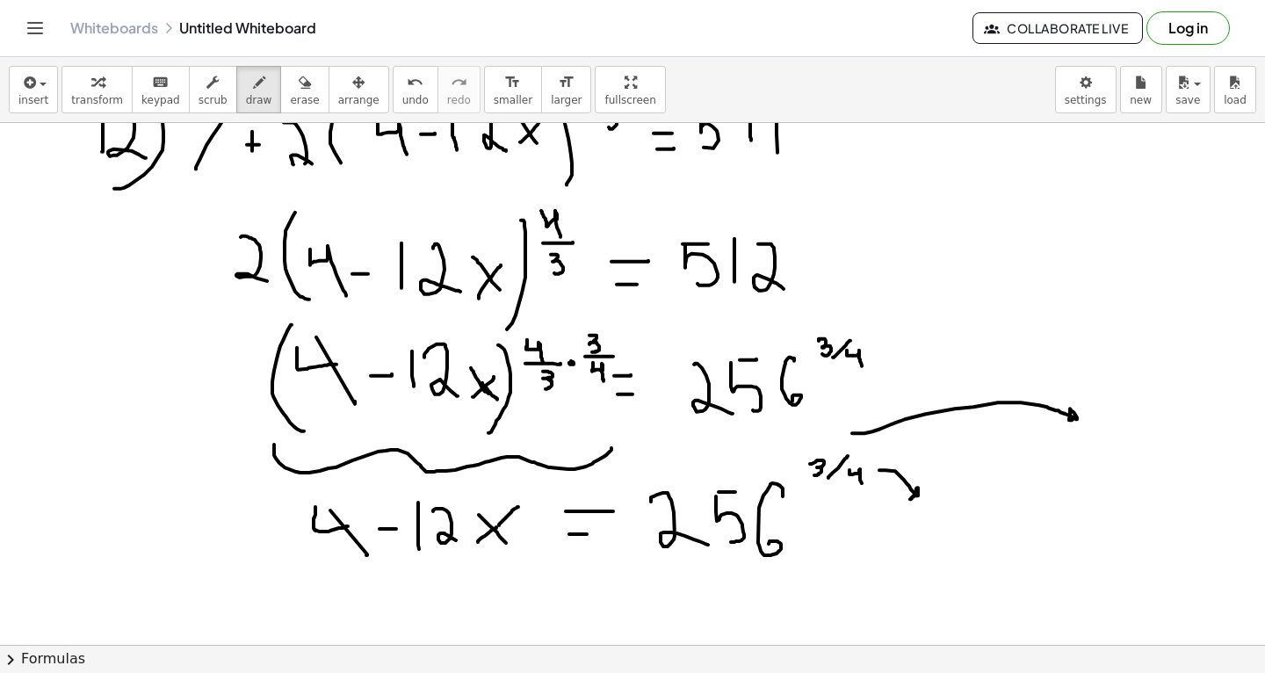
drag, startPoint x: 955, startPoint y: 495, endPoint x: 971, endPoint y: 514, distance: 24.3
drag, startPoint x: 970, startPoint y: 533, endPoint x: 1072, endPoint y: 471, distance: 120.2
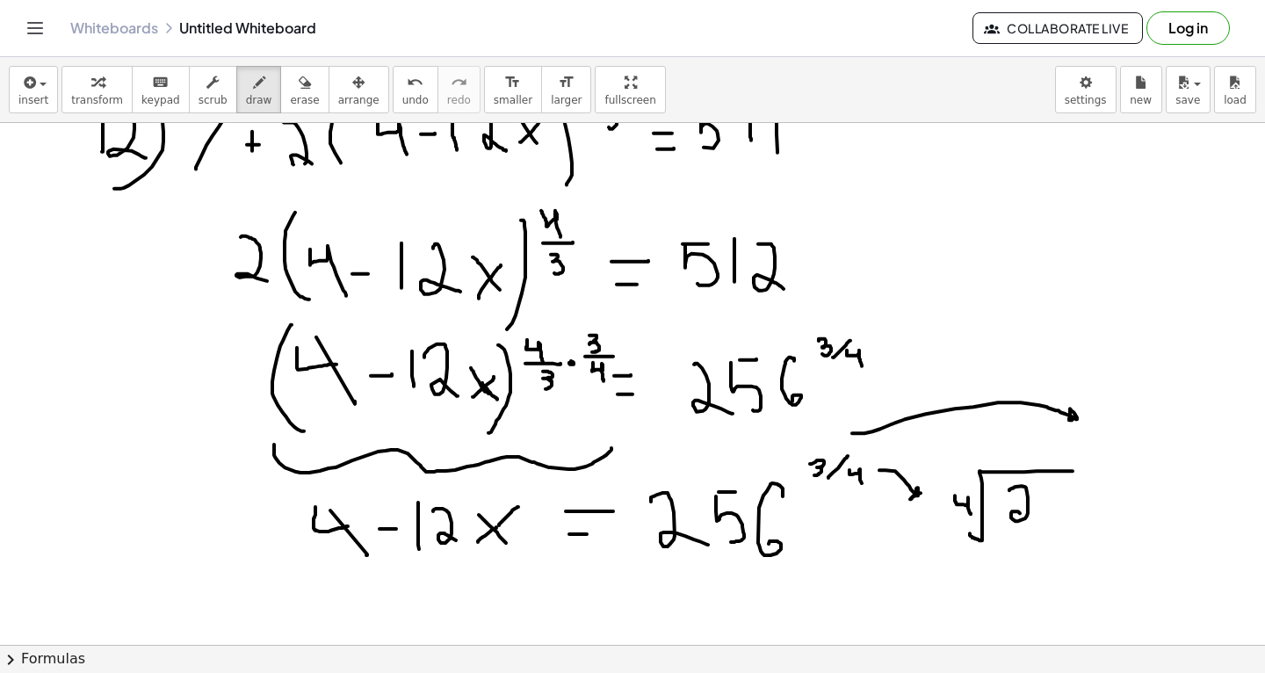
drag, startPoint x: 1009, startPoint y: 490, endPoint x: 1038, endPoint y: 530, distance: 49.0
drag, startPoint x: 1039, startPoint y: 494, endPoint x: 1055, endPoint y: 494, distance: 15.8
drag, startPoint x: 1040, startPoint y: 494, endPoint x: 1050, endPoint y: 529, distance: 36.4
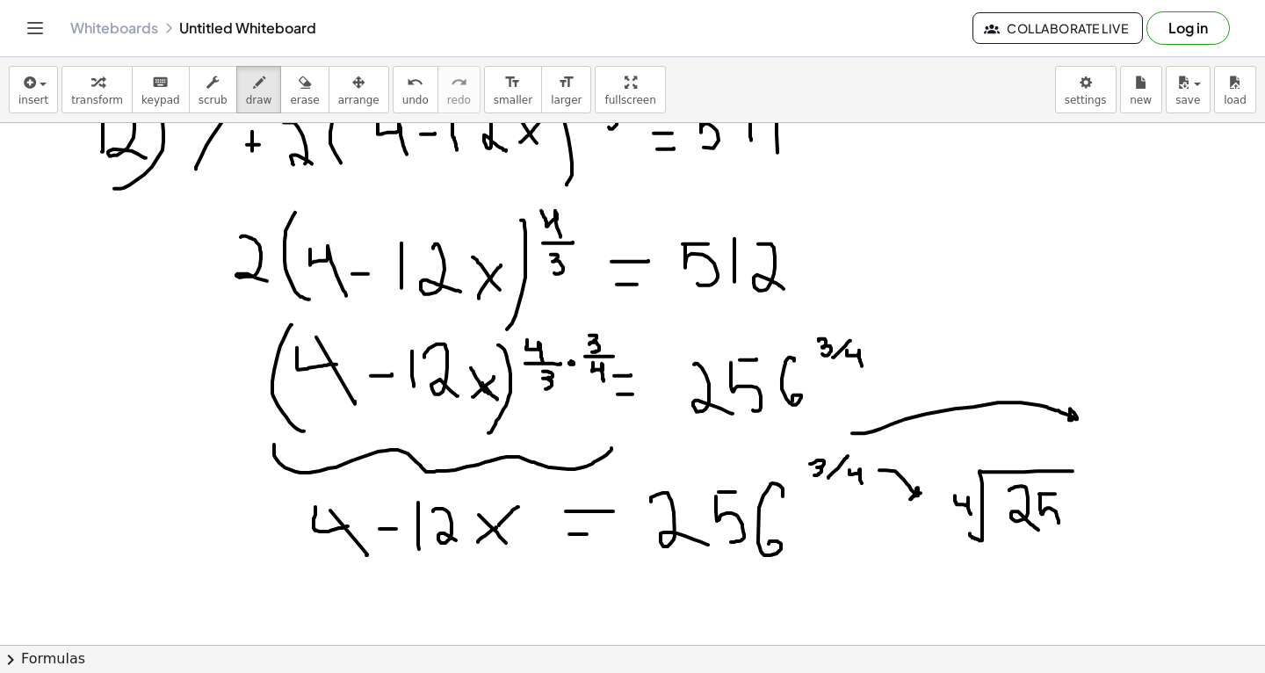
drag, startPoint x: 1080, startPoint y: 491, endPoint x: 1072, endPoint y: 513, distance: 23.1
drag, startPoint x: 1072, startPoint y: 469, endPoint x: 1090, endPoint y: 467, distance: 18.5
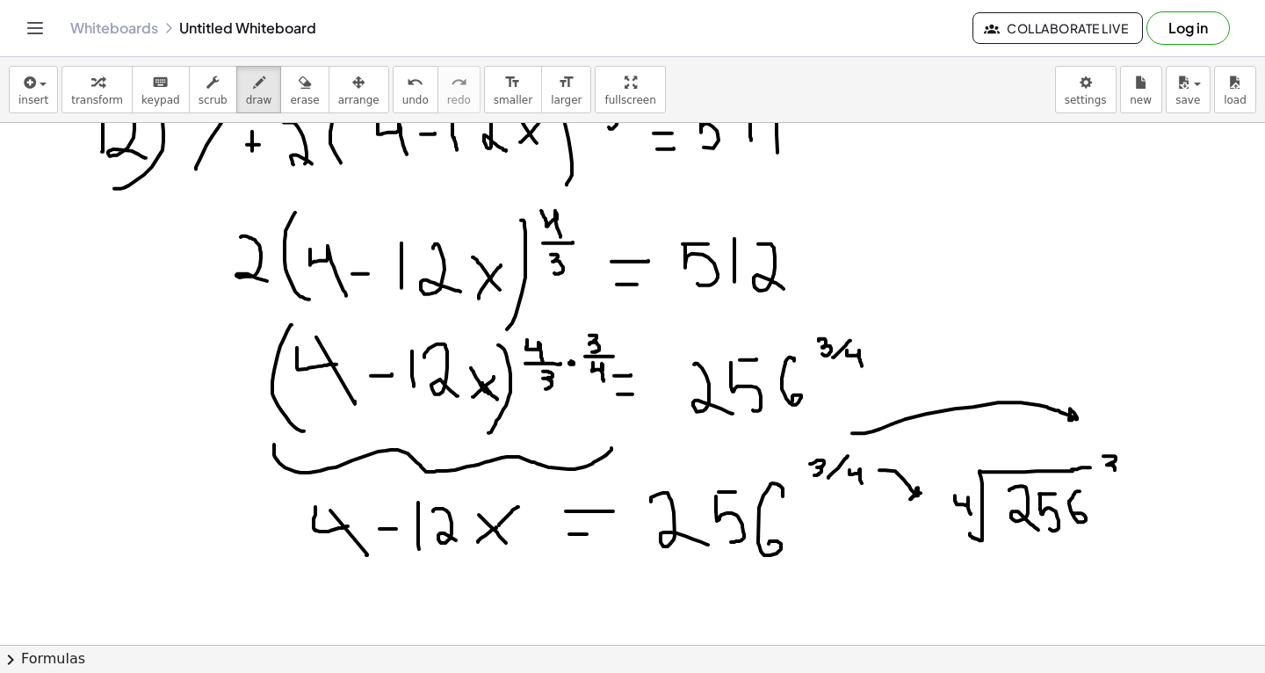
drag, startPoint x: 1103, startPoint y: 456, endPoint x: 1108, endPoint y: 475, distance: 19.8
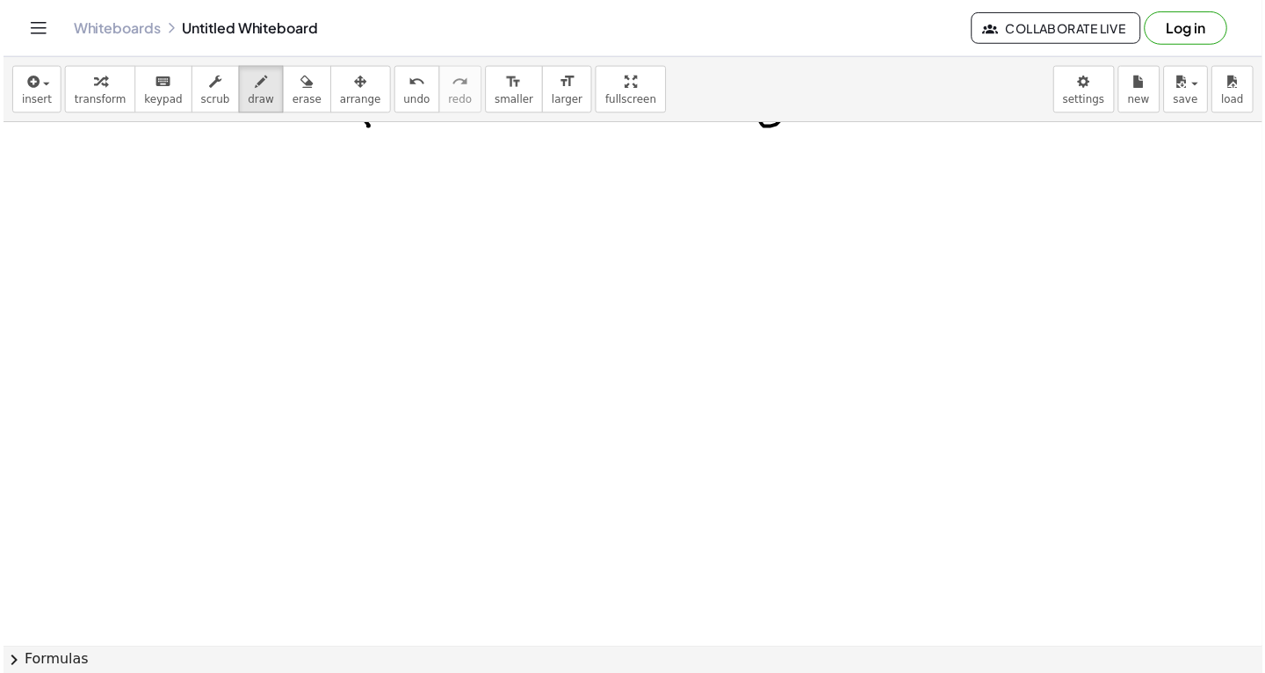
scroll to position [15892, 0]
drag, startPoint x: 233, startPoint y: 344, endPoint x: 255, endPoint y: 308, distance: 42.2
drag, startPoint x: 227, startPoint y: 304, endPoint x: 254, endPoint y: 334, distance: 40.4
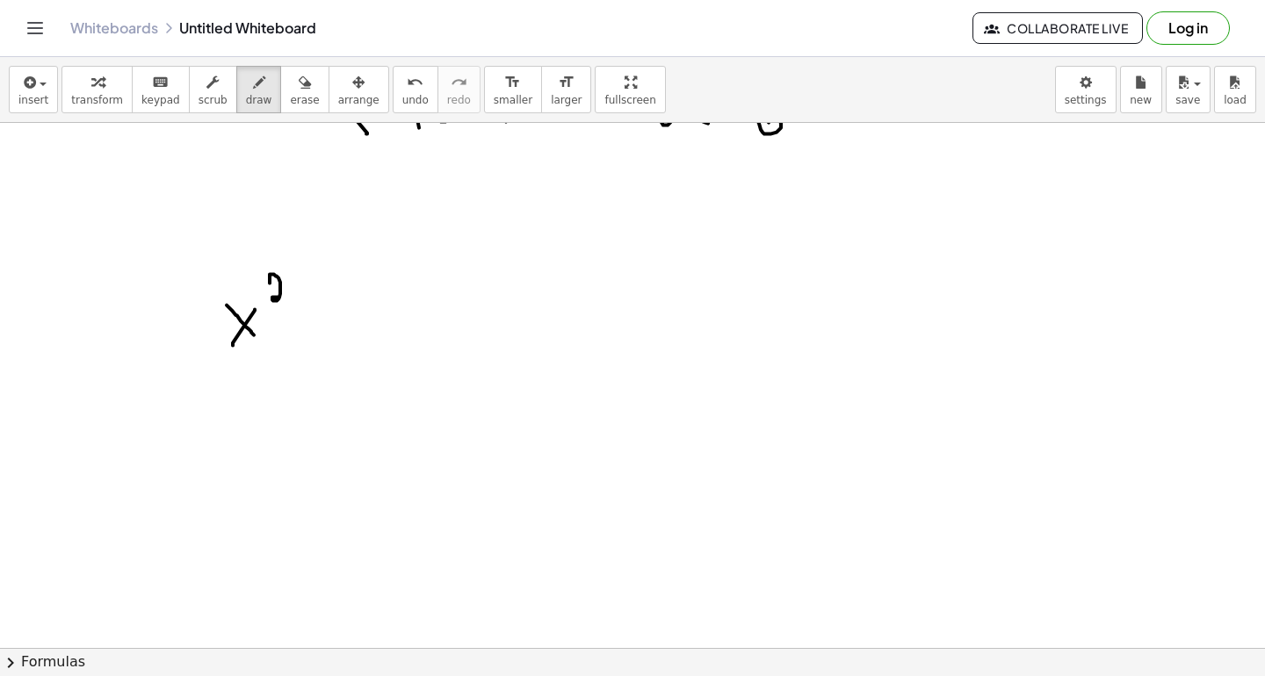
drag, startPoint x: 270, startPoint y: 282, endPoint x: 293, endPoint y: 299, distance: 29.0
drag, startPoint x: 476, startPoint y: 351, endPoint x: 521, endPoint y: 303, distance: 65.9
drag, startPoint x: 486, startPoint y: 300, endPoint x: 530, endPoint y: 350, distance: 67.3
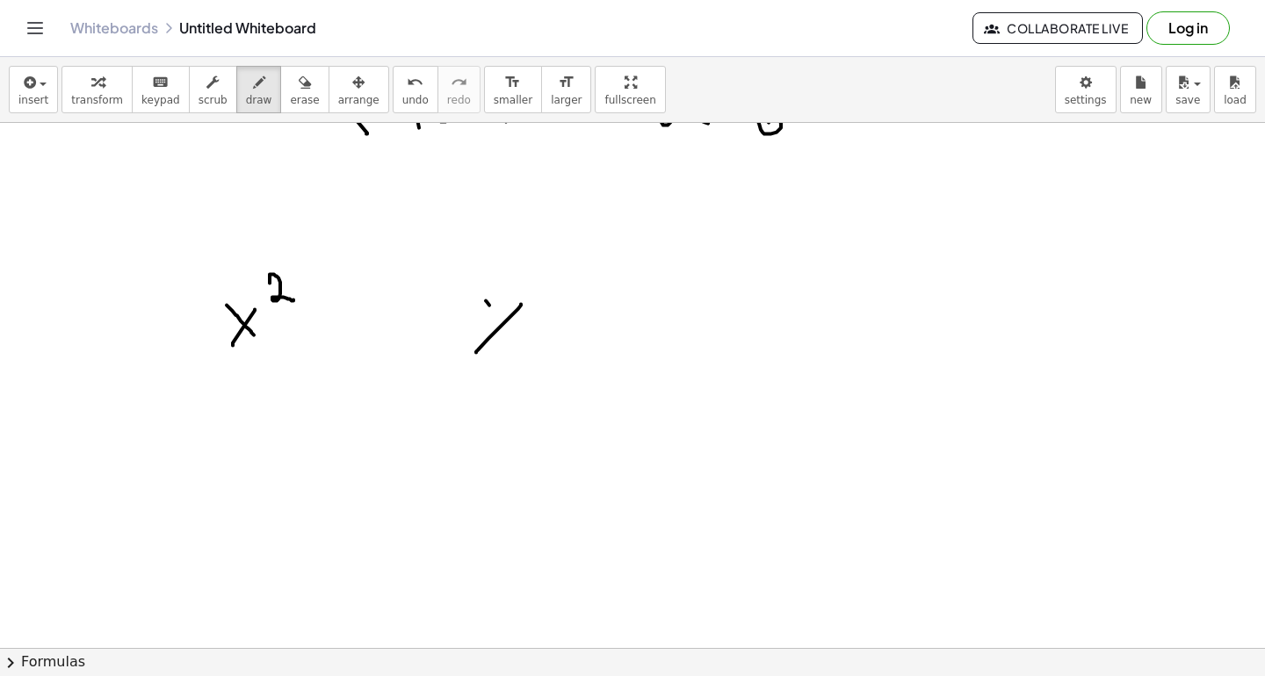
drag, startPoint x: 737, startPoint y: 271, endPoint x: 767, endPoint y: 258, distance: 32.6
drag, startPoint x: 551, startPoint y: 278, endPoint x: 558, endPoint y: 285, distance: 9.9
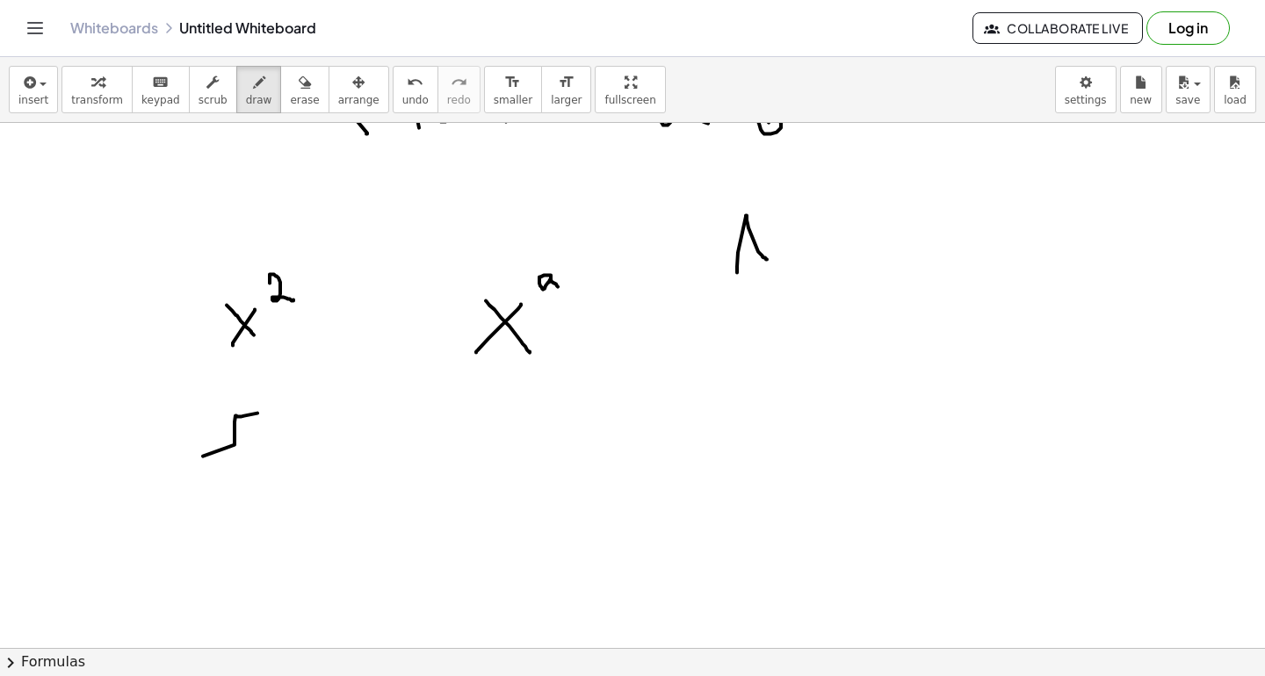
drag, startPoint x: 235, startPoint y: 444, endPoint x: 280, endPoint y: 408, distance: 58.2
click at [299, 84] on icon "button" at bounding box center [305, 82] width 12 height 21
drag, startPoint x: 226, startPoint y: 524, endPoint x: 150, endPoint y: 443, distance: 110.6
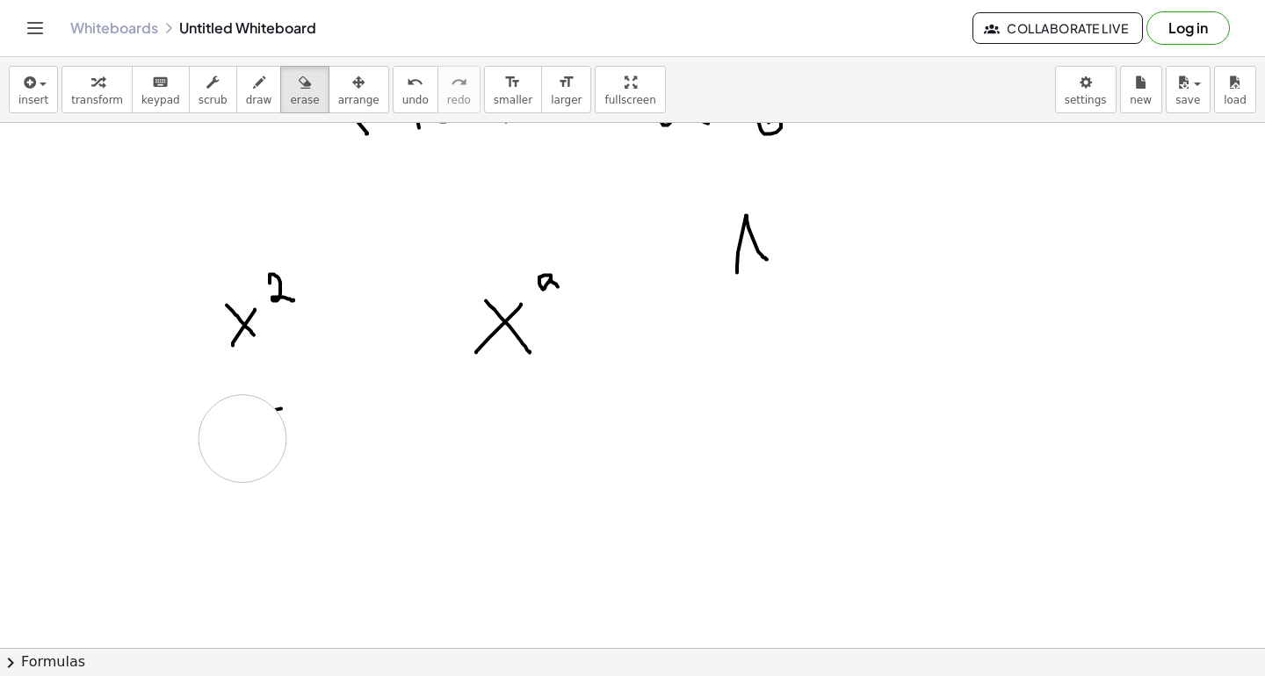
click at [247, 96] on span "draw" at bounding box center [259, 100] width 26 height 12
drag, startPoint x: 171, startPoint y: 437, endPoint x: 286, endPoint y: 384, distance: 126.9
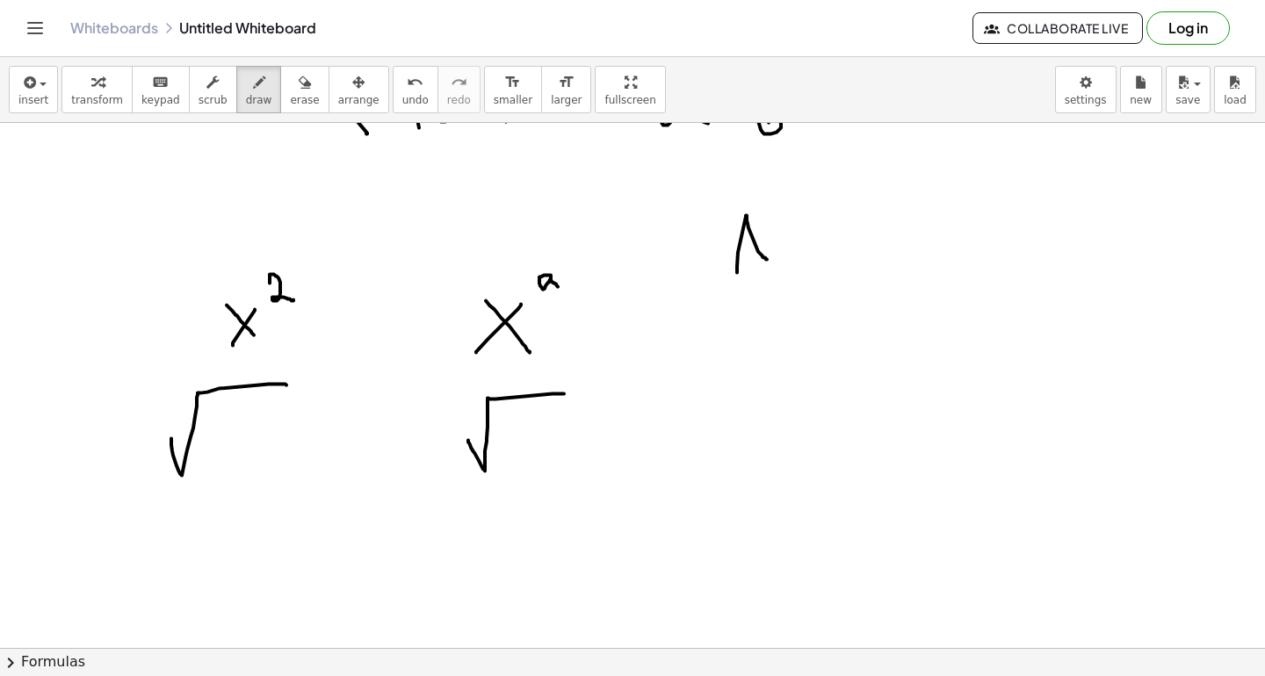
drag, startPoint x: 468, startPoint y: 439, endPoint x: 565, endPoint y: 393, distance: 107.3
drag, startPoint x: 472, startPoint y: 413, endPoint x: 480, endPoint y: 403, distance: 13.1
drag, startPoint x: 470, startPoint y: 398, endPoint x: 487, endPoint y: 418, distance: 26.8
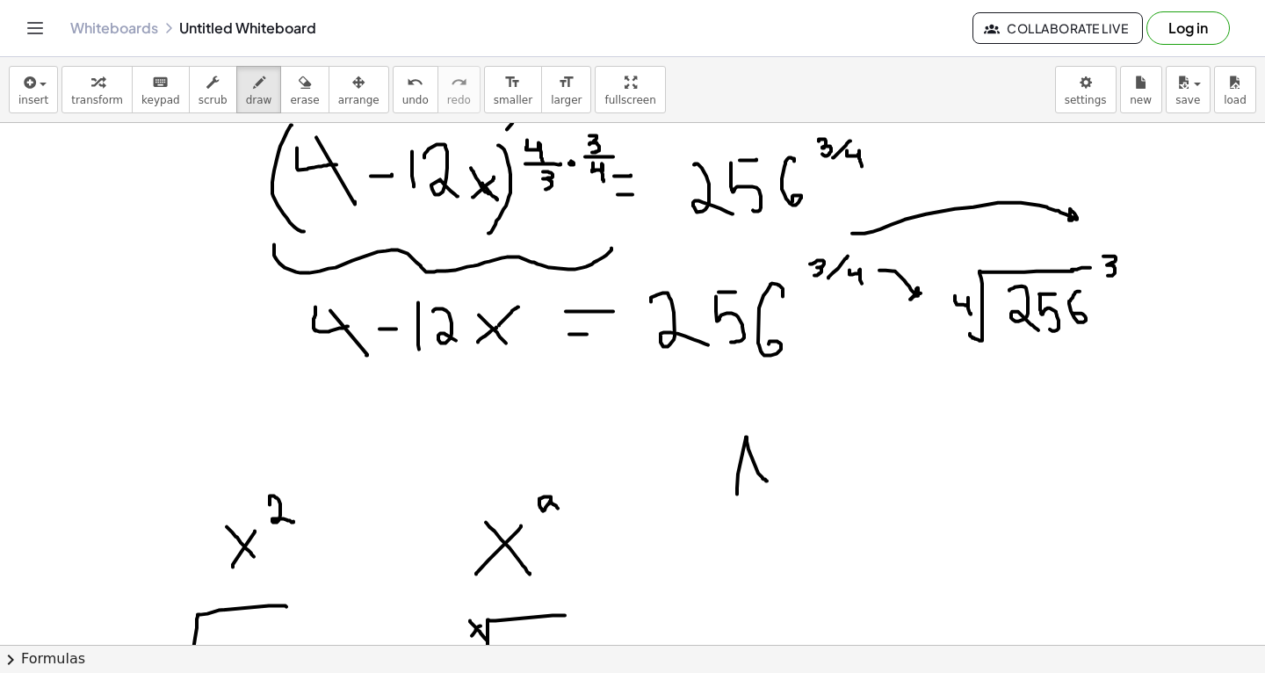
scroll to position [15672, 0]
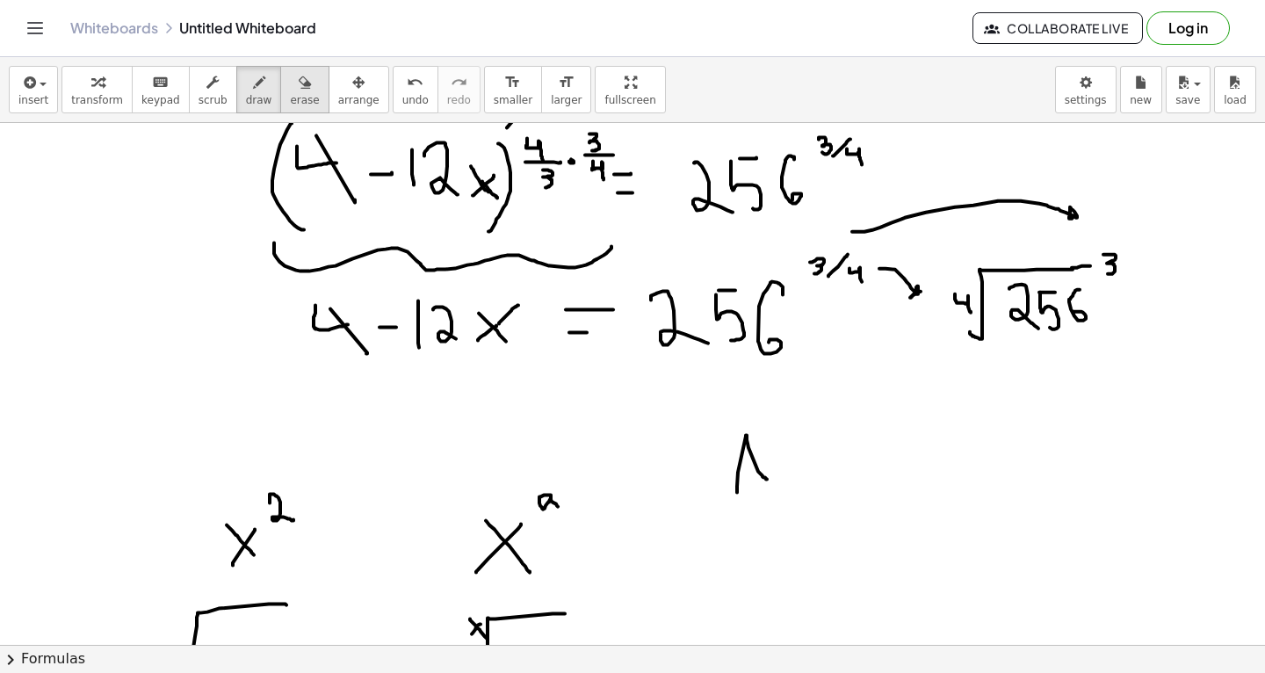
click at [295, 100] on span "erase" at bounding box center [304, 100] width 29 height 12
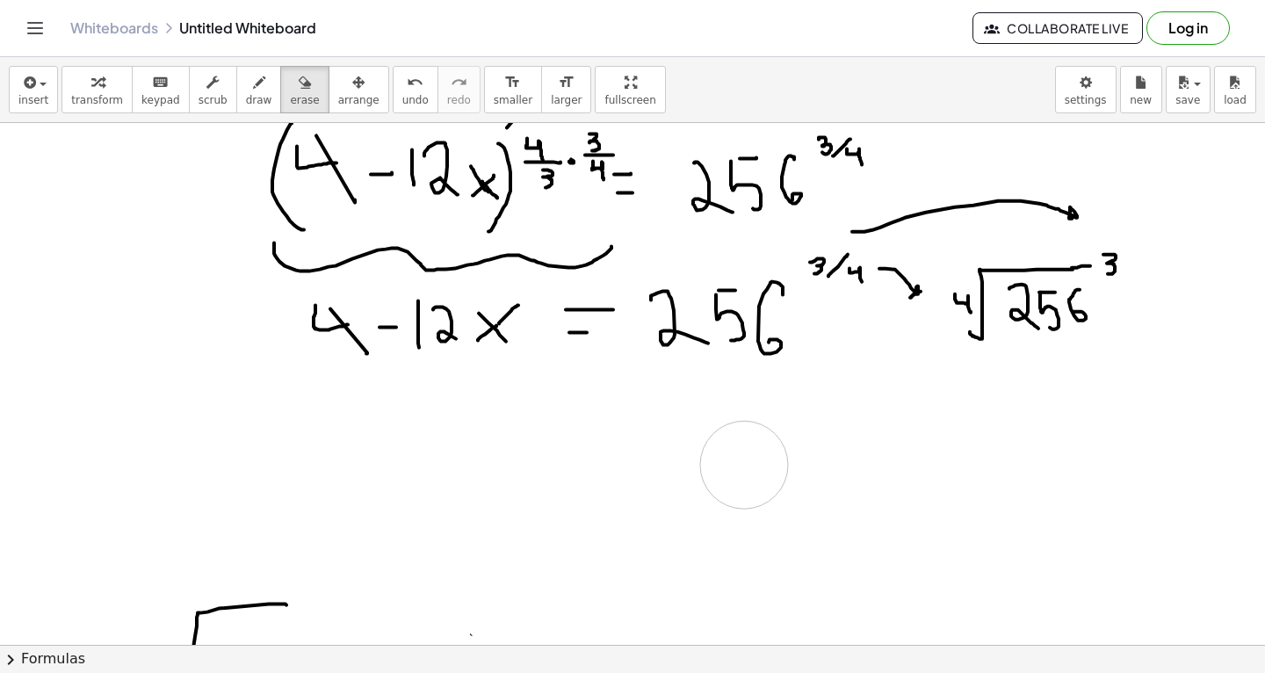
drag, startPoint x: 293, startPoint y: 551, endPoint x: 427, endPoint y: 357, distance: 234.9
click at [251, 97] on span "draw" at bounding box center [259, 100] width 26 height 12
click at [250, 95] on span "draw" at bounding box center [259, 100] width 26 height 12
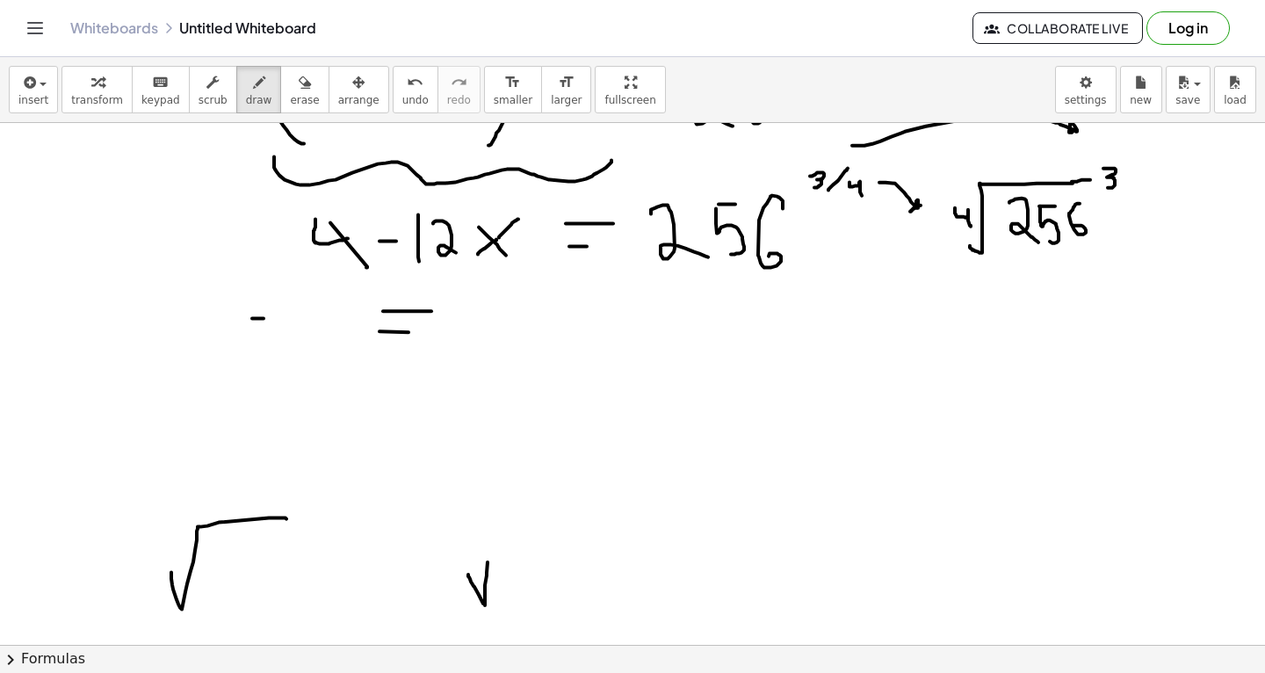
drag, startPoint x: 252, startPoint y: 317, endPoint x: 264, endPoint y: 315, distance: 11.6
drag, startPoint x: 293, startPoint y: 351, endPoint x: 293, endPoint y: 314, distance: 36.9
drag, startPoint x: 312, startPoint y: 315, endPoint x: 323, endPoint y: 330, distance: 18.8
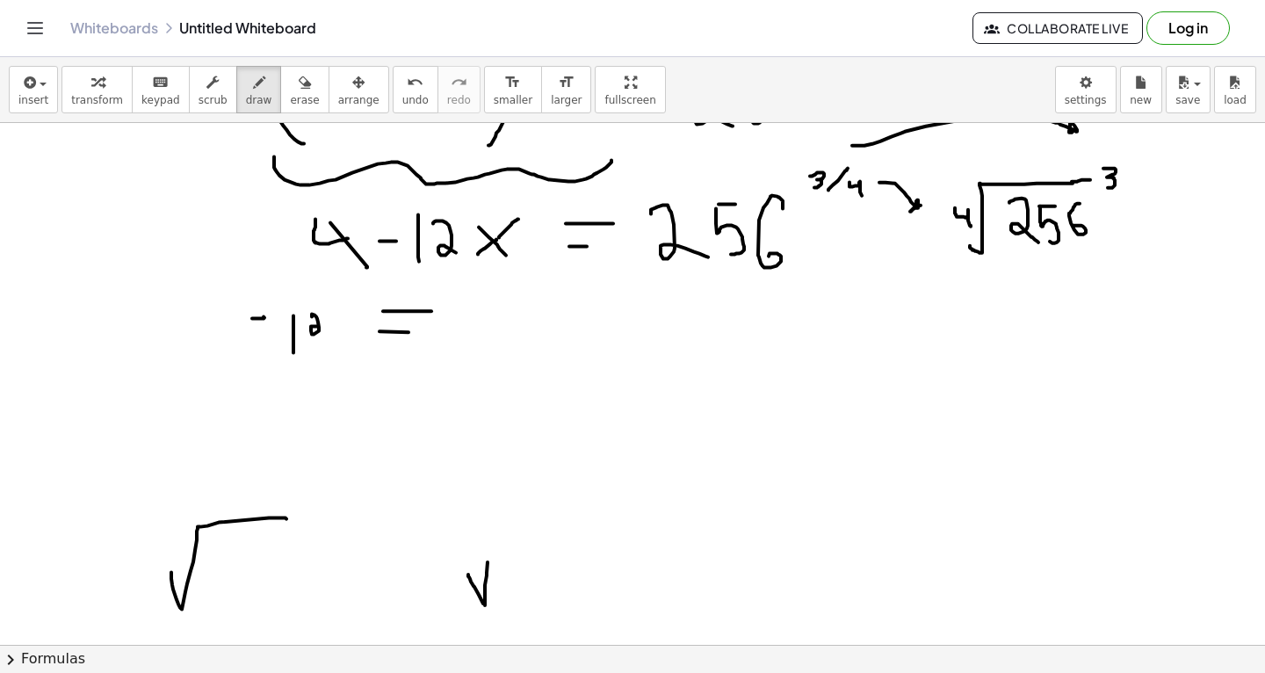
drag, startPoint x: 336, startPoint y: 330, endPoint x: 350, endPoint y: 318, distance: 19.3
drag, startPoint x: 337, startPoint y: 314, endPoint x: 354, endPoint y: 337, distance: 29.0
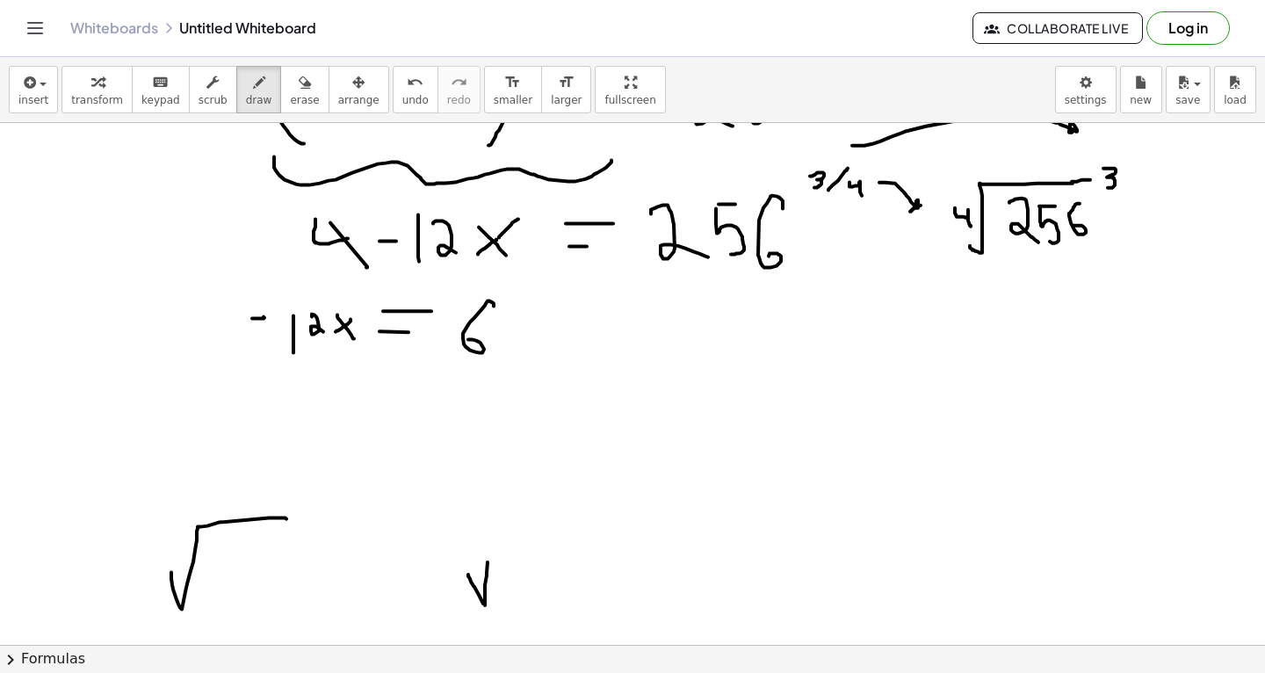
drag, startPoint x: 494, startPoint y: 305, endPoint x: 461, endPoint y: 343, distance: 50.5
drag, startPoint x: 523, startPoint y: 321, endPoint x: 516, endPoint y: 304, distance: 17.8
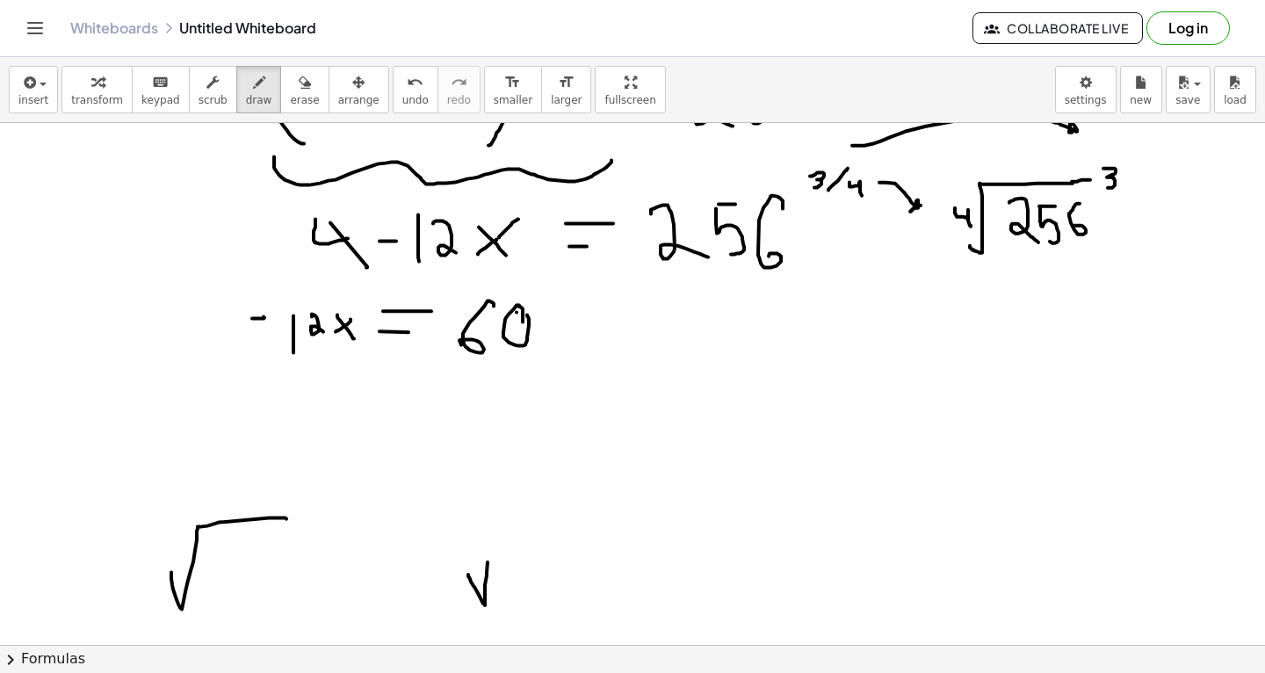
drag, startPoint x: 519, startPoint y: 304, endPoint x: 525, endPoint y: 312, distance: 10.0
drag, startPoint x: 321, startPoint y: 427, endPoint x: 341, endPoint y: 394, distance: 37.8
drag, startPoint x: 320, startPoint y: 394, endPoint x: 357, endPoint y: 430, distance: 52.8
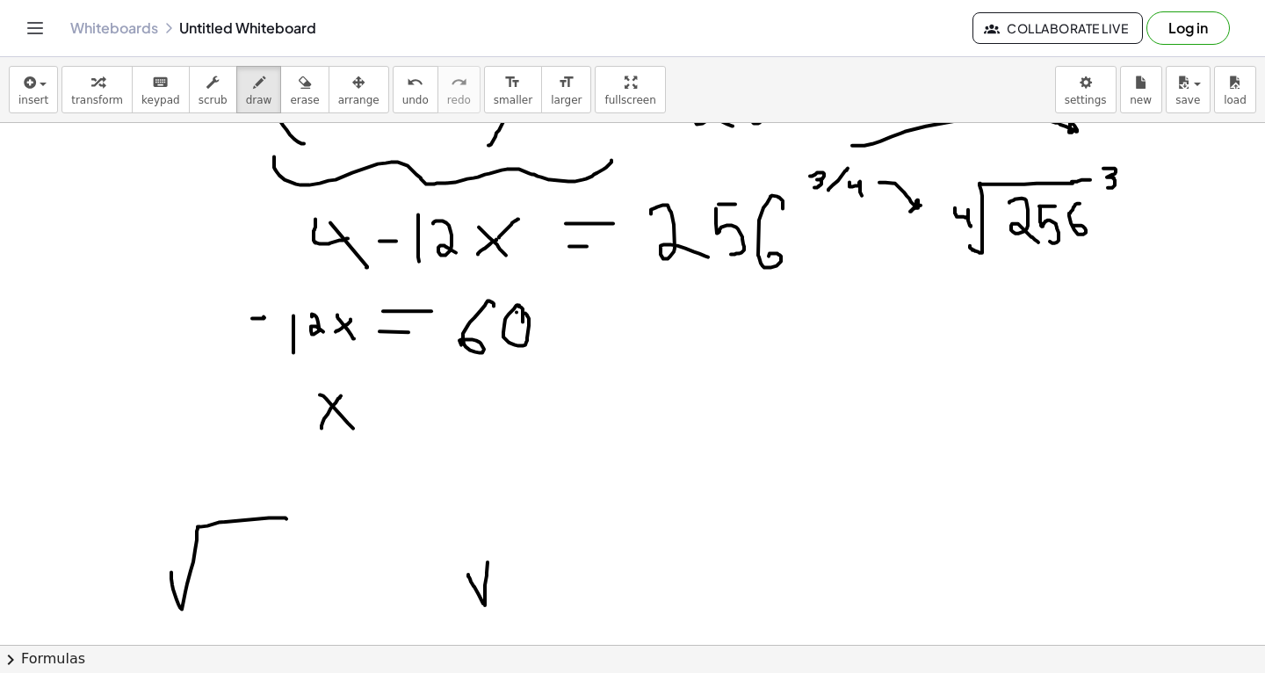
drag, startPoint x: 383, startPoint y: 417, endPoint x: 404, endPoint y: 416, distance: 21.1
drag, startPoint x: 379, startPoint y: 399, endPoint x: 406, endPoint y: 398, distance: 27.2
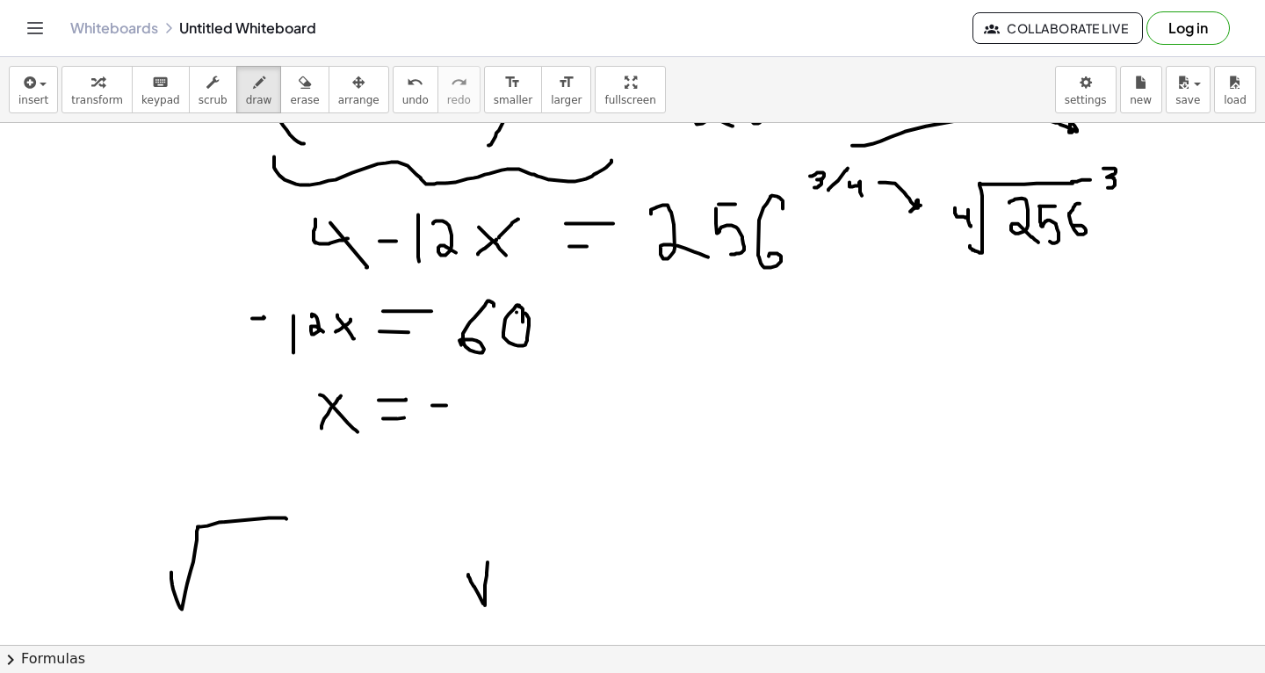
drag, startPoint x: 432, startPoint y: 404, endPoint x: 446, endPoint y: 403, distance: 14.1
drag, startPoint x: 471, startPoint y: 379, endPoint x: 477, endPoint y: 424, distance: 45.2
drag, startPoint x: 657, startPoint y: 297, endPoint x: 676, endPoint y: 298, distance: 19.3
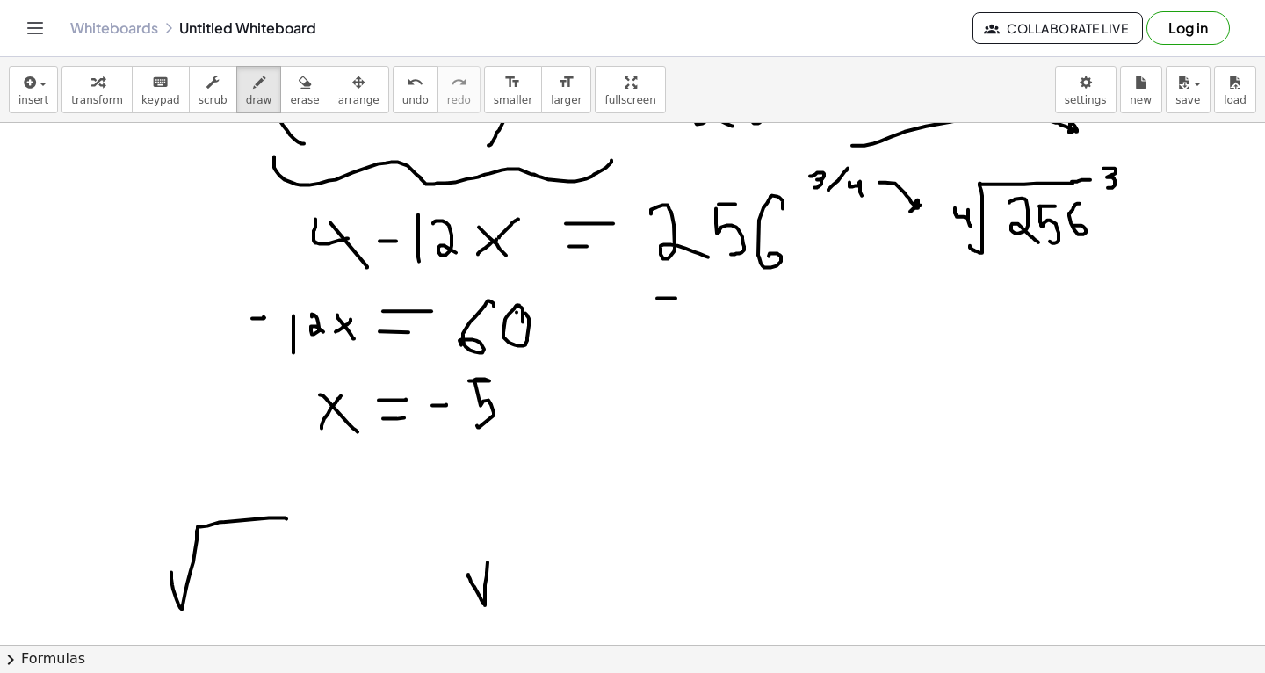
drag, startPoint x: 667, startPoint y: 285, endPoint x: 668, endPoint y: 309, distance: 23.7
drag, startPoint x: 703, startPoint y: 285, endPoint x: 701, endPoint y: 299, distance: 13.3
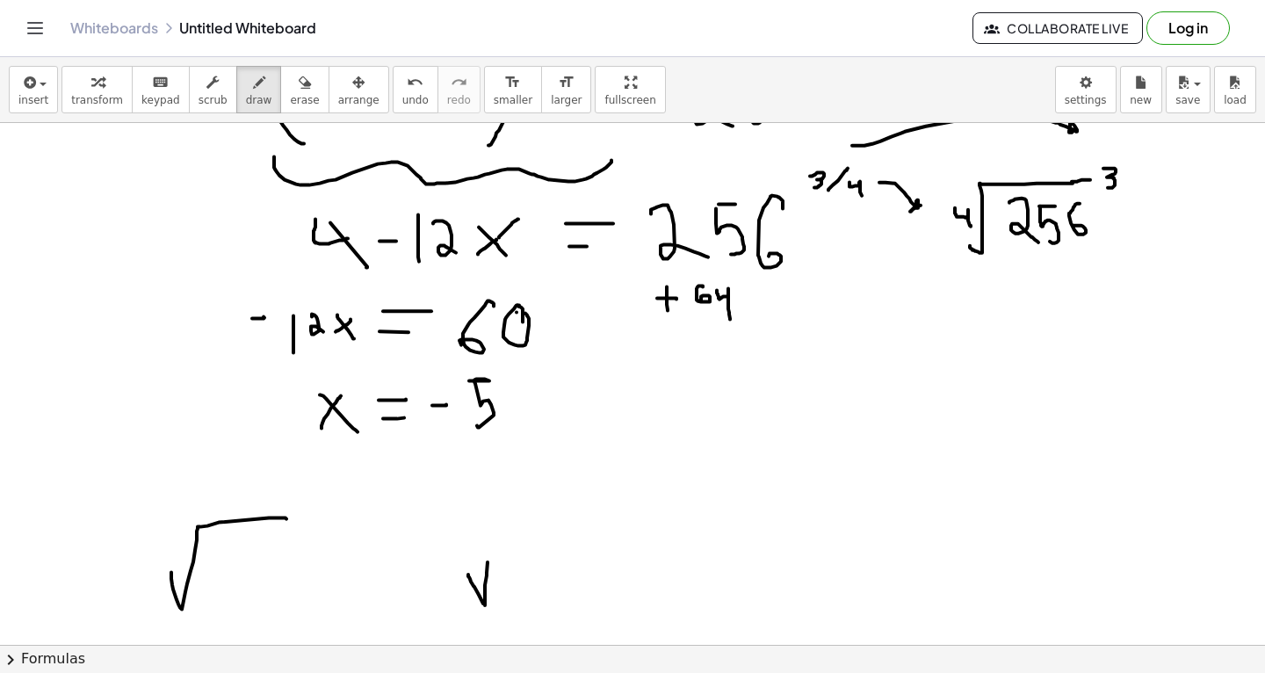
drag, startPoint x: 717, startPoint y: 289, endPoint x: 730, endPoint y: 318, distance: 31.8
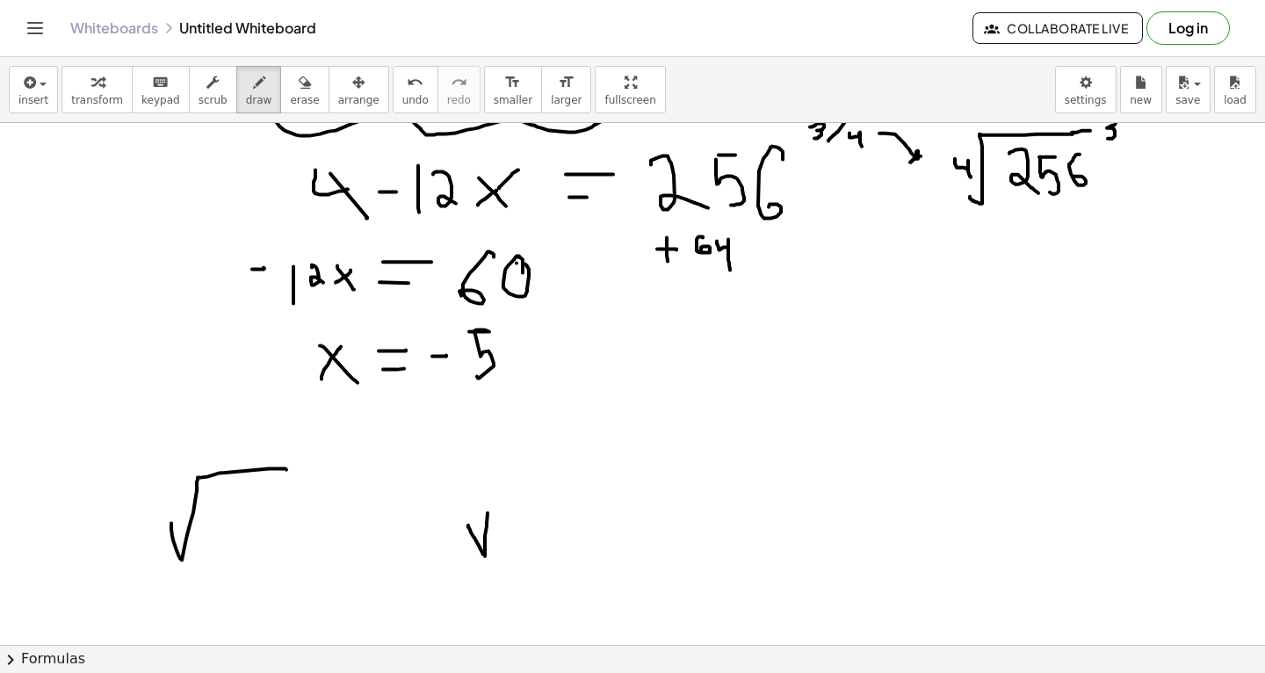
scroll to position [15733, 0]
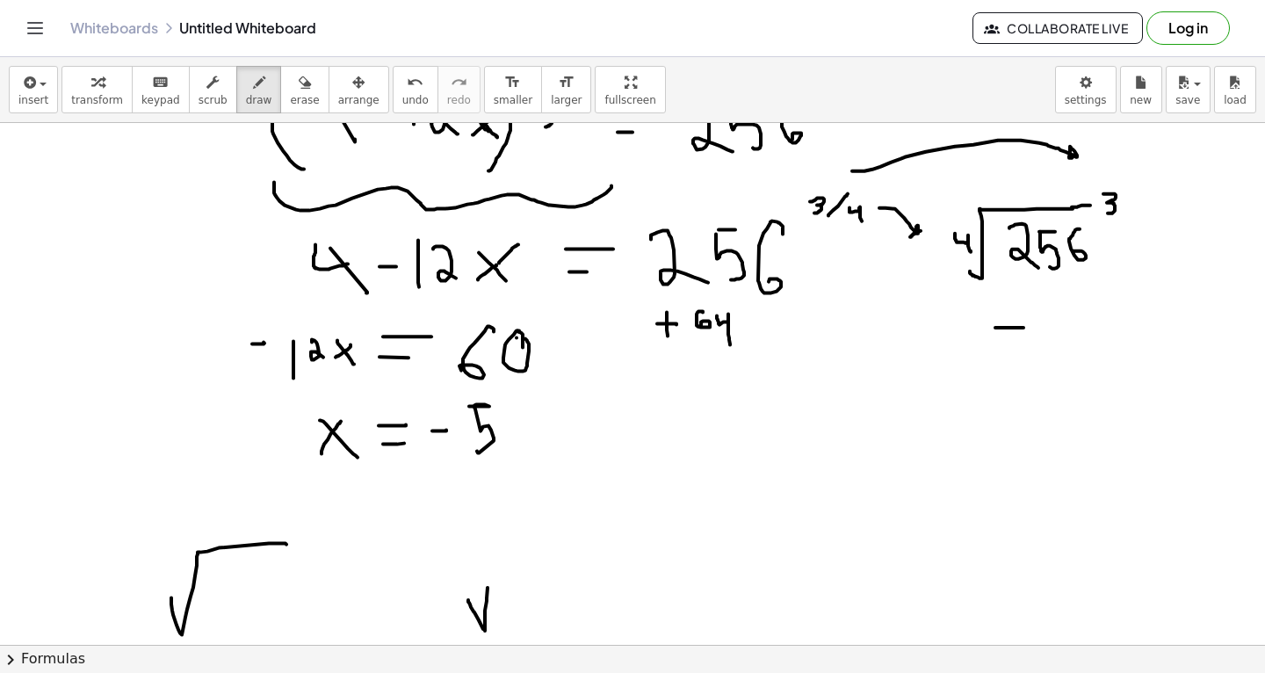
drag, startPoint x: 995, startPoint y: 327, endPoint x: 1027, endPoint y: 327, distance: 31.6
drag, startPoint x: 1051, startPoint y: 321, endPoint x: 1045, endPoint y: 336, distance: 15.3
drag, startPoint x: 1065, startPoint y: 326, endPoint x: 1080, endPoint y: 345, distance: 23.9
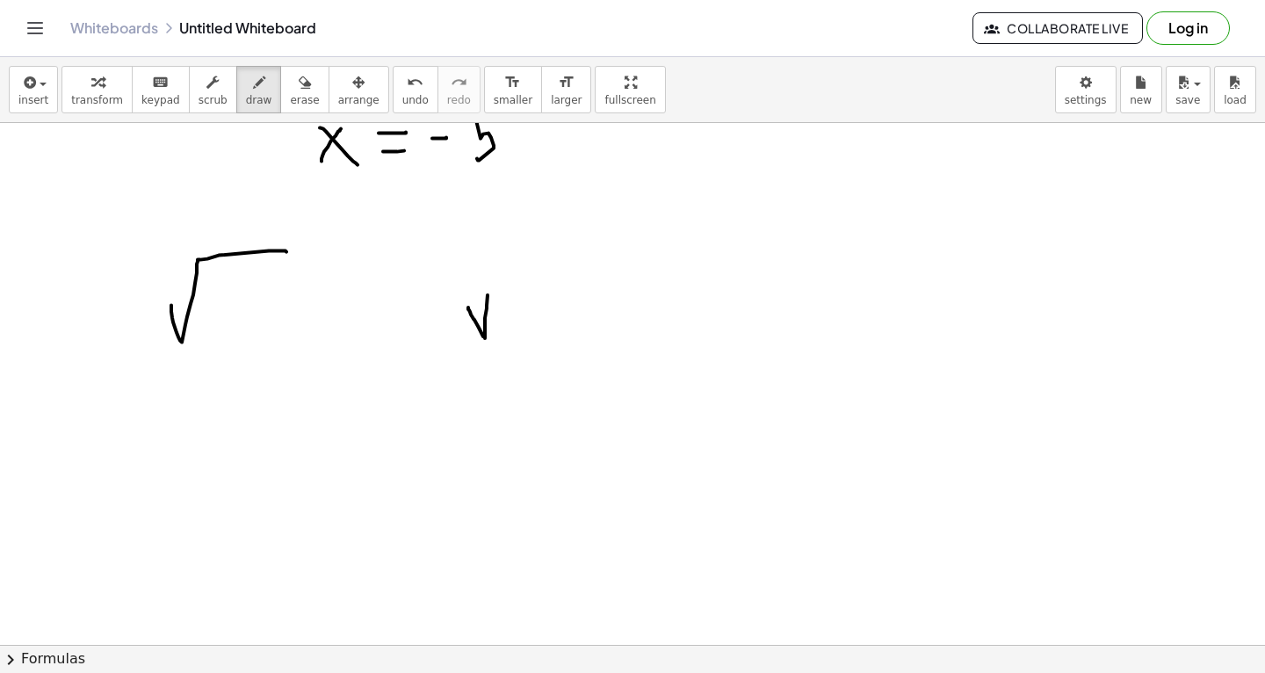
scroll to position [16076, 0]
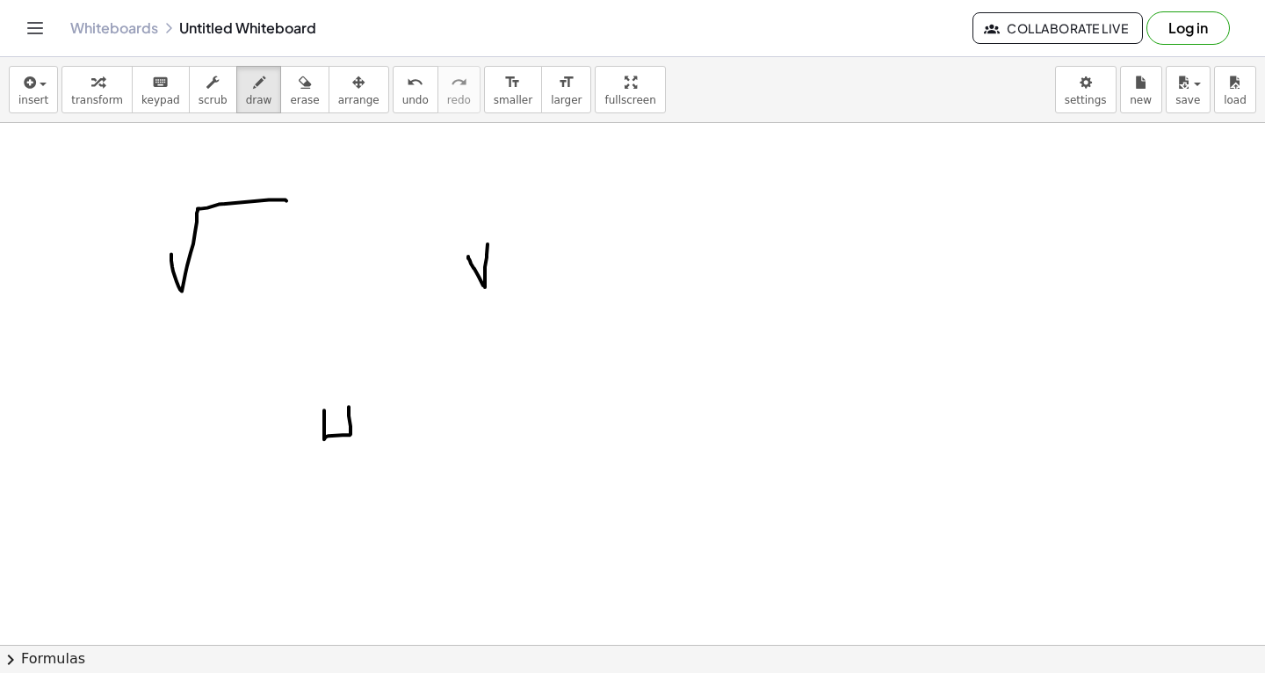
drag, startPoint x: 324, startPoint y: 409, endPoint x: 361, endPoint y: 457, distance: 60.1
drag, startPoint x: 377, startPoint y: 449, endPoint x: 409, endPoint y: 415, distance: 46.6
drag, startPoint x: 370, startPoint y: 415, endPoint x: 401, endPoint y: 445, distance: 44.1
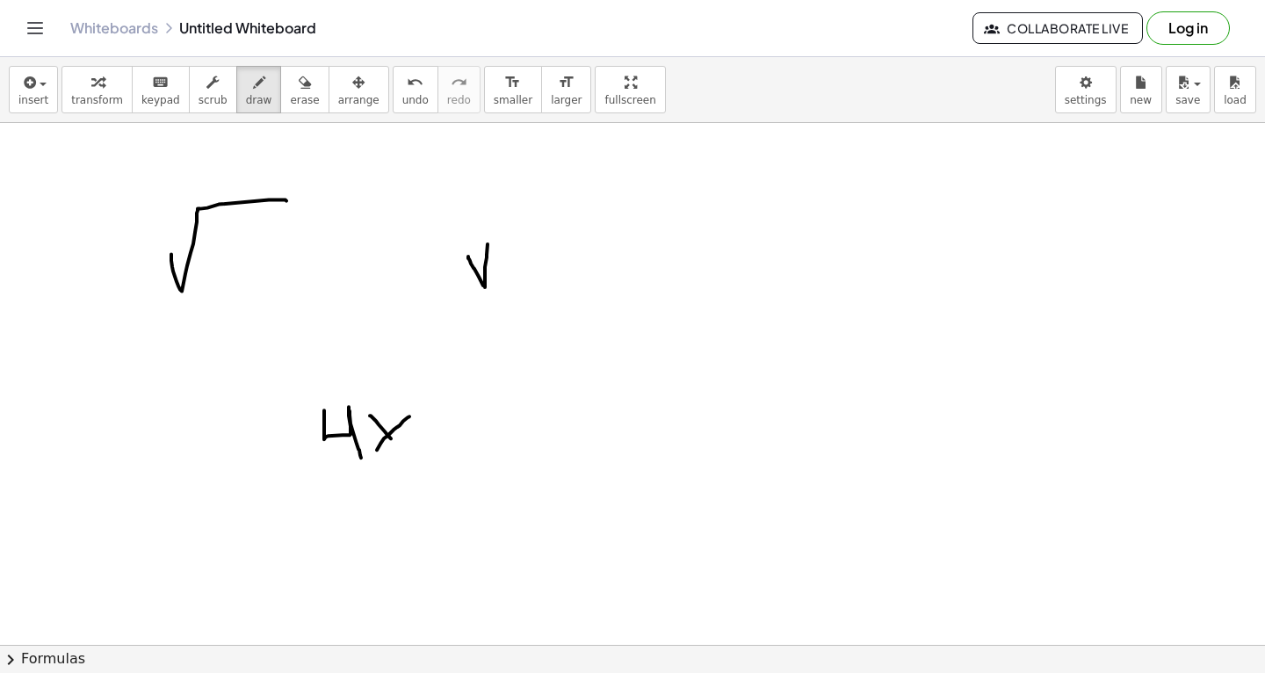
drag, startPoint x: 430, startPoint y: 430, endPoint x: 446, endPoint y: 430, distance: 16.7
drag, startPoint x: 482, startPoint y: 405, endPoint x: 481, endPoint y: 443, distance: 37.8
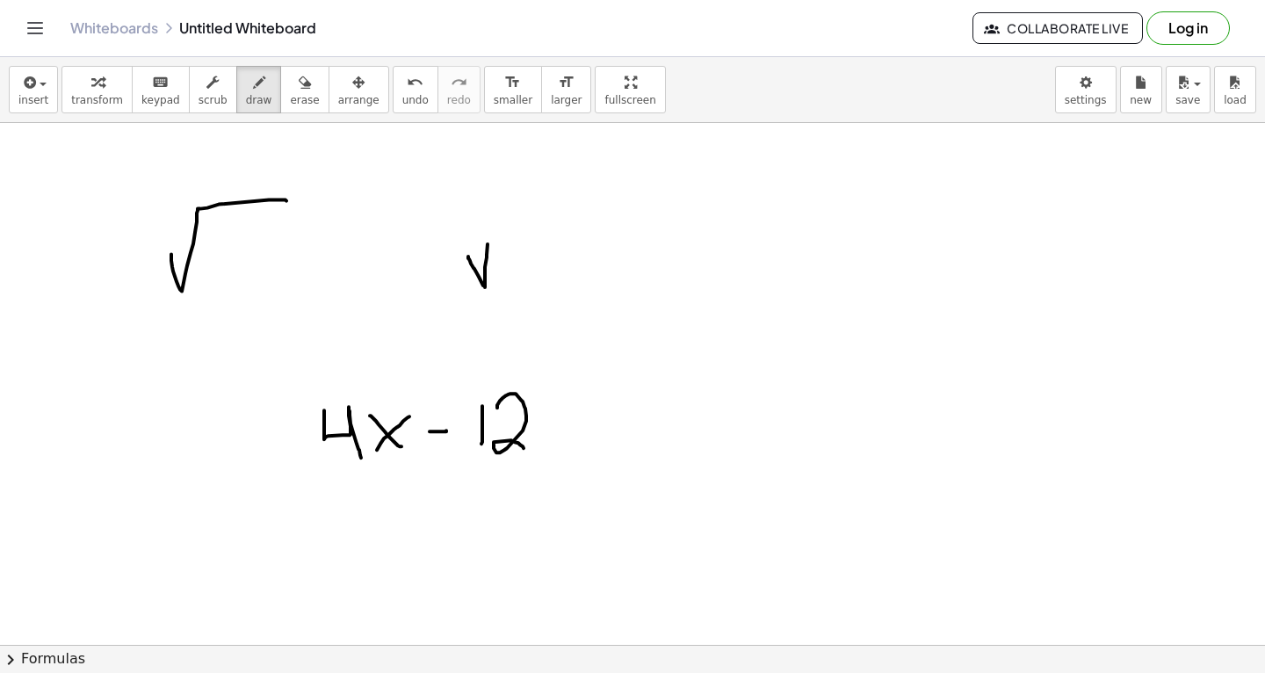
drag, startPoint x: 497, startPoint y: 407, endPoint x: 525, endPoint y: 449, distance: 50.7
drag, startPoint x: 565, startPoint y: 419, endPoint x: 579, endPoint y: 419, distance: 14.1
drag, startPoint x: 567, startPoint y: 405, endPoint x: 589, endPoint y: 404, distance: 22.9
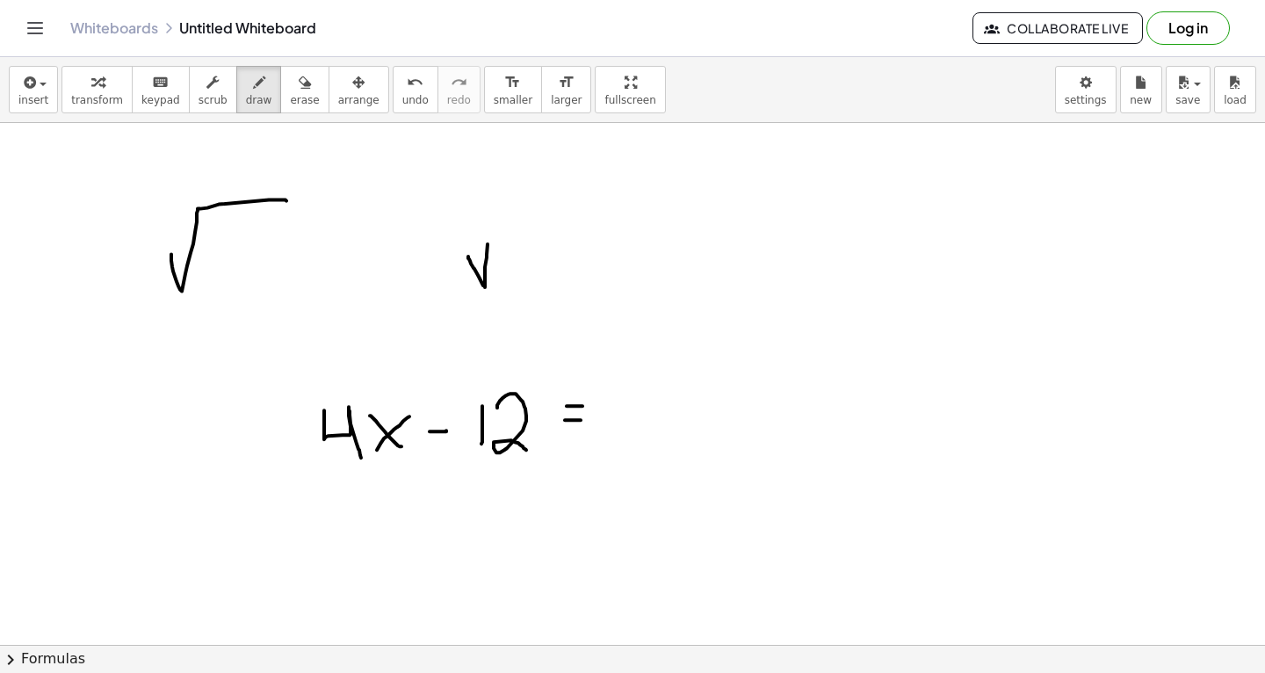
drag, startPoint x: 608, startPoint y: 411, endPoint x: 623, endPoint y: 411, distance: 14.9
drag, startPoint x: 674, startPoint y: 387, endPoint x: 682, endPoint y: 436, distance: 49.0
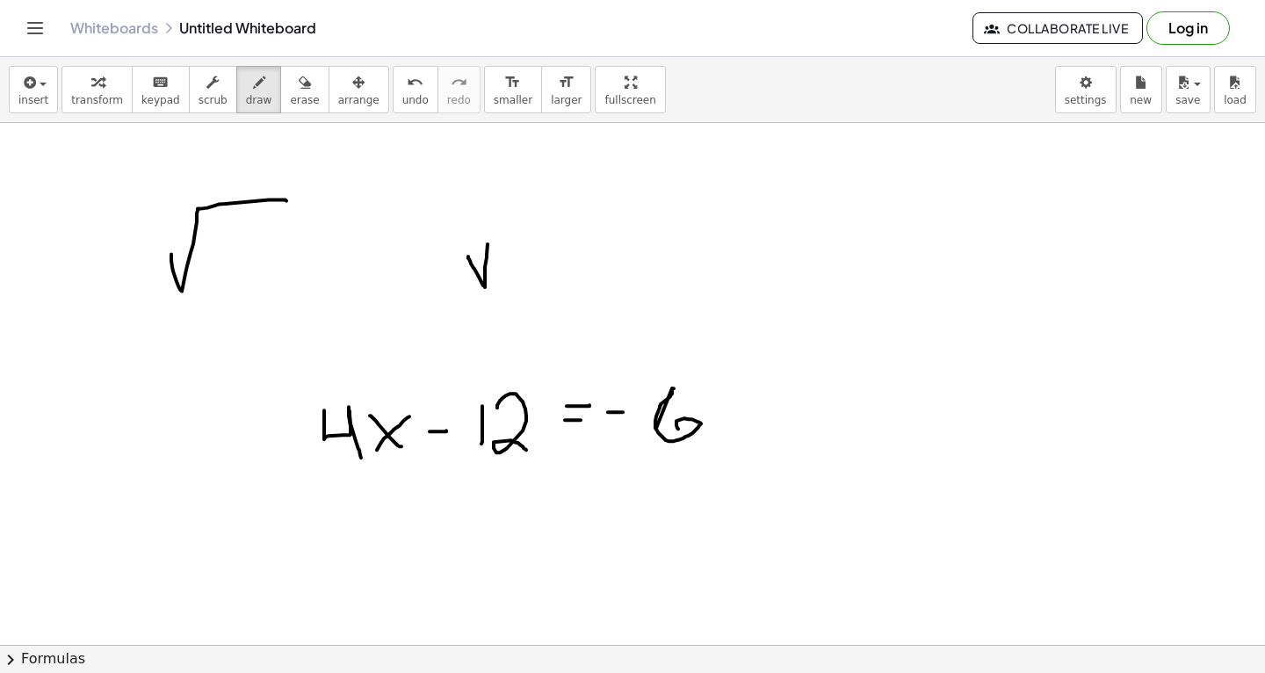
drag, startPoint x: 711, startPoint y: 397, endPoint x: 738, endPoint y: 432, distance: 43.9
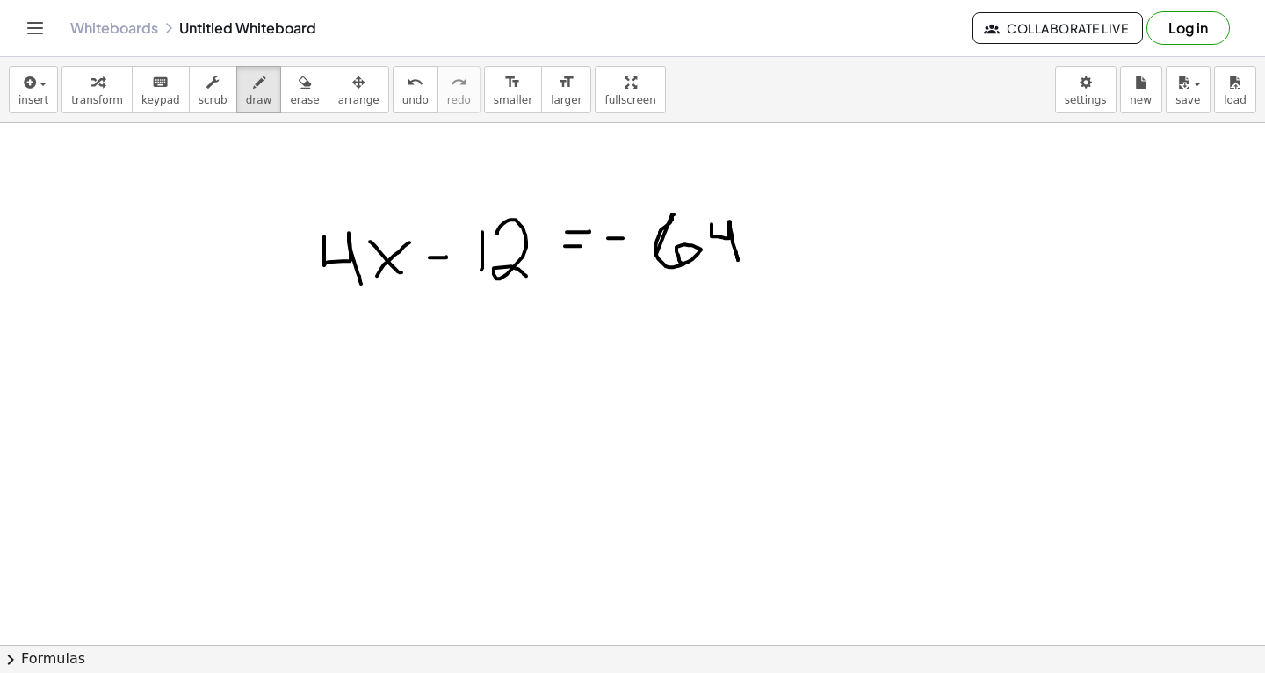
scroll to position [16261, 0]
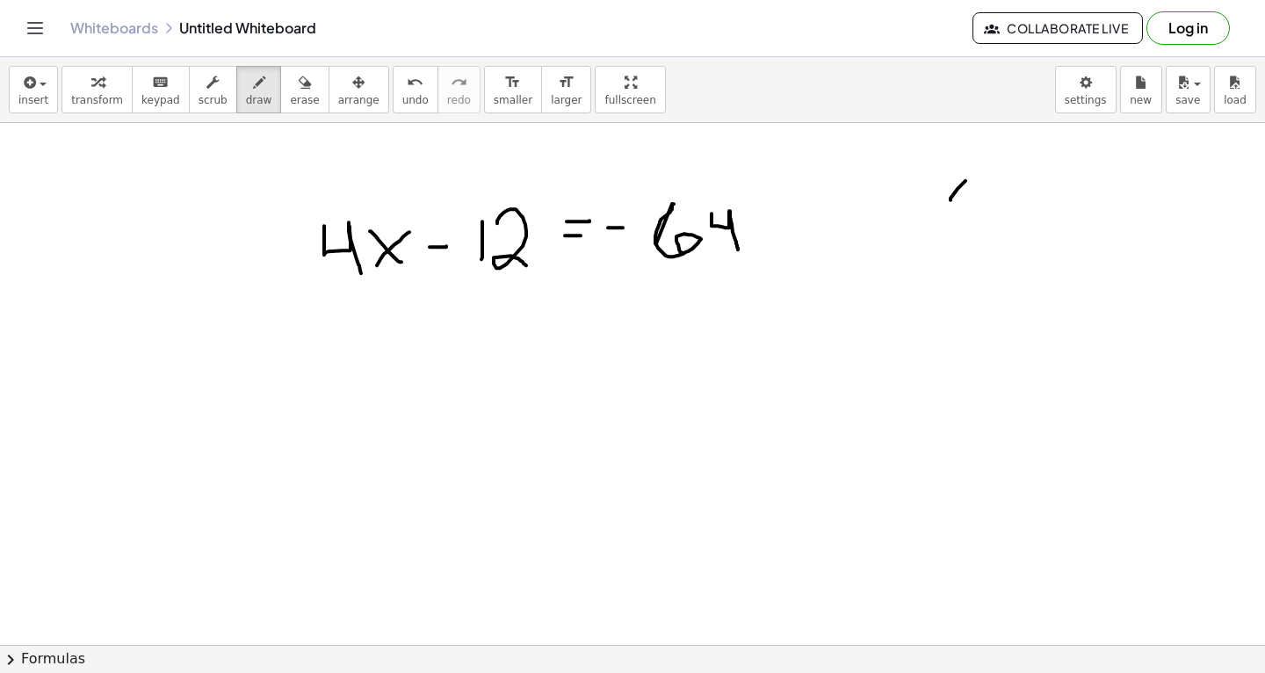
drag, startPoint x: 950, startPoint y: 199, endPoint x: 974, endPoint y: 170, distance: 38.1
drag, startPoint x: 953, startPoint y: 169, endPoint x: 976, endPoint y: 189, distance: 30.5
drag, startPoint x: 997, startPoint y: 183, endPoint x: 1010, endPoint y: 182, distance: 13.2
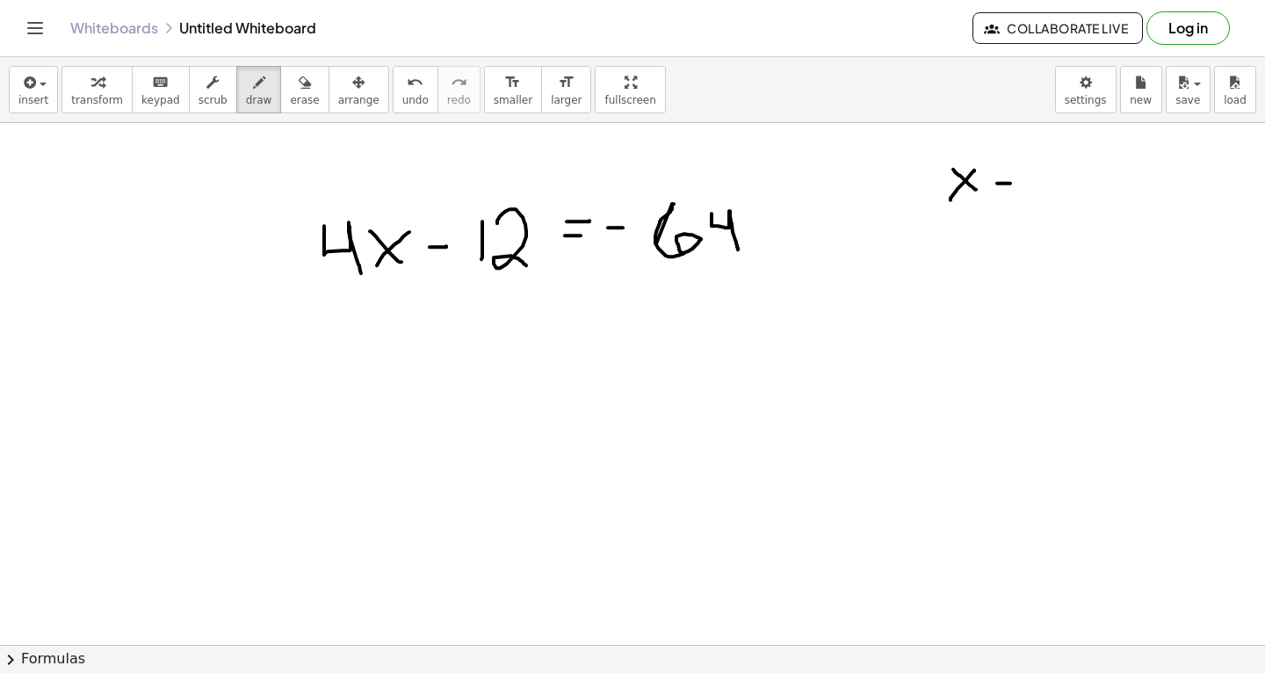
drag, startPoint x: 999, startPoint y: 170, endPoint x: 1016, endPoint y: 170, distance: 17.6
drag, startPoint x: 1032, startPoint y: 176, endPoint x: 1047, endPoint y: 175, distance: 15.0
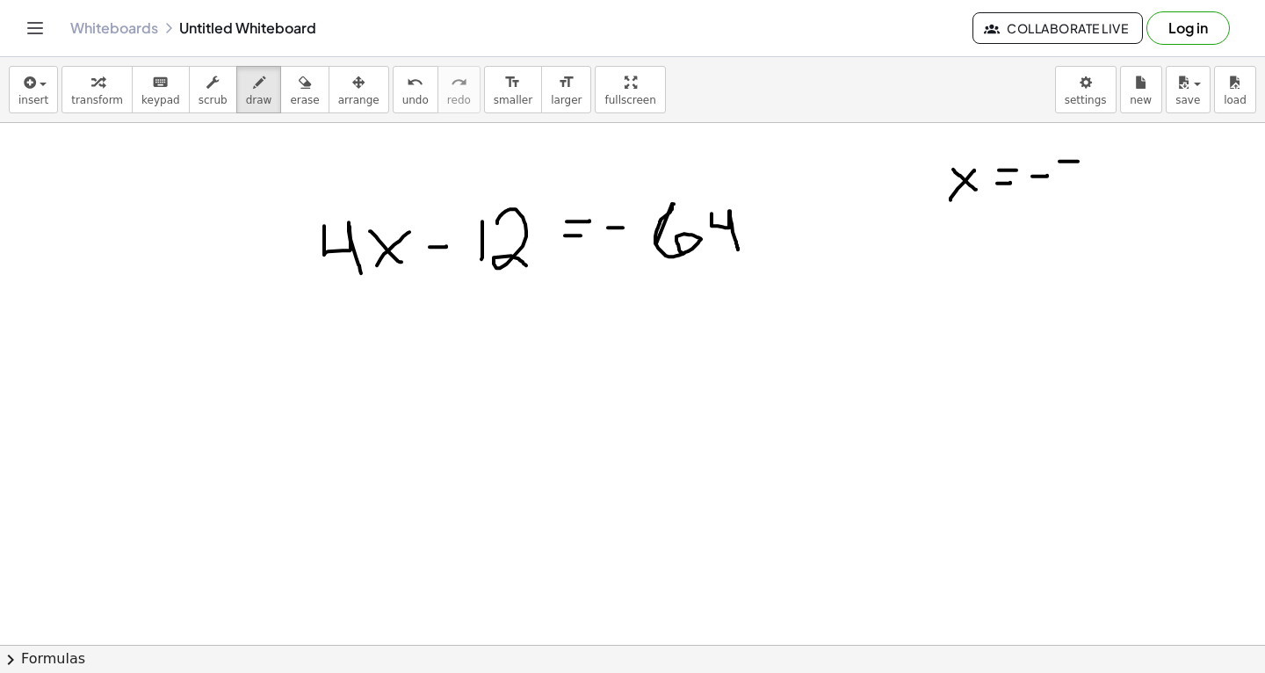
drag, startPoint x: 1059, startPoint y: 161, endPoint x: 1079, endPoint y: 159, distance: 19.4
drag, startPoint x: 1060, startPoint y: 162, endPoint x: 1068, endPoint y: 188, distance: 26.7
drag, startPoint x: 1098, startPoint y: 189, endPoint x: 1088, endPoint y: 198, distance: 13.1
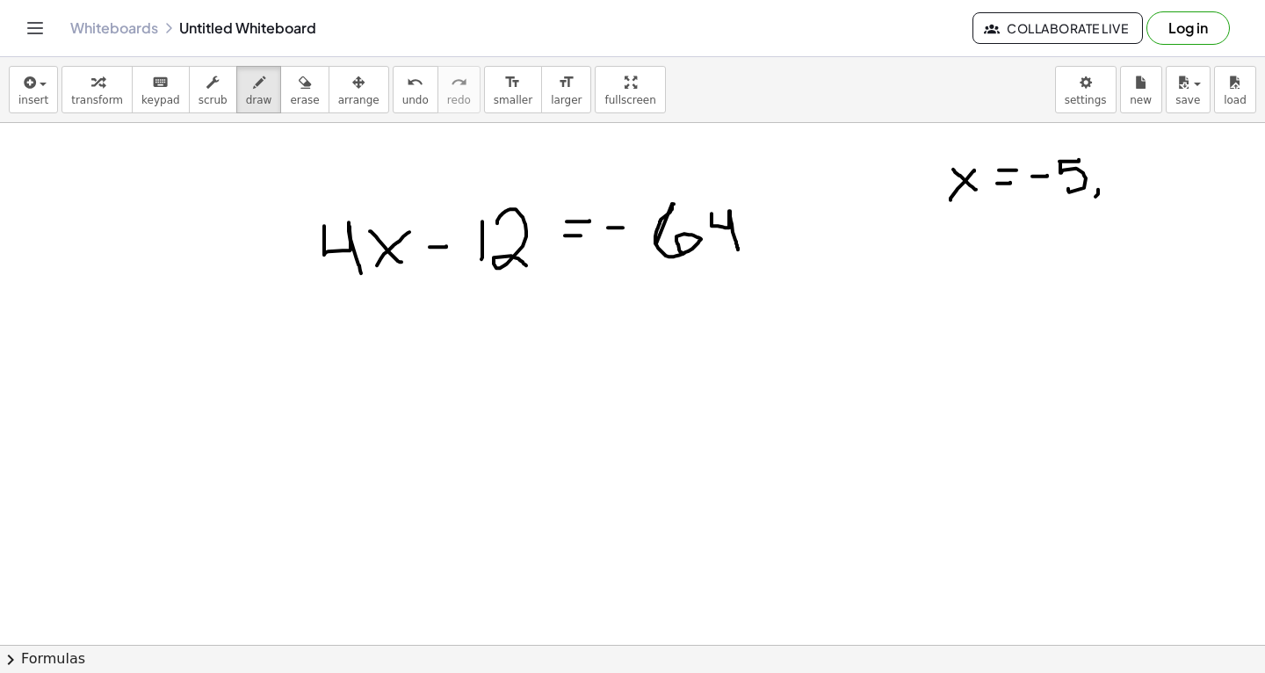
drag, startPoint x: 680, startPoint y: 335, endPoint x: 699, endPoint y: 335, distance: 19.3
drag, startPoint x: 675, startPoint y: 333, endPoint x: 683, endPoint y: 360, distance: 28.4
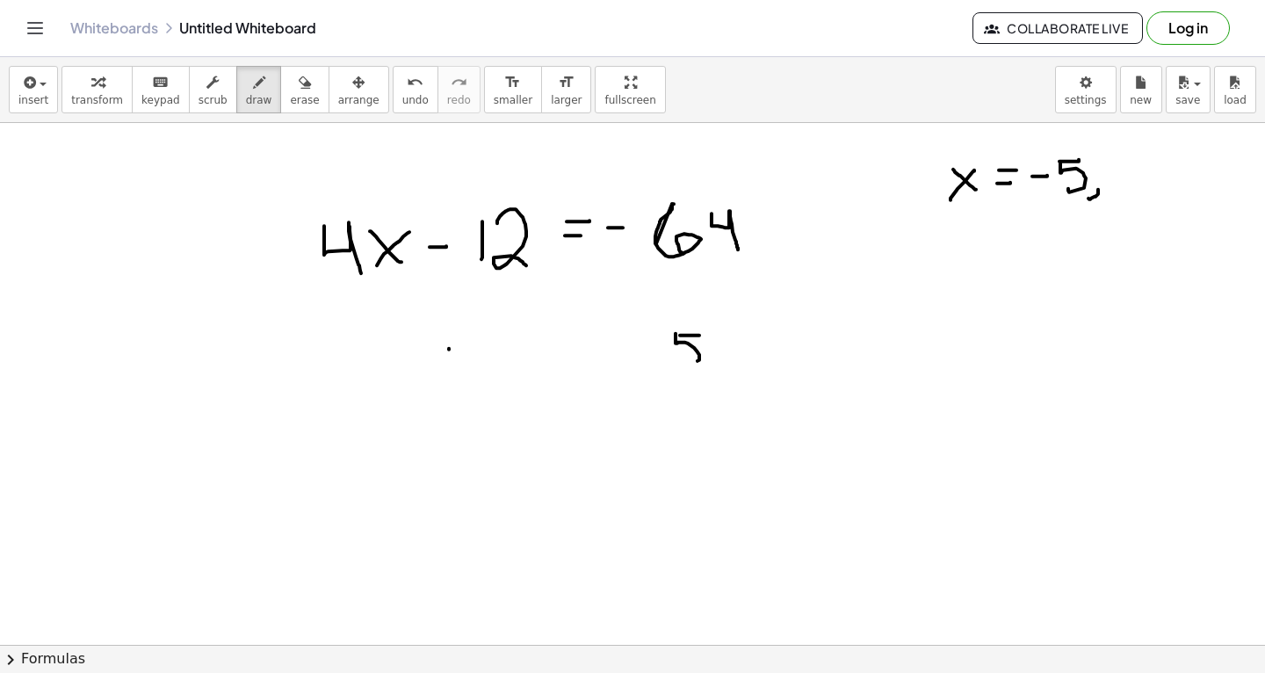
drag, startPoint x: 633, startPoint y: 347, endPoint x: 649, endPoint y: 346, distance: 15.8
drag, startPoint x: 719, startPoint y: 340, endPoint x: 743, endPoint y: 363, distance: 32.9
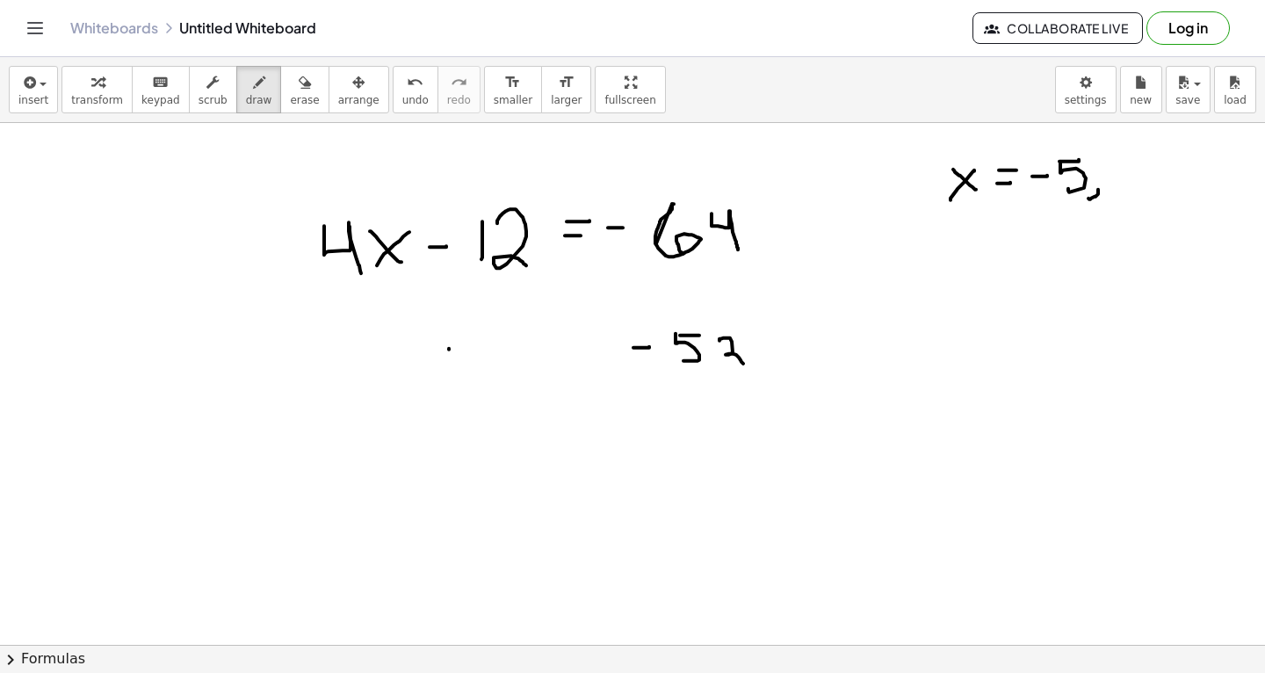
drag, startPoint x: 586, startPoint y: 348, endPoint x: 597, endPoint y: 348, distance: 11.4
drag, startPoint x: 451, startPoint y: 320, endPoint x: 491, endPoint y: 355, distance: 52.9
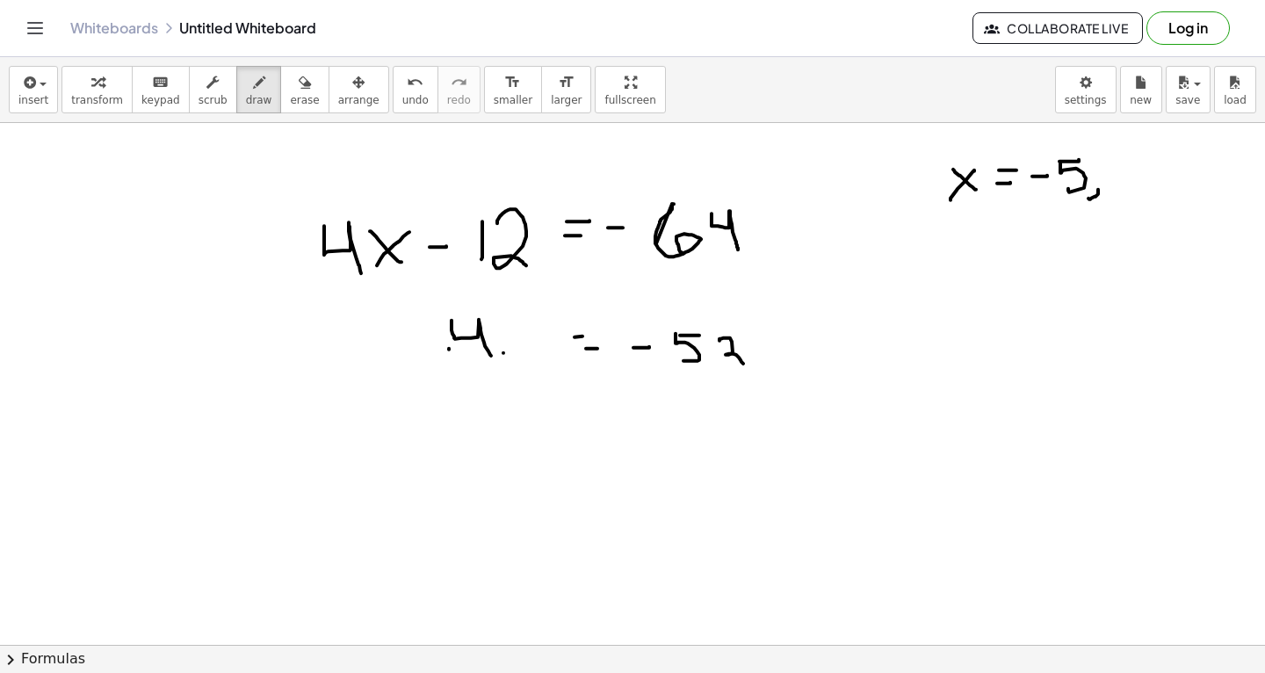
drag, startPoint x: 503, startPoint y: 352, endPoint x: 532, endPoint y: 321, distance: 42.3
drag, startPoint x: 501, startPoint y: 323, endPoint x: 526, endPoint y: 364, distance: 47.8
drag, startPoint x: 457, startPoint y: 378, endPoint x: 552, endPoint y: 379, distance: 94.9
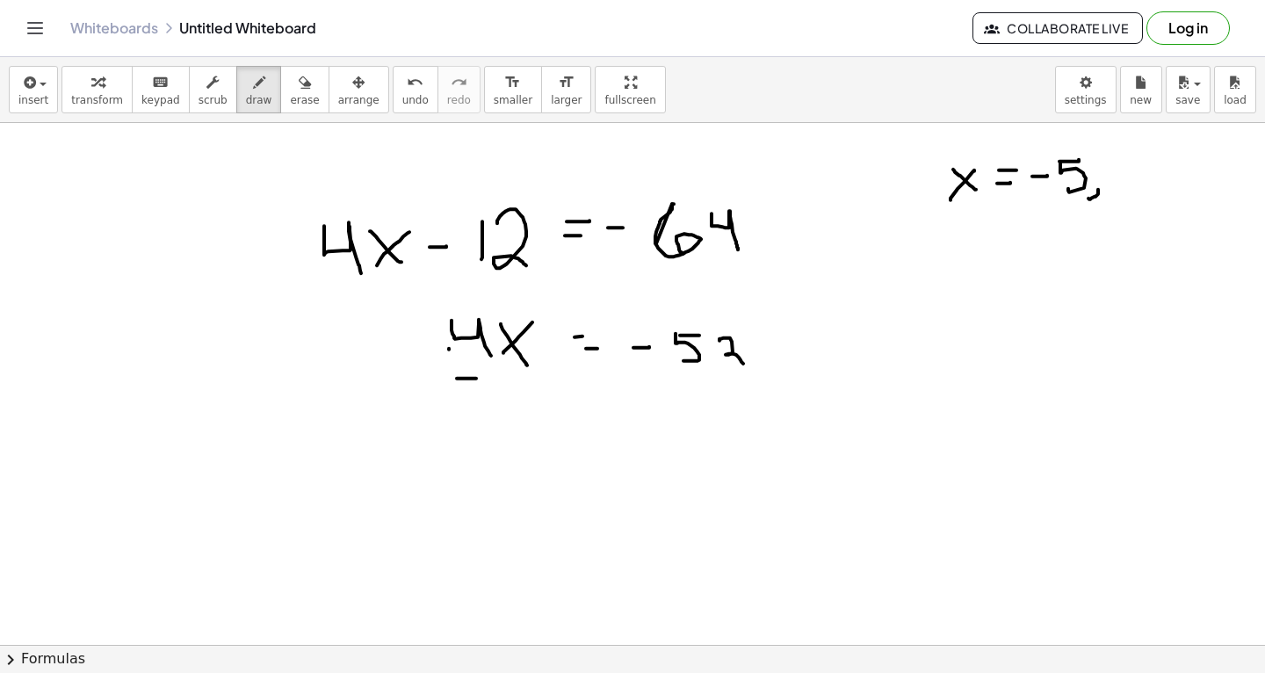
drag, startPoint x: 494, startPoint y: 395, endPoint x: 526, endPoint y: 439, distance: 54.6
drag, startPoint x: 659, startPoint y: 377, endPoint x: 747, endPoint y: 377, distance: 87.8
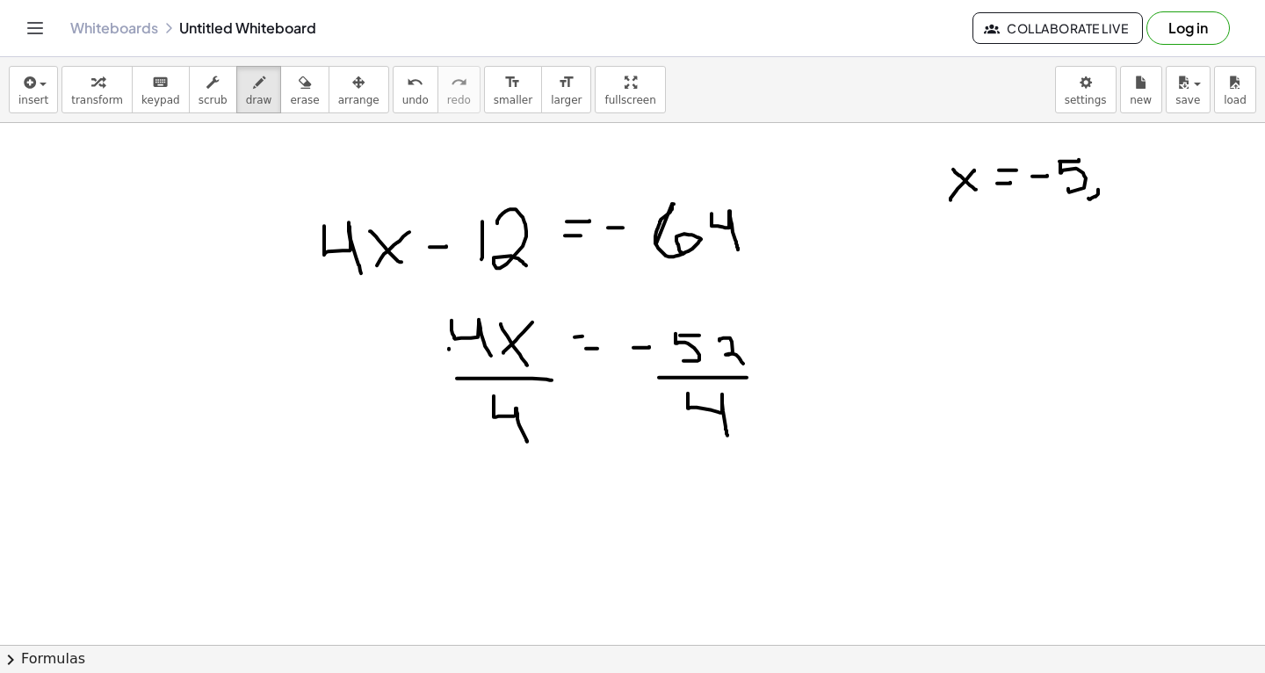
drag, startPoint x: 688, startPoint y: 393, endPoint x: 727, endPoint y: 435, distance: 57.8
drag, startPoint x: 805, startPoint y: 382, endPoint x: 831, endPoint y: 382, distance: 26.4
drag, startPoint x: 804, startPoint y: 363, endPoint x: 837, endPoint y: 363, distance: 33.4
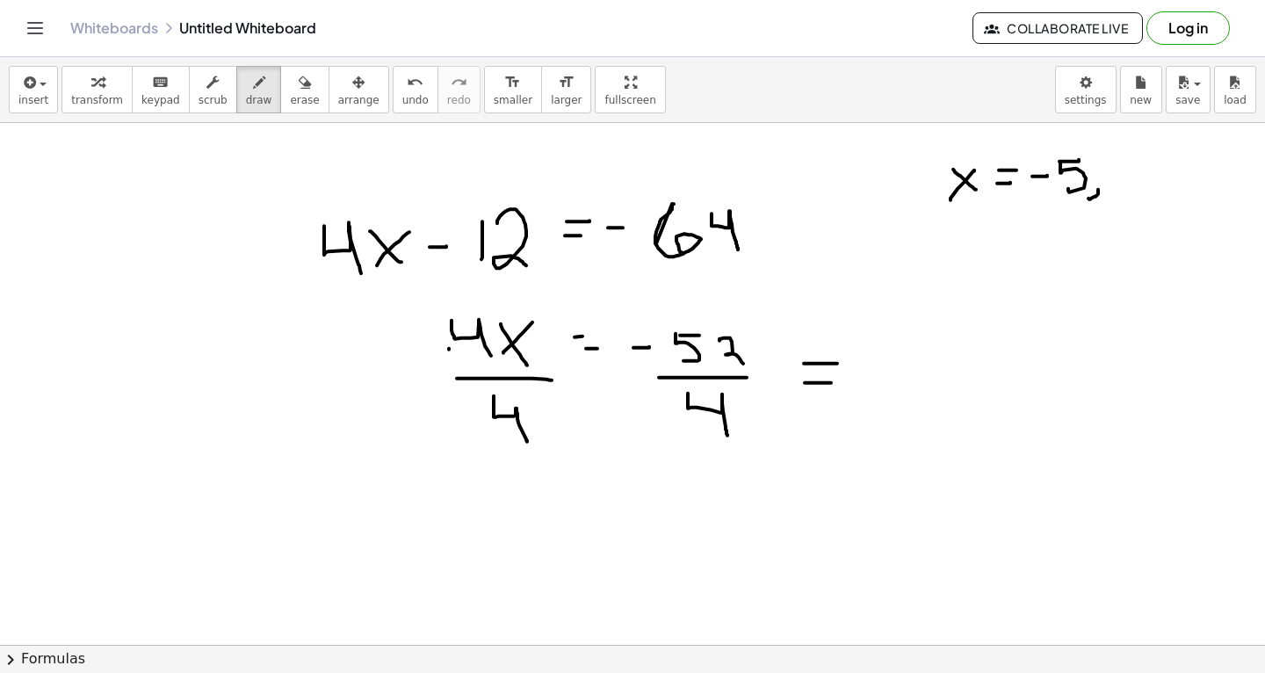
drag, startPoint x: 871, startPoint y: 387, endPoint x: 895, endPoint y: 386, distance: 23.7
drag, startPoint x: 924, startPoint y: 411, endPoint x: 922, endPoint y: 363, distance: 48.3
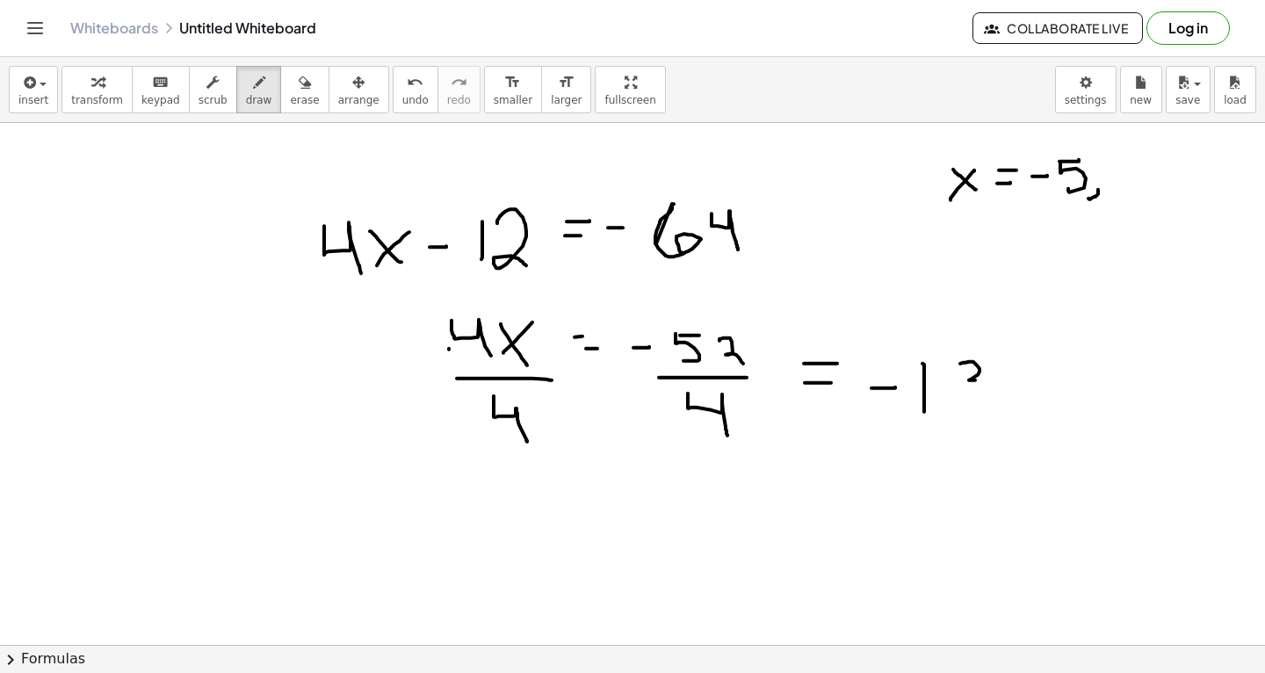
drag, startPoint x: 960, startPoint y: 363, endPoint x: 937, endPoint y: 409, distance: 51.9
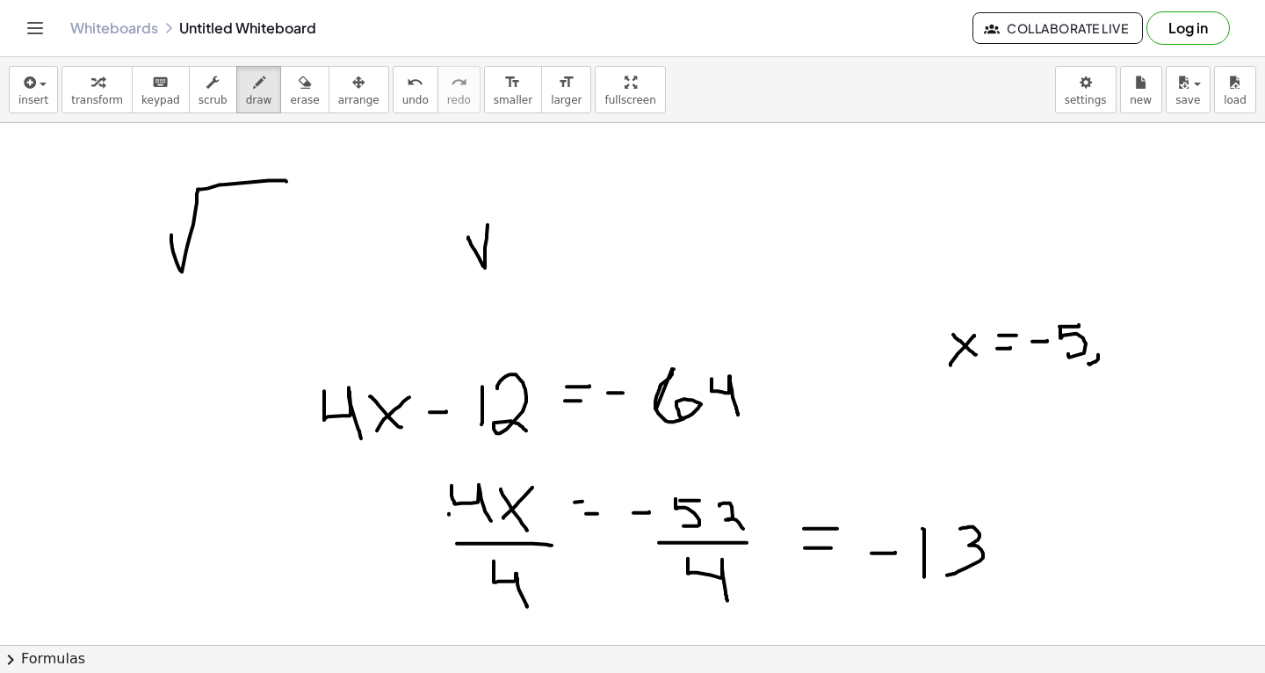
scroll to position [16113, 0]
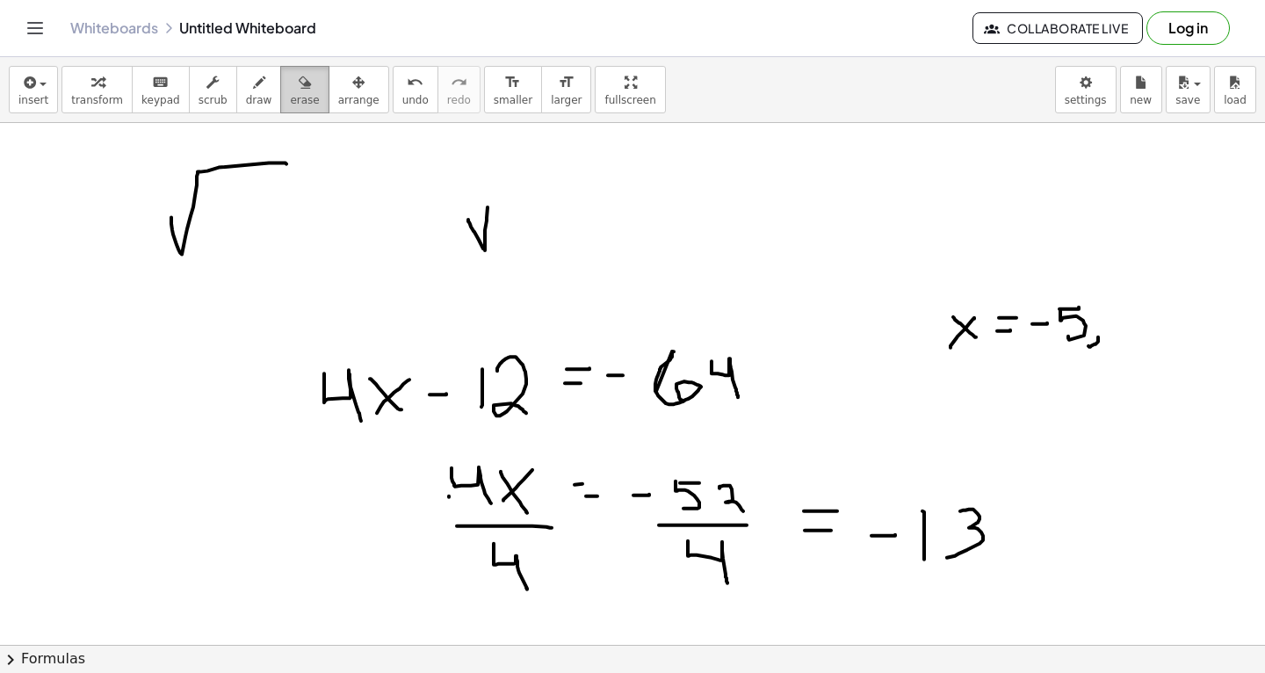
click at [299, 85] on div "button" at bounding box center [304, 81] width 29 height 21
click at [253, 83] on icon "button" at bounding box center [259, 82] width 12 height 21
drag, startPoint x: 374, startPoint y: 410, endPoint x: 422, endPoint y: 401, distance: 48.4
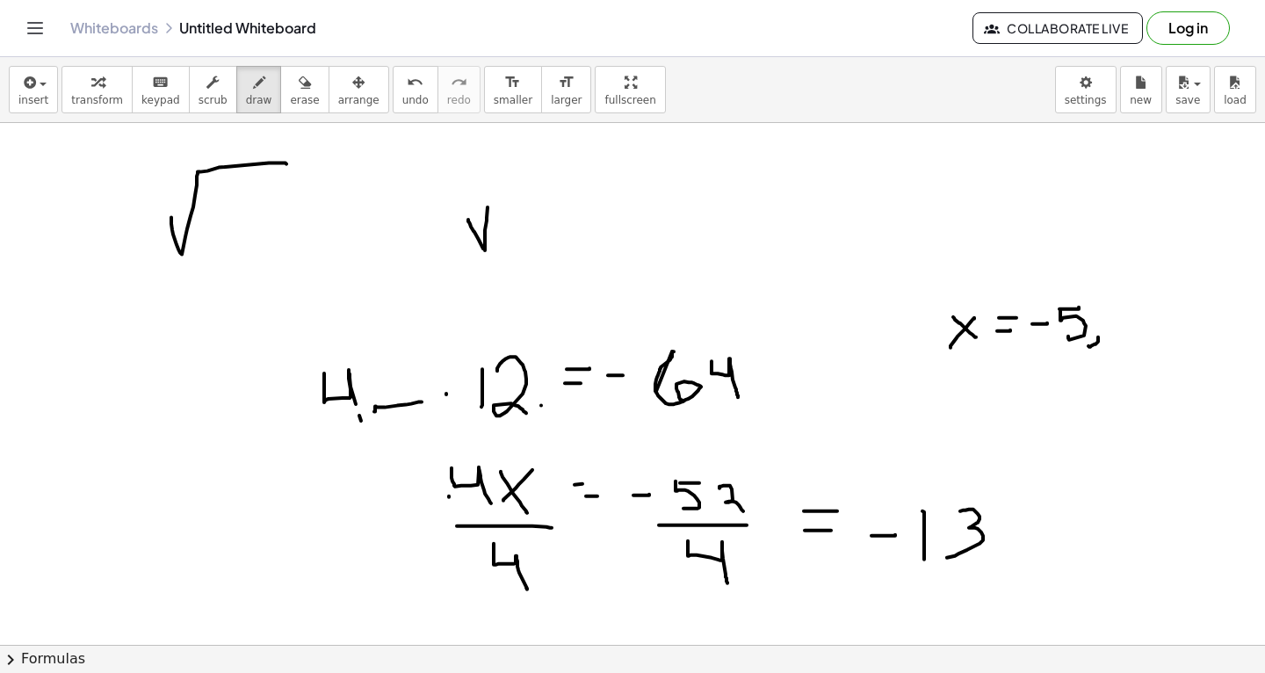
drag, startPoint x: 538, startPoint y: 384, endPoint x: 558, endPoint y: 411, distance: 33.4
drag, startPoint x: 543, startPoint y: 400, endPoint x: 553, endPoint y: 389, distance: 14.9
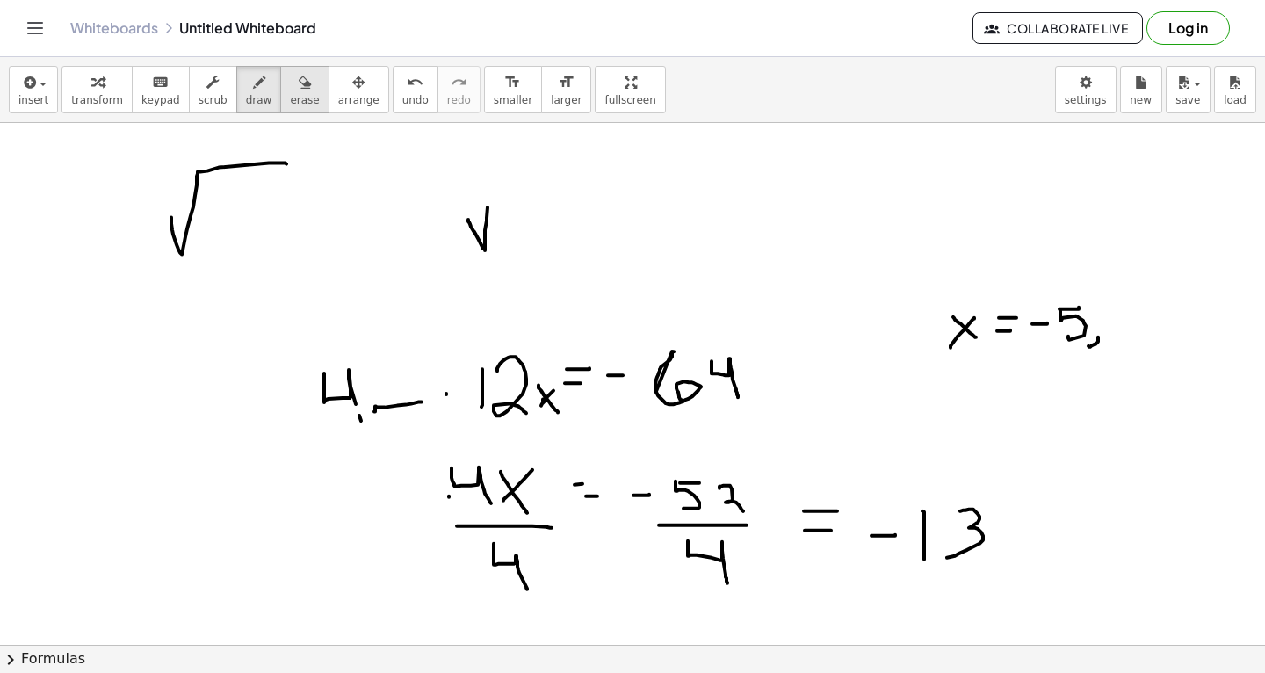
click at [299, 79] on icon "button" at bounding box center [305, 82] width 12 height 21
drag, startPoint x: 529, startPoint y: 656, endPoint x: 484, endPoint y: 502, distance: 161.0
click at [484, 500] on div "insert select one: Math Expression Function Text Youtube Video Graphing Geometr…" at bounding box center [632, 365] width 1265 height 616
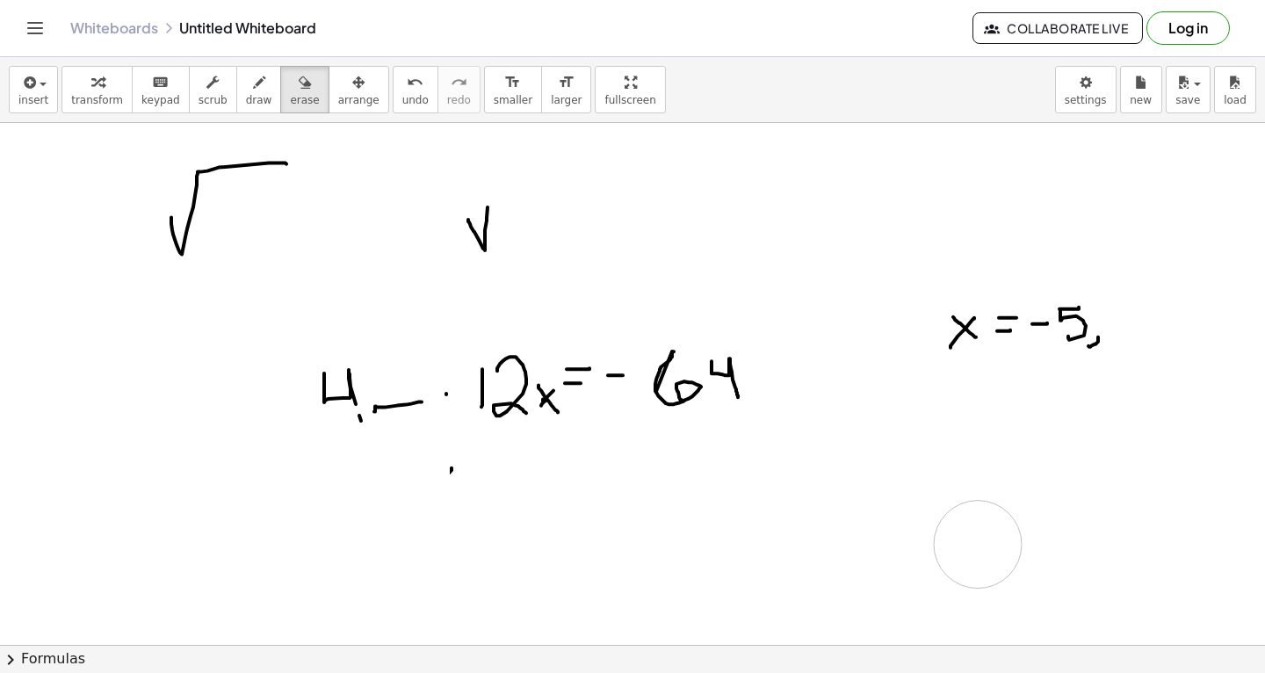
drag, startPoint x: 484, startPoint y: 502, endPoint x: 386, endPoint y: 339, distance: 189.5
click at [253, 90] on icon "button" at bounding box center [259, 82] width 12 height 21
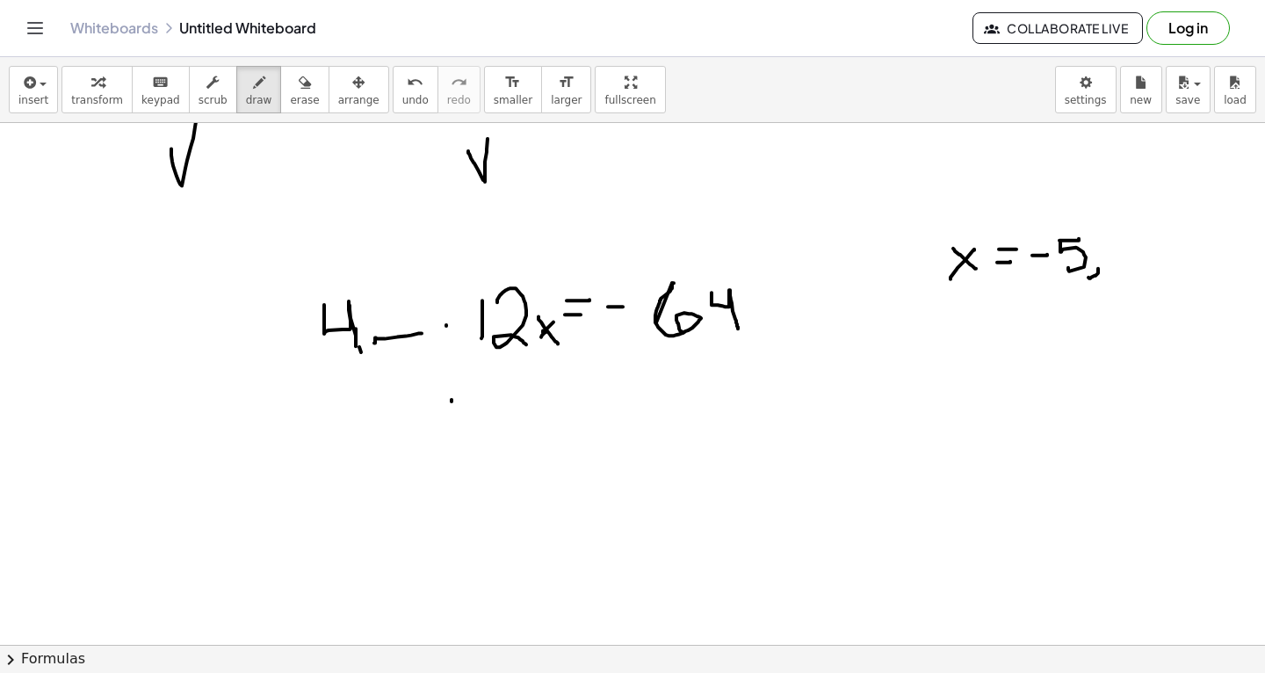
drag, startPoint x: 356, startPoint y: 328, endPoint x: 358, endPoint y: 350, distance: 23.0
drag, startPoint x: 381, startPoint y: 440, endPoint x: 415, endPoint y: 438, distance: 34.3
drag, startPoint x: 440, startPoint y: 459, endPoint x: 443, endPoint y: 420, distance: 38.7
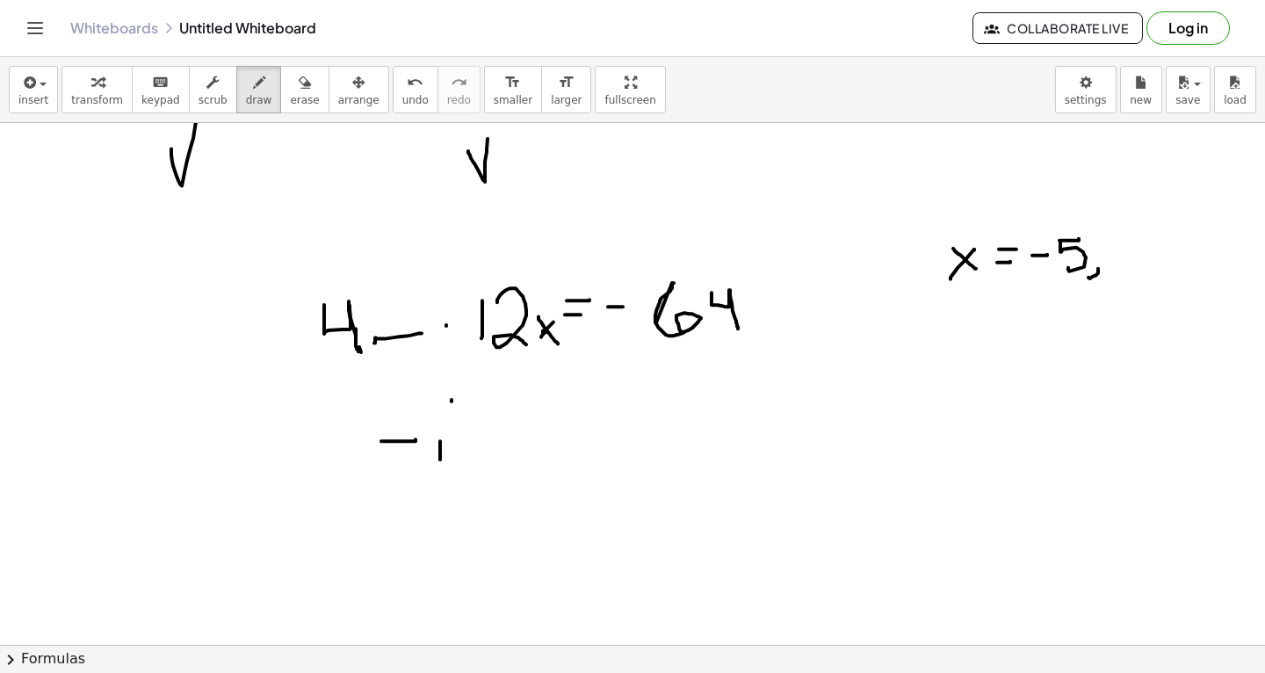
drag, startPoint x: 459, startPoint y: 424, endPoint x: 480, endPoint y: 468, distance: 48.7
drag, startPoint x: 499, startPoint y: 467, endPoint x: 516, endPoint y: 445, distance: 27.6
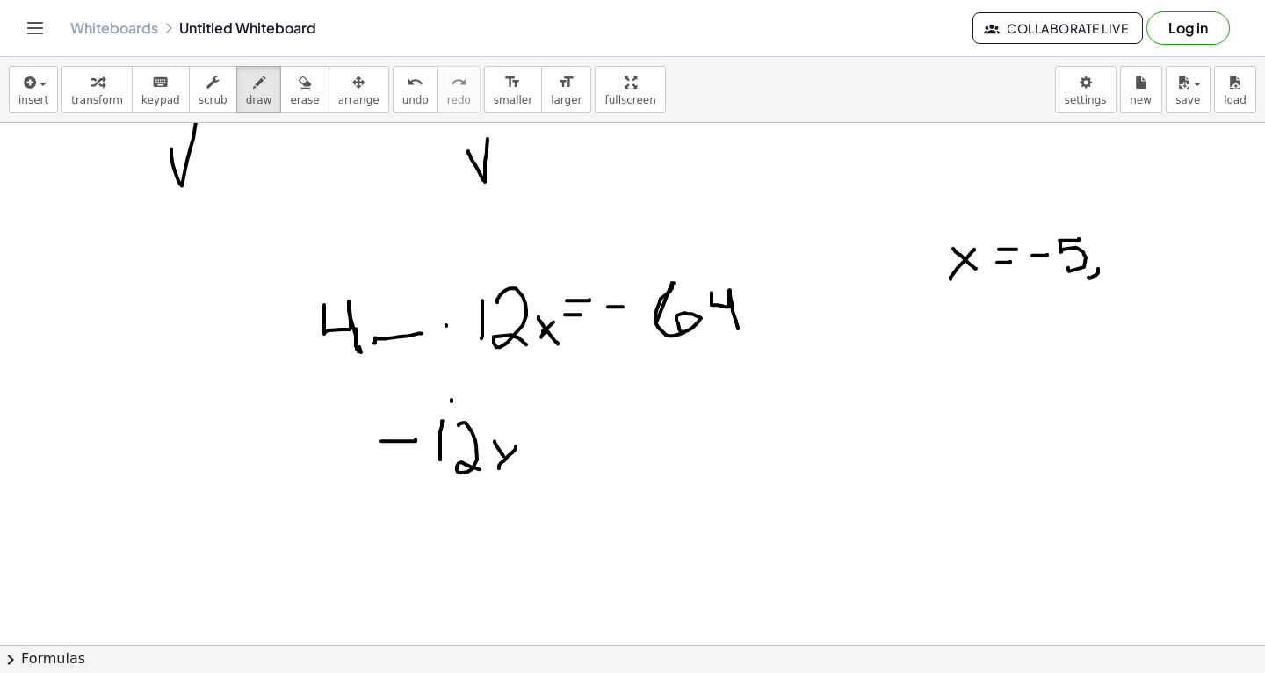
drag, startPoint x: 495, startPoint y: 440, endPoint x: 523, endPoint y: 473, distance: 43.6
drag, startPoint x: 545, startPoint y: 451, endPoint x: 581, endPoint y: 451, distance: 36.0
drag, startPoint x: 554, startPoint y: 422, endPoint x: 574, endPoint y: 422, distance: 19.3
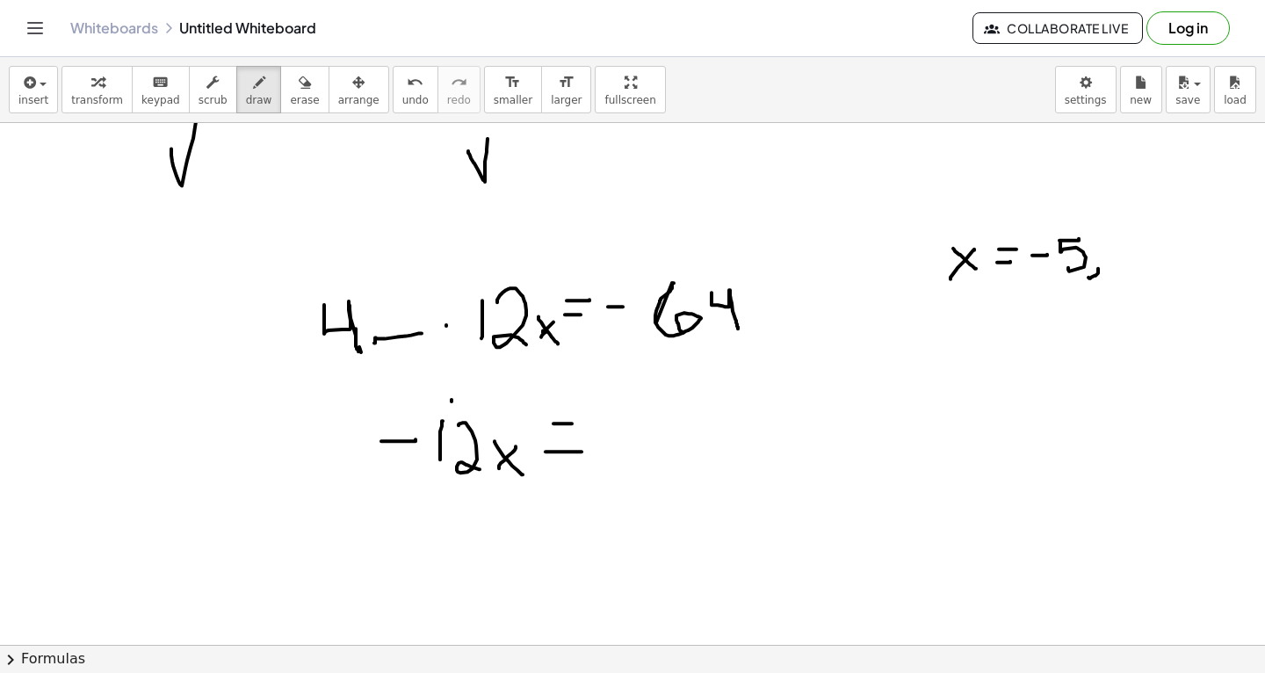
drag, startPoint x: 608, startPoint y: 434, endPoint x: 635, endPoint y: 432, distance: 27.3
drag, startPoint x: 688, startPoint y: 422, endPoint x: 674, endPoint y: 459, distance: 39.5
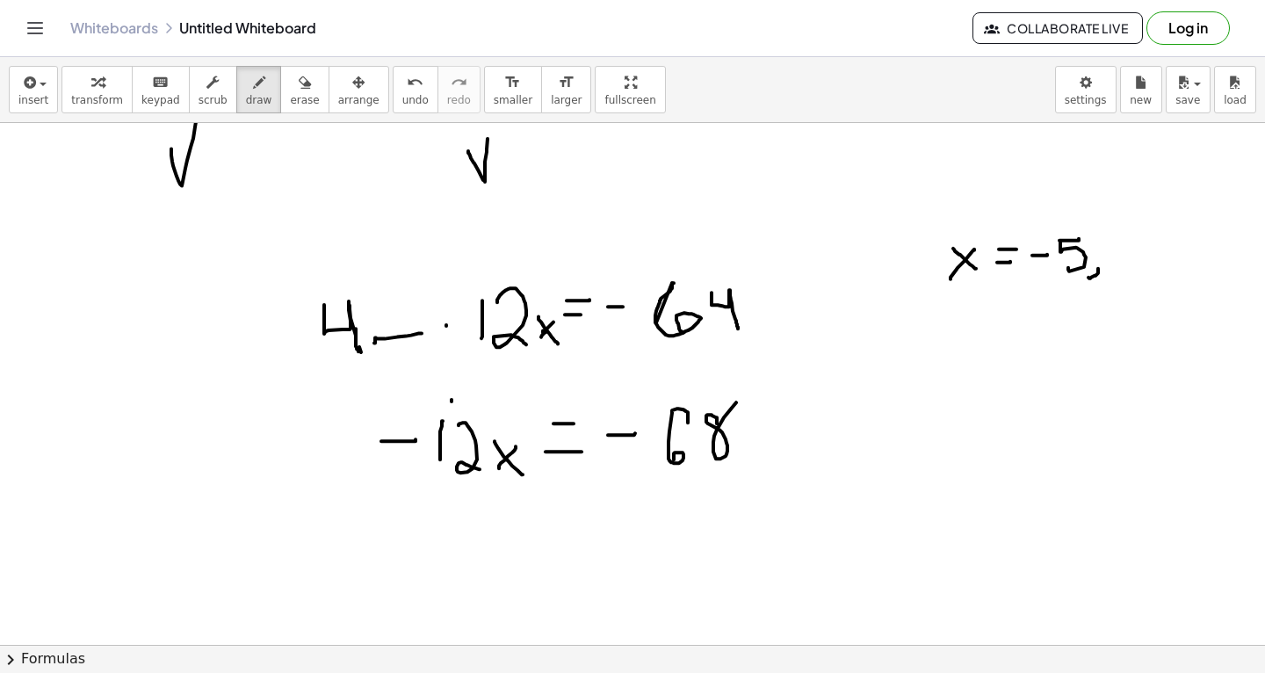
drag, startPoint x: 717, startPoint y: 422, endPoint x: 738, endPoint y: 401, distance: 29.8
drag, startPoint x: 487, startPoint y: 556, endPoint x: 506, endPoint y: 526, distance: 35.1
drag, startPoint x: 471, startPoint y: 524, endPoint x: 520, endPoint y: 558, distance: 59.9
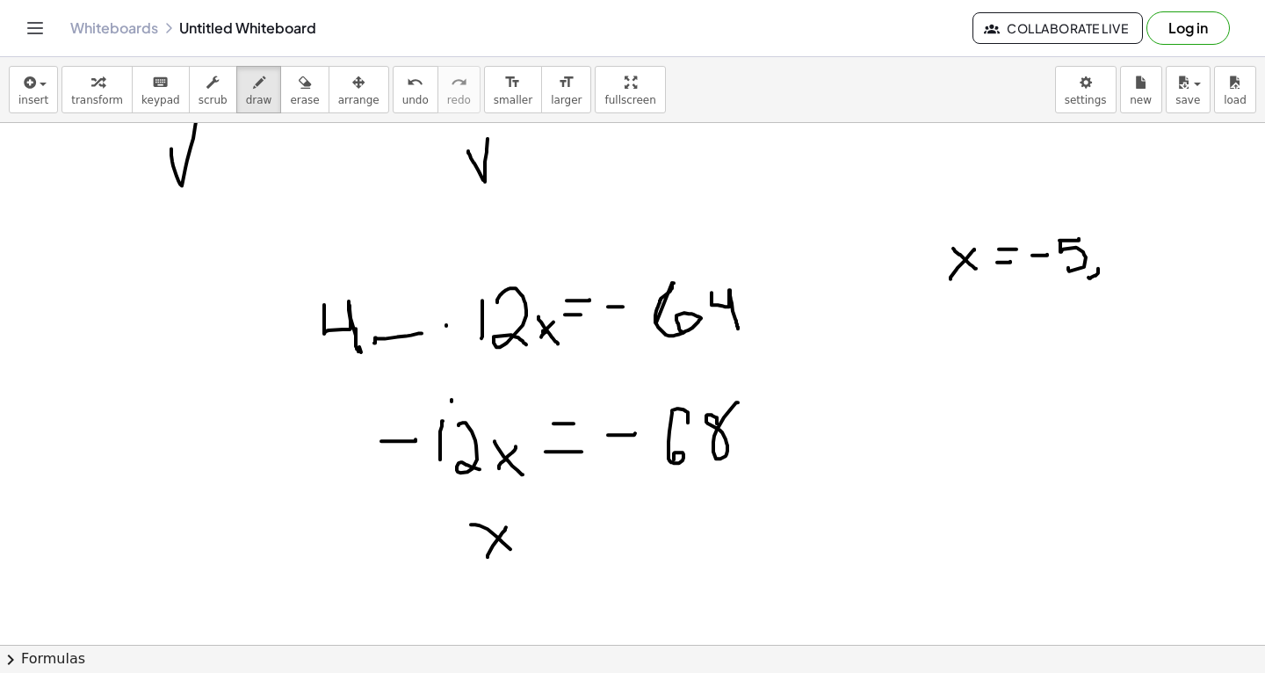
drag, startPoint x: 536, startPoint y: 550, endPoint x: 558, endPoint y: 549, distance: 22.0
drag, startPoint x: 540, startPoint y: 537, endPoint x: 575, endPoint y: 535, distance: 35.2
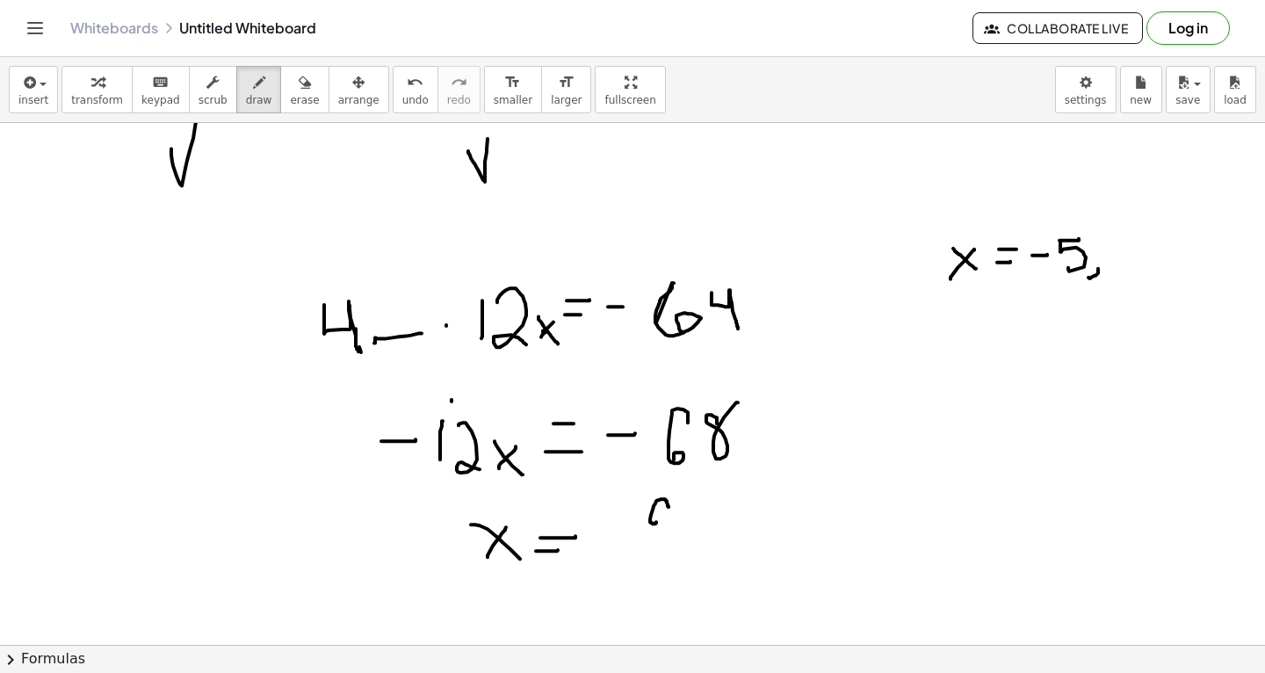
drag, startPoint x: 668, startPoint y: 506, endPoint x: 655, endPoint y: 520, distance: 19.3
click at [299, 83] on icon "button" at bounding box center [305, 82] width 12 height 21
click at [255, 88] on div "button" at bounding box center [259, 81] width 26 height 21
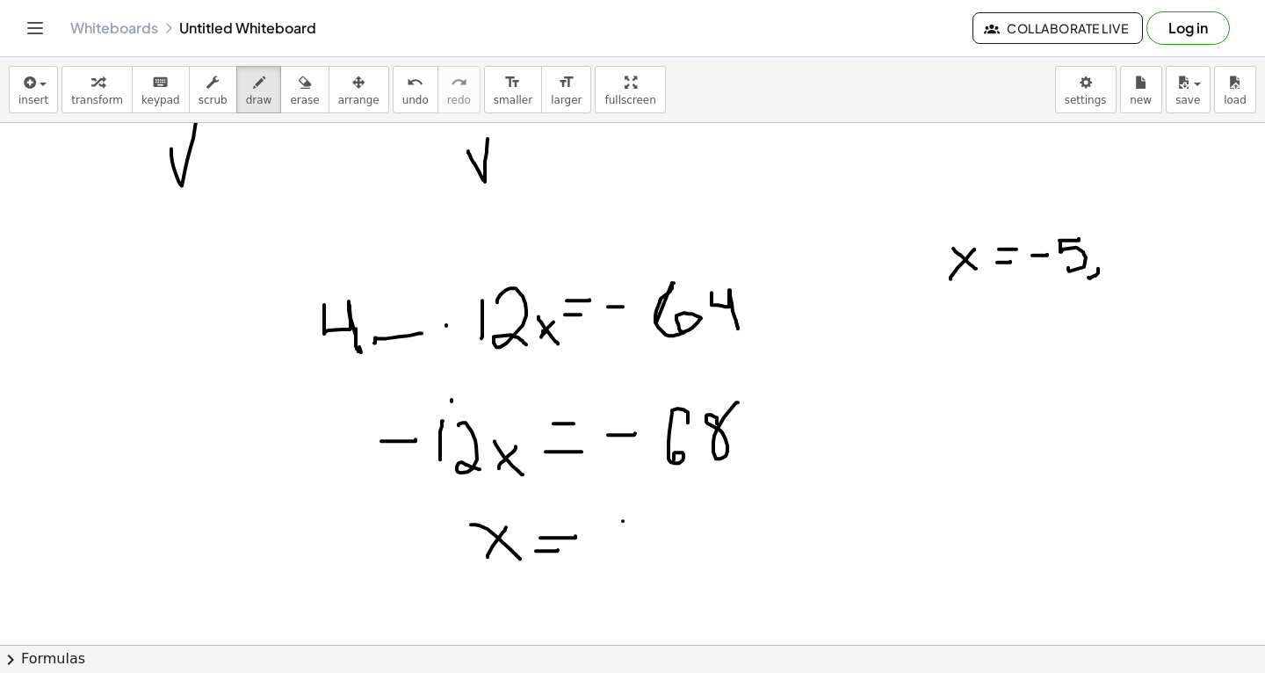
drag, startPoint x: 623, startPoint y: 520, endPoint x: 649, endPoint y: 520, distance: 26.4
drag, startPoint x: 626, startPoint y: 520, endPoint x: 623, endPoint y: 554, distance: 34.4
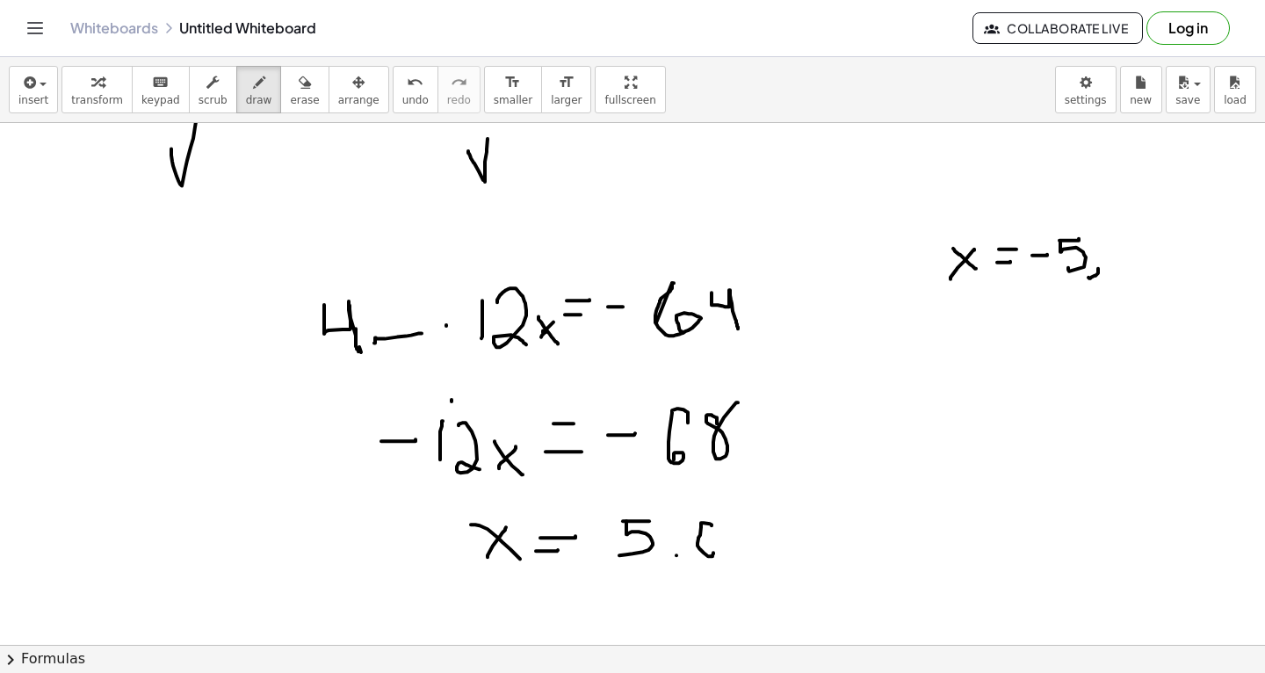
drag, startPoint x: 711, startPoint y: 524, endPoint x: 707, endPoint y: 554, distance: 30.2
drag, startPoint x: 743, startPoint y: 522, endPoint x: 733, endPoint y: 553, distance: 33.3
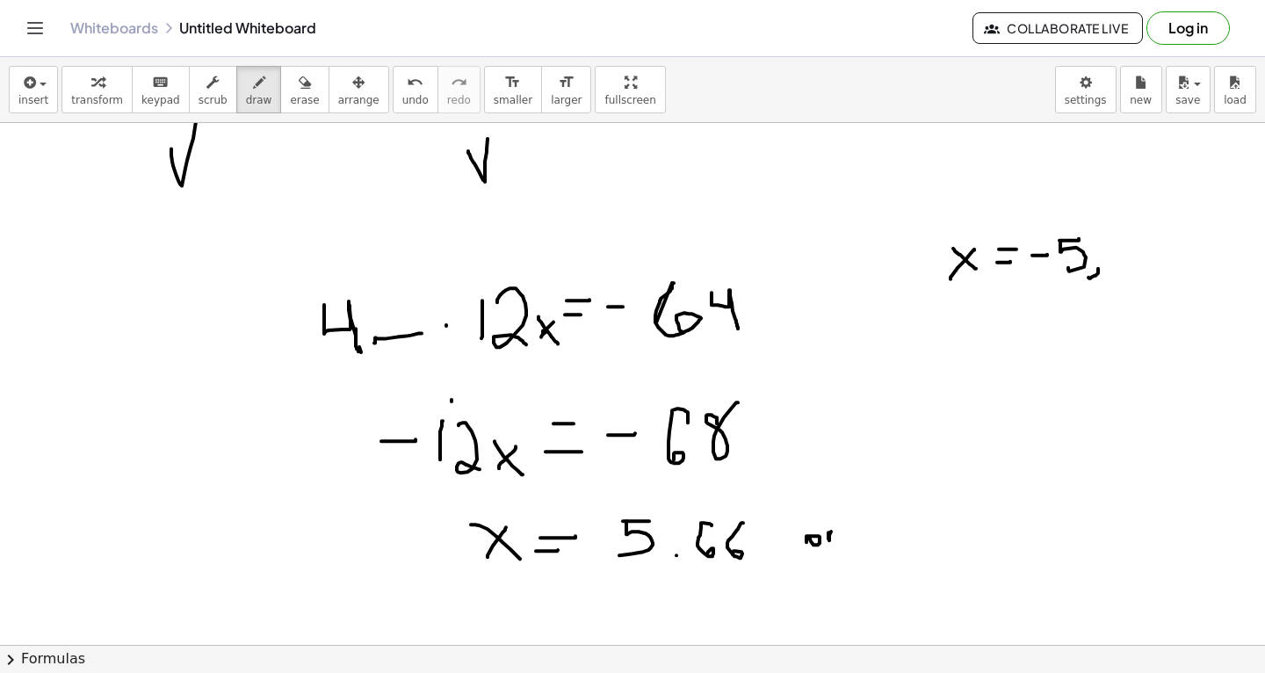
drag, startPoint x: 828, startPoint y: 531, endPoint x: 840, endPoint y: 529, distance: 11.7
drag, startPoint x: 956, startPoint y: 491, endPoint x: 937, endPoint y: 511, distance: 27.4
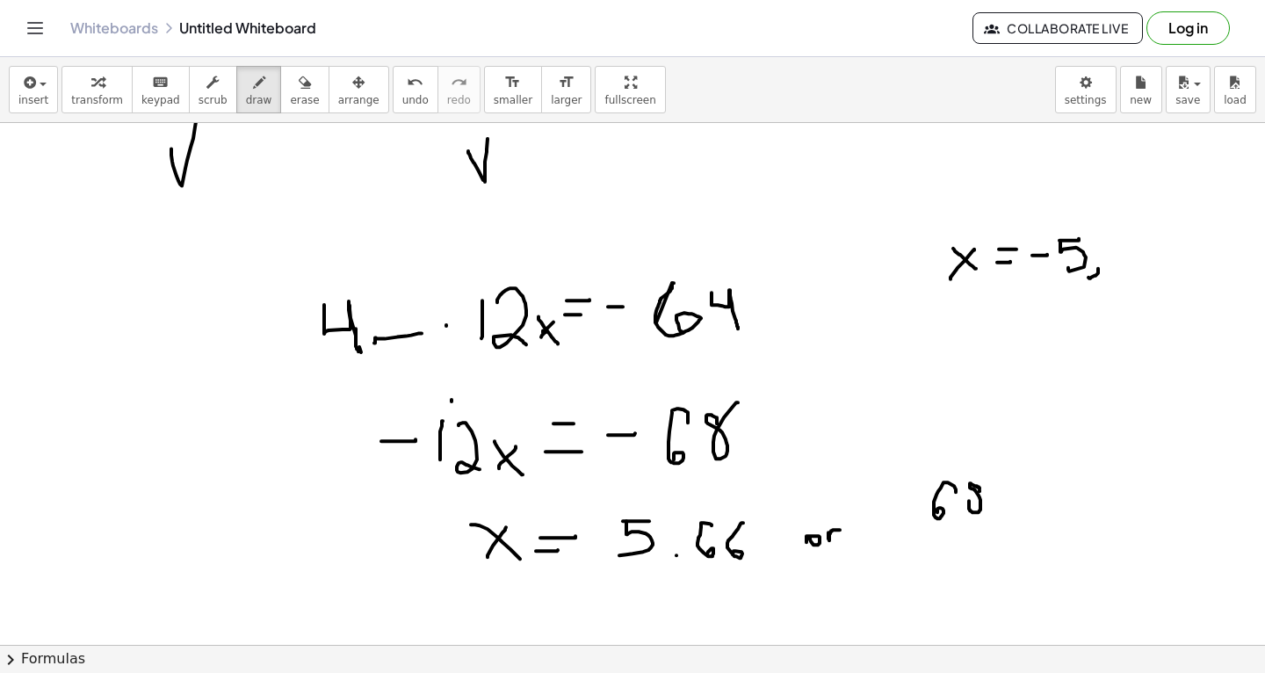
drag, startPoint x: 928, startPoint y: 527, endPoint x: 990, endPoint y: 526, distance: 61.5
drag, startPoint x: 941, startPoint y: 561, endPoint x: 941, endPoint y: 544, distance: 17.6
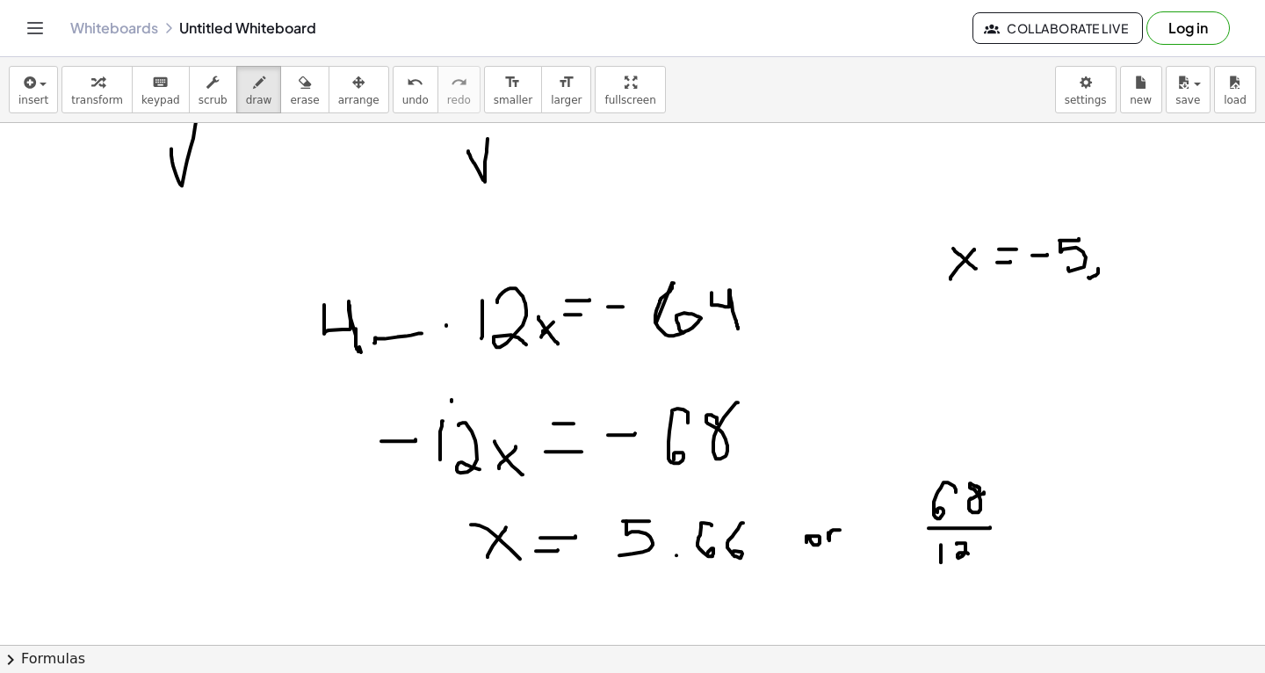
drag, startPoint x: 957, startPoint y: 543, endPoint x: 975, endPoint y: 557, distance: 23.2
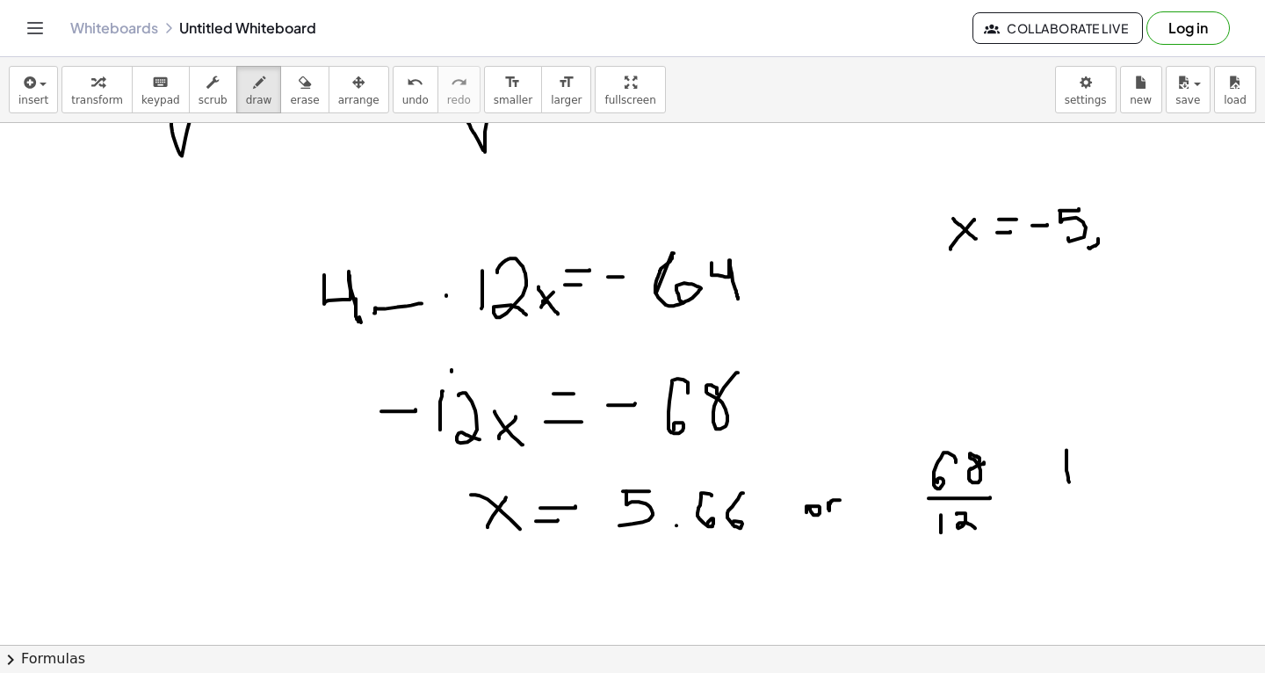
drag, startPoint x: 1066, startPoint y: 449, endPoint x: 1069, endPoint y: 481, distance: 32.6
drag, startPoint x: 1085, startPoint y: 447, endPoint x: 1092, endPoint y: 475, distance: 29.0
drag, startPoint x: 1053, startPoint y: 493, endPoint x: 1107, endPoint y: 492, distance: 53.6
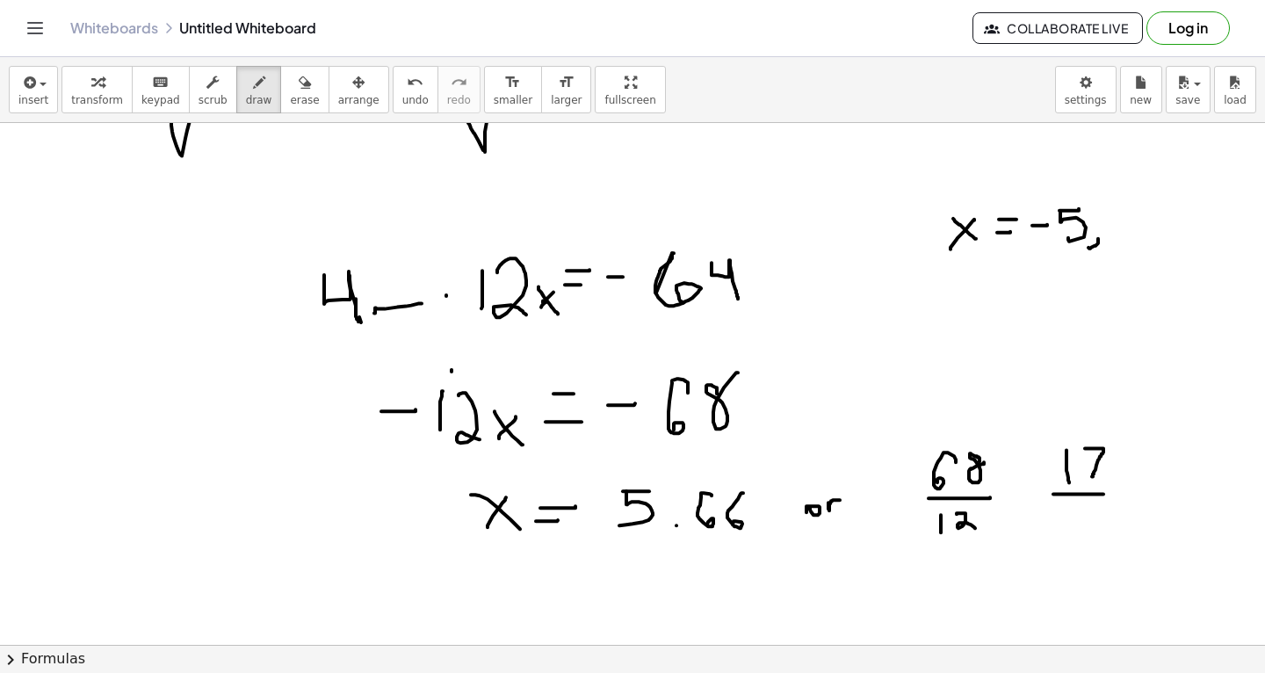
drag, startPoint x: 1073, startPoint y: 504, endPoint x: 1082, endPoint y: 528, distance: 25.3
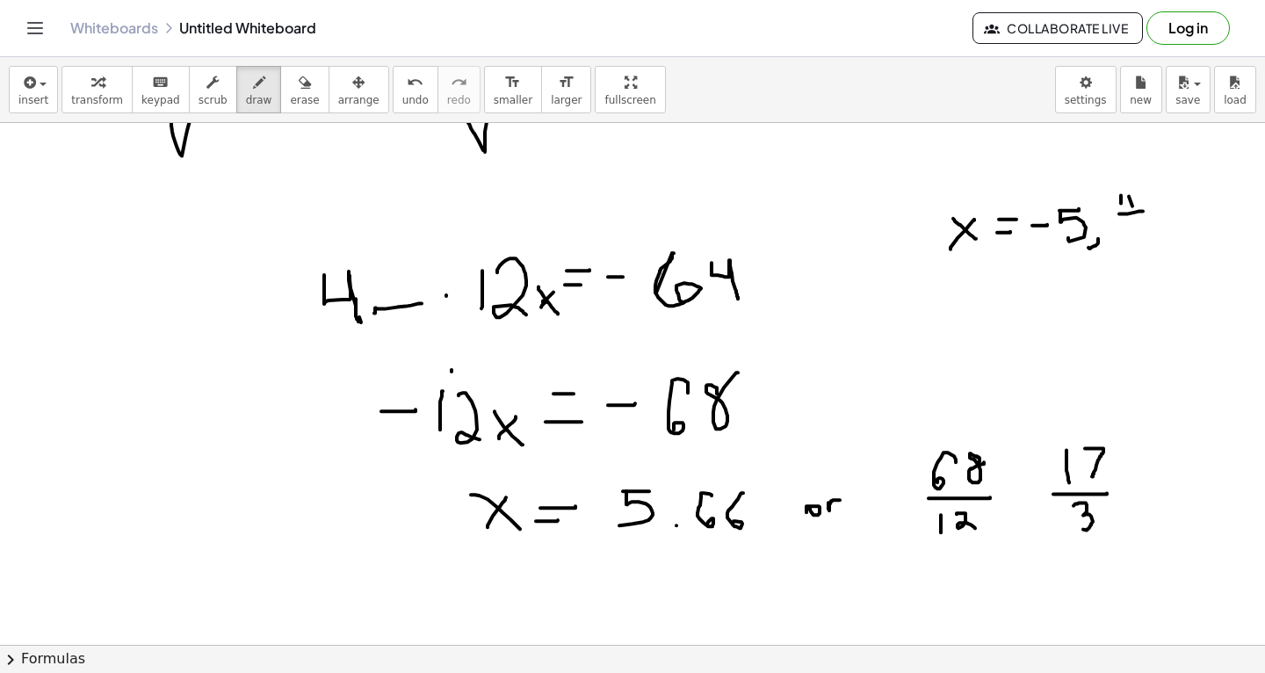
drag, startPoint x: 1119, startPoint y: 213, endPoint x: 1144, endPoint y: 210, distance: 24.7
click at [299, 83] on icon "button" at bounding box center [305, 82] width 12 height 21
drag, startPoint x: 1147, startPoint y: 175, endPoint x: 276, endPoint y: 77, distance: 876.8
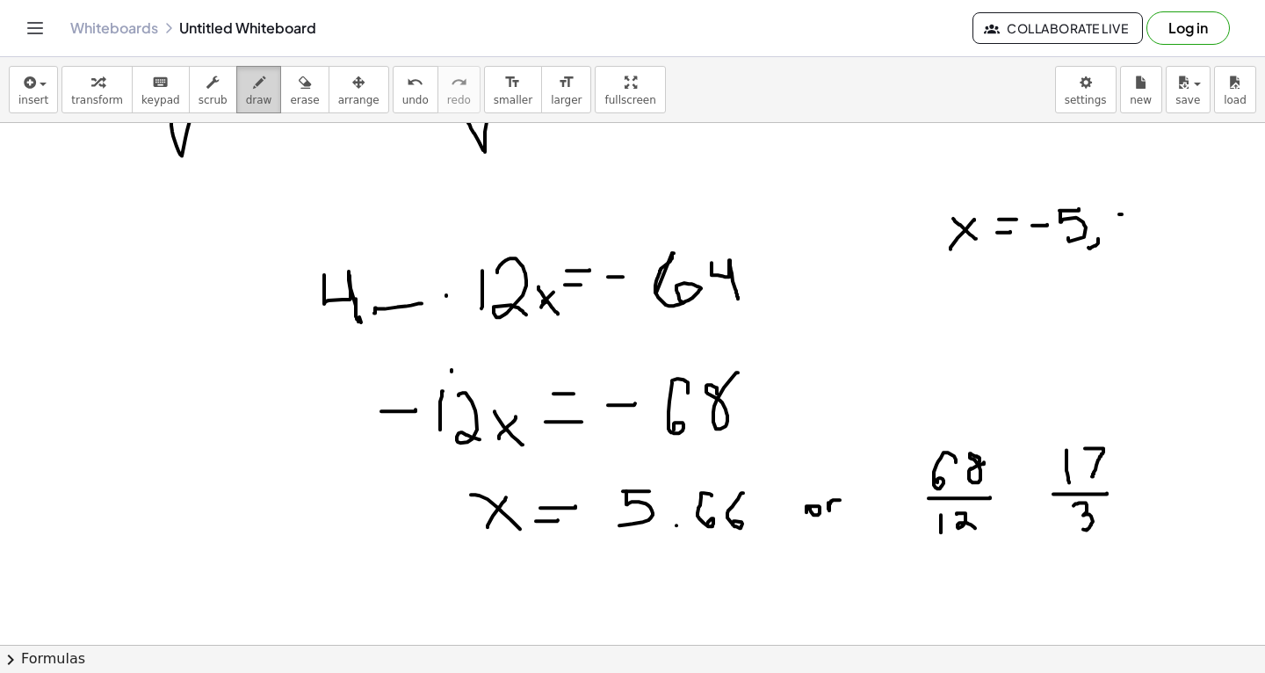
click at [256, 85] on div "button" at bounding box center [259, 81] width 26 height 21
drag, startPoint x: 1120, startPoint y: 213, endPoint x: 1141, endPoint y: 213, distance: 21.1
drag, startPoint x: 1125, startPoint y: 205, endPoint x: 1125, endPoint y: 189, distance: 15.8
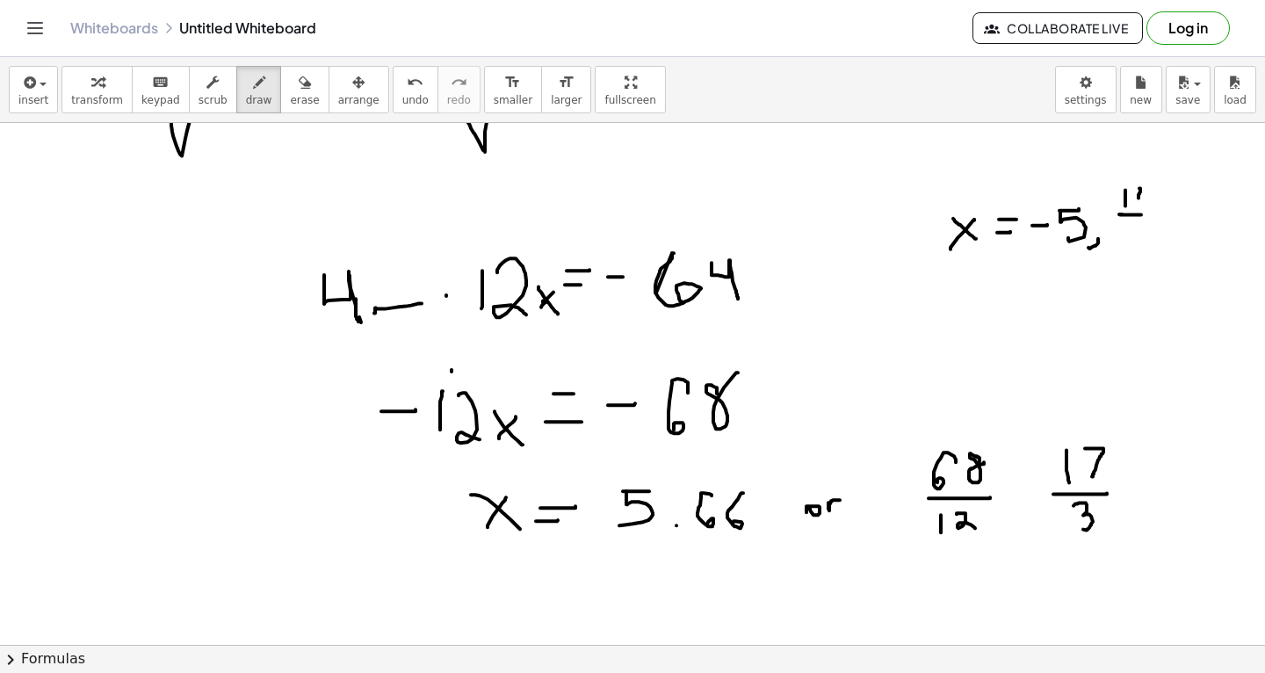
drag, startPoint x: 1138, startPoint y: 197, endPoint x: 1133, endPoint y: 187, distance: 11.0
drag, startPoint x: 1126, startPoint y: 229, endPoint x: 1127, endPoint y: 254, distance: 24.6
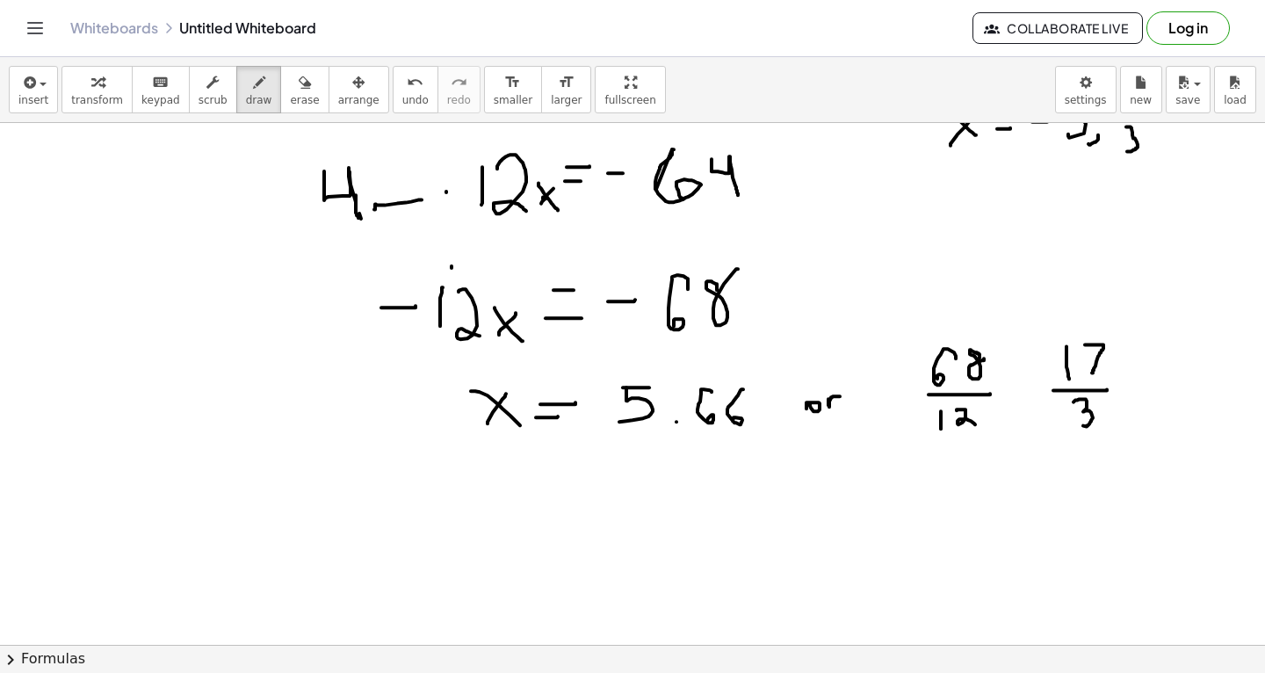
scroll to position [16499, 0]
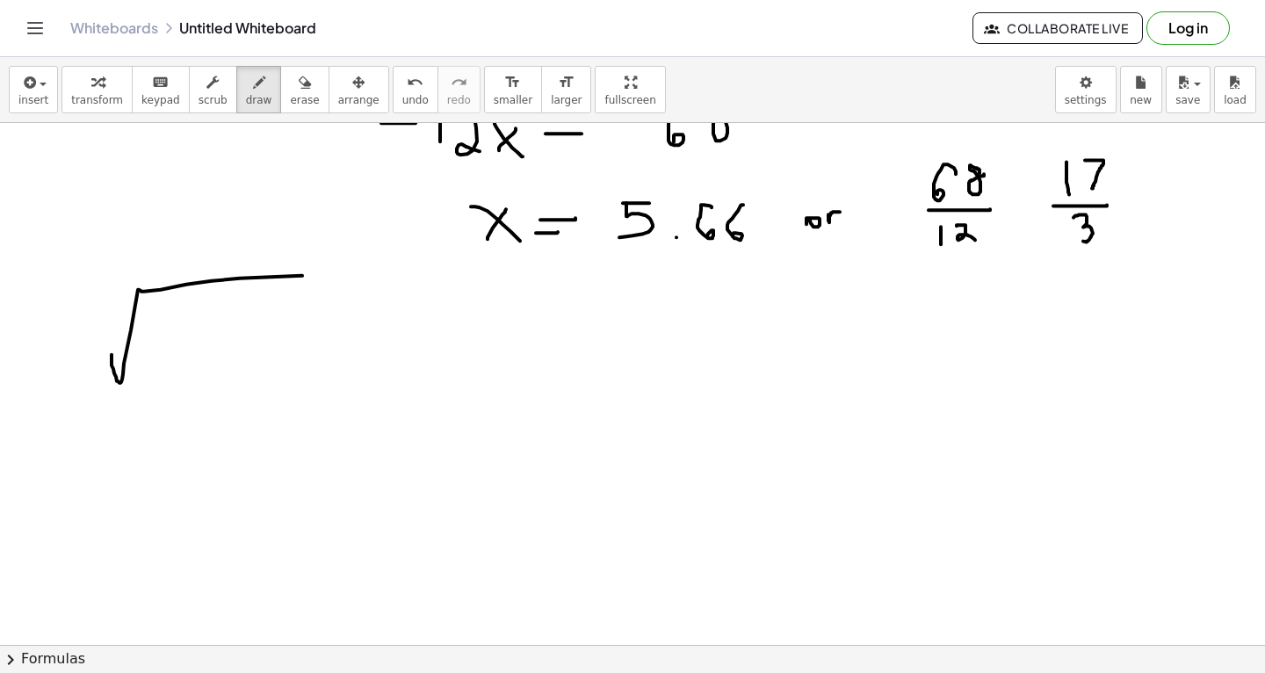
drag, startPoint x: 112, startPoint y: 354, endPoint x: 415, endPoint y: 280, distance: 311.9
drag, startPoint x: 169, startPoint y: 326, endPoint x: 211, endPoint y: 359, distance: 53.8
drag, startPoint x: 249, startPoint y: 324, endPoint x: 250, endPoint y: 352, distance: 28.1
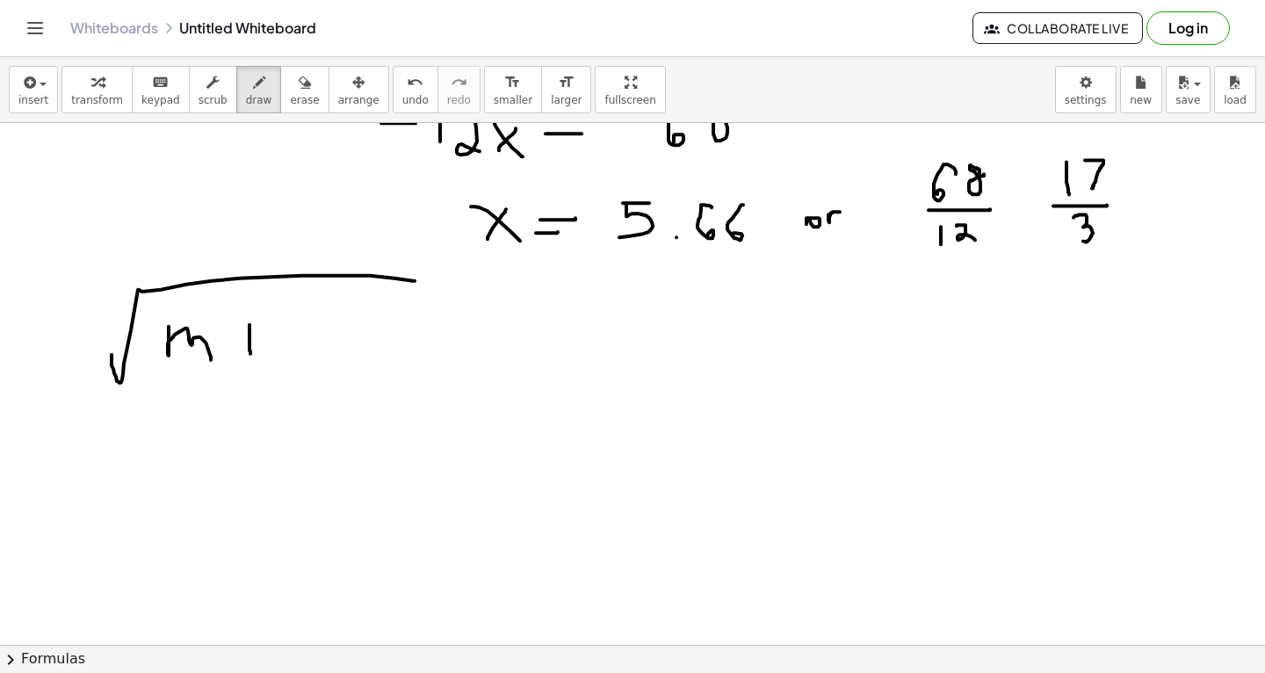
drag, startPoint x: 235, startPoint y: 340, endPoint x: 278, endPoint y: 341, distance: 43.9
drag, startPoint x: 302, startPoint y: 325, endPoint x: 306, endPoint y: 355, distance: 30.1
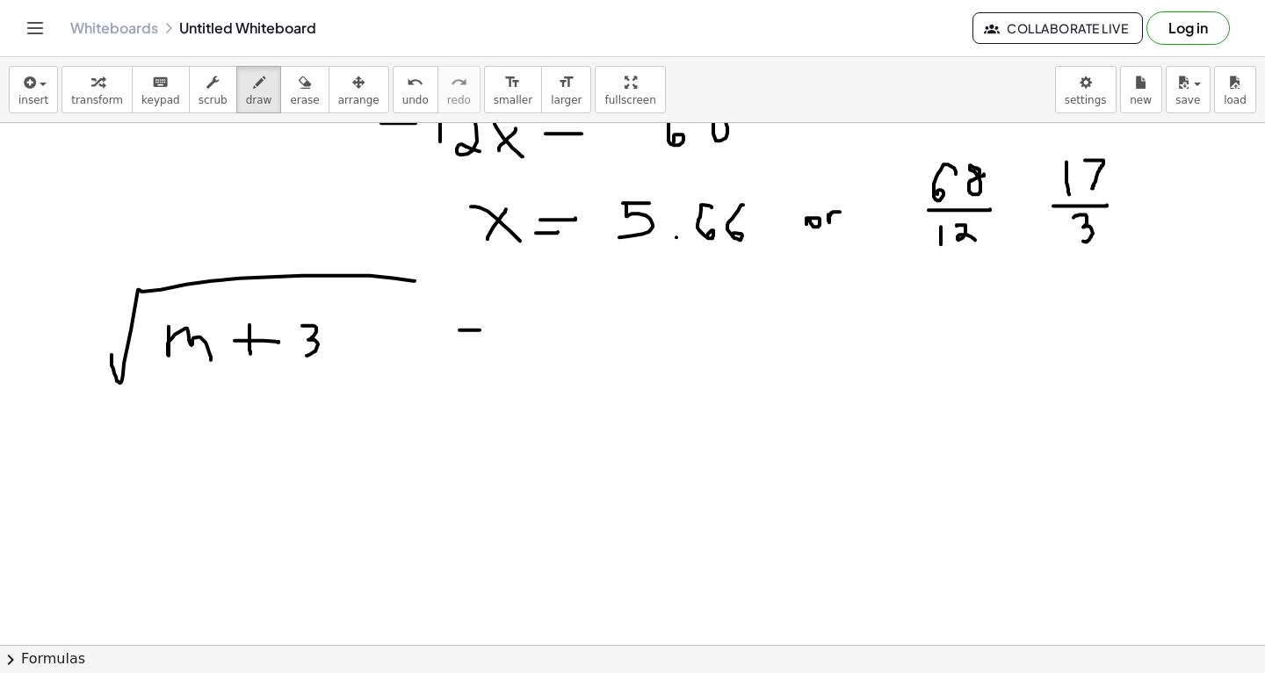
drag, startPoint x: 459, startPoint y: 329, endPoint x: 480, endPoint y: 329, distance: 20.2
drag, startPoint x: 459, startPoint y: 308, endPoint x: 480, endPoint y: 307, distance: 21.1
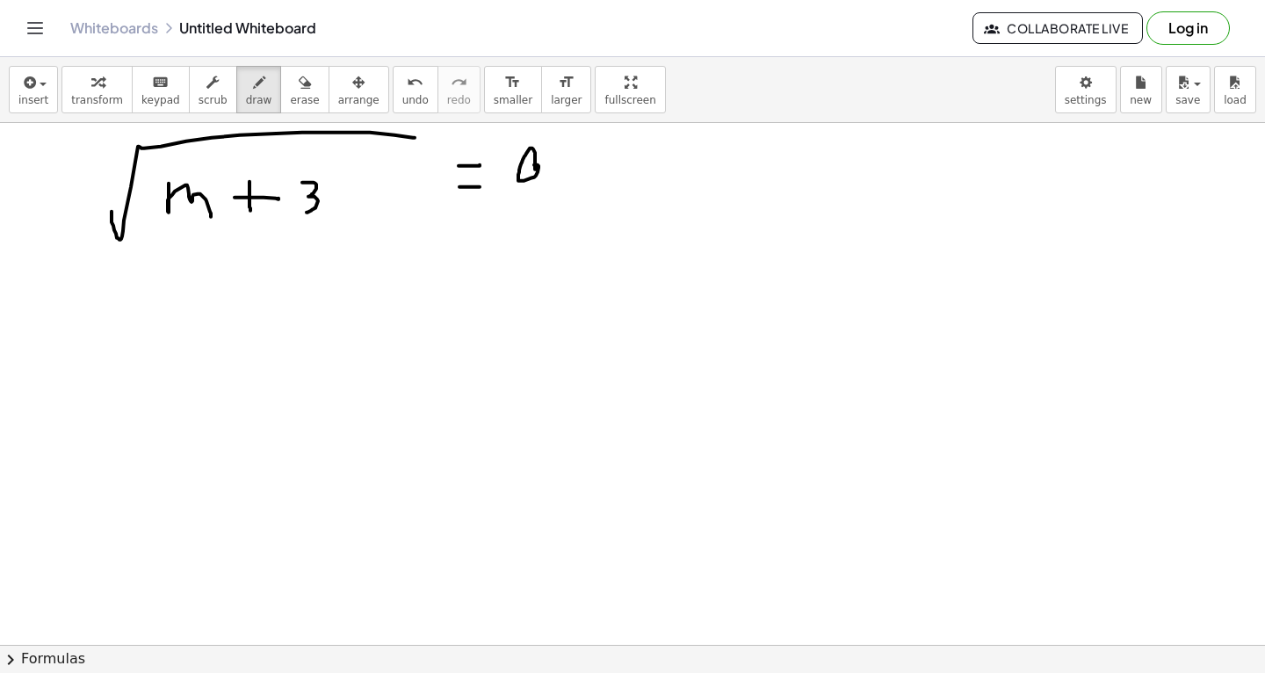
scroll to position [16642, 0]
drag, startPoint x: 427, startPoint y: 134, endPoint x: 436, endPoint y: 141, distance: 11.8
drag, startPoint x: 557, startPoint y: 147, endPoint x: 578, endPoint y: 159, distance: 24.4
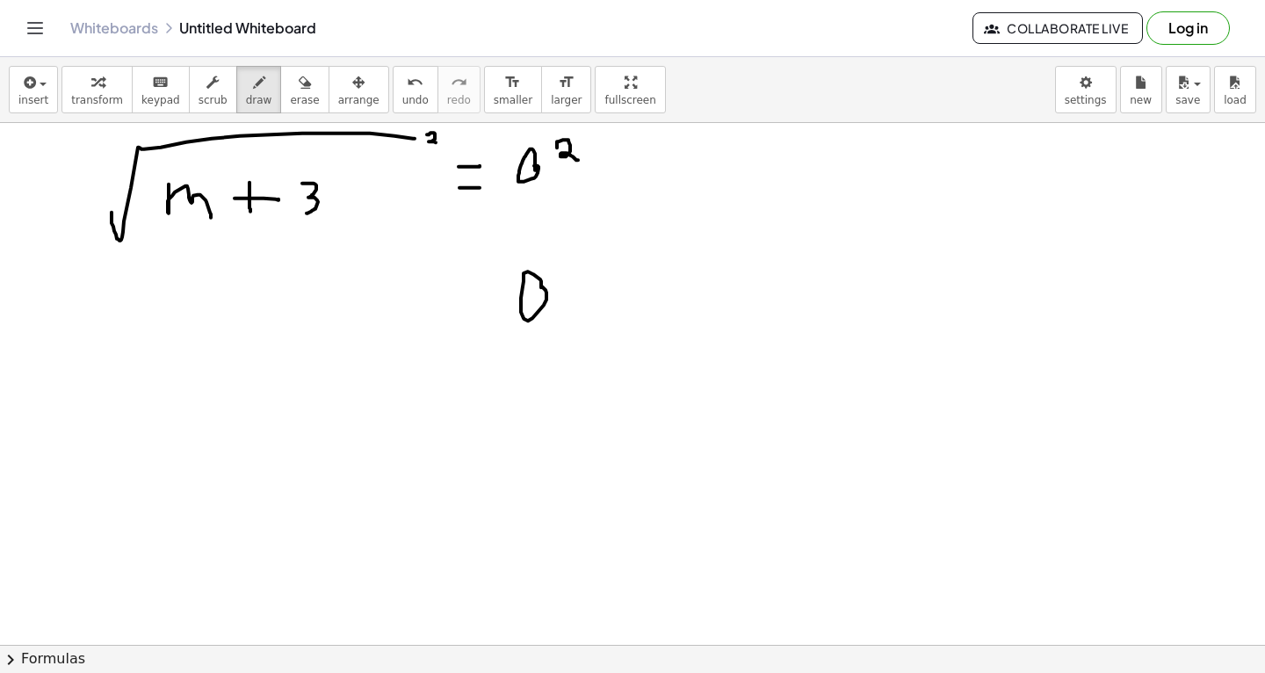
drag, startPoint x: 456, startPoint y: 285, endPoint x: 487, endPoint y: 281, distance: 31.8
drag, startPoint x: 459, startPoint y: 269, endPoint x: 478, endPoint y: 268, distance: 18.5
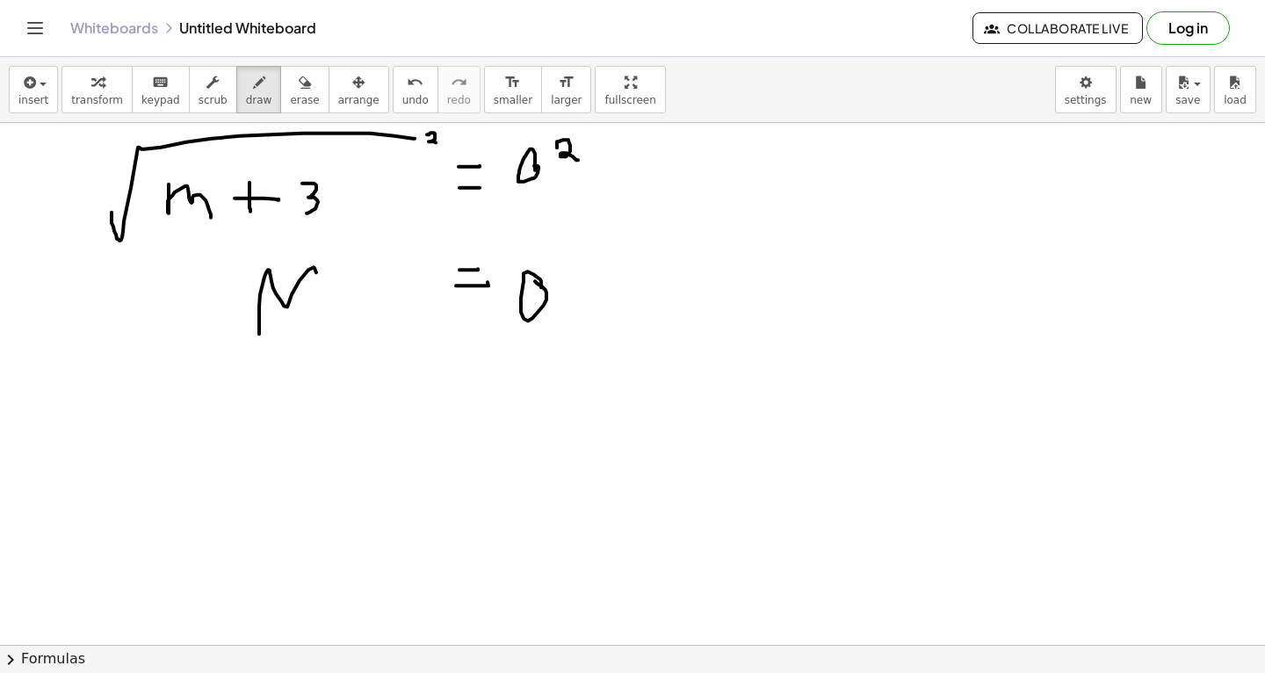
drag, startPoint x: 259, startPoint y: 333, endPoint x: 330, endPoint y: 314, distance: 73.5
drag, startPoint x: 340, startPoint y: 286, endPoint x: 343, endPoint y: 307, distance: 21.2
drag, startPoint x: 333, startPoint y: 296, endPoint x: 354, endPoint y: 293, distance: 21.2
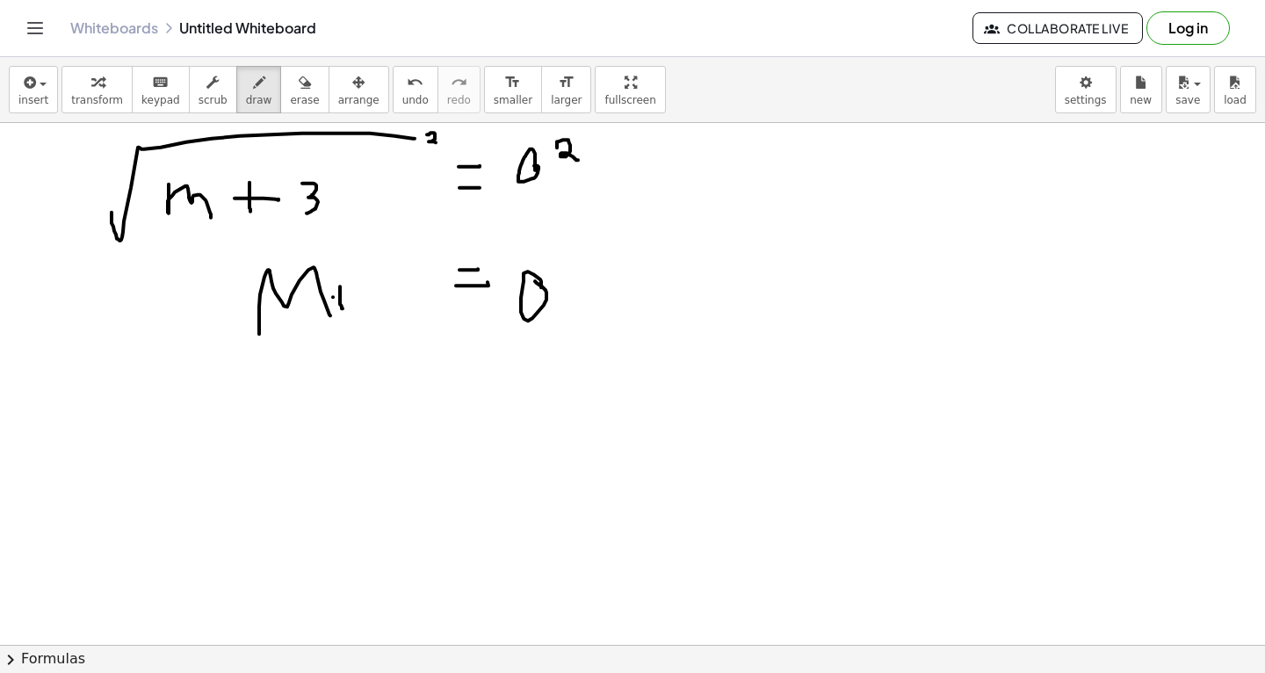
drag, startPoint x: 372, startPoint y: 271, endPoint x: 347, endPoint y: 313, distance: 48.5
drag, startPoint x: 363, startPoint y: 427, endPoint x: 412, endPoint y: 430, distance: 49.3
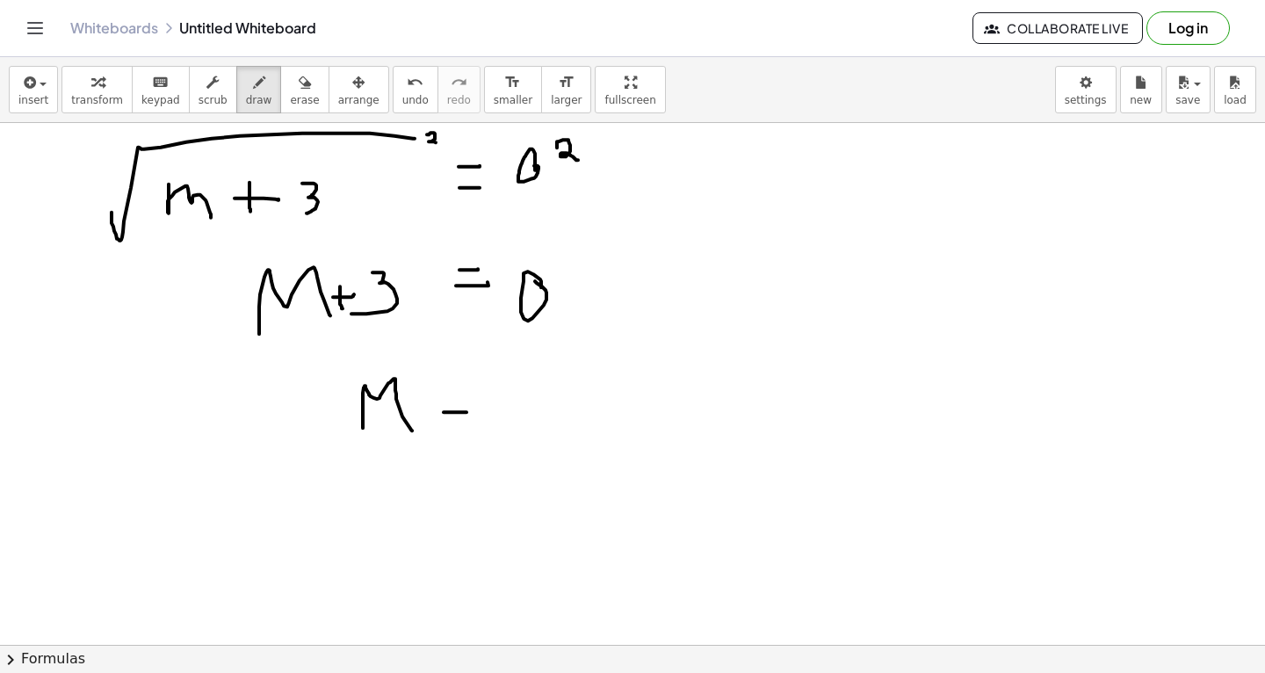
drag, startPoint x: 444, startPoint y: 411, endPoint x: 478, endPoint y: 411, distance: 34.3
drag, startPoint x: 447, startPoint y: 393, endPoint x: 480, endPoint y: 393, distance: 33.4
click at [290, 90] on div "button" at bounding box center [304, 81] width 29 height 21
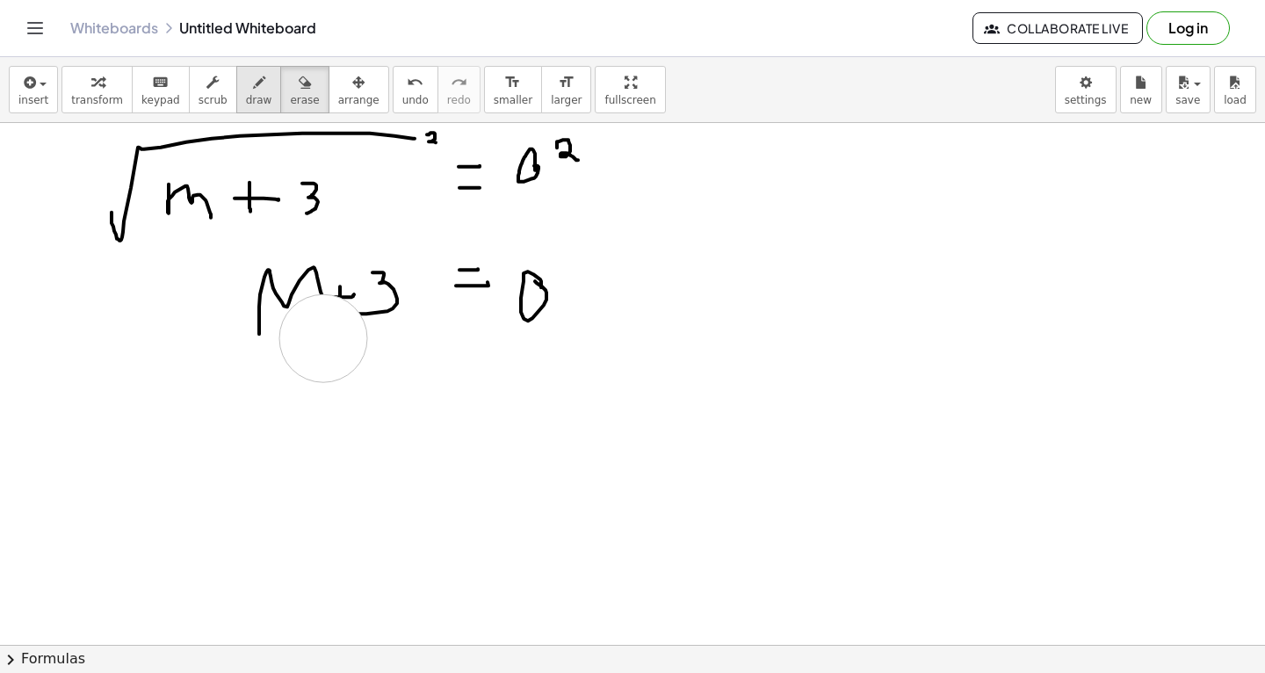
drag, startPoint x: 376, startPoint y: 438, endPoint x: 254, endPoint y: 84, distance: 374.5
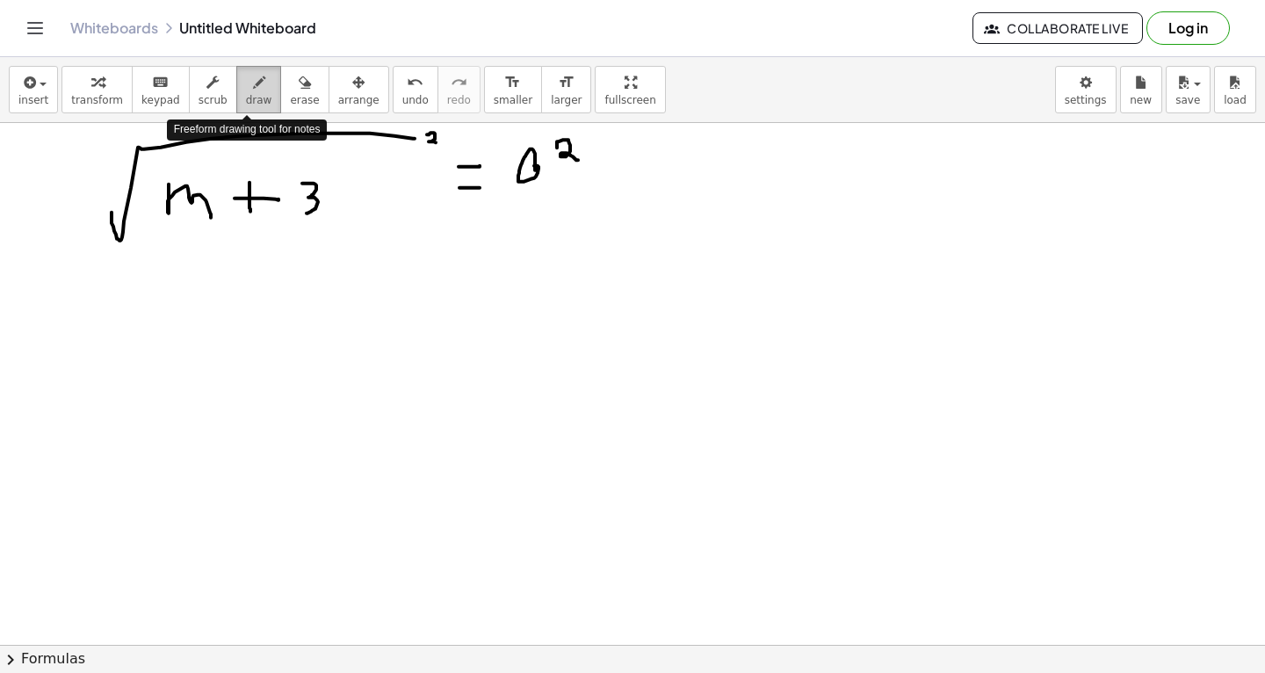
click at [254, 84] on icon "button" at bounding box center [259, 82] width 12 height 21
drag, startPoint x: 551, startPoint y: 271, endPoint x: 542, endPoint y: 282, distance: 13.7
drag, startPoint x: 542, startPoint y: 267, endPoint x: 547, endPoint y: 285, distance: 18.3
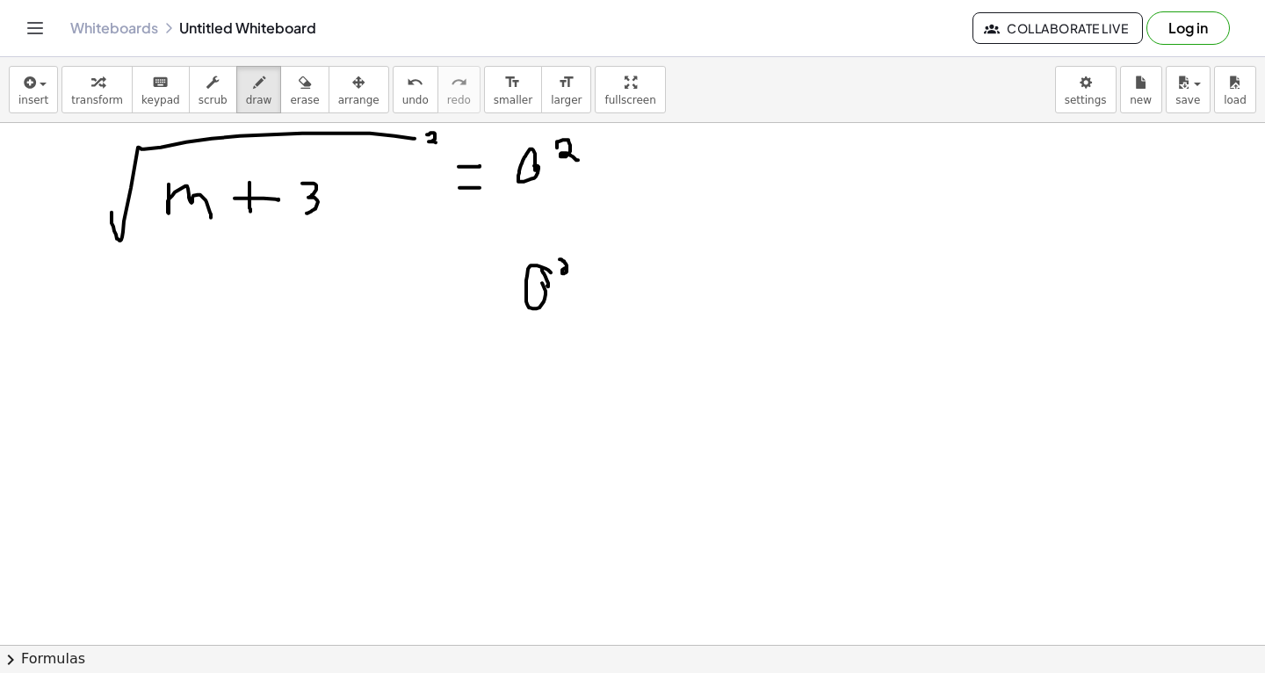
drag, startPoint x: 560, startPoint y: 258, endPoint x: 578, endPoint y: 271, distance: 22.7
click at [299, 85] on icon "button" at bounding box center [305, 82] width 12 height 21
drag, startPoint x: 602, startPoint y: 246, endPoint x: 253, endPoint y: 88, distance: 382.9
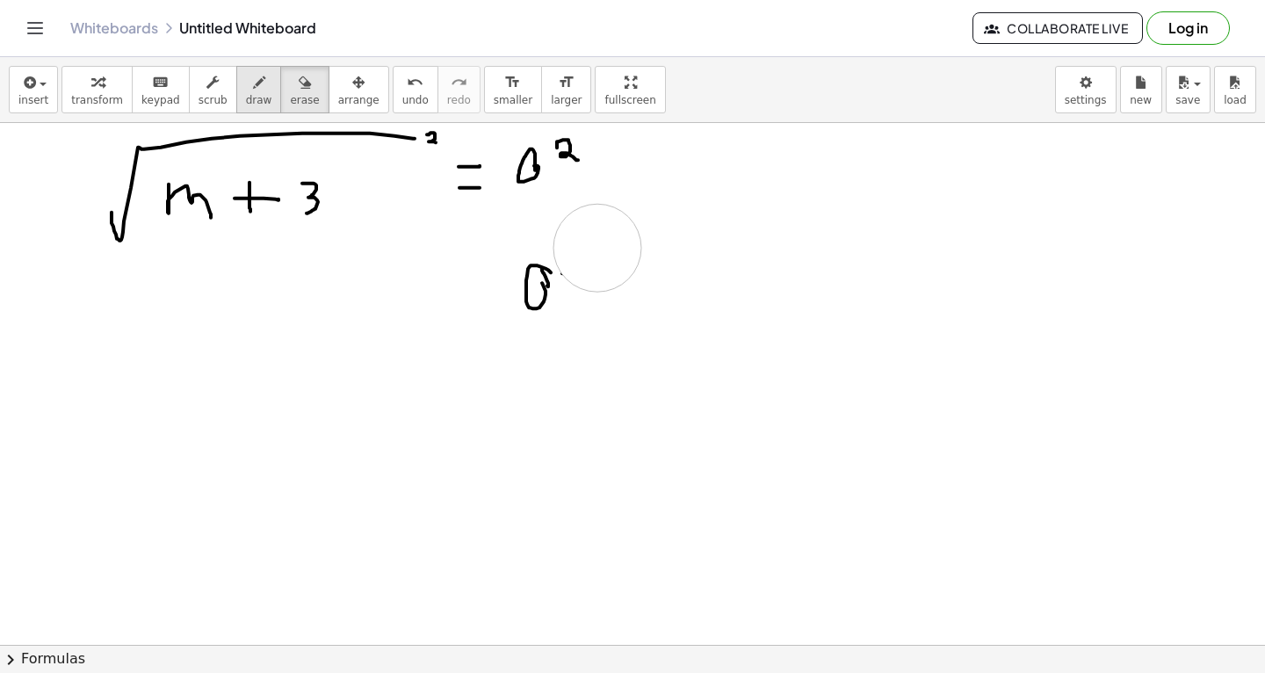
click at [253, 88] on icon "button" at bounding box center [259, 82] width 12 height 21
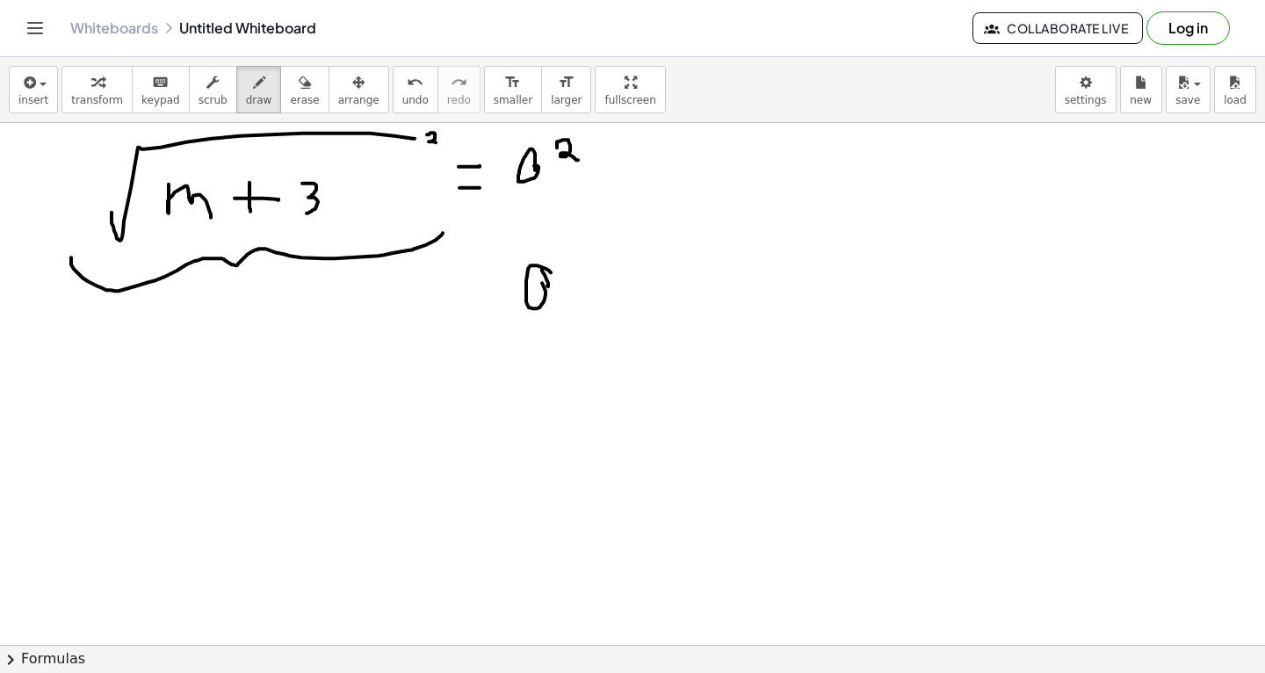
drag, startPoint x: 71, startPoint y: 256, endPoint x: 445, endPoint y: 227, distance: 375.3
drag, startPoint x: 229, startPoint y: 286, endPoint x: 282, endPoint y: 309, distance: 57.4
drag, startPoint x: 307, startPoint y: 293, endPoint x: 308, endPoint y: 317, distance: 23.8
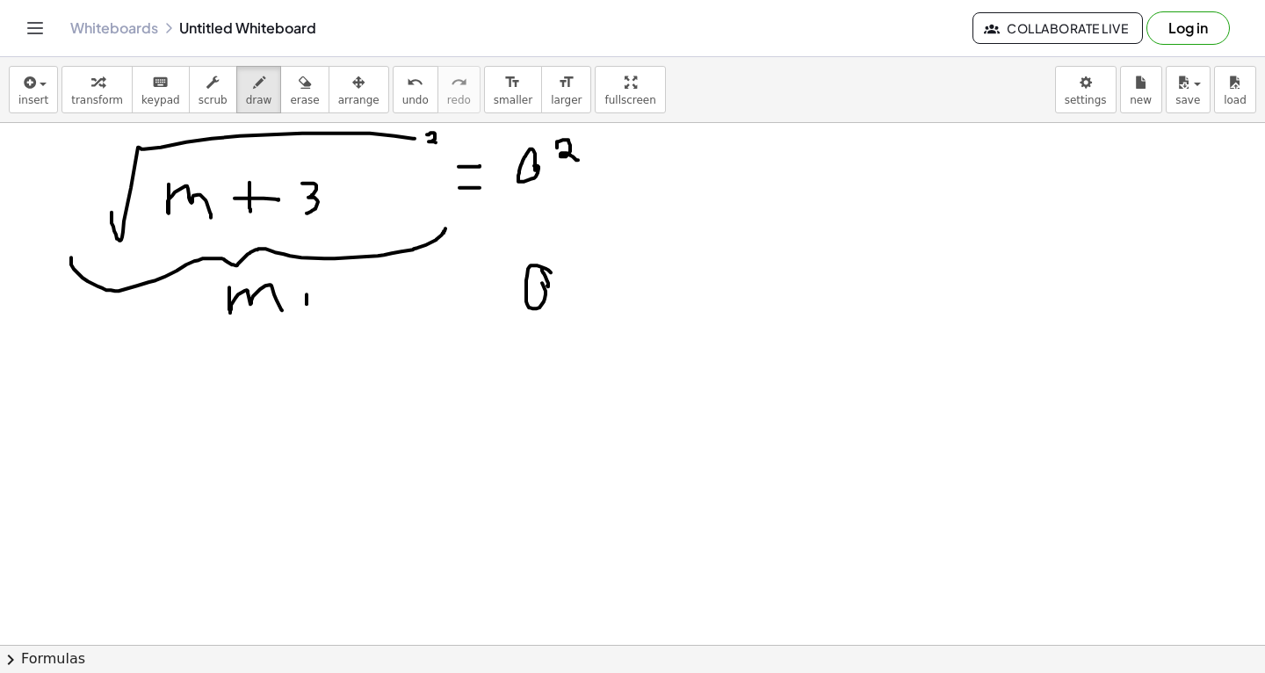
drag, startPoint x: 300, startPoint y: 307, endPoint x: 322, endPoint y: 305, distance: 22.9
drag, startPoint x: 344, startPoint y: 286, endPoint x: 348, endPoint y: 314, distance: 27.5
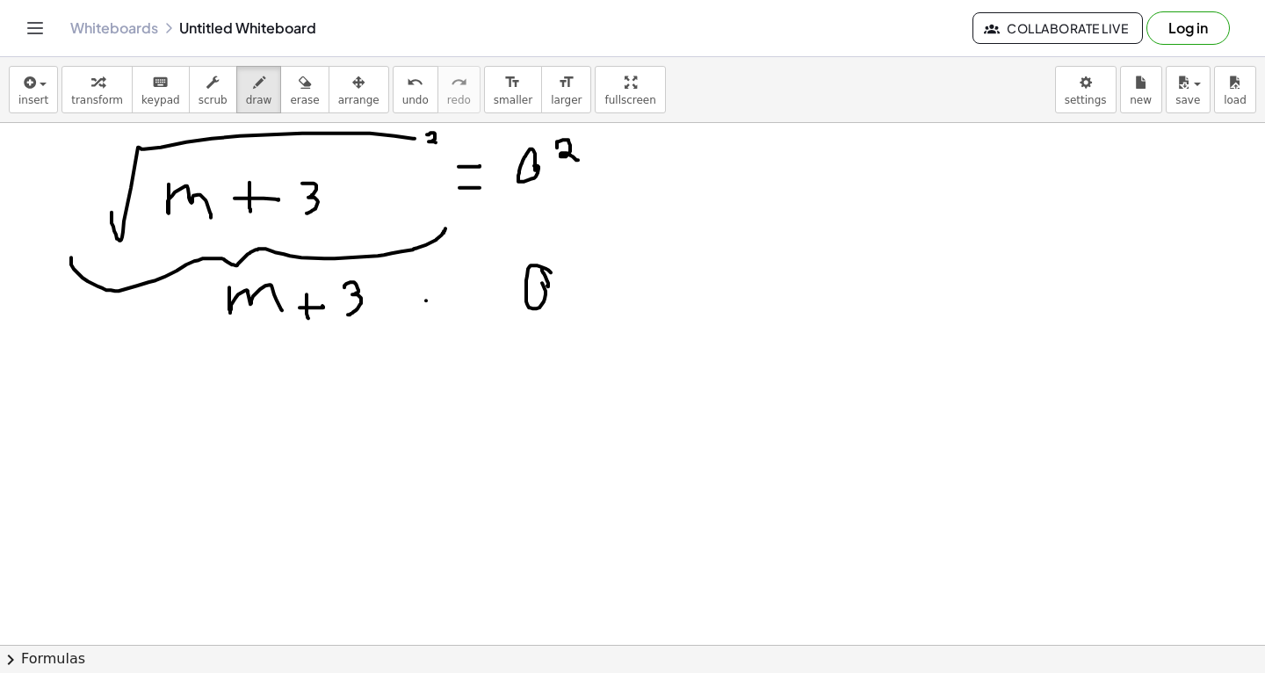
drag, startPoint x: 426, startPoint y: 300, endPoint x: 466, endPoint y: 280, distance: 44.8
drag, startPoint x: 337, startPoint y: 349, endPoint x: 333, endPoint y: 369, distance: 20.7
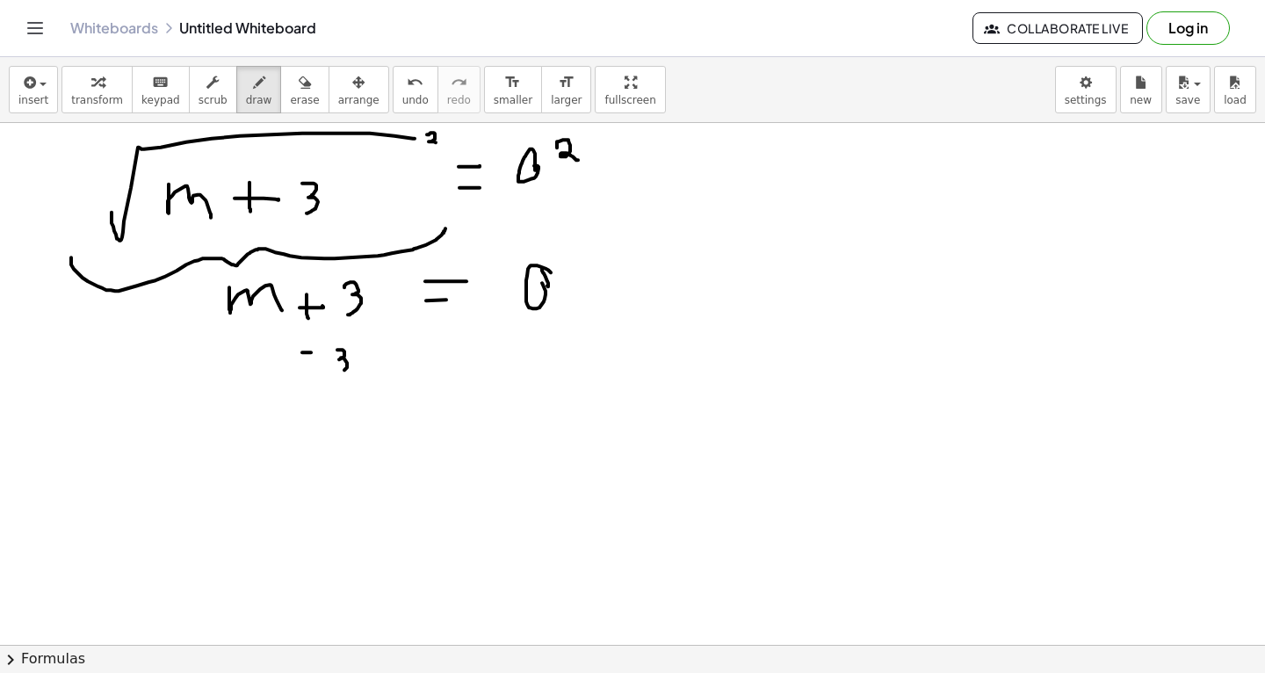
drag, startPoint x: 327, startPoint y: 430, endPoint x: 360, endPoint y: 422, distance: 34.3
drag, startPoint x: 407, startPoint y: 409, endPoint x: 430, endPoint y: 409, distance: 22.8
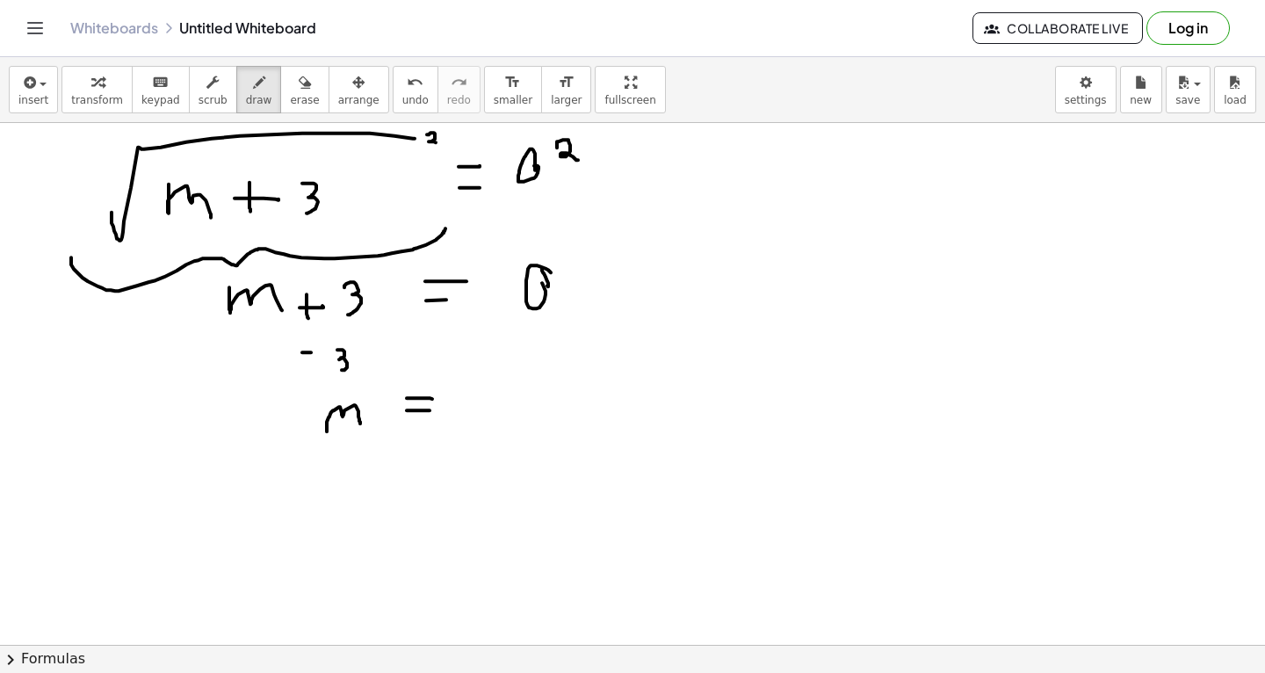
drag, startPoint x: 407, startPoint y: 397, endPoint x: 432, endPoint y: 398, distance: 25.5
drag, startPoint x: 449, startPoint y: 406, endPoint x: 471, endPoint y: 406, distance: 22.0
drag, startPoint x: 479, startPoint y: 388, endPoint x: 481, endPoint y: 429, distance: 40.5
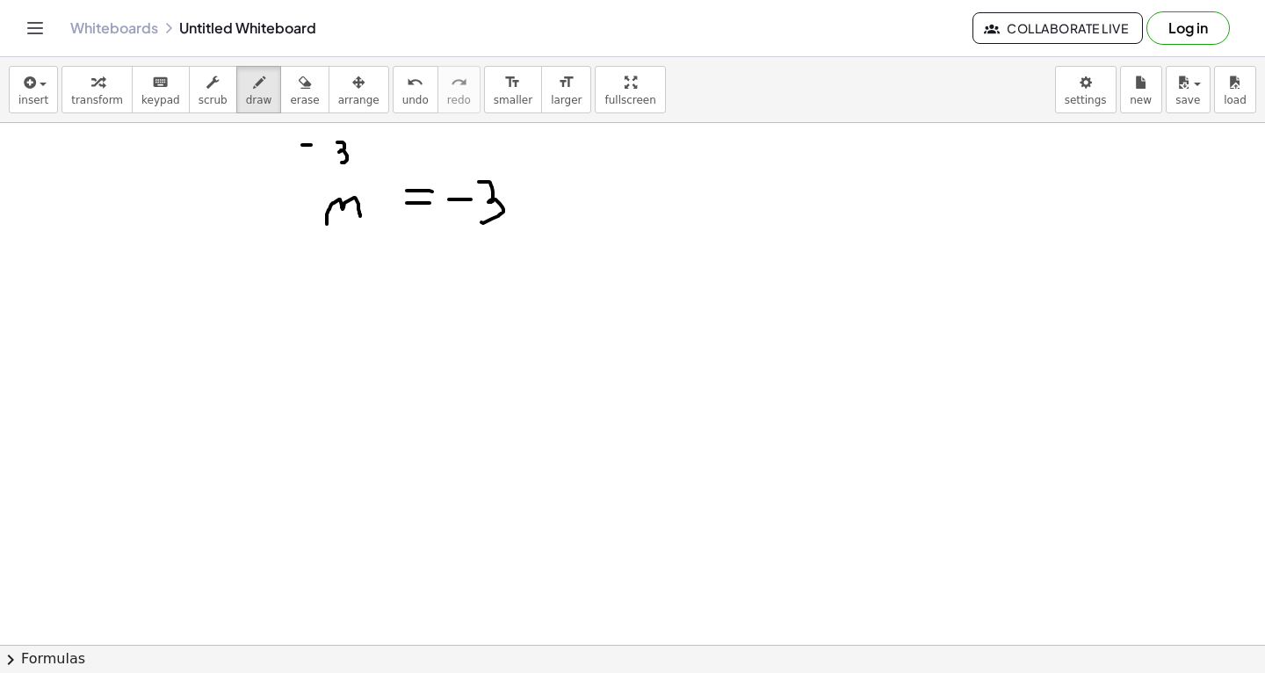
scroll to position [16865, 0]
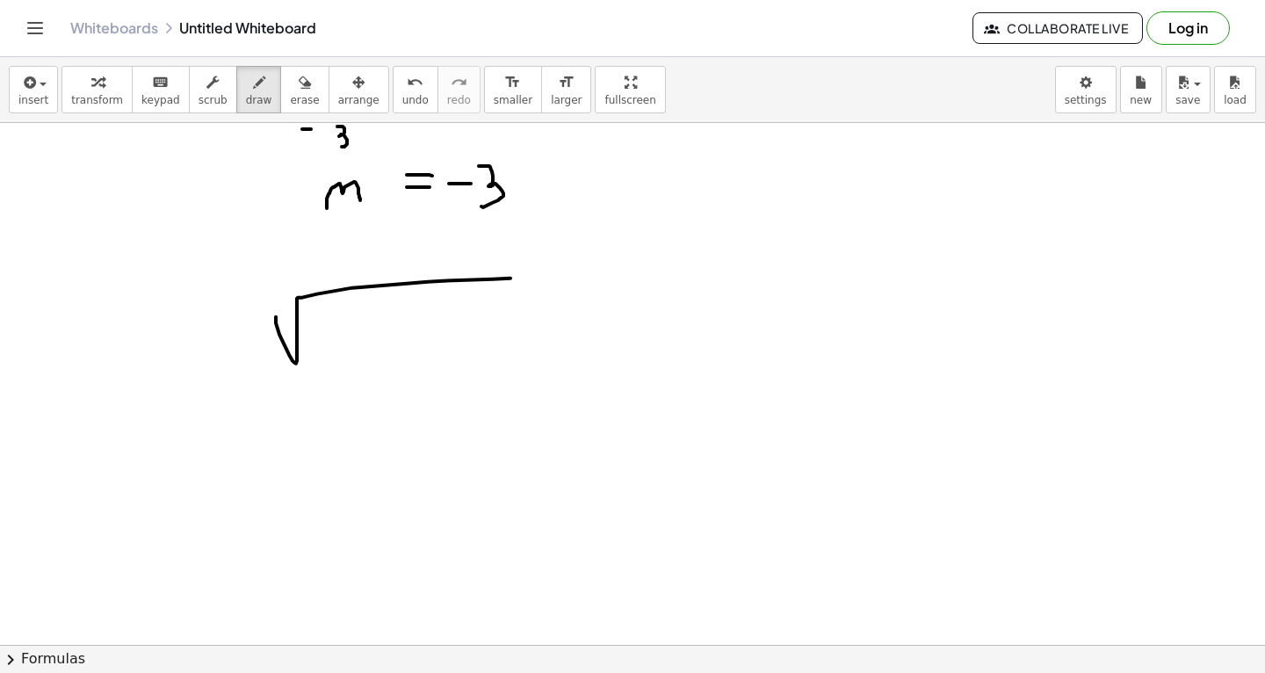
drag, startPoint x: 276, startPoint y: 316, endPoint x: 517, endPoint y: 276, distance: 244.9
drag, startPoint x: 314, startPoint y: 332, endPoint x: 333, endPoint y: 329, distance: 18.6
drag, startPoint x: 350, startPoint y: 315, endPoint x: 350, endPoint y: 357, distance: 41.3
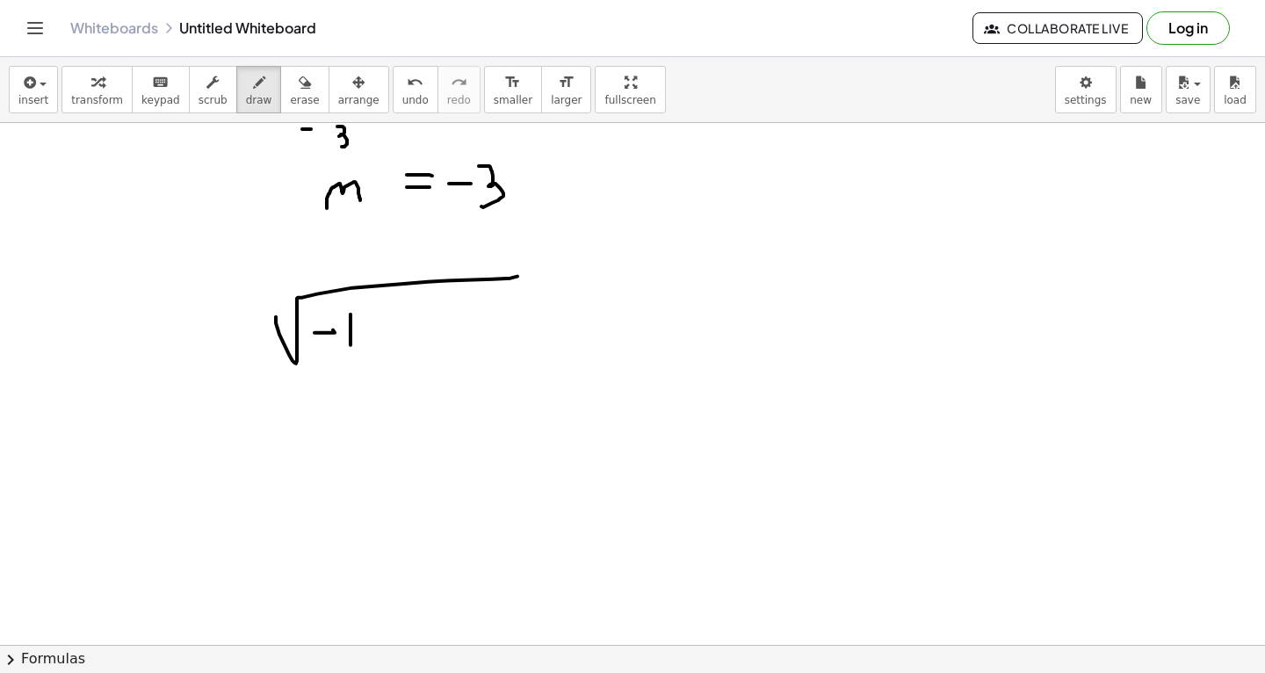
drag, startPoint x: 381, startPoint y: 335, endPoint x: 408, endPoint y: 335, distance: 26.4
drag, startPoint x: 440, startPoint y: 319, endPoint x: 470, endPoint y: 356, distance: 47.5
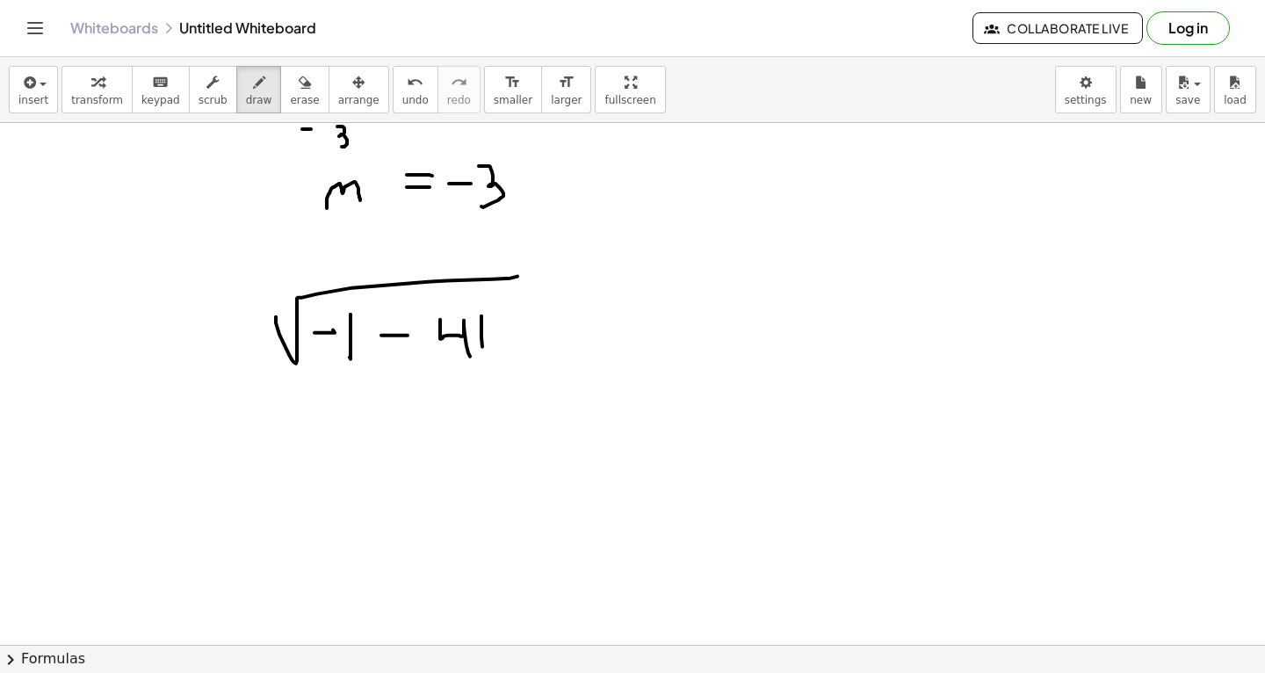
drag, startPoint x: 481, startPoint y: 315, endPoint x: 487, endPoint y: 362, distance: 46.9
drag, startPoint x: 496, startPoint y: 324, endPoint x: 507, endPoint y: 359, distance: 36.7
drag, startPoint x: 581, startPoint y: 331, endPoint x: 600, endPoint y: 331, distance: 19.3
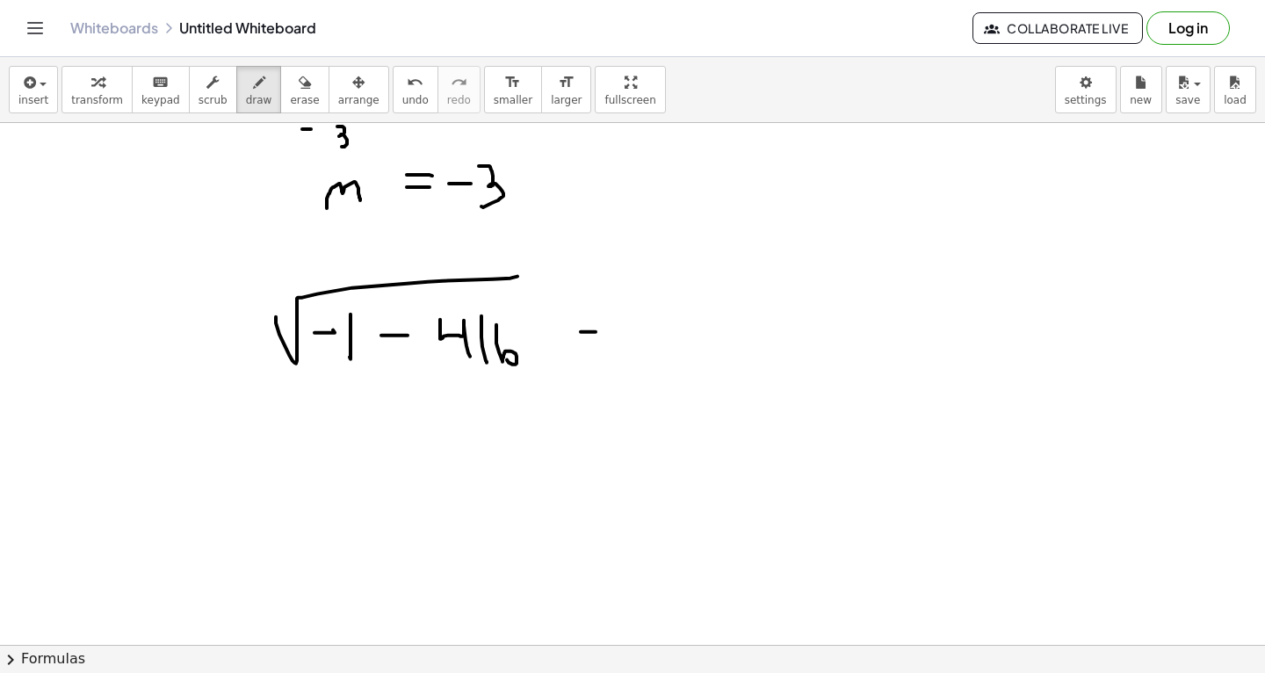
drag, startPoint x: 661, startPoint y: 304, endPoint x: 662, endPoint y: 350, distance: 46.6
drag, startPoint x: 703, startPoint y: 332, endPoint x: 764, endPoint y: 293, distance: 72.6
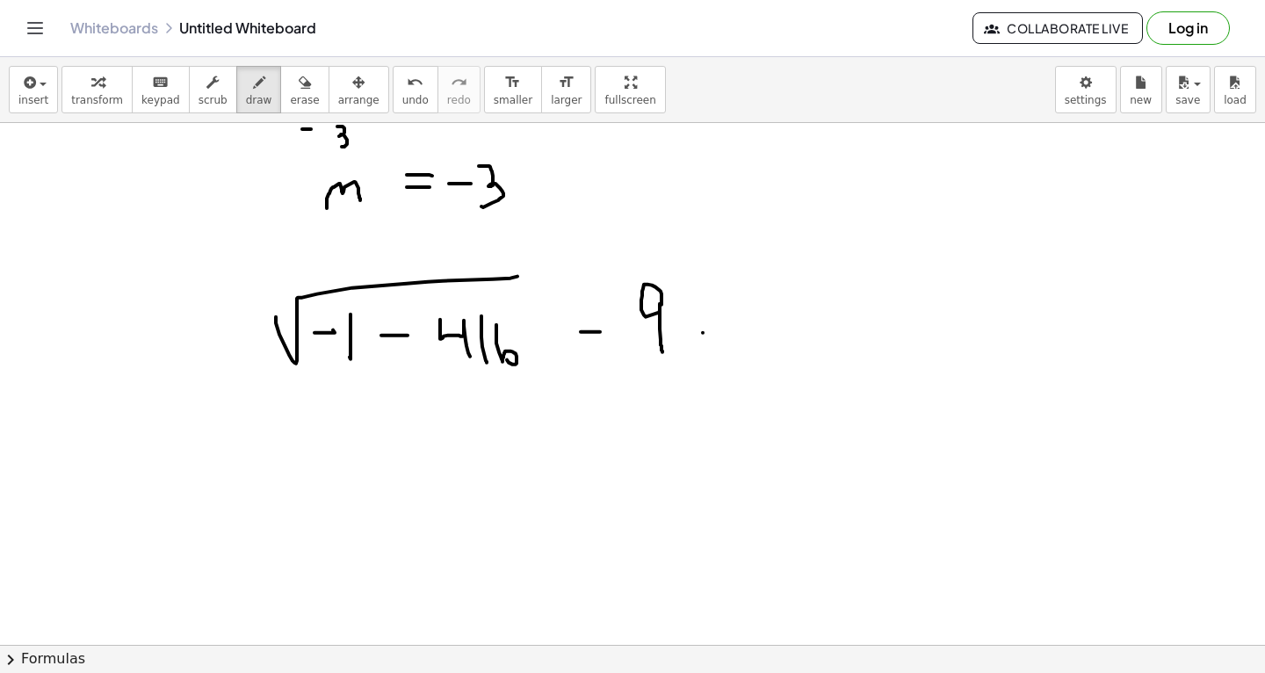
drag, startPoint x: 764, startPoint y: 293, endPoint x: 783, endPoint y: 298, distance: 19.0
drag, startPoint x: 602, startPoint y: 442, endPoint x: 602, endPoint y: 478, distance: 36.0
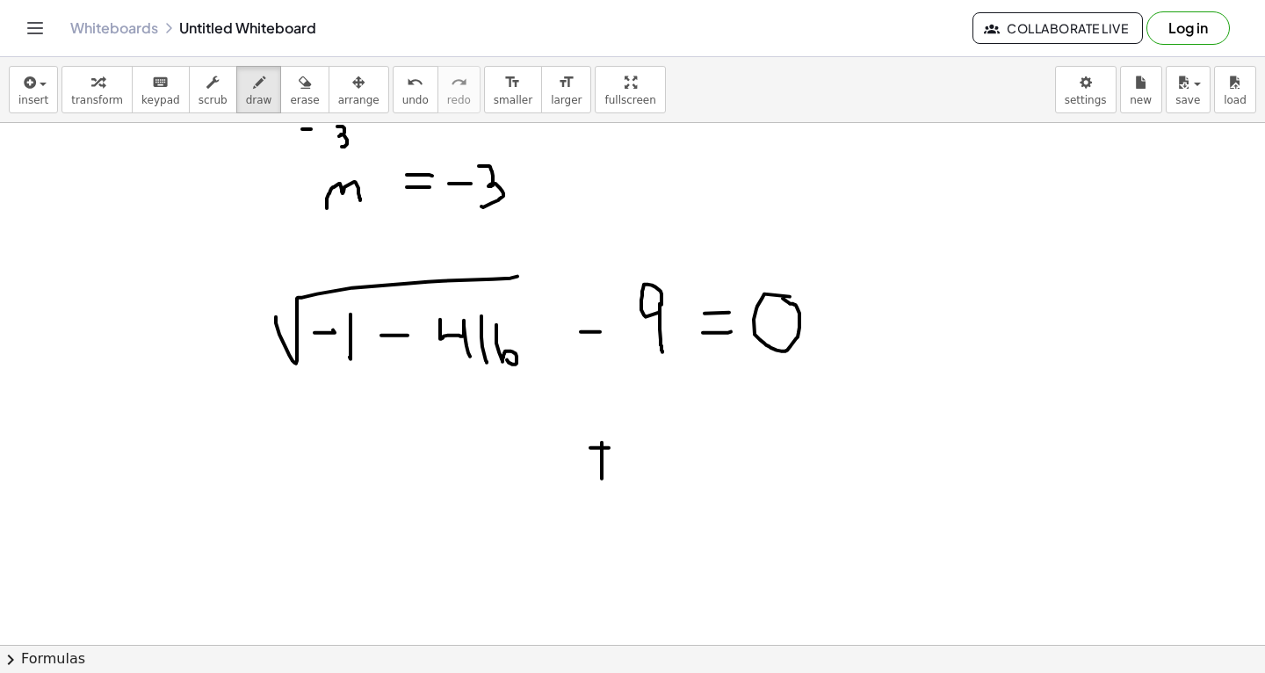
drag, startPoint x: 590, startPoint y: 447, endPoint x: 619, endPoint y: 446, distance: 29.0
drag, startPoint x: 665, startPoint y: 447, endPoint x: 668, endPoint y: 500, distance: 52.8
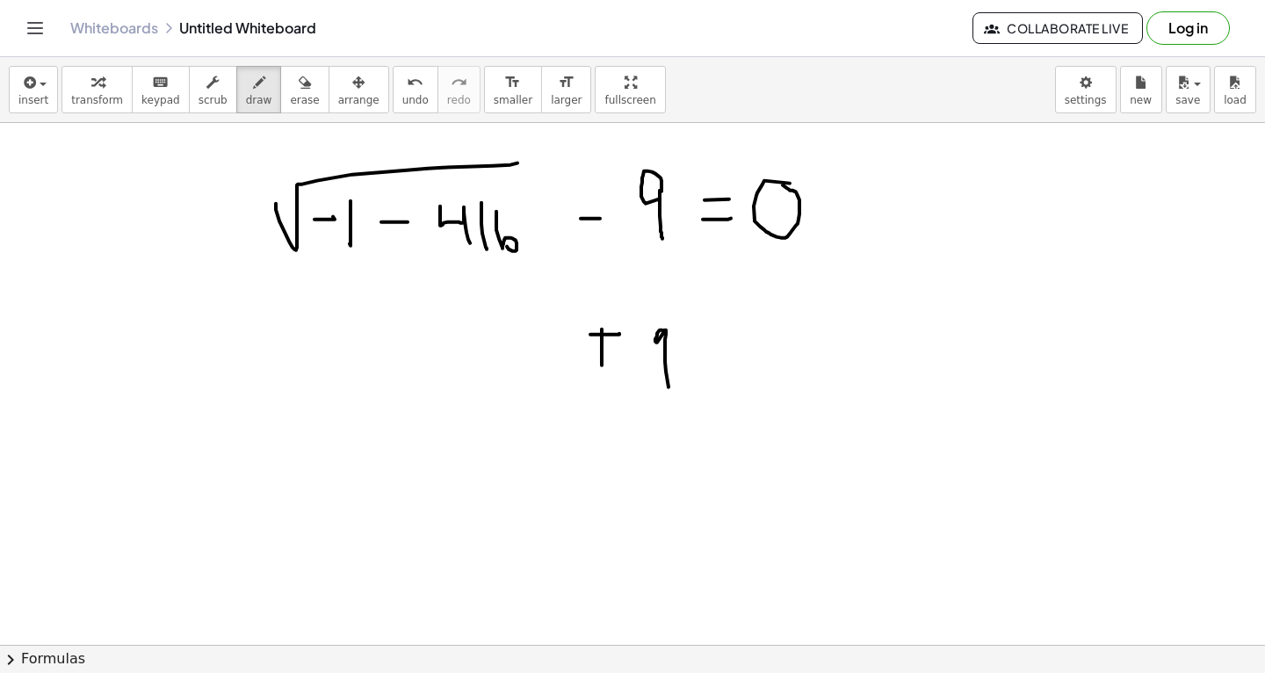
scroll to position [17047, 0]
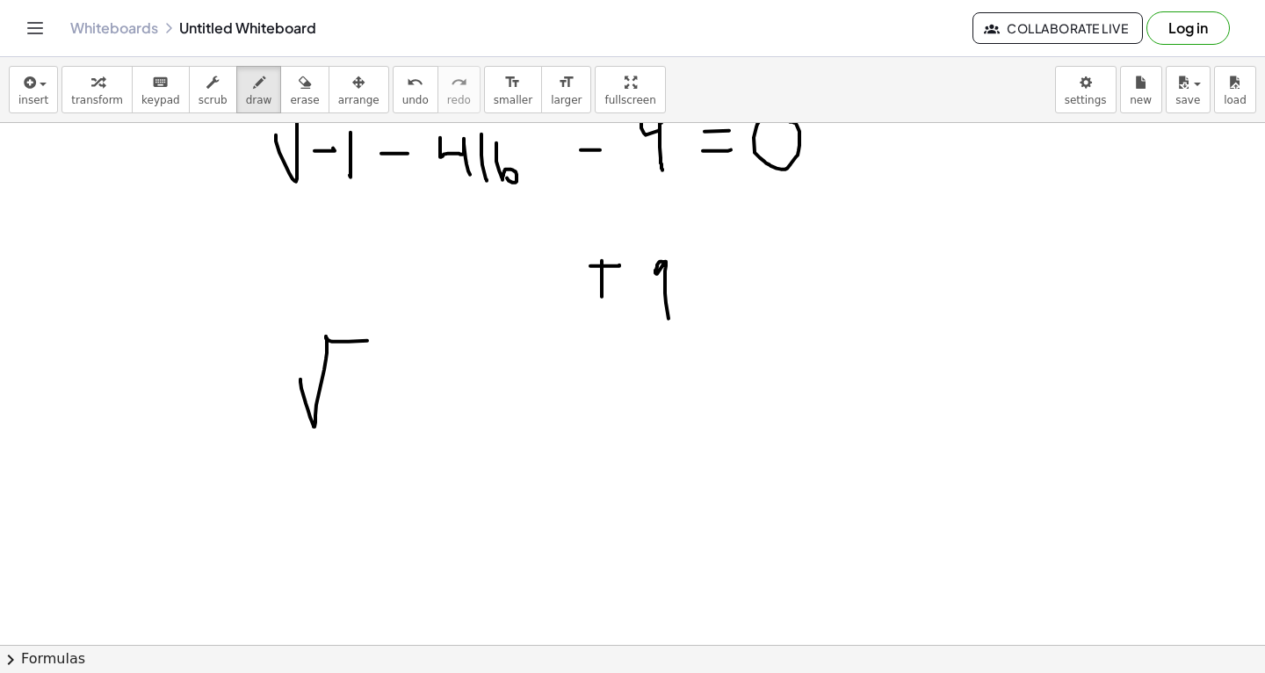
drag, startPoint x: 300, startPoint y: 379, endPoint x: 577, endPoint y: 342, distance: 279.1
drag, startPoint x: 338, startPoint y: 378, endPoint x: 356, endPoint y: 376, distance: 17.7
drag, startPoint x: 379, startPoint y: 357, endPoint x: 380, endPoint y: 399, distance: 41.3
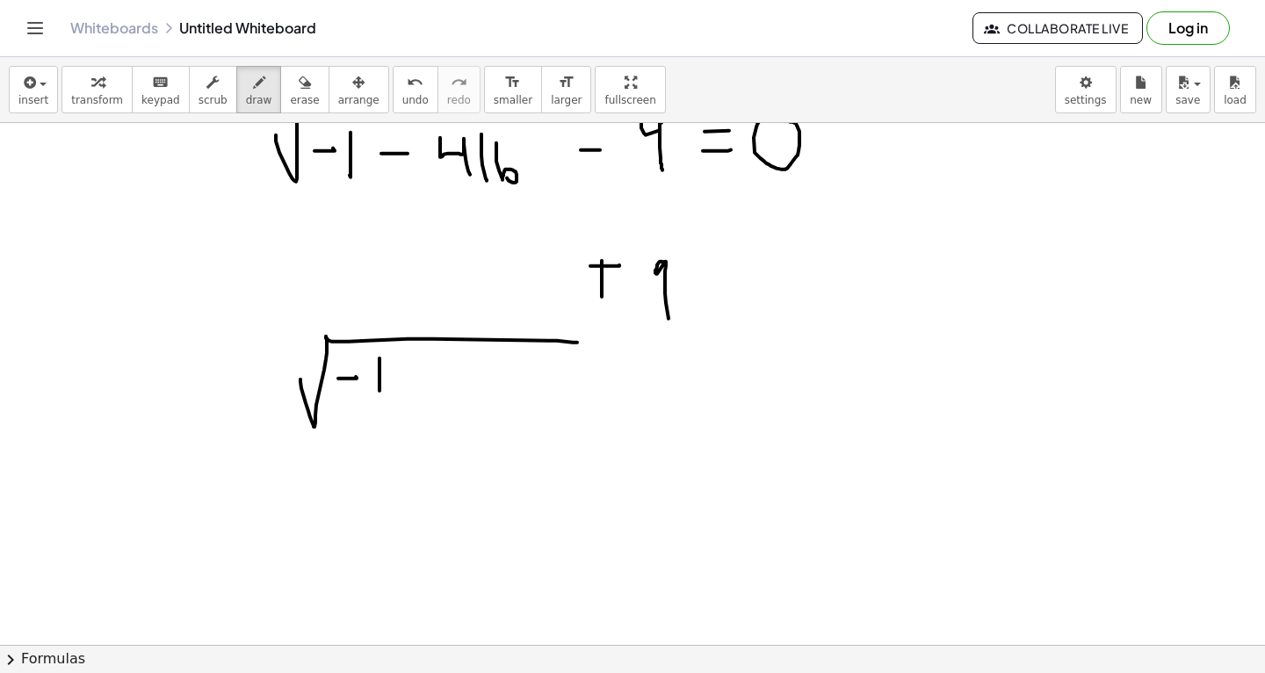
drag, startPoint x: 408, startPoint y: 383, endPoint x: 430, endPoint y: 383, distance: 22.0
drag, startPoint x: 462, startPoint y: 361, endPoint x: 492, endPoint y: 408, distance: 55.3
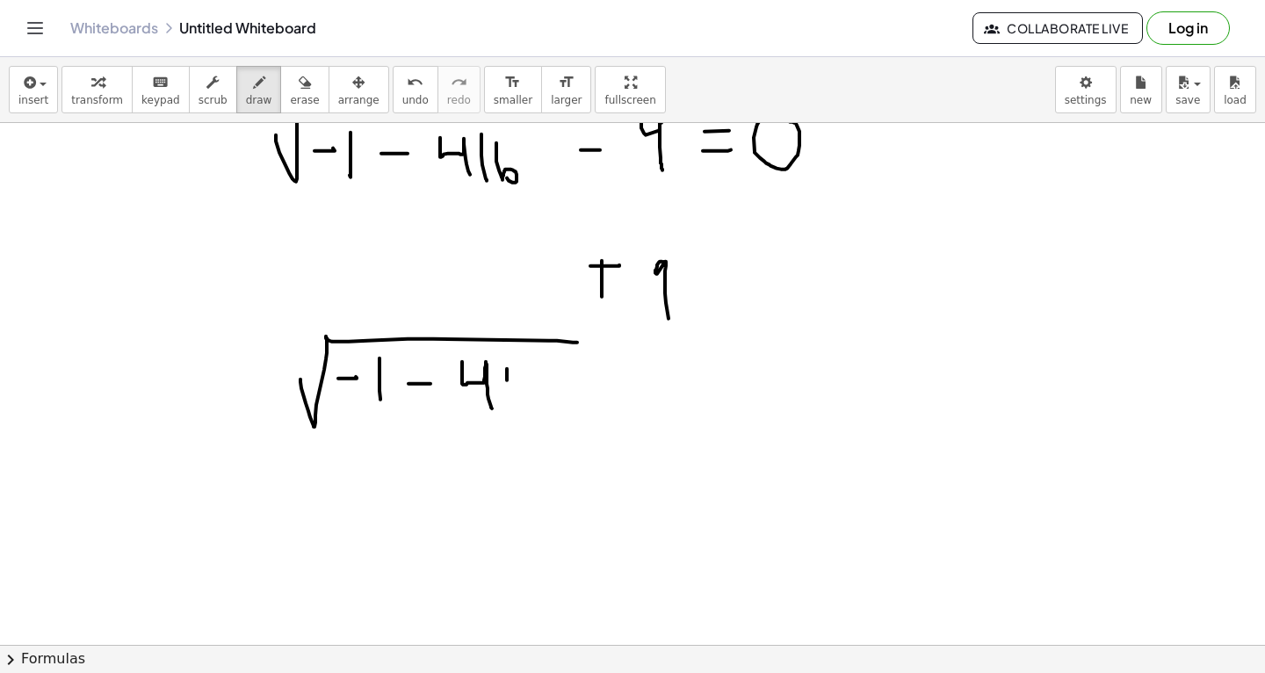
drag, startPoint x: 507, startPoint y: 368, endPoint x: 510, endPoint y: 396, distance: 28.3
drag, startPoint x: 544, startPoint y: 376, endPoint x: 533, endPoint y: 376, distance: 10.5
click at [299, 90] on icon "button" at bounding box center [305, 82] width 12 height 21
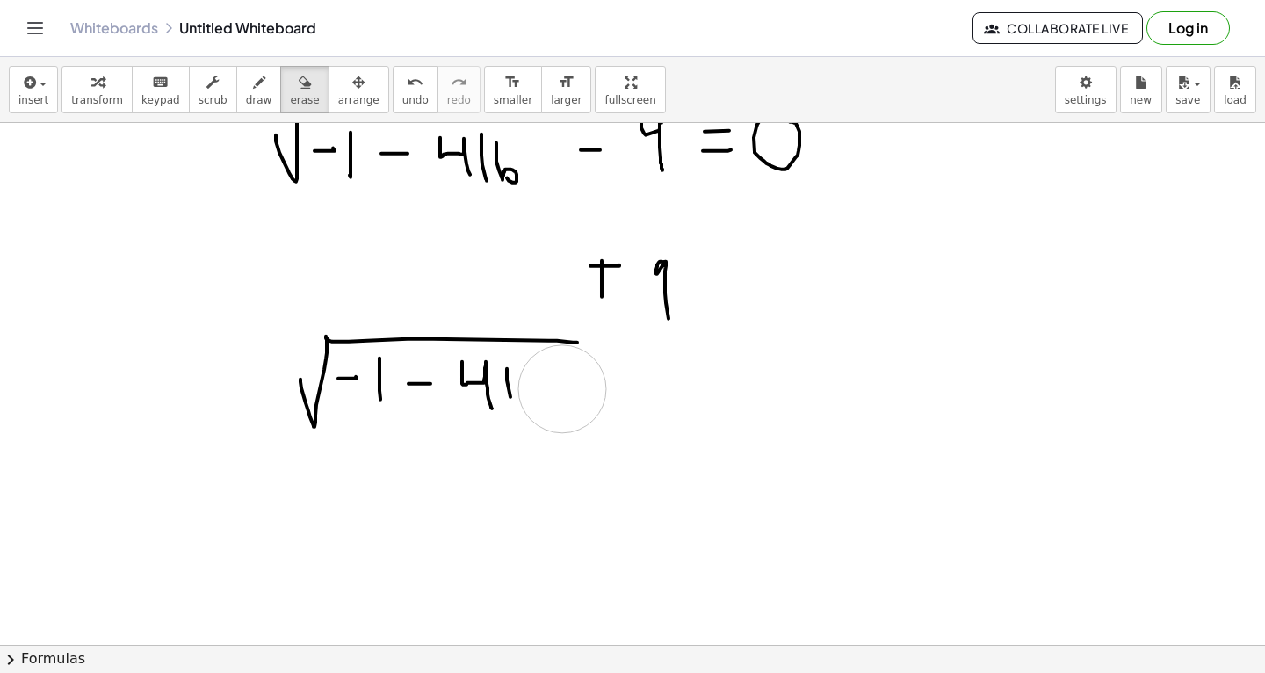
click at [253, 86] on icon "button" at bounding box center [259, 82] width 12 height 21
drag, startPoint x: 537, startPoint y: 365, endPoint x: 536, endPoint y: 392, distance: 26.4
drag, startPoint x: 625, startPoint y: 386, endPoint x: 652, endPoint y: 386, distance: 26.4
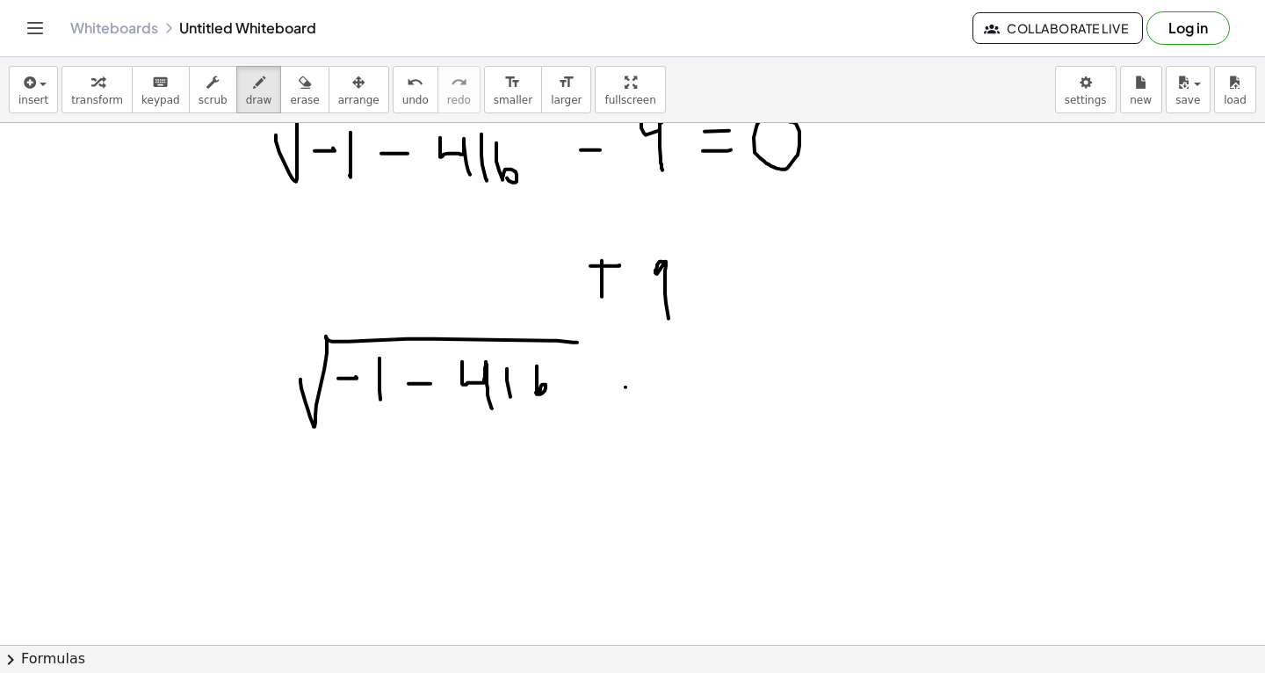
drag, startPoint x: 629, startPoint y: 370, endPoint x: 663, endPoint y: 371, distance: 34.3
drag, startPoint x: 716, startPoint y: 365, endPoint x: 716, endPoint y: 402, distance: 36.9
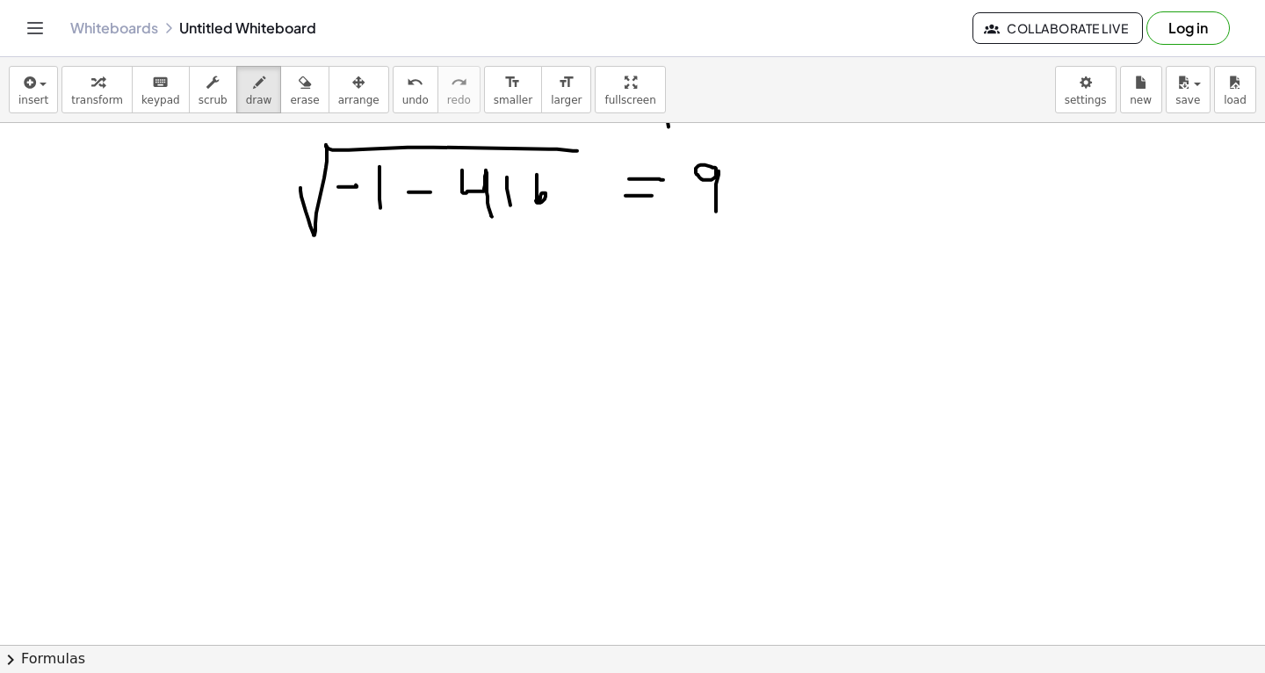
scroll to position [17240, 0]
drag, startPoint x: 589, startPoint y: 128, endPoint x: 597, endPoint y: 141, distance: 14.6
drag, startPoint x: 737, startPoint y: 142, endPoint x: 755, endPoint y: 152, distance: 20.8
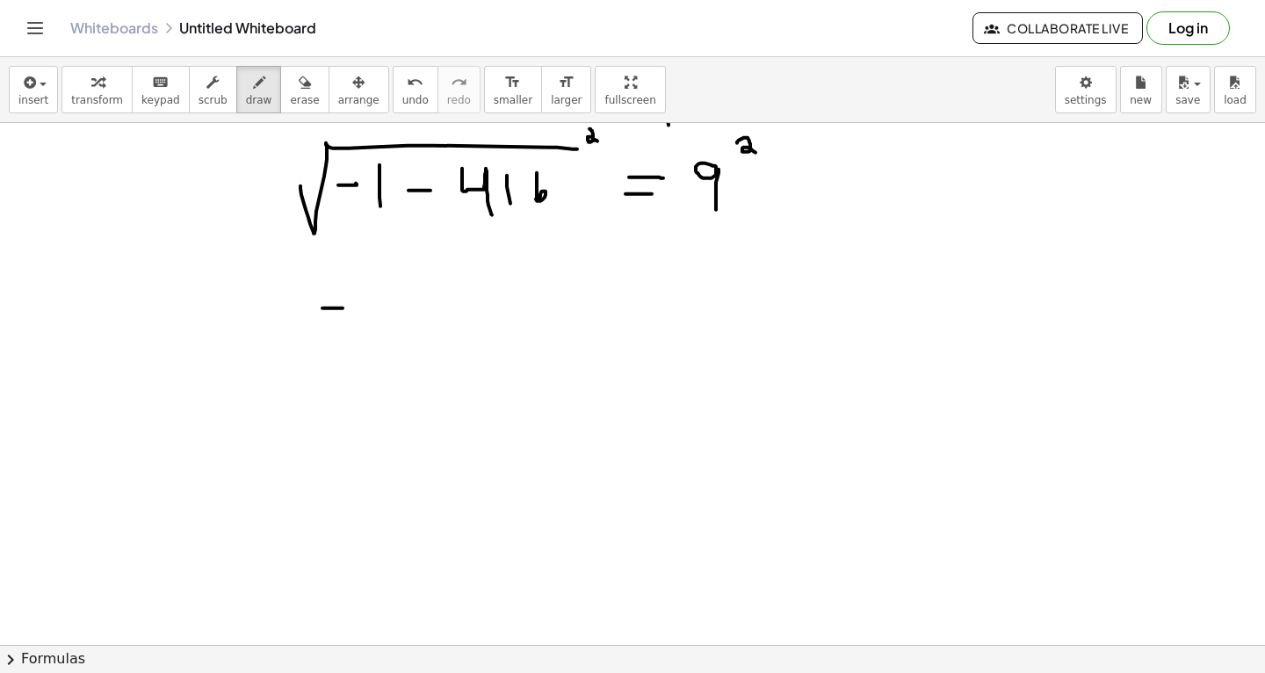
drag, startPoint x: 322, startPoint y: 307, endPoint x: 350, endPoint y: 307, distance: 27.2
drag, startPoint x: 370, startPoint y: 295, endPoint x: 370, endPoint y: 330, distance: 35.1
drag, startPoint x: 405, startPoint y: 312, endPoint x: 432, endPoint y: 312, distance: 27.2
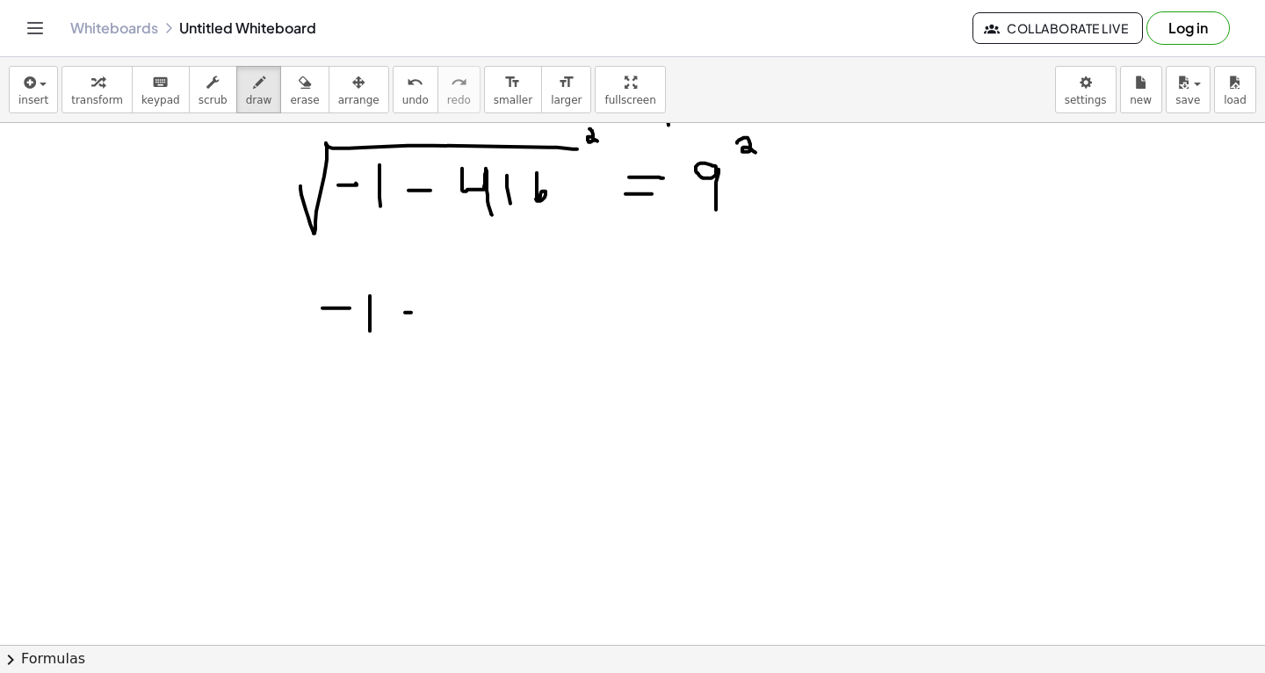
drag, startPoint x: 460, startPoint y: 285, endPoint x: 486, endPoint y: 327, distance: 48.5
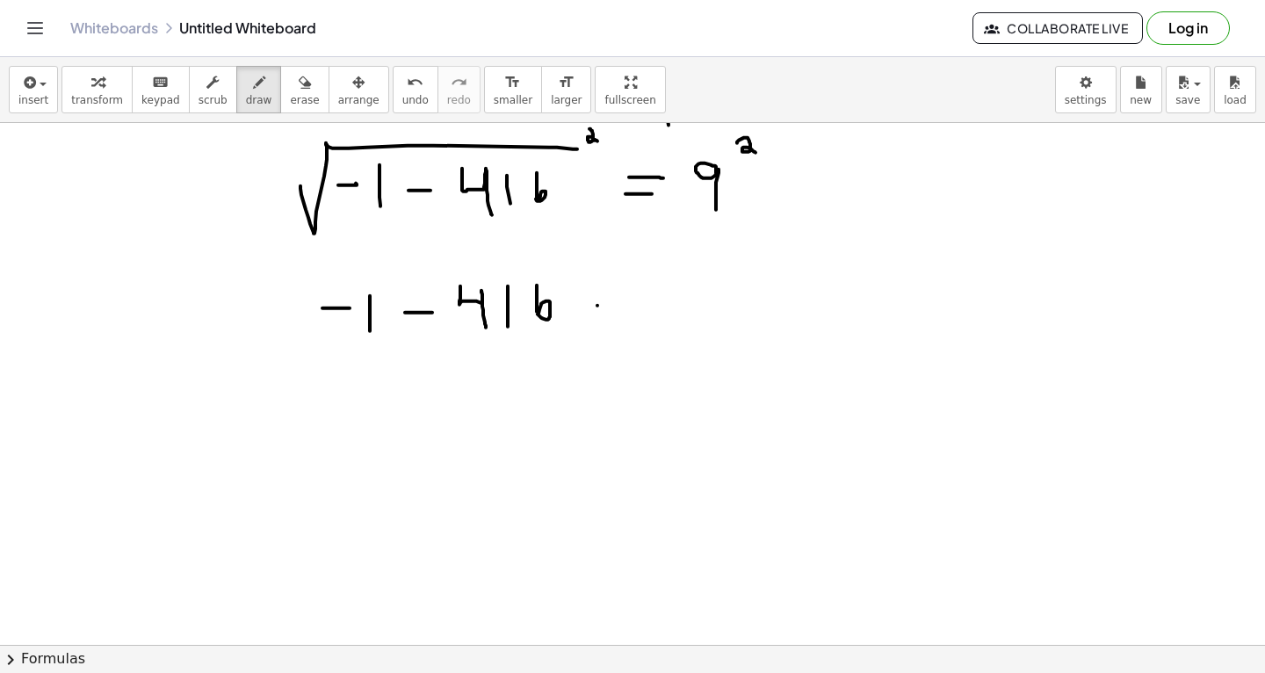
drag, startPoint x: 597, startPoint y: 305, endPoint x: 619, endPoint y: 305, distance: 22.0
drag, startPoint x: 596, startPoint y: 286, endPoint x: 622, endPoint y: 286, distance: 25.5
drag, startPoint x: 681, startPoint y: 280, endPoint x: 690, endPoint y: 277, distance: 9.5
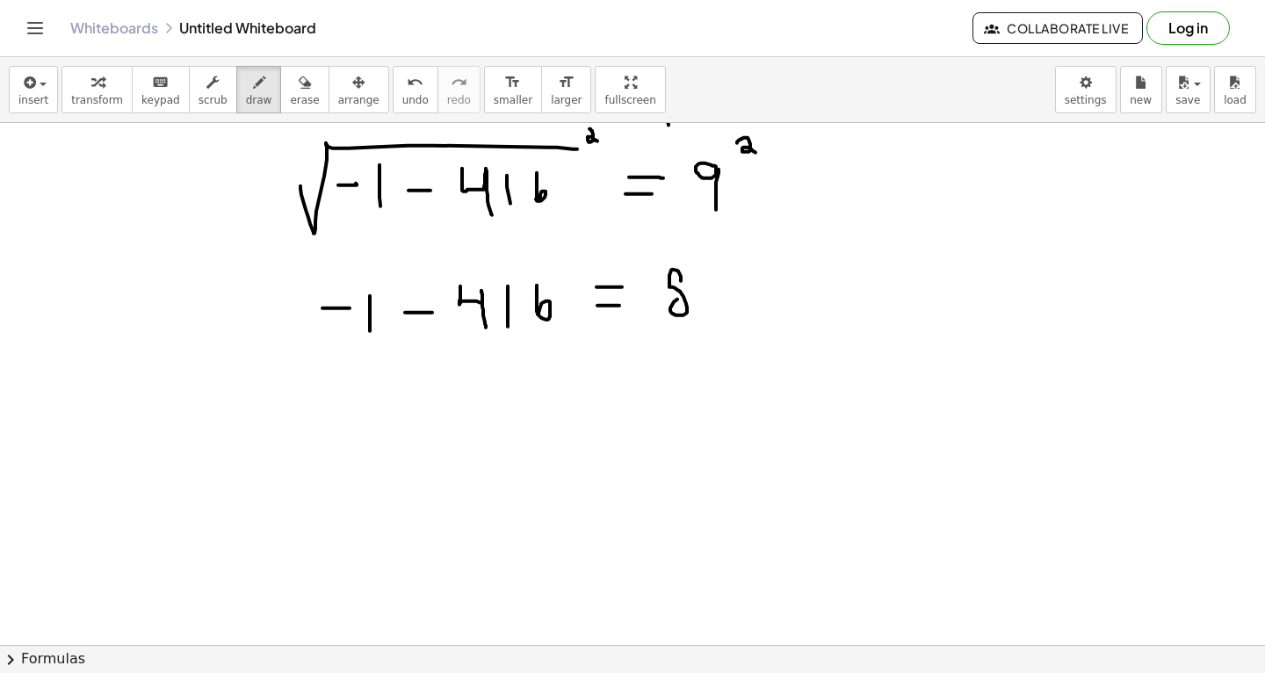
drag, startPoint x: 711, startPoint y: 269, endPoint x: 713, endPoint y: 311, distance: 42.2
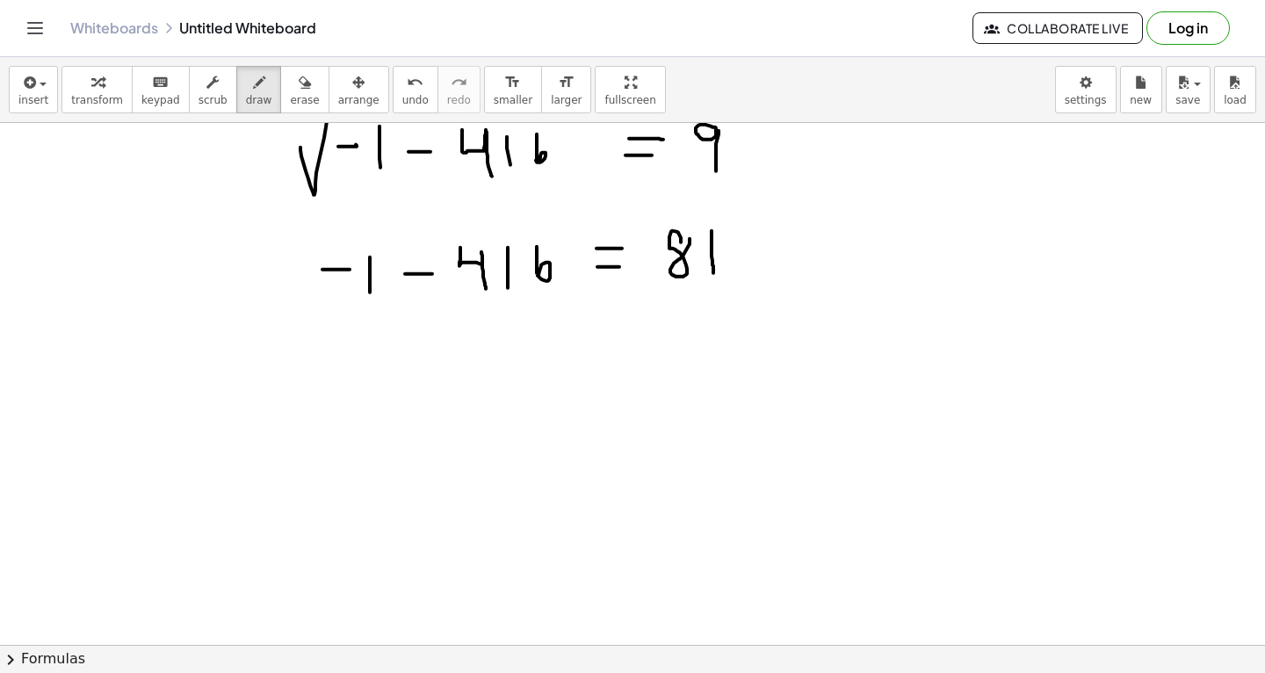
scroll to position [17298, 0]
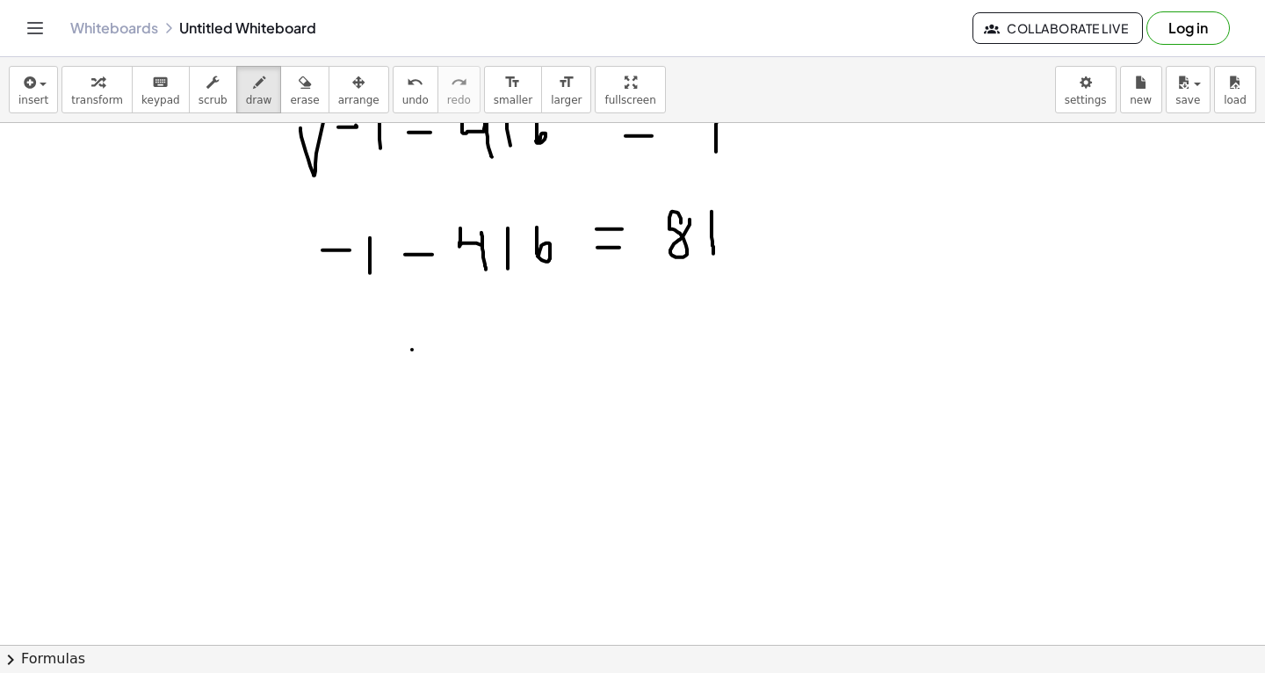
drag, startPoint x: 412, startPoint y: 349, endPoint x: 437, endPoint y: 348, distance: 25.5
drag, startPoint x: 456, startPoint y: 329, endPoint x: 485, endPoint y: 367, distance: 48.3
drag, startPoint x: 509, startPoint y: 331, endPoint x: 509, endPoint y: 365, distance: 34.3
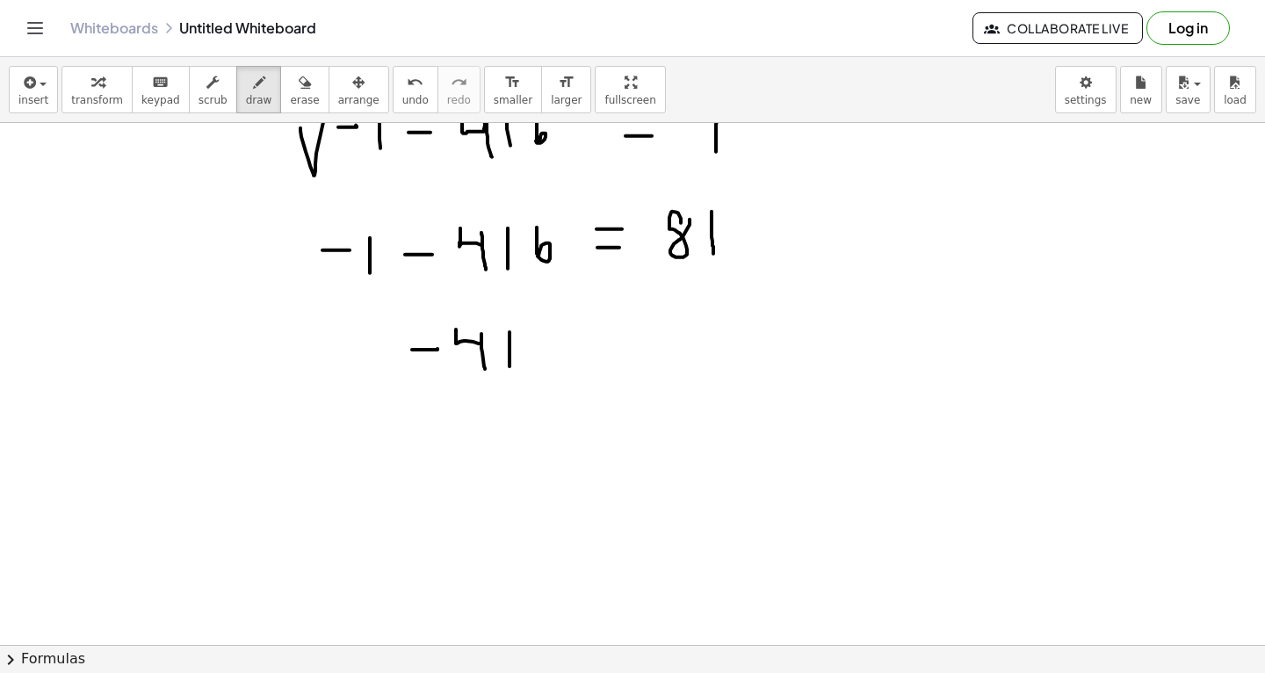
drag, startPoint x: 531, startPoint y: 326, endPoint x: 531, endPoint y: 357, distance: 30.7
drag, startPoint x: 593, startPoint y: 348, endPoint x: 603, endPoint y: 348, distance: 9.7
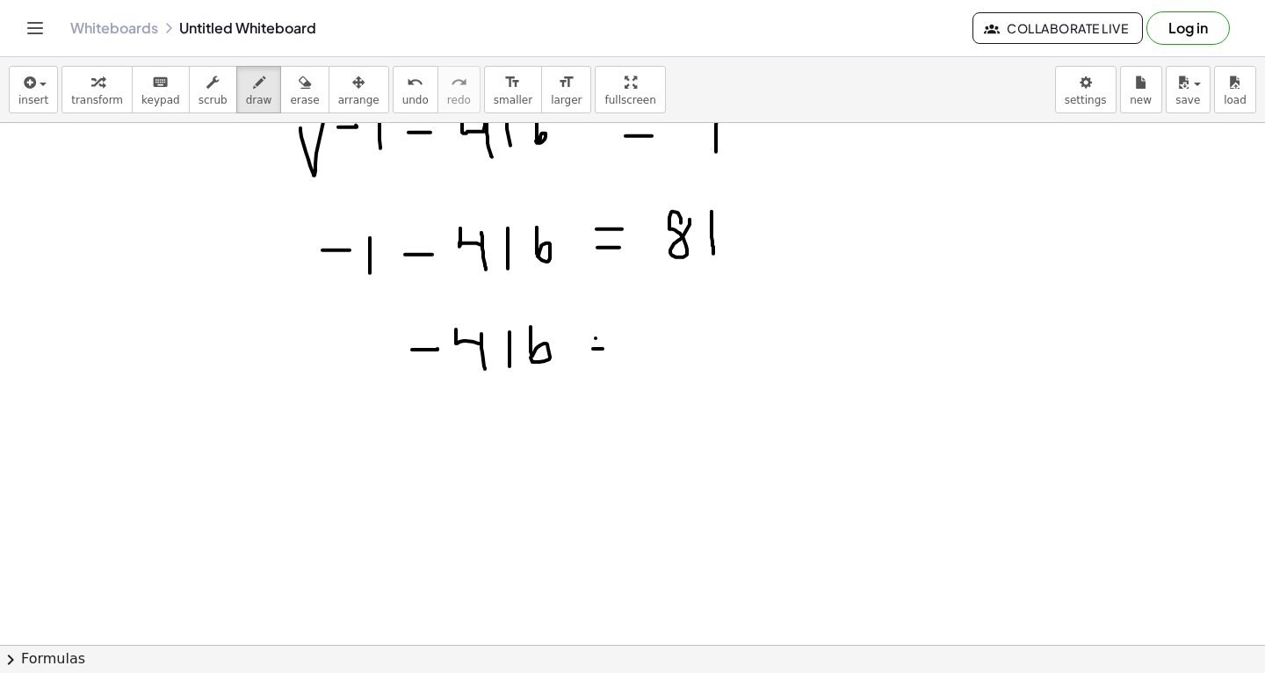
drag, startPoint x: 596, startPoint y: 337, endPoint x: 612, endPoint y: 336, distance: 16.8
drag, startPoint x: 703, startPoint y: 316, endPoint x: 733, endPoint y: 363, distance: 55.3
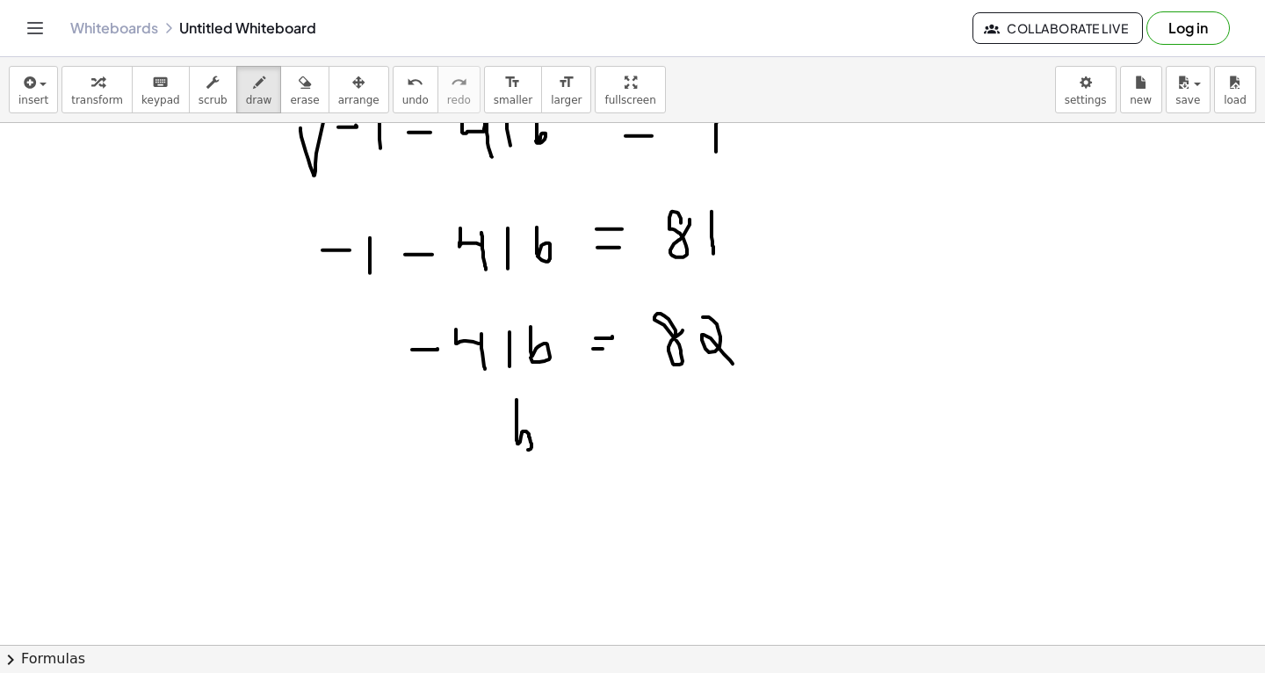
drag, startPoint x: 516, startPoint y: 399, endPoint x: 520, endPoint y: 441, distance: 42.3
drag, startPoint x: 619, startPoint y: 424, endPoint x: 644, endPoint y: 424, distance: 24.6
drag, startPoint x: 619, startPoint y: 409, endPoint x: 633, endPoint y: 408, distance: 14.1
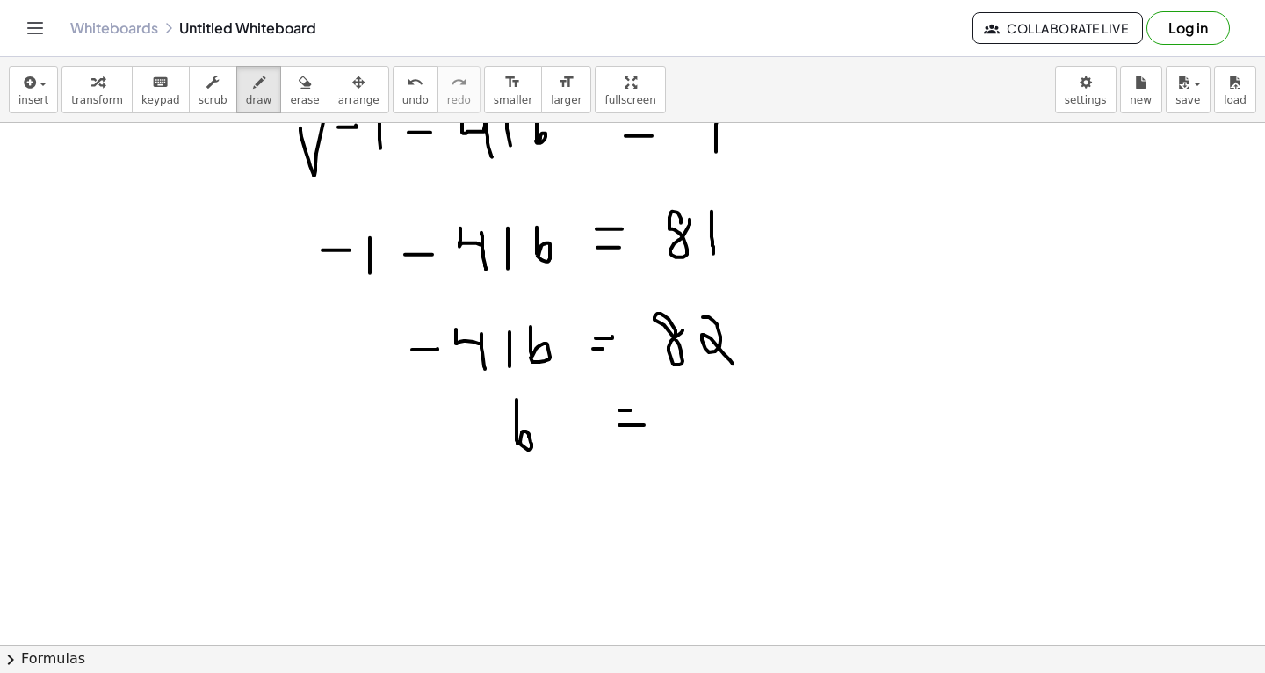
drag, startPoint x: 677, startPoint y: 398, endPoint x: 733, endPoint y: 425, distance: 61.7
drag, startPoint x: 668, startPoint y: 409, endPoint x: 684, endPoint y: 407, distance: 16.0
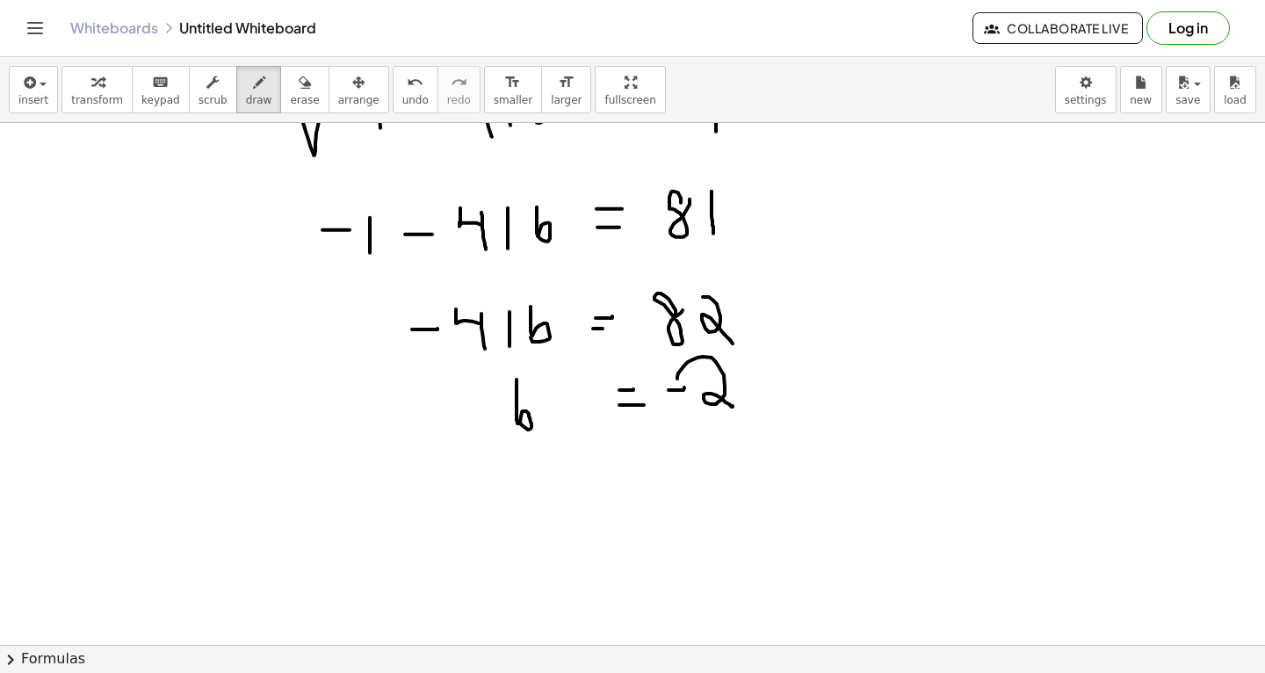
scroll to position [17320, 0]
drag, startPoint x: 285, startPoint y: 496, endPoint x: 472, endPoint y: 436, distance: 196.7
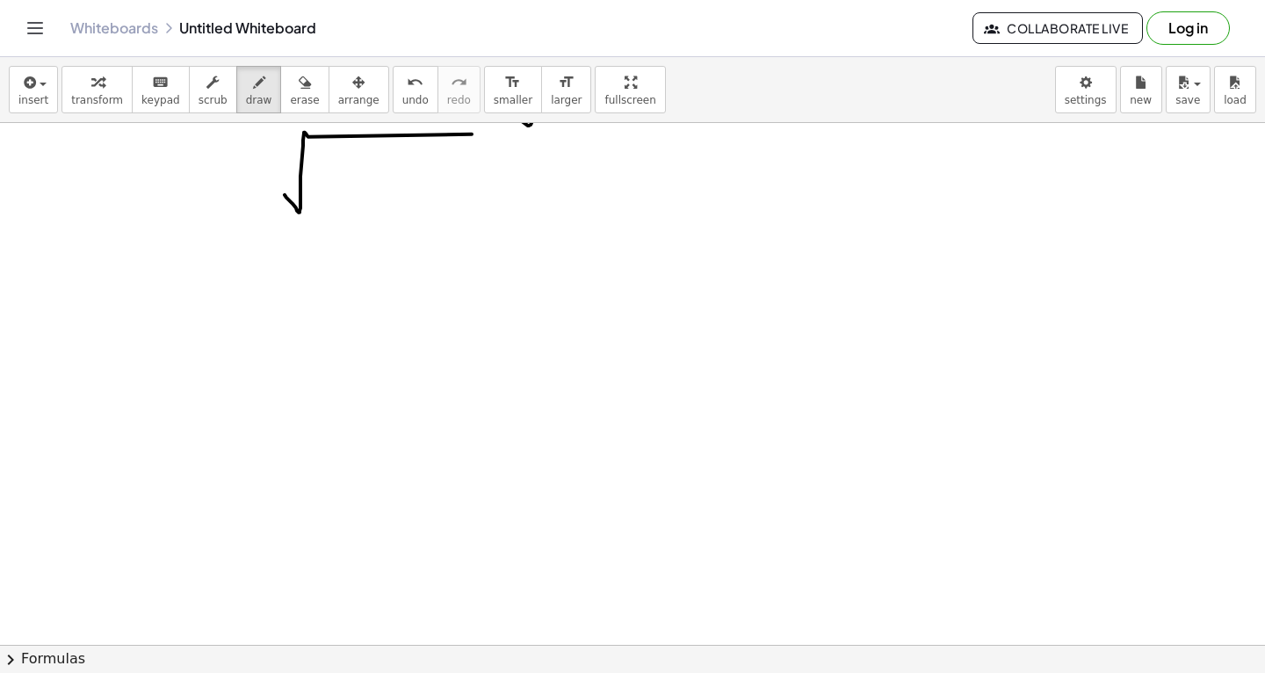
scroll to position [17621, 0]
drag, startPoint x: 330, startPoint y: 178, endPoint x: 349, endPoint y: 179, distance: 18.5
drag, startPoint x: 372, startPoint y: 164, endPoint x: 379, endPoint y: 219, distance: 54.9
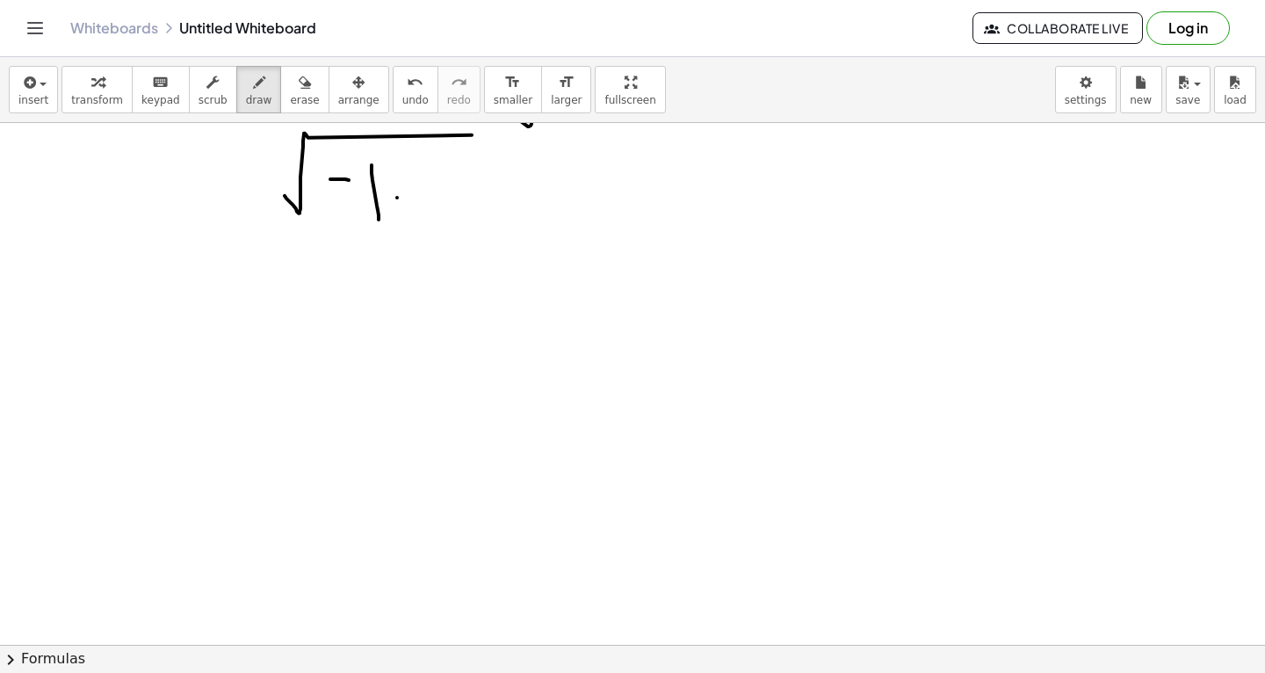
drag, startPoint x: 397, startPoint y: 197, endPoint x: 411, endPoint y: 197, distance: 14.1
drag, startPoint x: 436, startPoint y: 175, endPoint x: 457, endPoint y: 220, distance: 49.5
drag, startPoint x: 468, startPoint y: 173, endPoint x: 468, endPoint y: 212, distance: 38.6
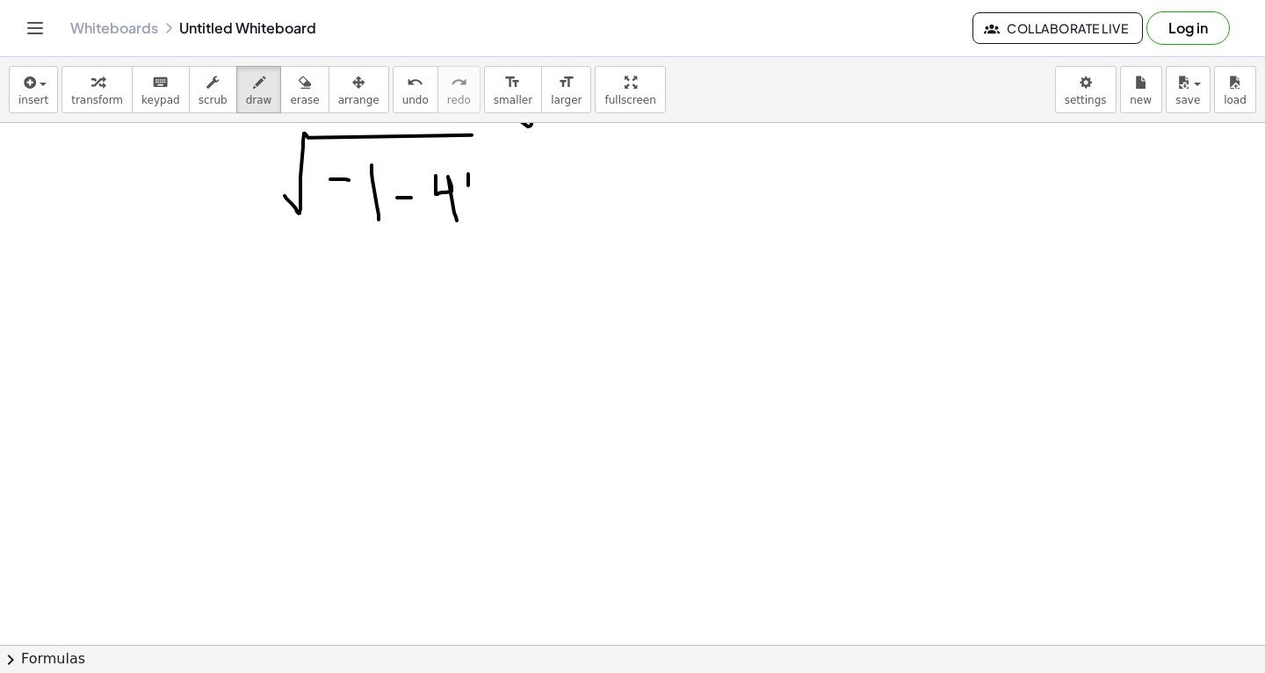
drag, startPoint x: 493, startPoint y: 164, endPoint x: 496, endPoint y: 221, distance: 57.2
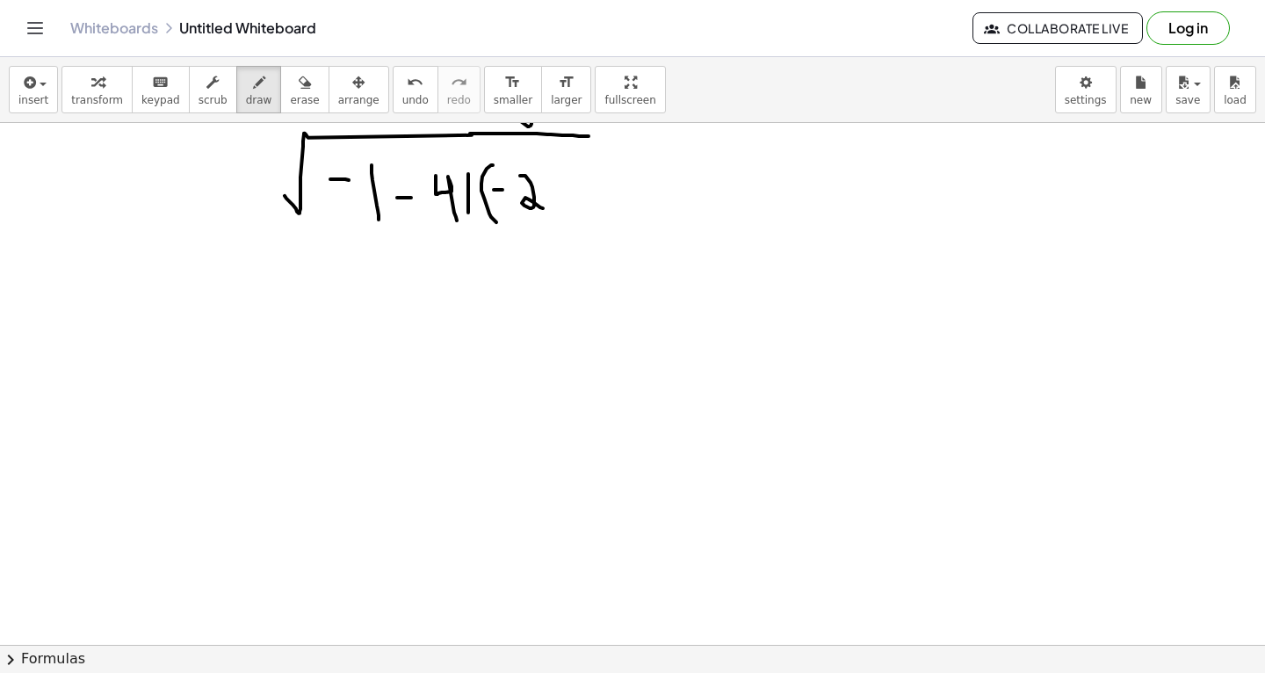
drag, startPoint x: 470, startPoint y: 133, endPoint x: 589, endPoint y: 135, distance: 119.5
drag, startPoint x: 545, startPoint y: 157, endPoint x: 563, endPoint y: 226, distance: 71.0
drag, startPoint x: 633, startPoint y: 188, endPoint x: 659, endPoint y: 188, distance: 25.5
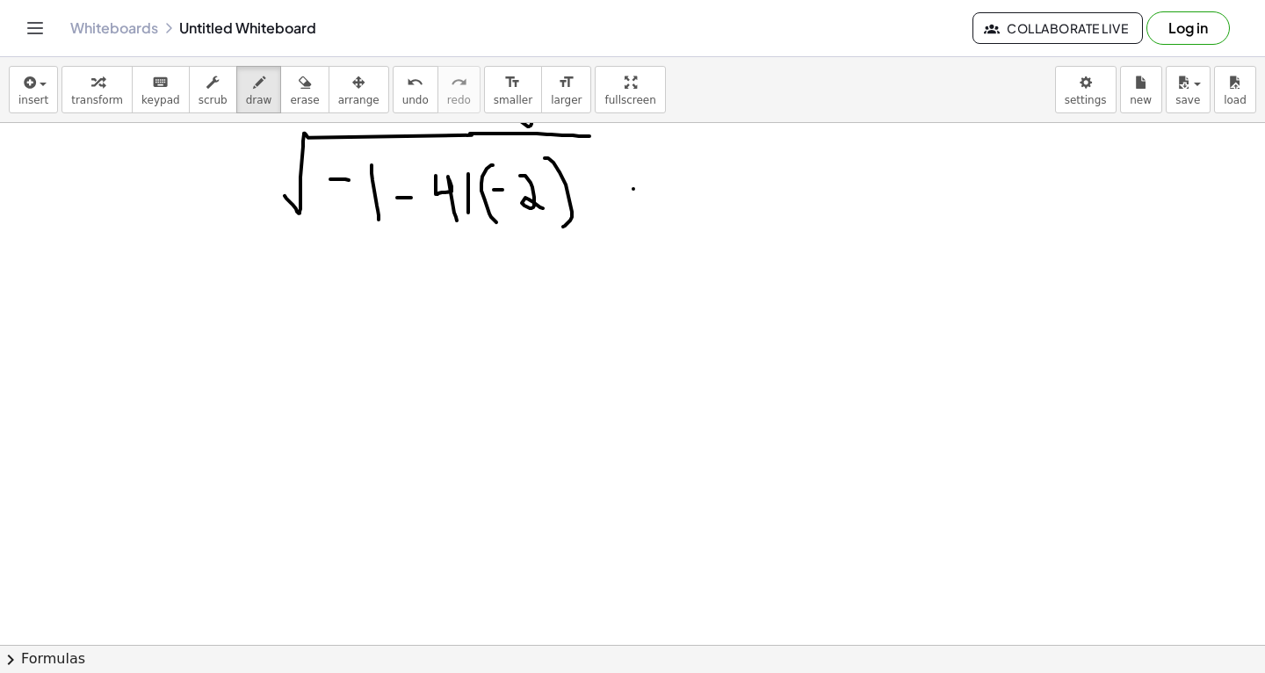
drag, startPoint x: 726, startPoint y: 177, endPoint x: 726, endPoint y: 212, distance: 34.3
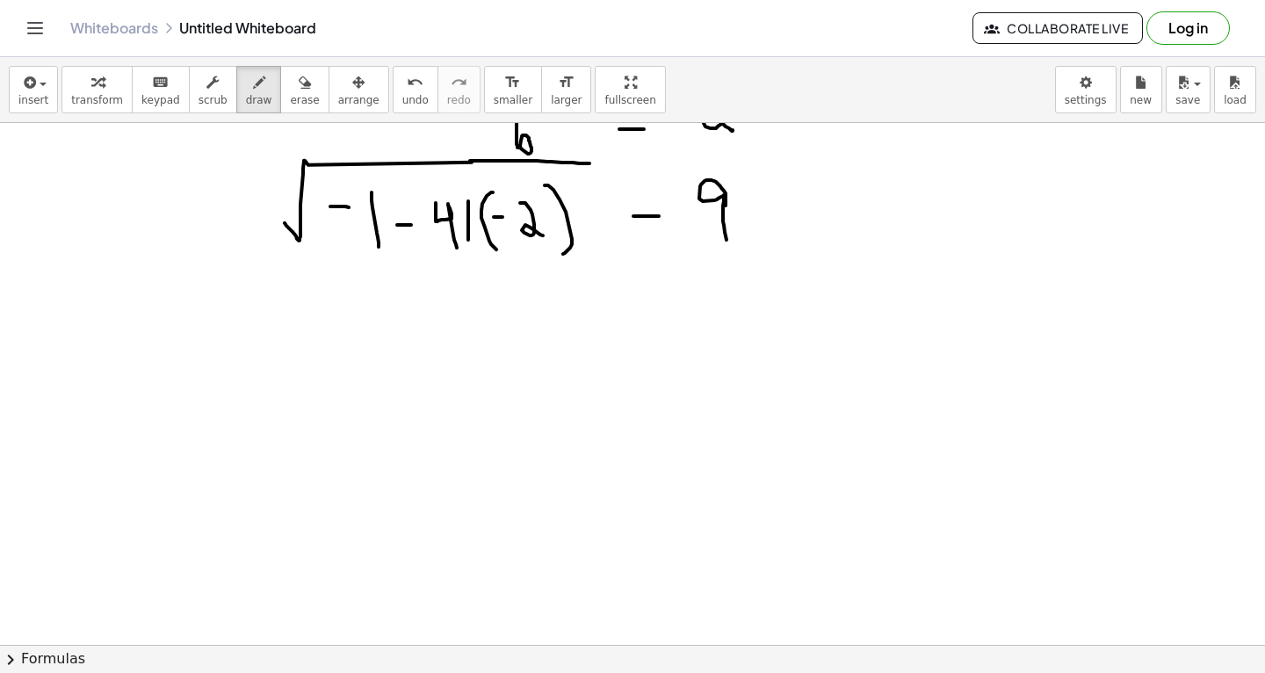
scroll to position [17584, 0]
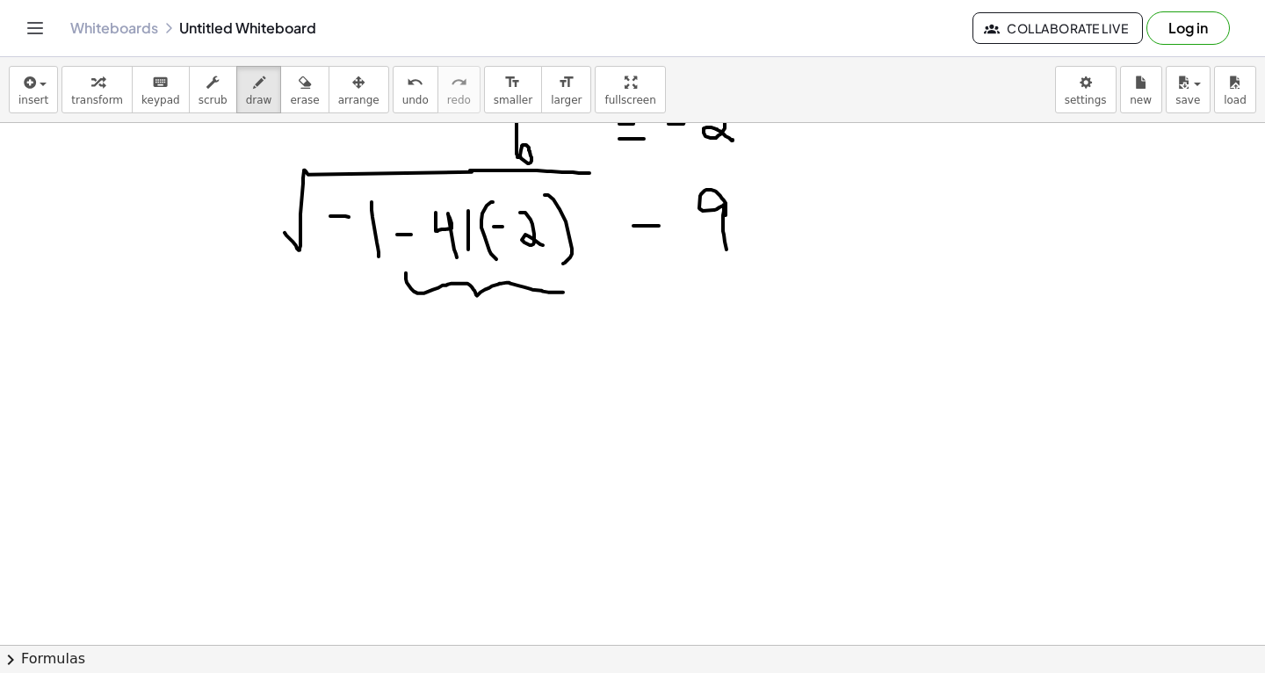
drag, startPoint x: 406, startPoint y: 272, endPoint x: 584, endPoint y: 285, distance: 178.8
drag, startPoint x: 282, startPoint y: 405, endPoint x: 608, endPoint y: 339, distance: 332.5
drag, startPoint x: 492, startPoint y: 408, endPoint x: 504, endPoint y: 380, distance: 29.9
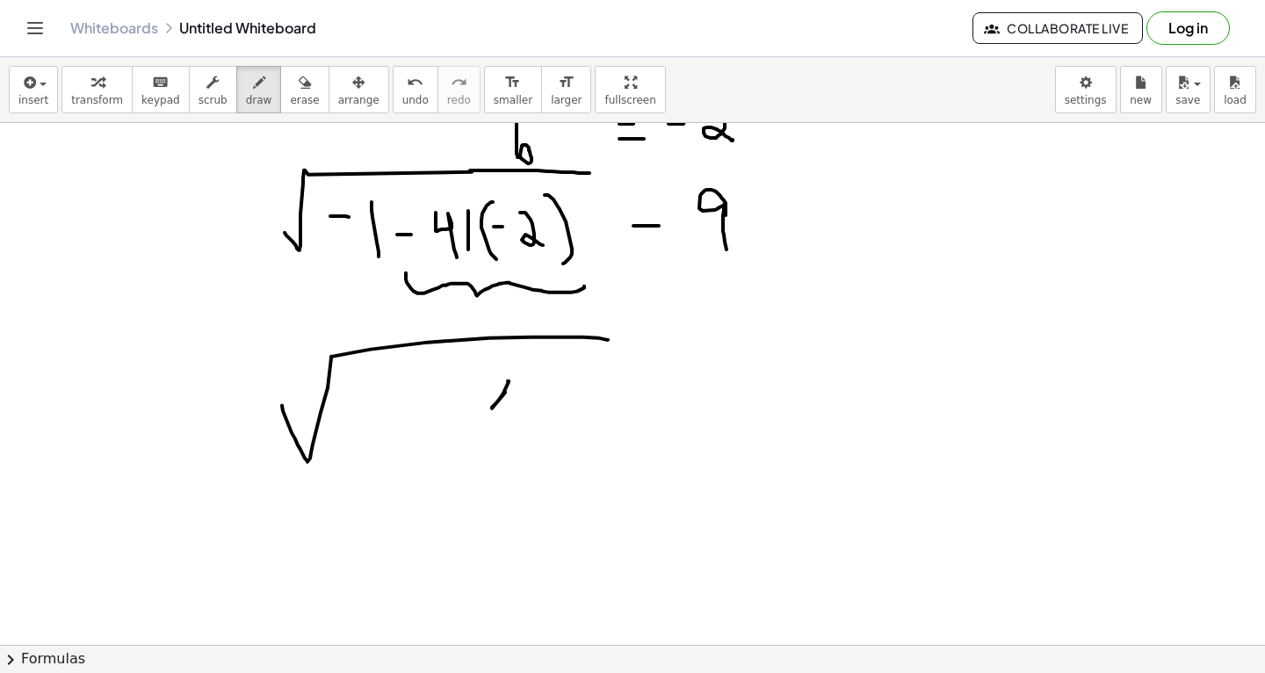
drag, startPoint x: 505, startPoint y: 380, endPoint x: 495, endPoint y: 401, distance: 23.2
drag, startPoint x: 529, startPoint y: 386, endPoint x: 546, endPoint y: 432, distance: 48.9
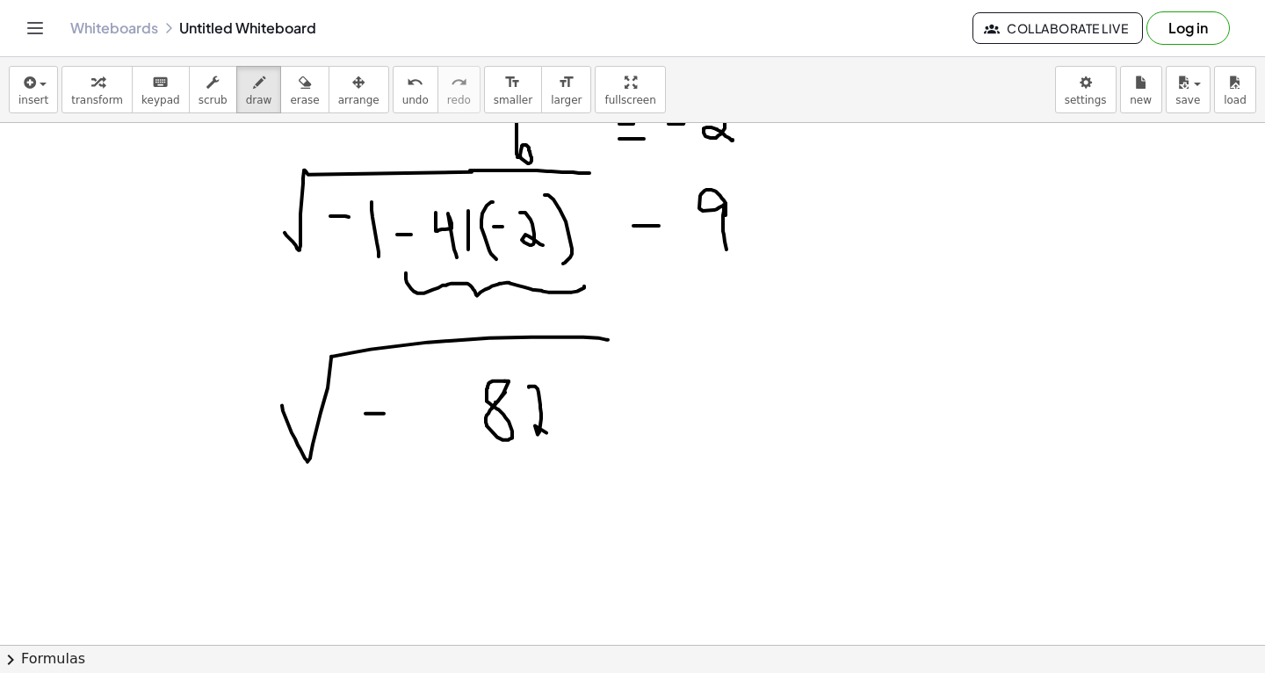
drag, startPoint x: 365, startPoint y: 413, endPoint x: 386, endPoint y: 413, distance: 21.1
drag, startPoint x: 396, startPoint y: 395, endPoint x: 398, endPoint y: 431, distance: 36.1
drag, startPoint x: 423, startPoint y: 402, endPoint x: 424, endPoint y: 425, distance: 22.9
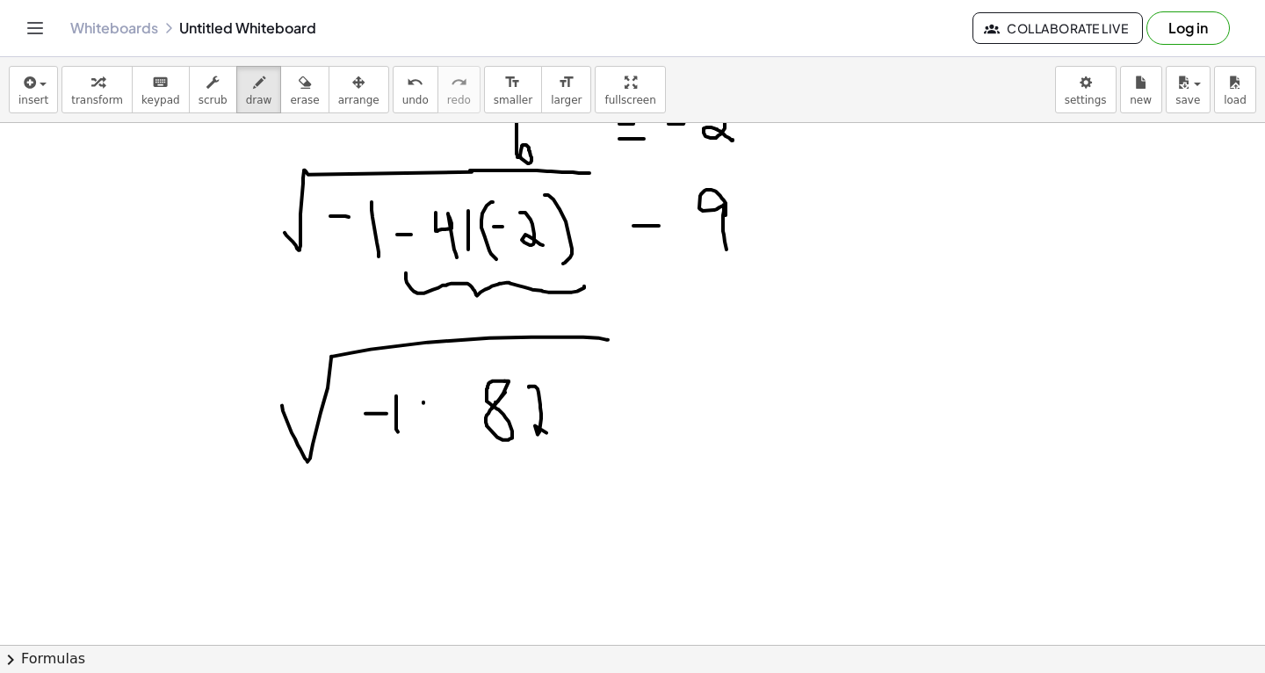
drag, startPoint x: 418, startPoint y: 414, endPoint x: 437, endPoint y: 414, distance: 19.3
drag, startPoint x: 625, startPoint y: 383, endPoint x: 660, endPoint y: 383, distance: 34.3
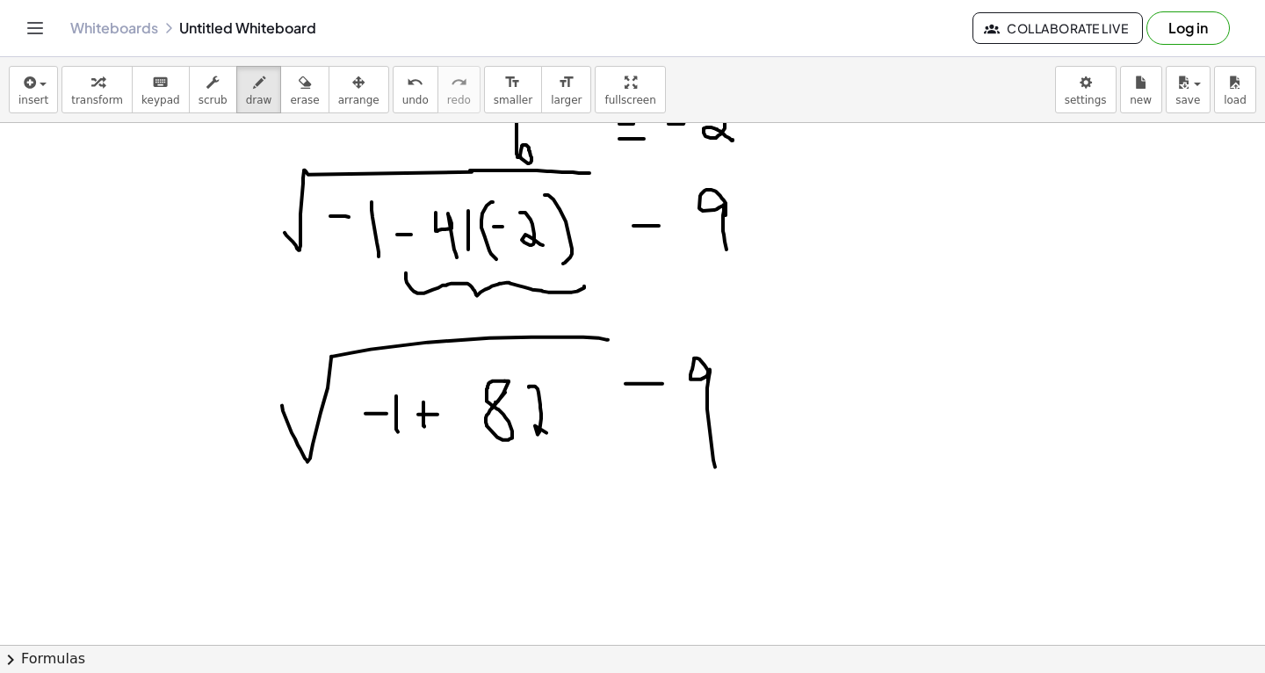
drag, startPoint x: 708, startPoint y: 382, endPoint x: 718, endPoint y: 477, distance: 95.4
drag, startPoint x: 751, startPoint y: 413, endPoint x: 771, endPoint y: 413, distance: 20.2
drag, startPoint x: 760, startPoint y: 398, endPoint x: 794, endPoint y: 398, distance: 34.3
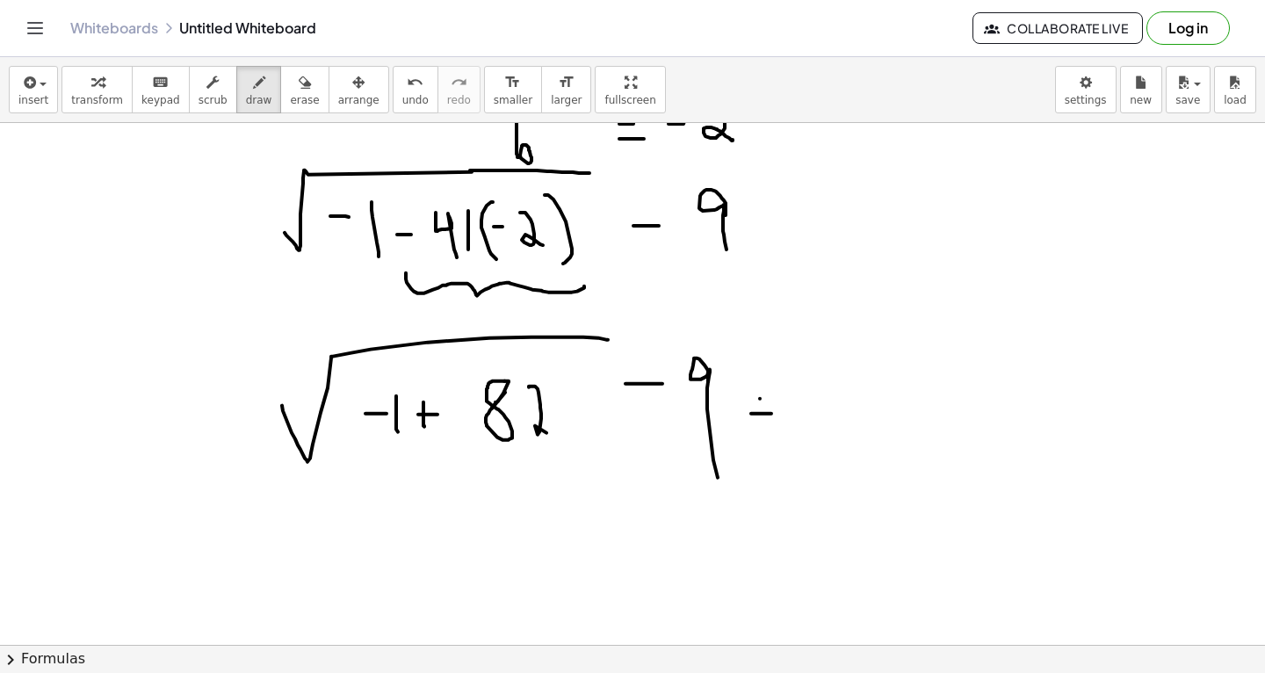
drag, startPoint x: 834, startPoint y: 394, endPoint x: 827, endPoint y: 388, distance: 9.3
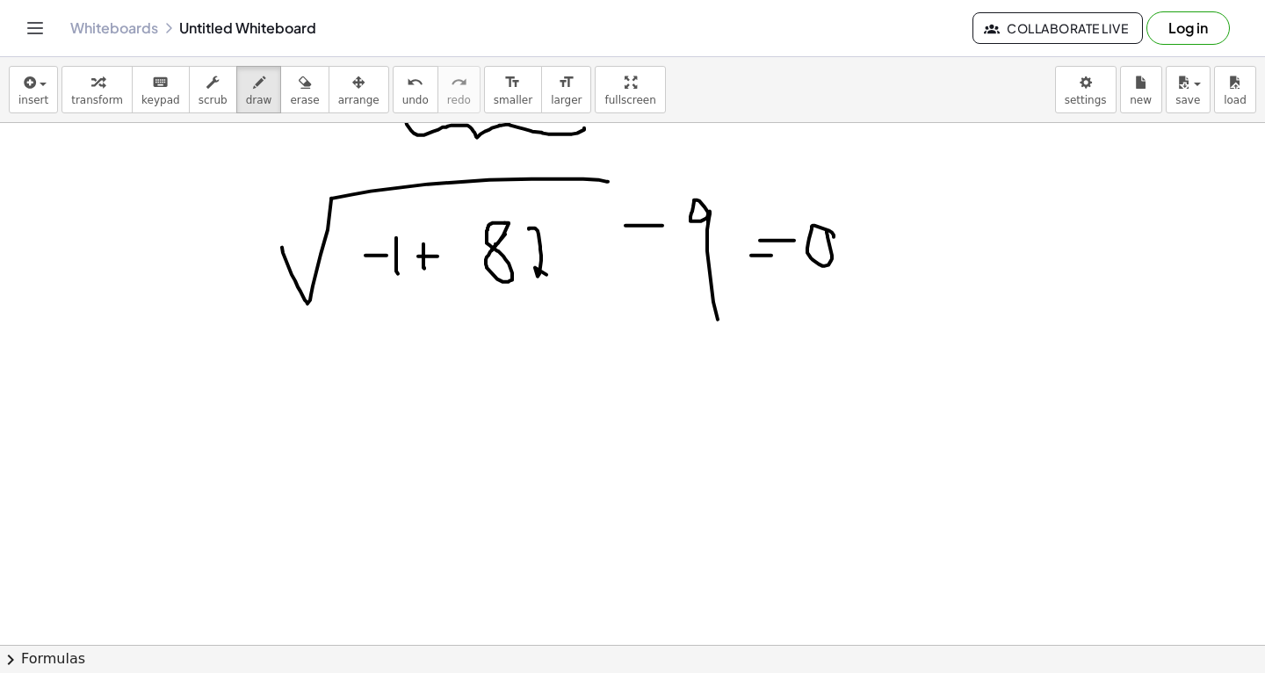
scroll to position [17746, 0]
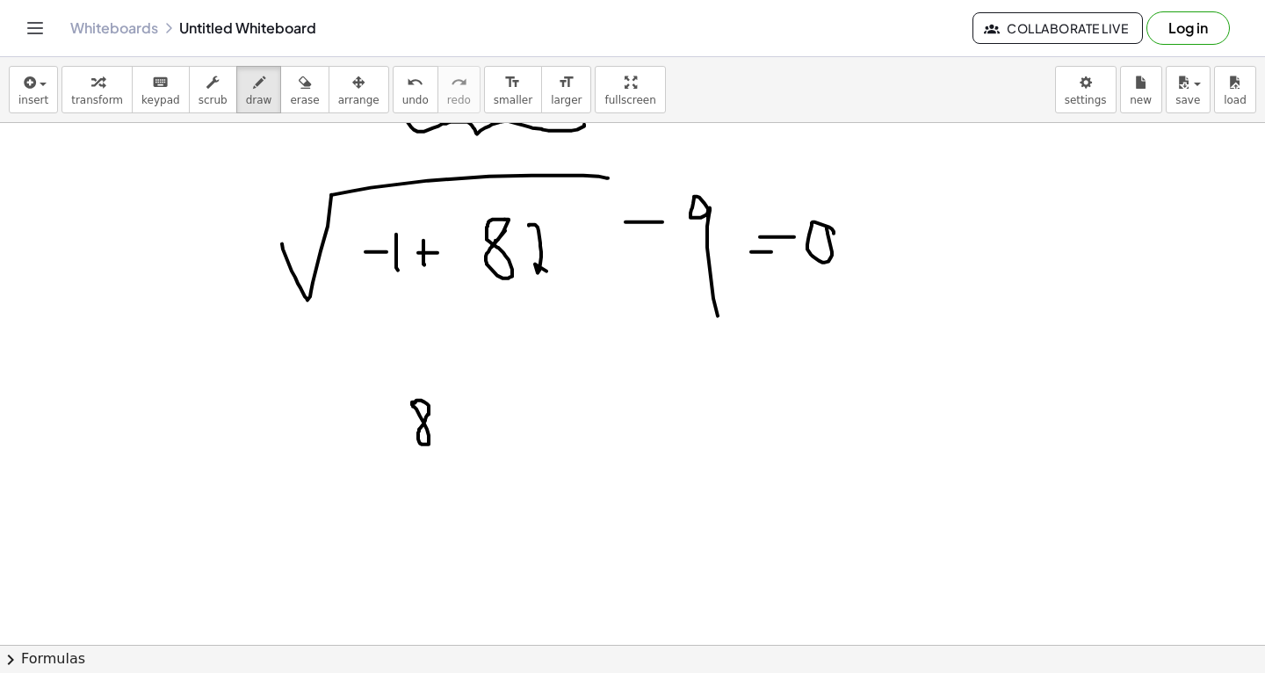
drag, startPoint x: 350, startPoint y: 424, endPoint x: 566, endPoint y: 367, distance: 222.6
drag, startPoint x: 629, startPoint y: 406, endPoint x: 651, endPoint y: 406, distance: 22.0
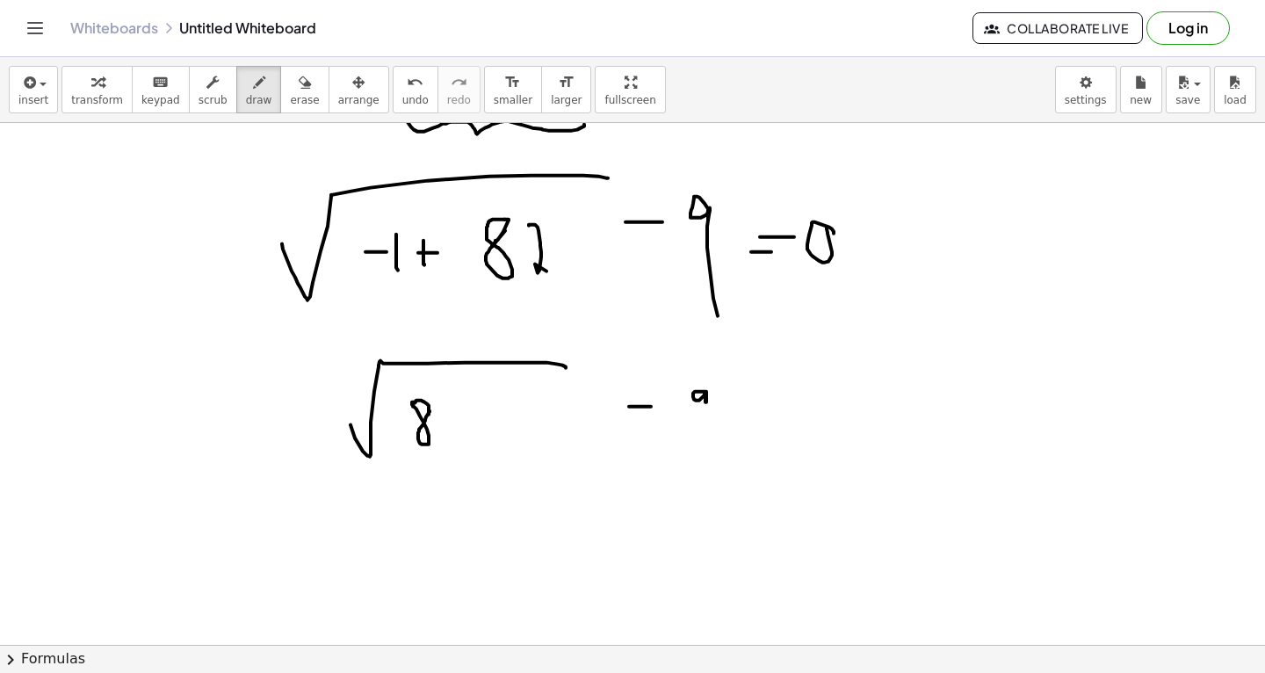
drag, startPoint x: 706, startPoint y: 401, endPoint x: 704, endPoint y: 432, distance: 30.9
drag, startPoint x: 459, startPoint y: 402, endPoint x: 459, endPoint y: 432, distance: 29.9
drag, startPoint x: 747, startPoint y: 417, endPoint x: 769, endPoint y: 417, distance: 22.0
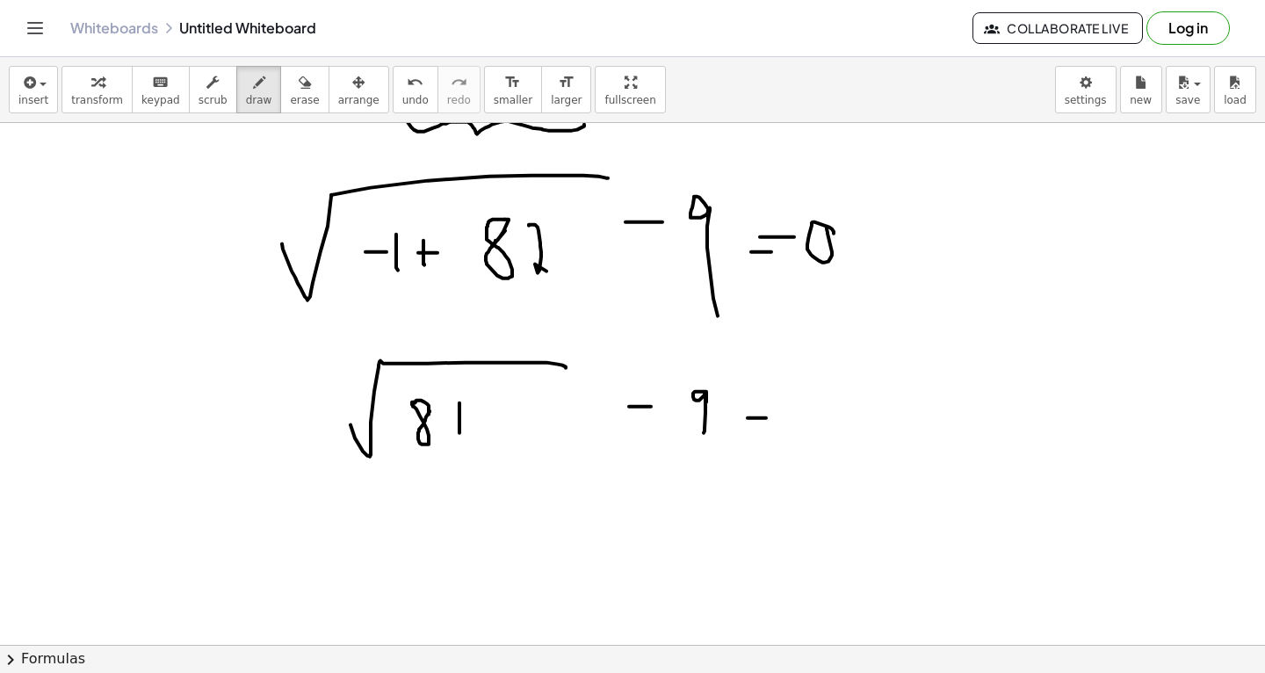
drag, startPoint x: 750, startPoint y: 397, endPoint x: 765, endPoint y: 396, distance: 15.0
drag, startPoint x: 817, startPoint y: 399, endPoint x: 811, endPoint y: 386, distance: 13.7
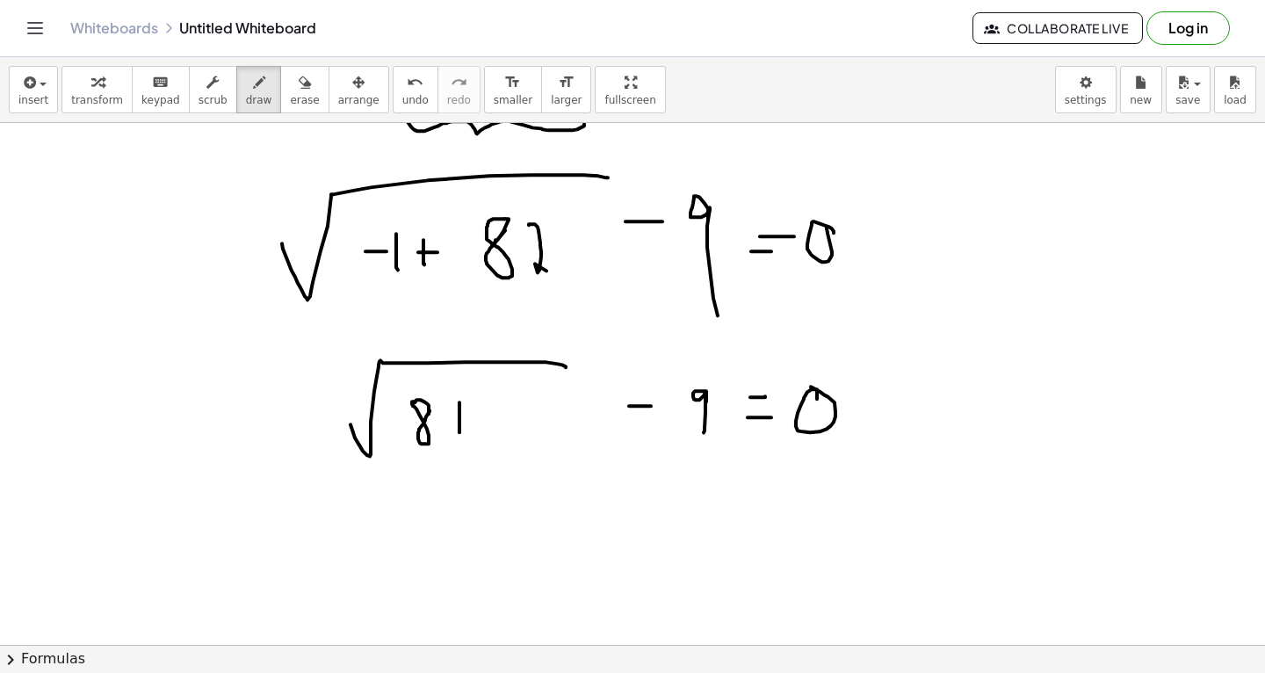
scroll to position [17782, 0]
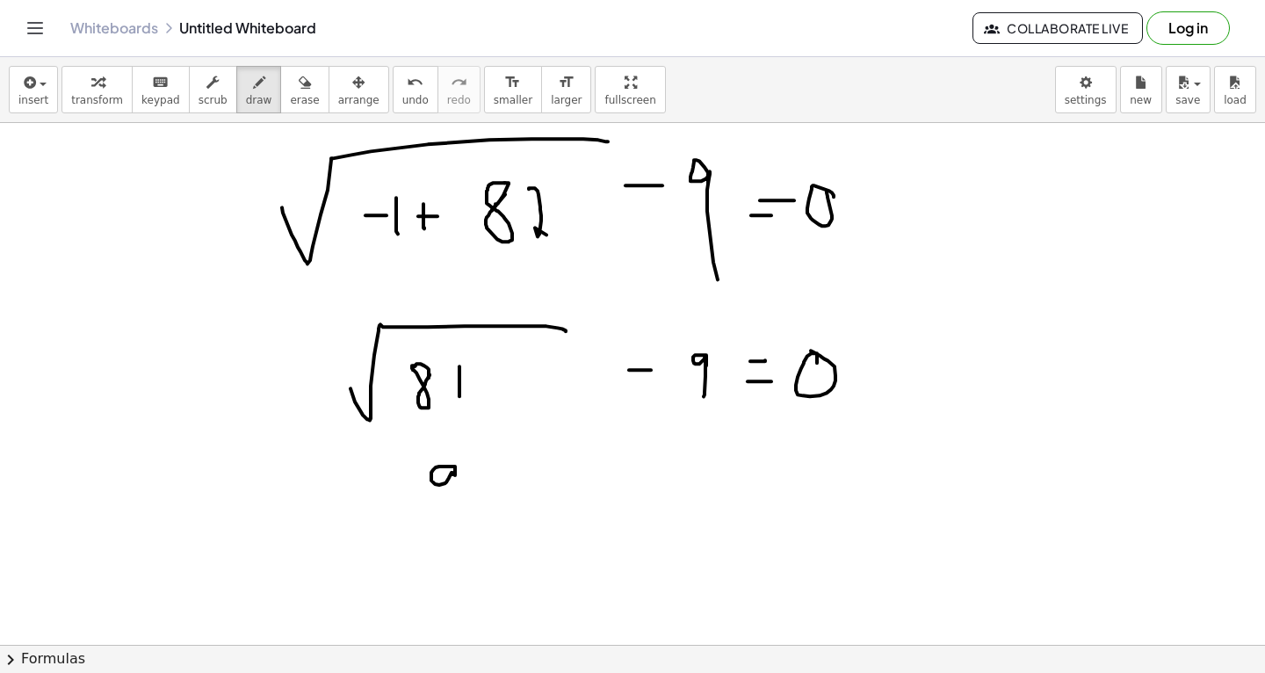
drag, startPoint x: 455, startPoint y: 474, endPoint x: 464, endPoint y: 516, distance: 42.2
drag, startPoint x: 506, startPoint y: 467, endPoint x: 531, endPoint y: 467, distance: 25.5
drag, startPoint x: 583, startPoint y: 475, endPoint x: 591, endPoint y: 515, distance: 40.3
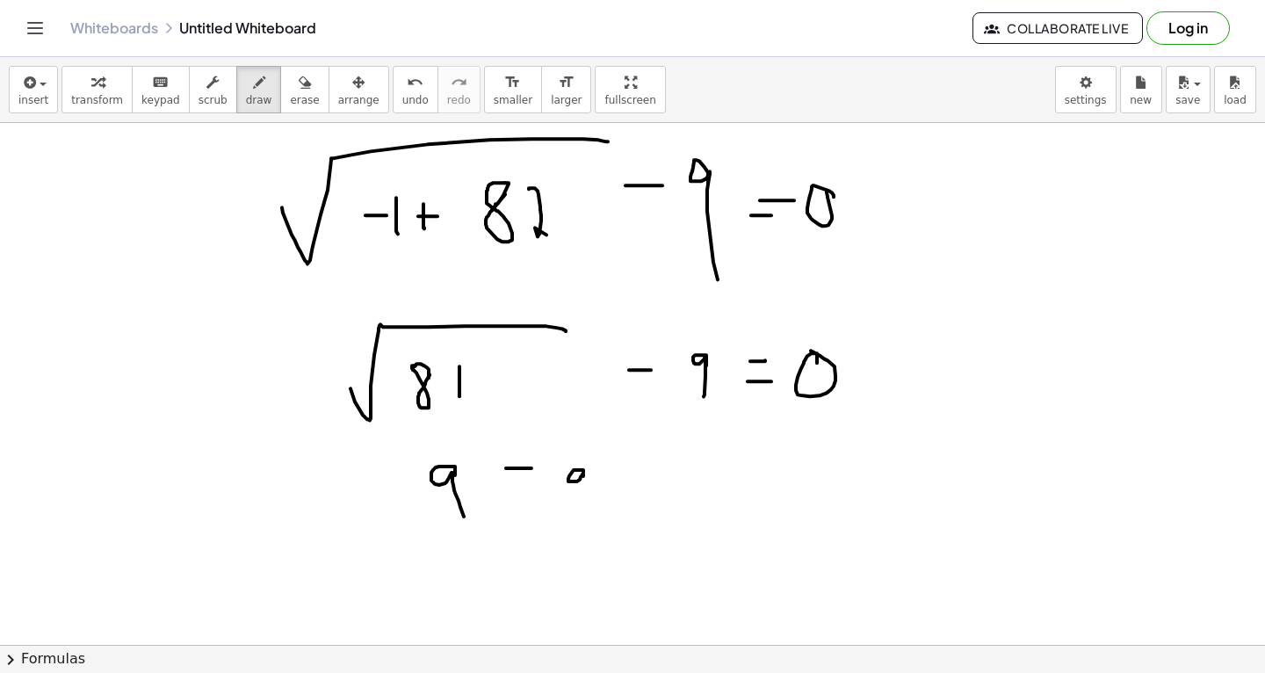
drag, startPoint x: 621, startPoint y: 502, endPoint x: 632, endPoint y: 502, distance: 10.5
drag, startPoint x: 620, startPoint y: 490, endPoint x: 637, endPoint y: 490, distance: 16.7
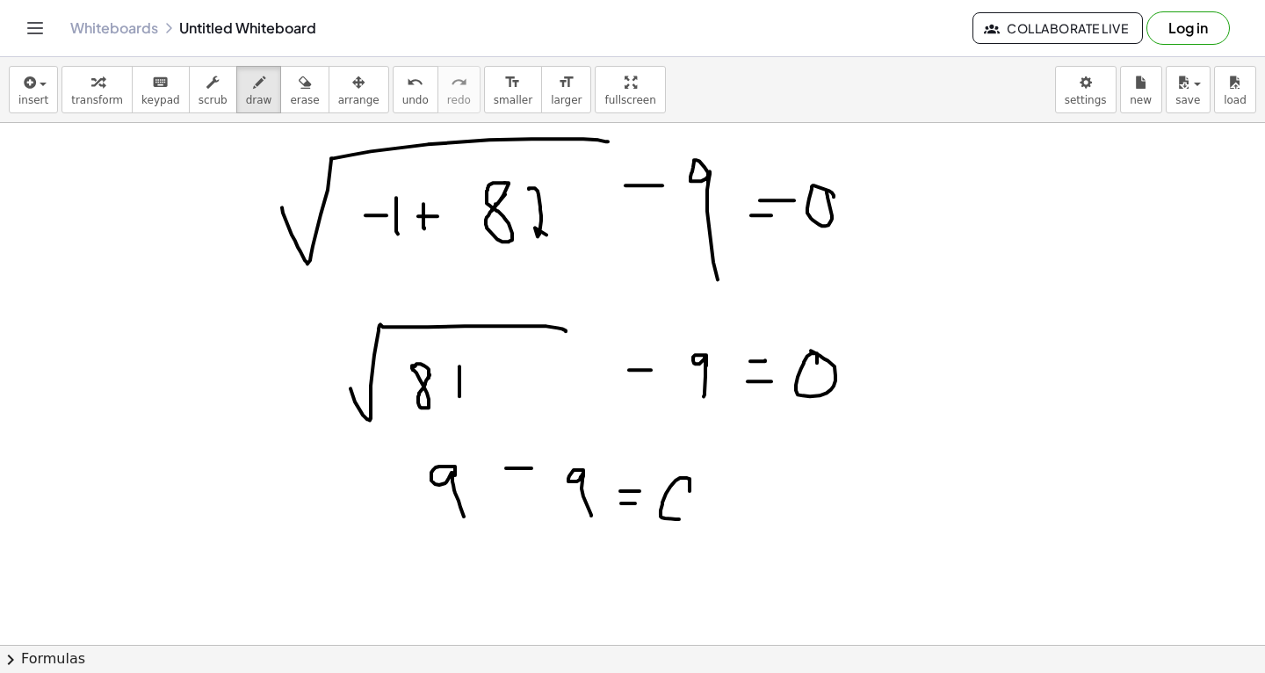
drag, startPoint x: 690, startPoint y: 490, endPoint x: 692, endPoint y: 481, distance: 9.2
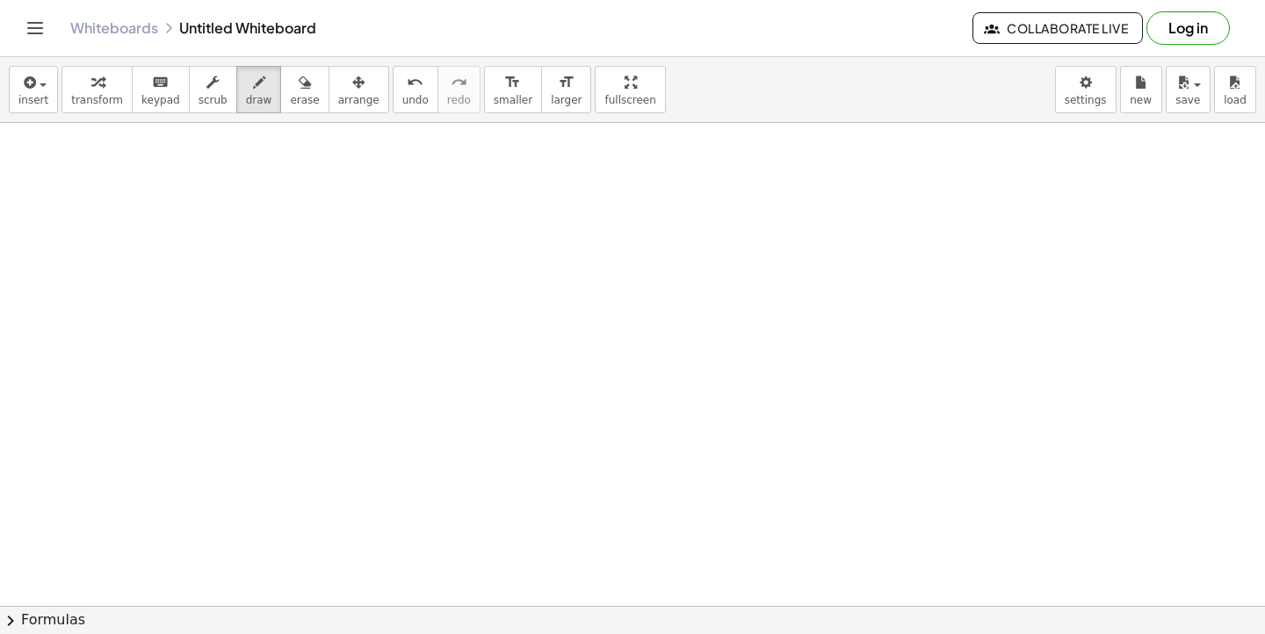
scroll to position [18218, 0]
